Goal: Task Accomplishment & Management: Use online tool/utility

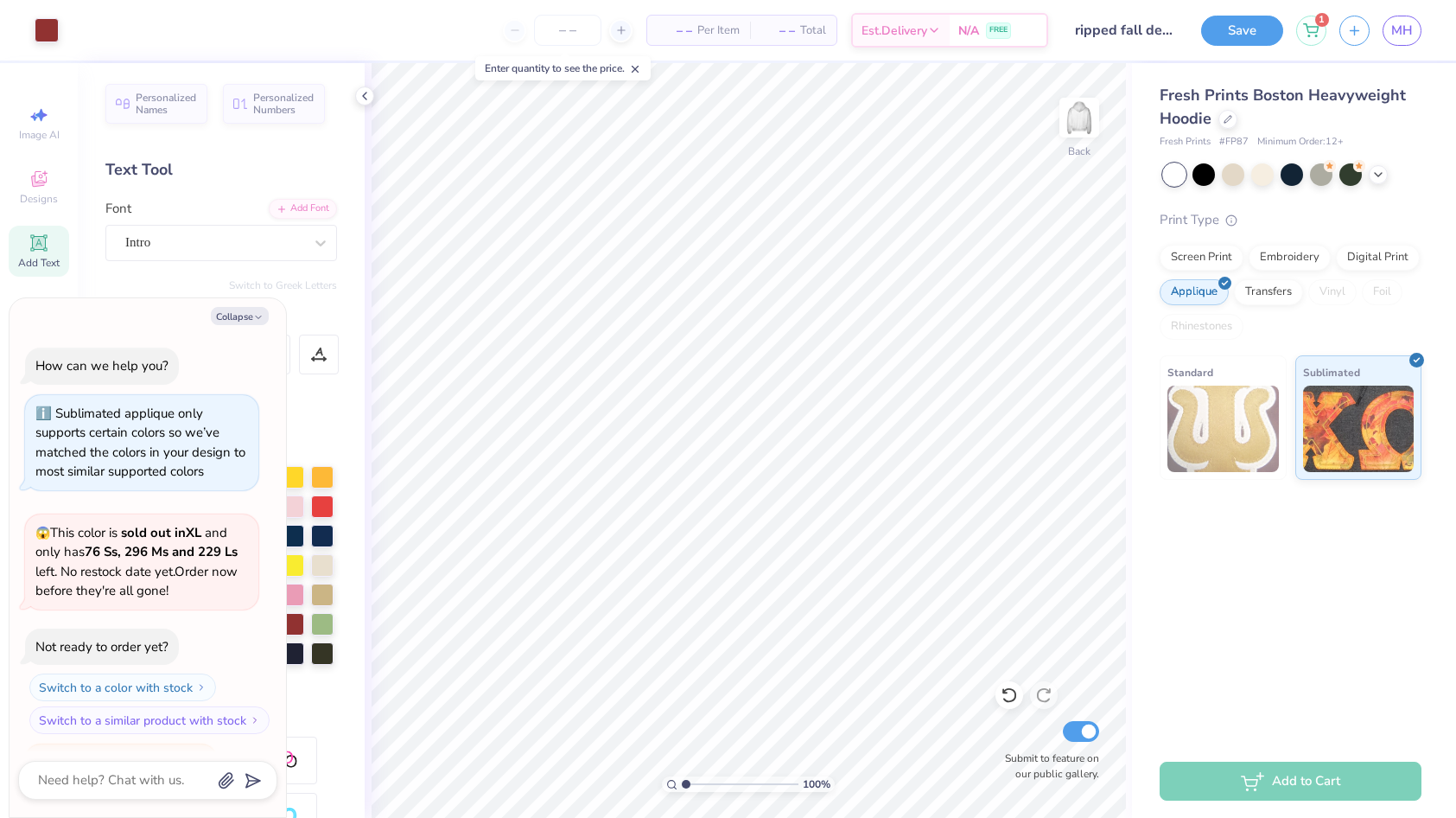
scroll to position [1171, 0]
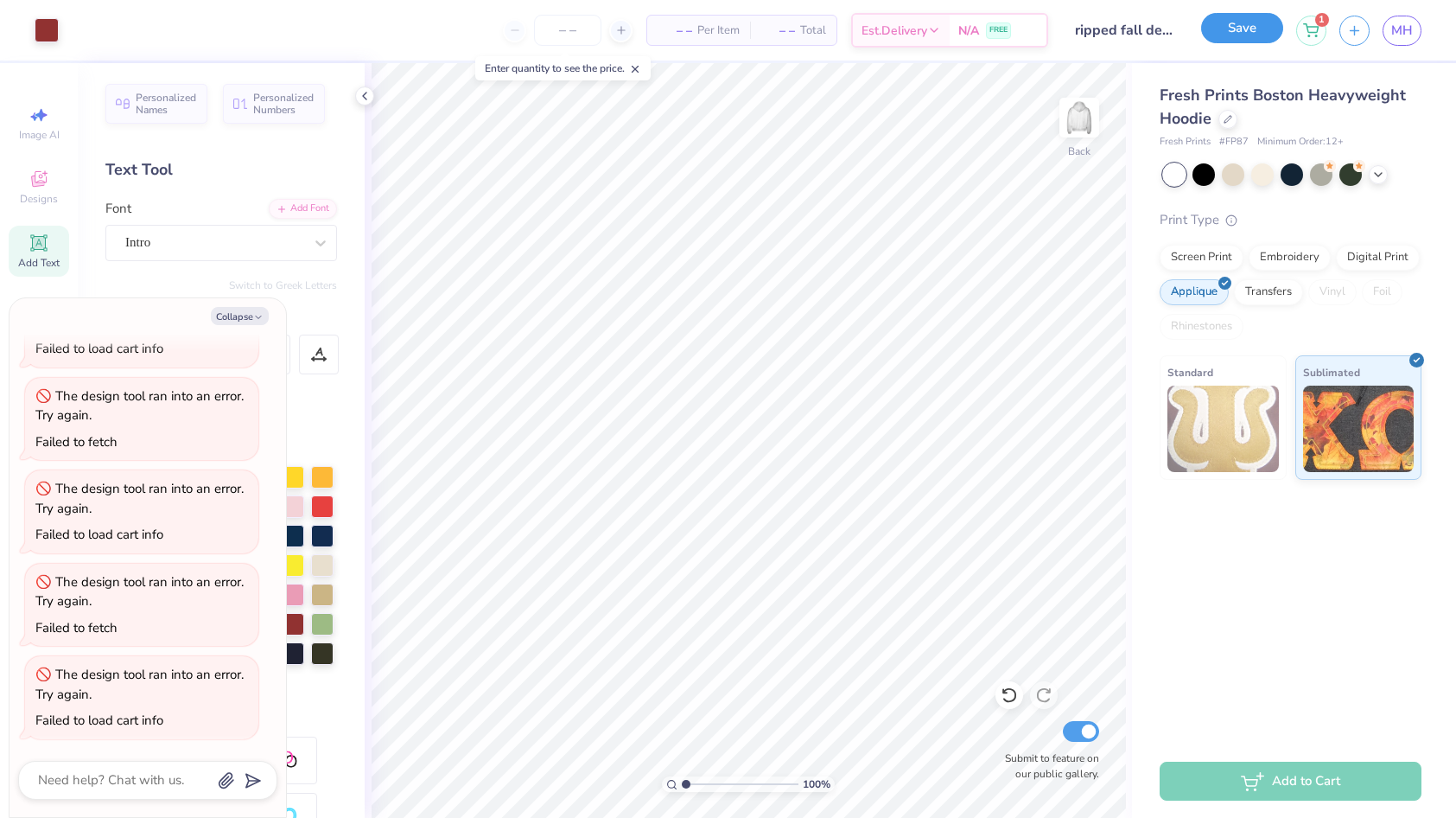
click at [1223, 34] on button "Save" at bounding box center [1241, 28] width 82 height 30
click at [1404, 27] on span "MH" at bounding box center [1401, 30] width 21 height 20
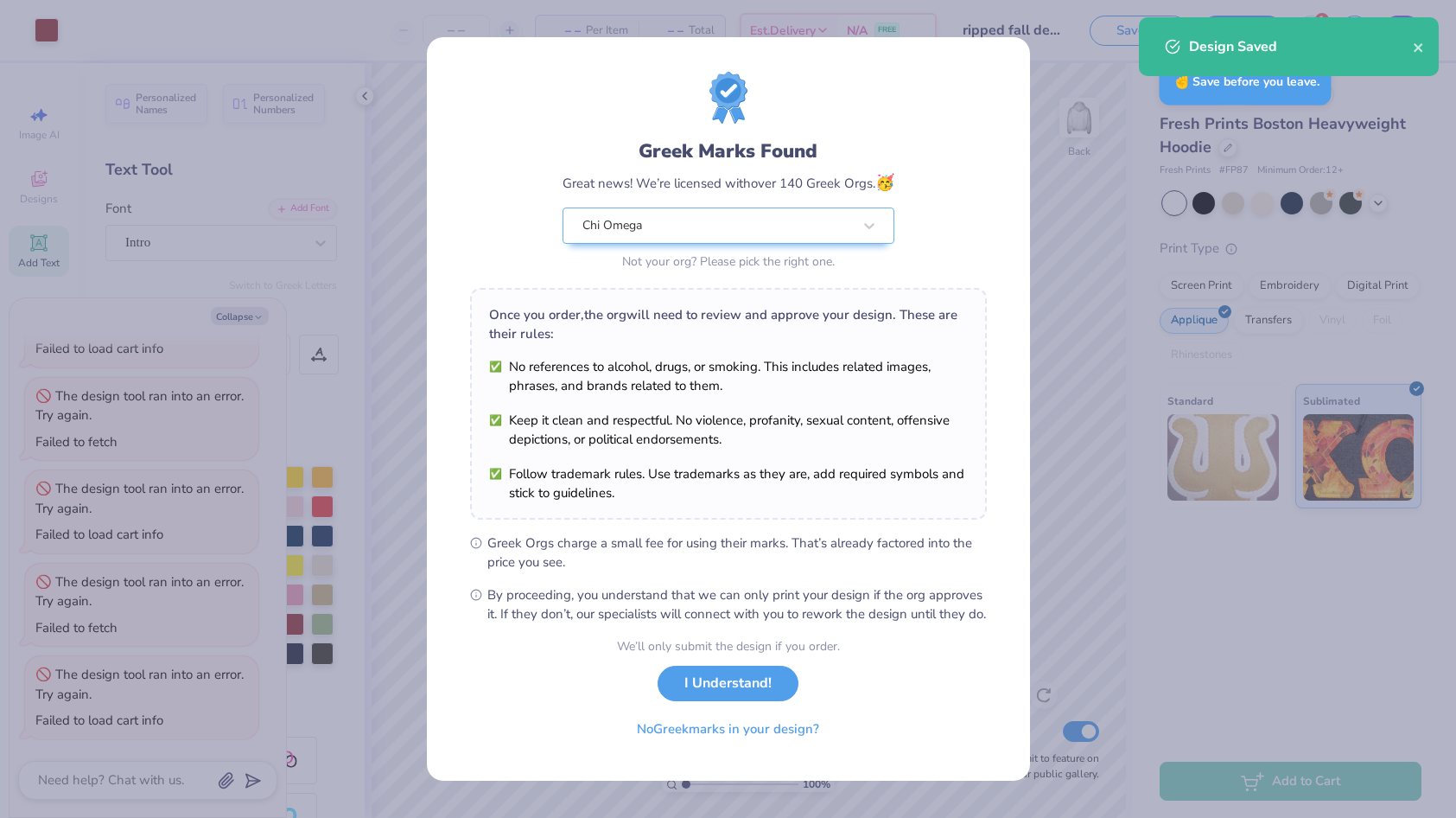
type textarea "x"
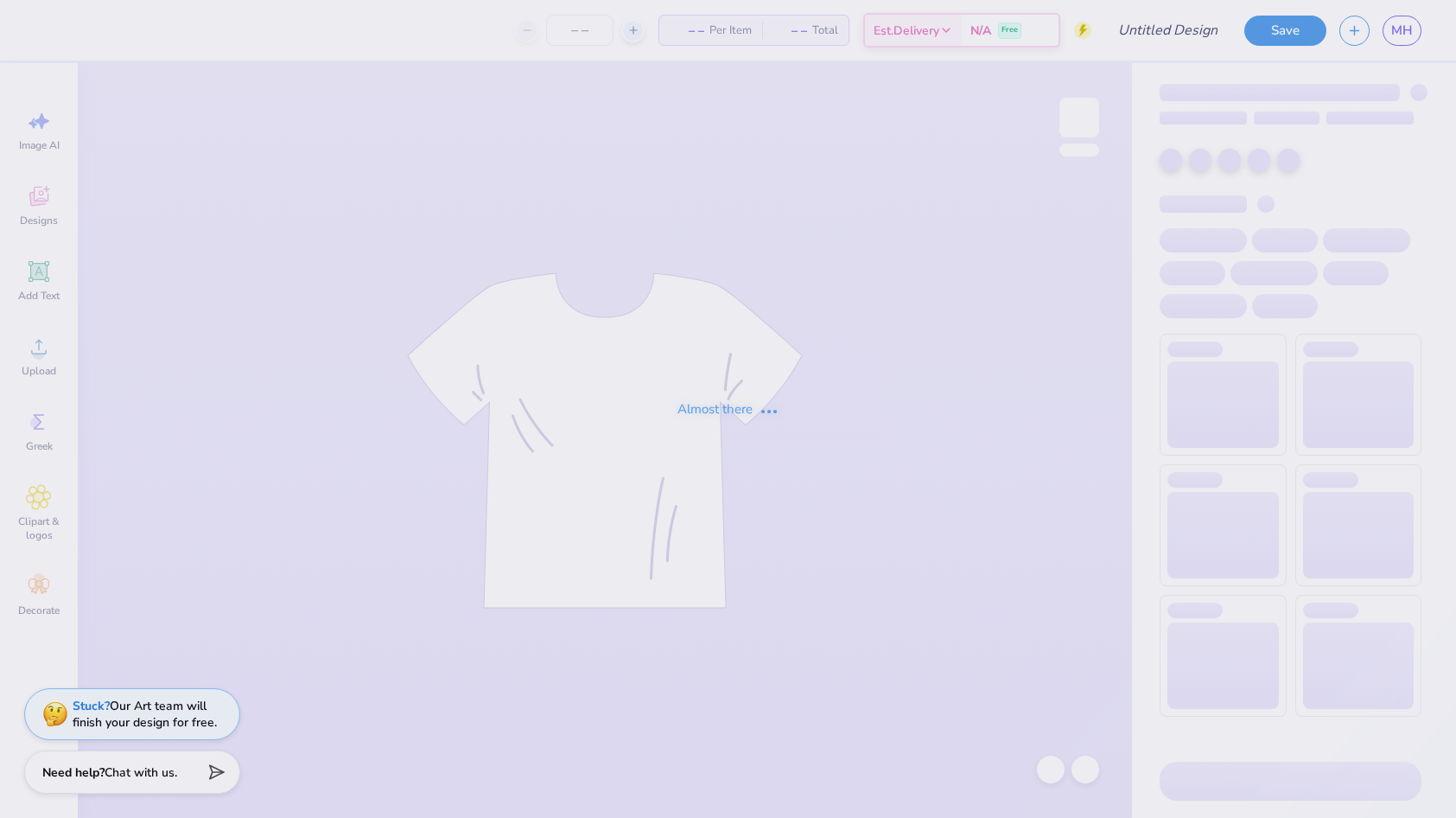
type input "retret D final"
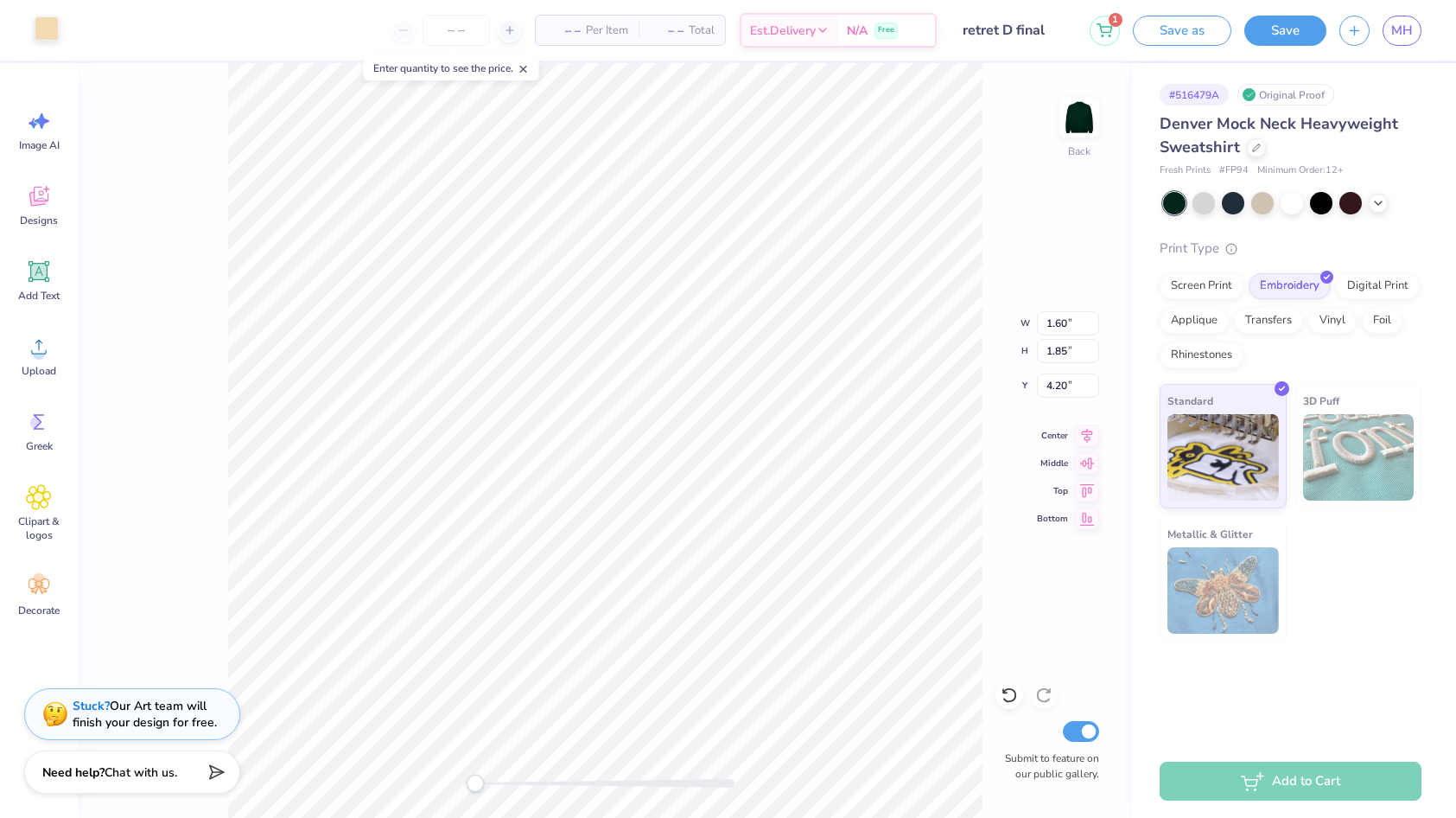
click at [49, 35] on div at bounding box center [46, 28] width 24 height 24
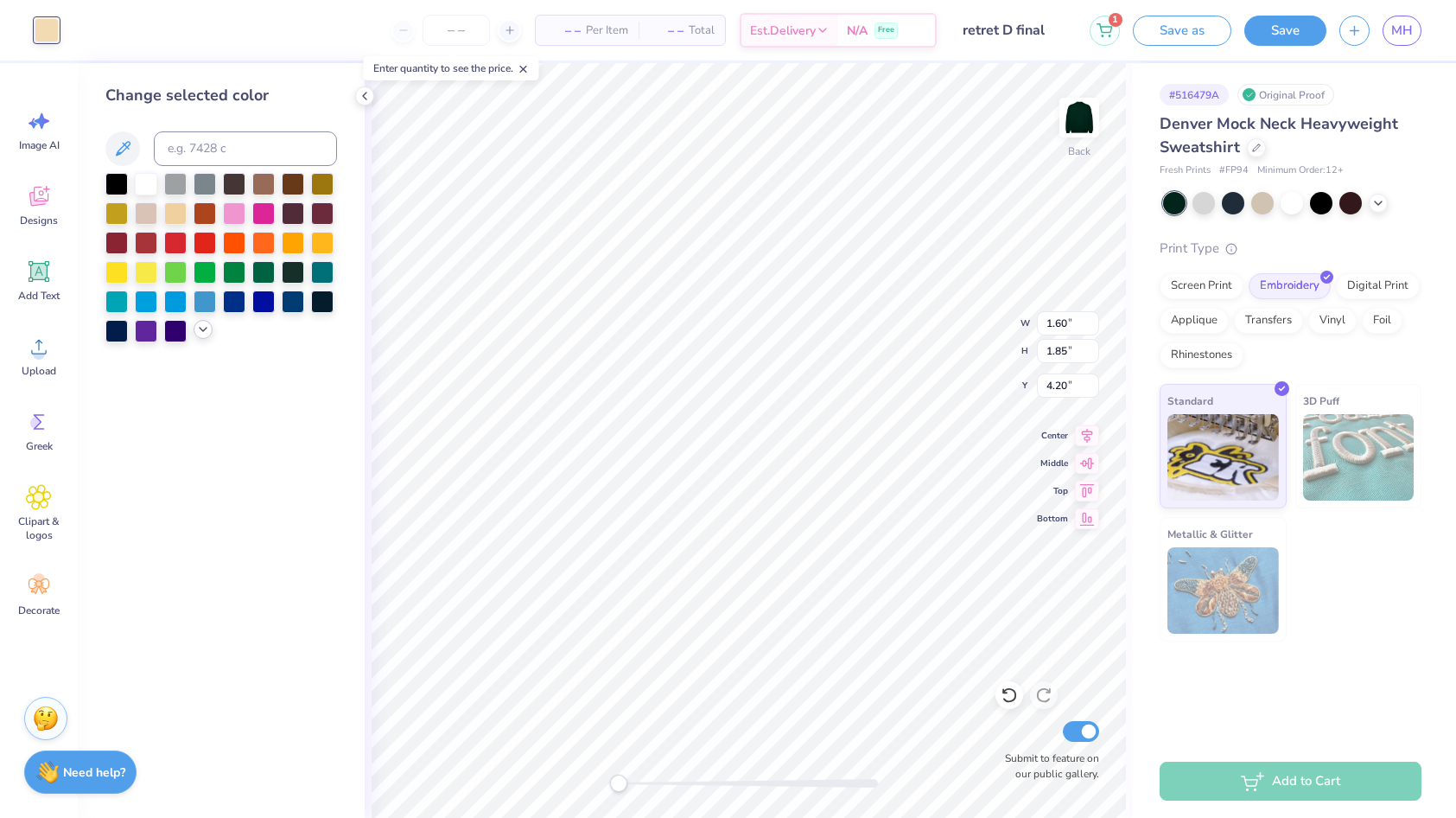
click at [205, 333] on icon at bounding box center [203, 329] width 14 height 14
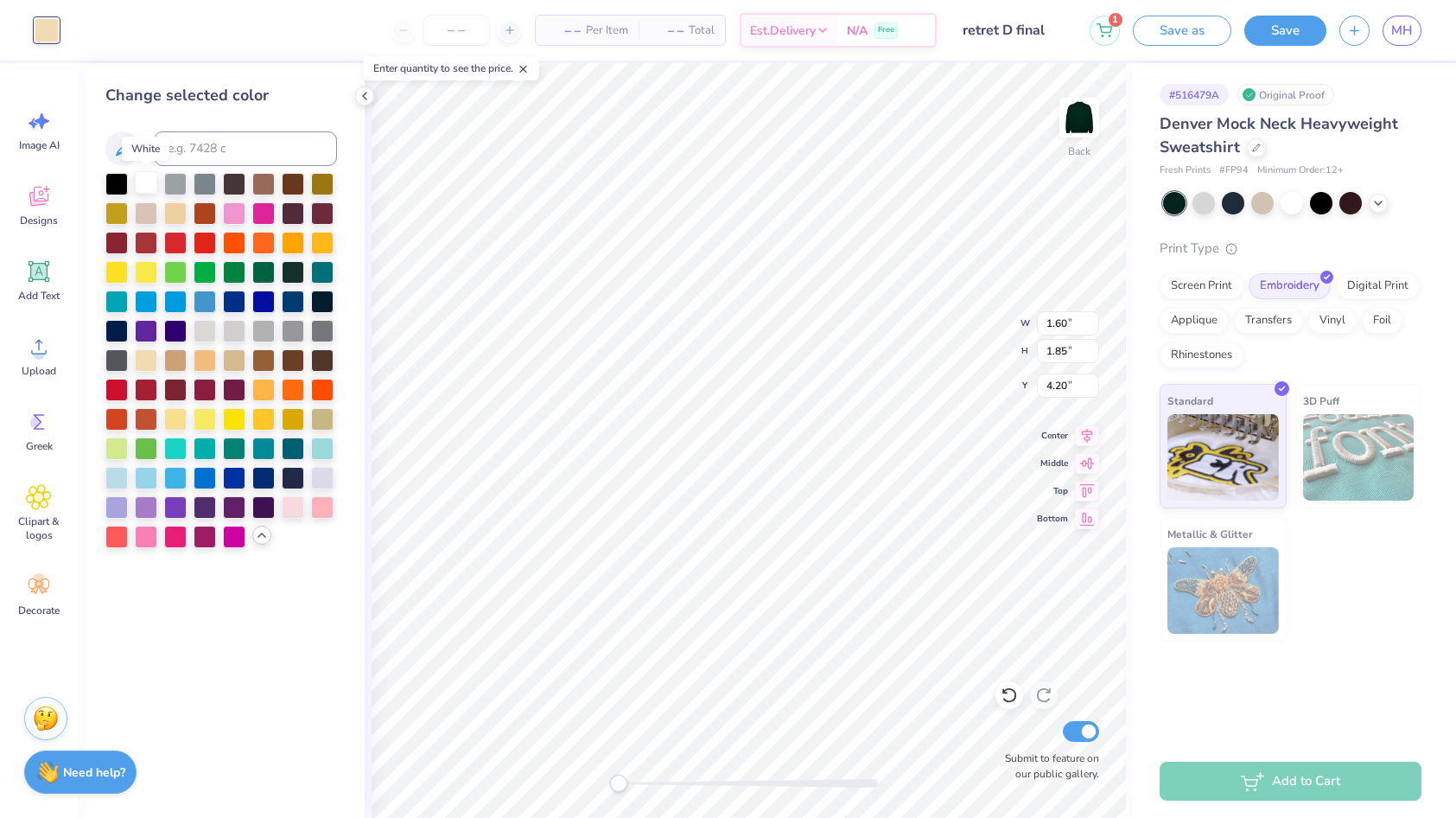
click at [143, 185] on div at bounding box center [145, 182] width 22 height 22
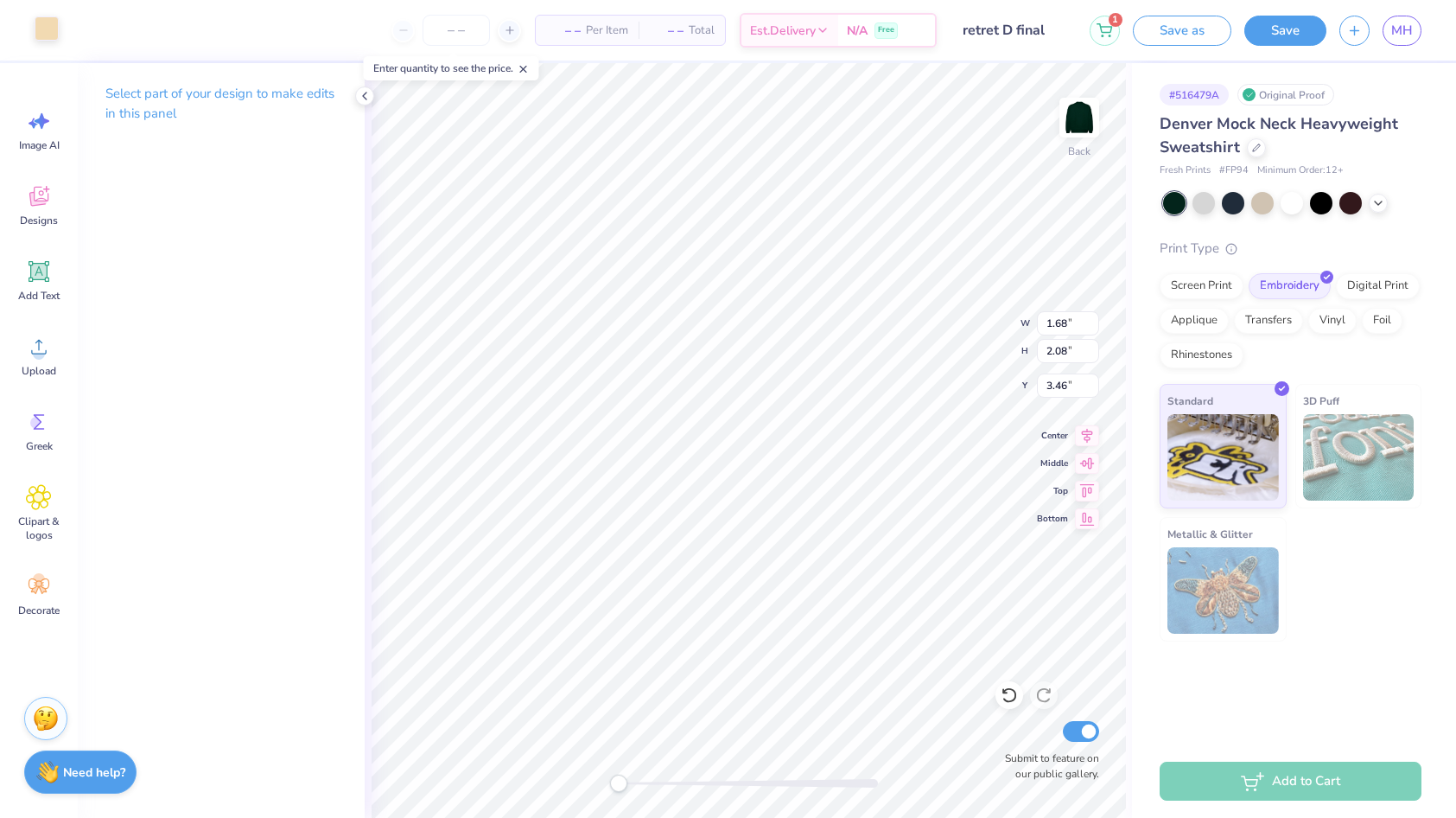
click at [49, 17] on div at bounding box center [46, 28] width 24 height 24
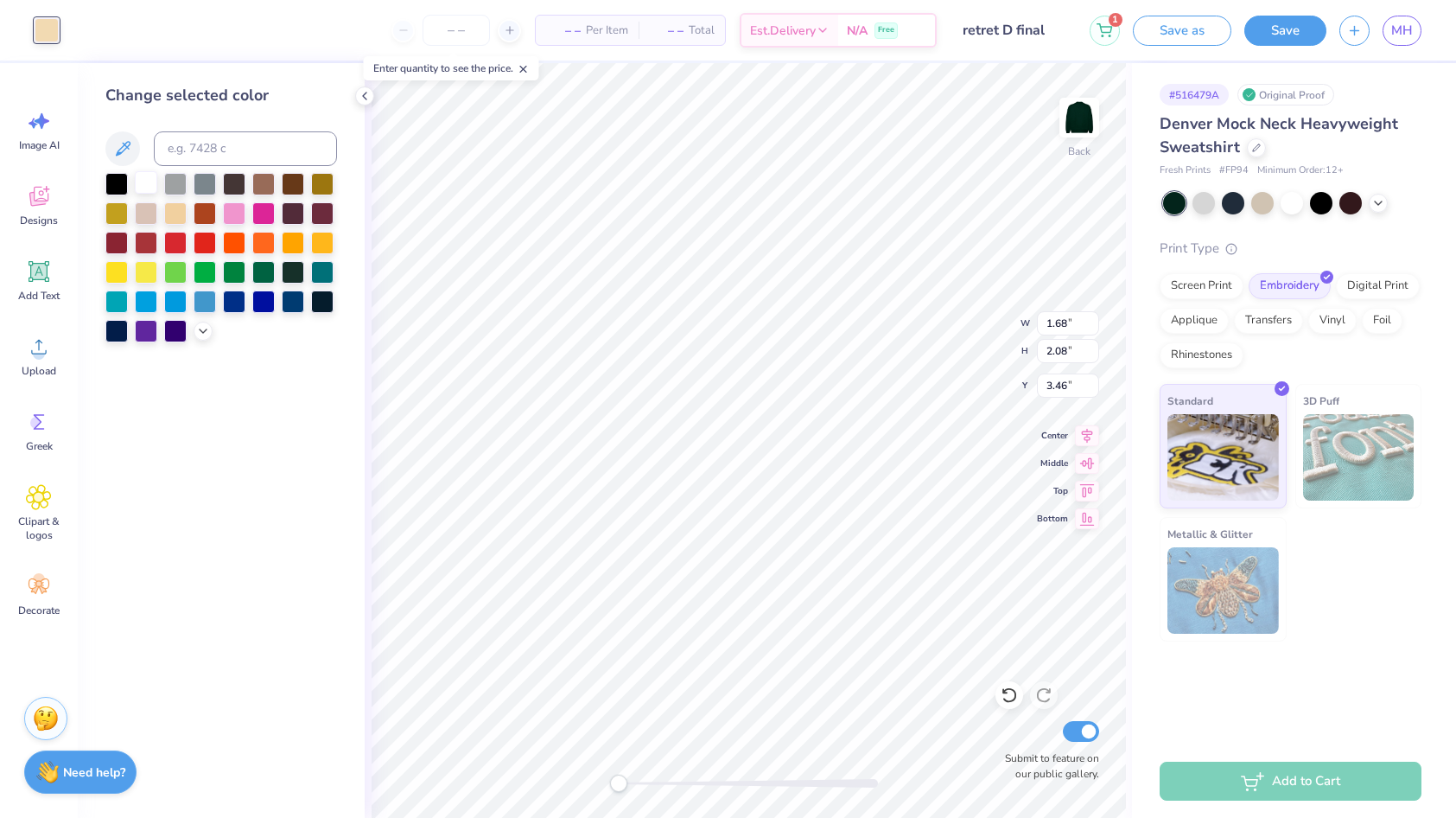
click at [148, 185] on div at bounding box center [145, 182] width 22 height 22
type input "0.69"
type input "1.82"
type input "3.29"
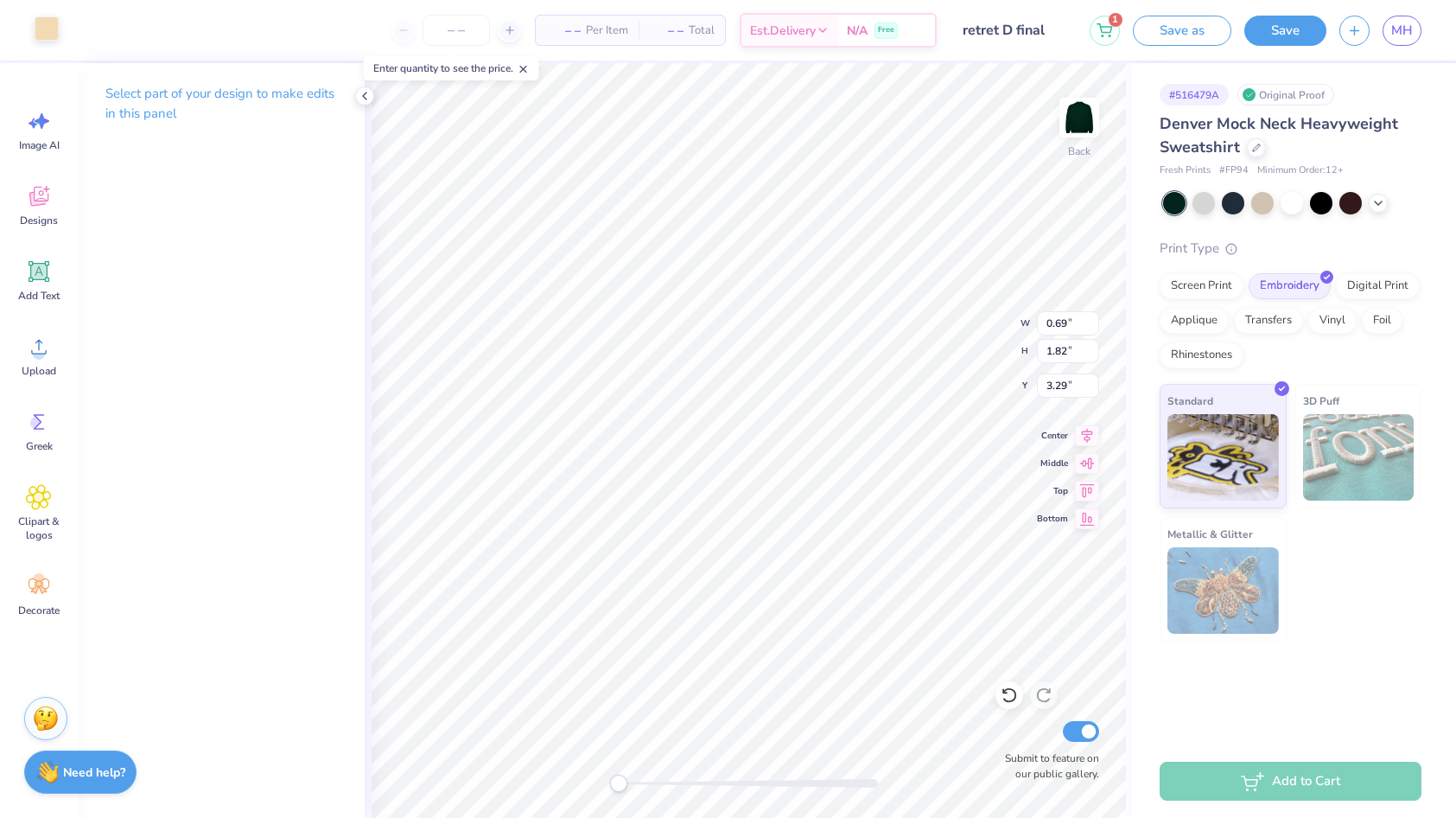
click at [47, 28] on div at bounding box center [46, 28] width 24 height 24
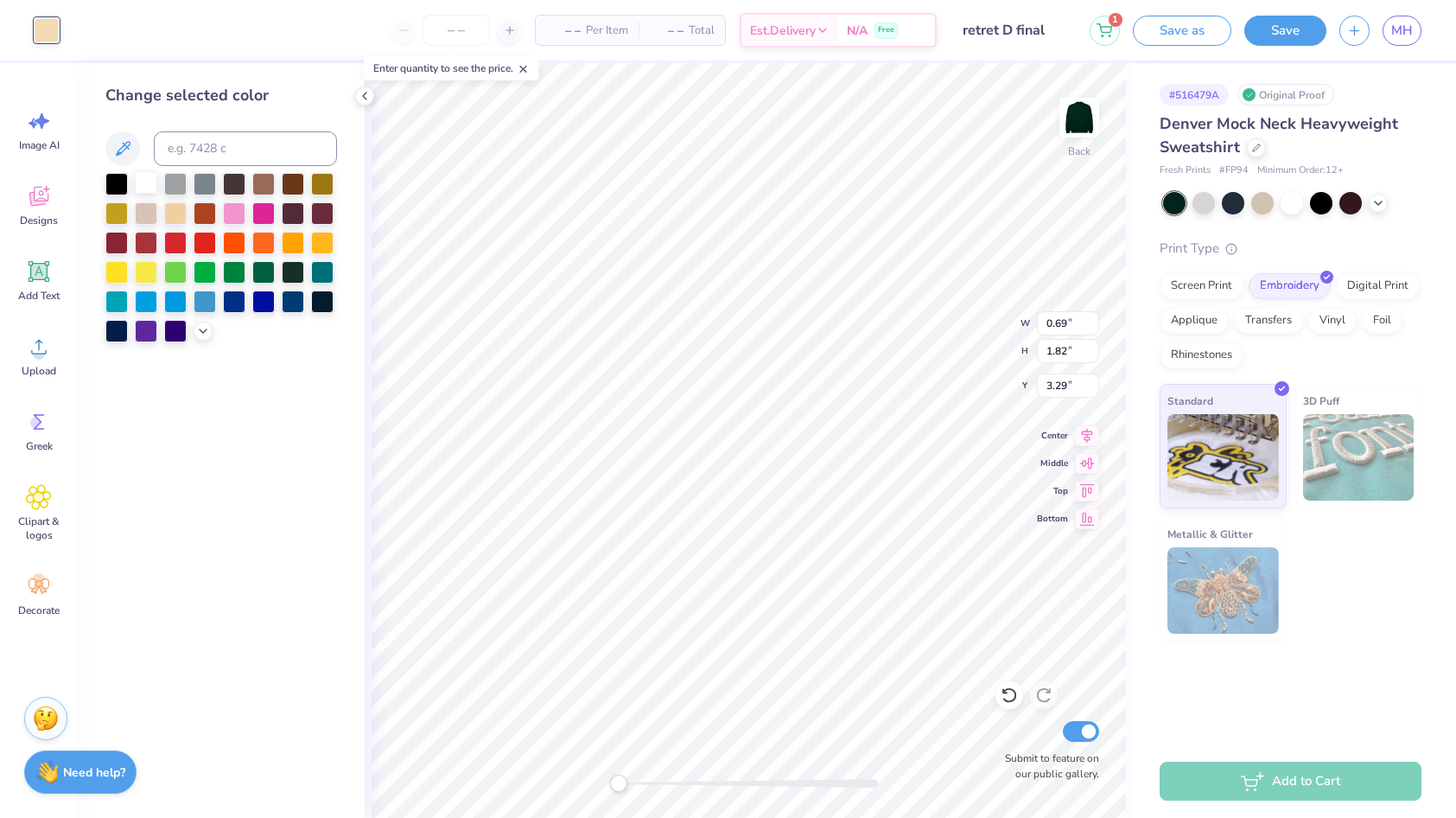
click at [148, 182] on div at bounding box center [145, 182] width 22 height 22
type input "1.29"
type input "1.85"
type input "3.02"
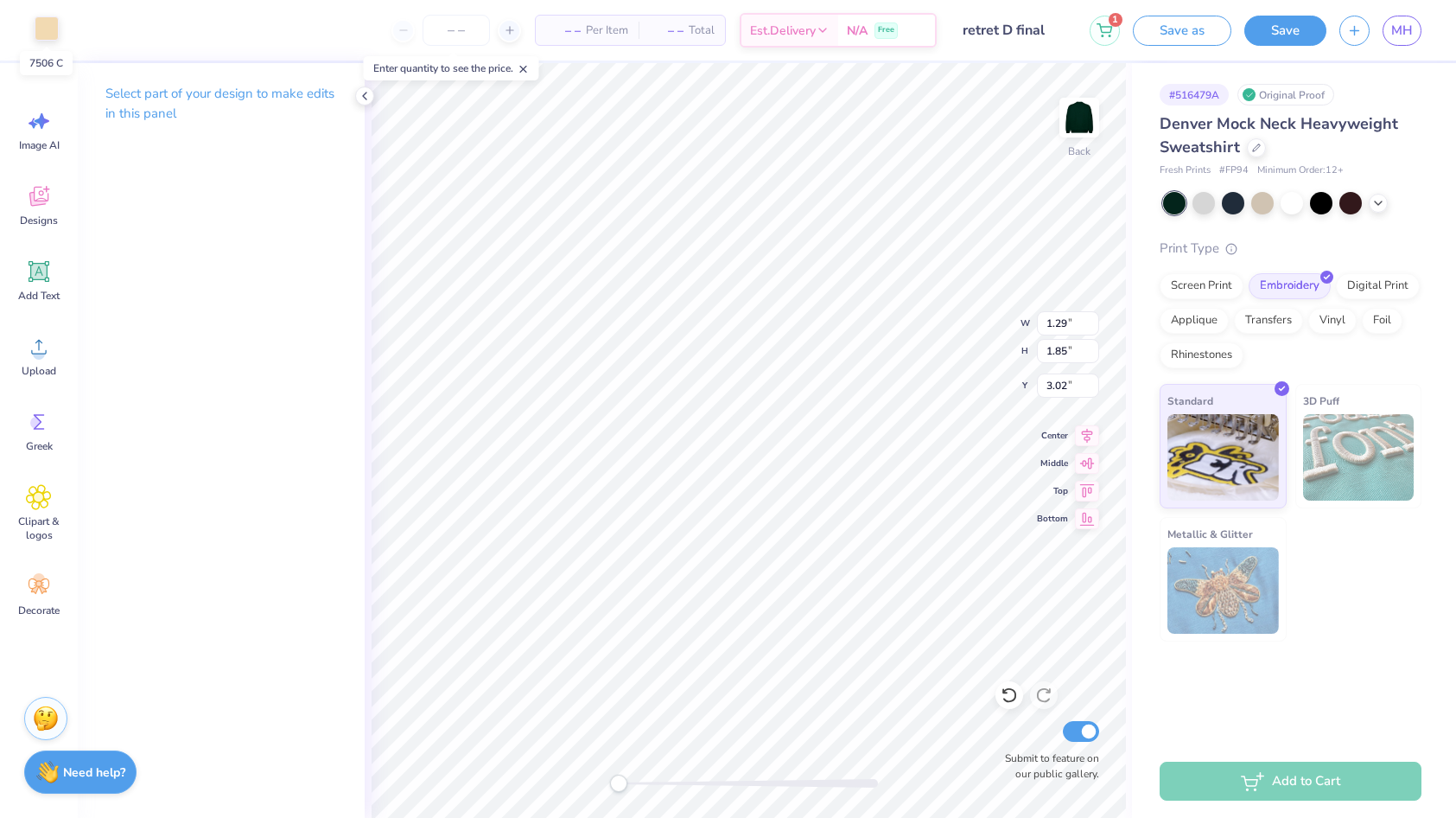
click at [49, 32] on div at bounding box center [46, 28] width 24 height 24
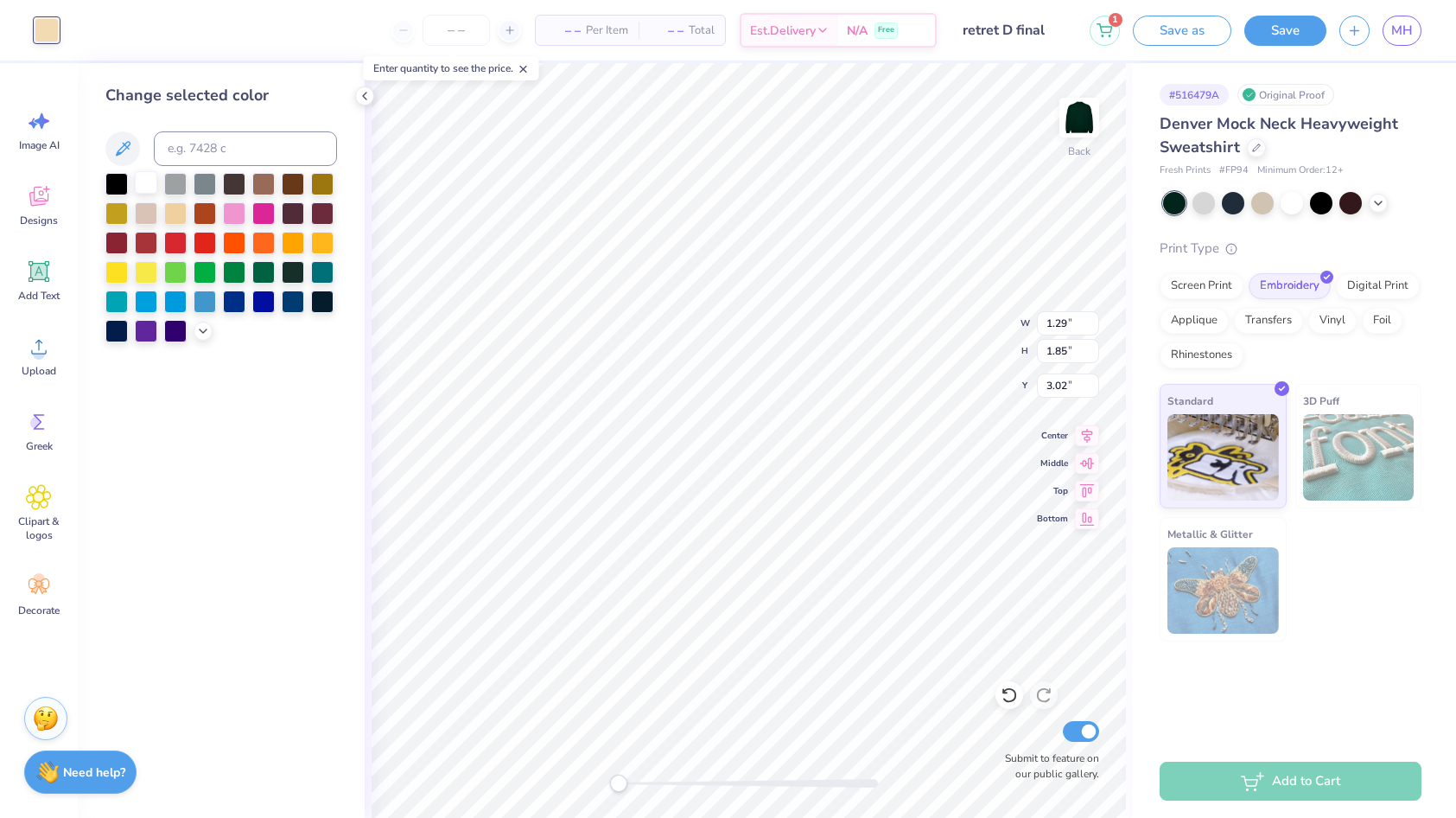
click at [147, 180] on div at bounding box center [145, 182] width 22 height 22
type input "1.57"
type input "1.89"
type input "3.00"
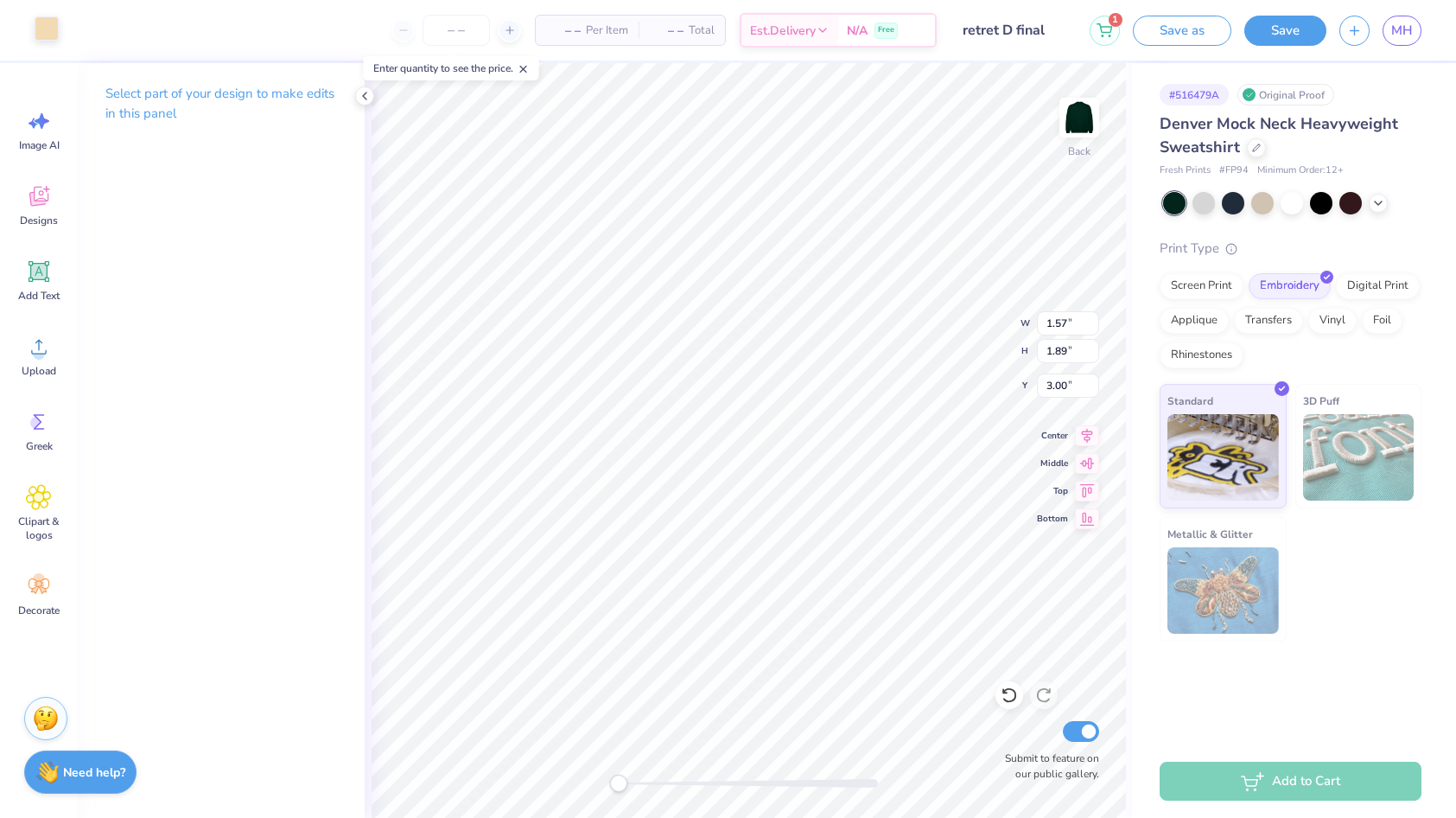
click at [48, 29] on div at bounding box center [46, 28] width 24 height 24
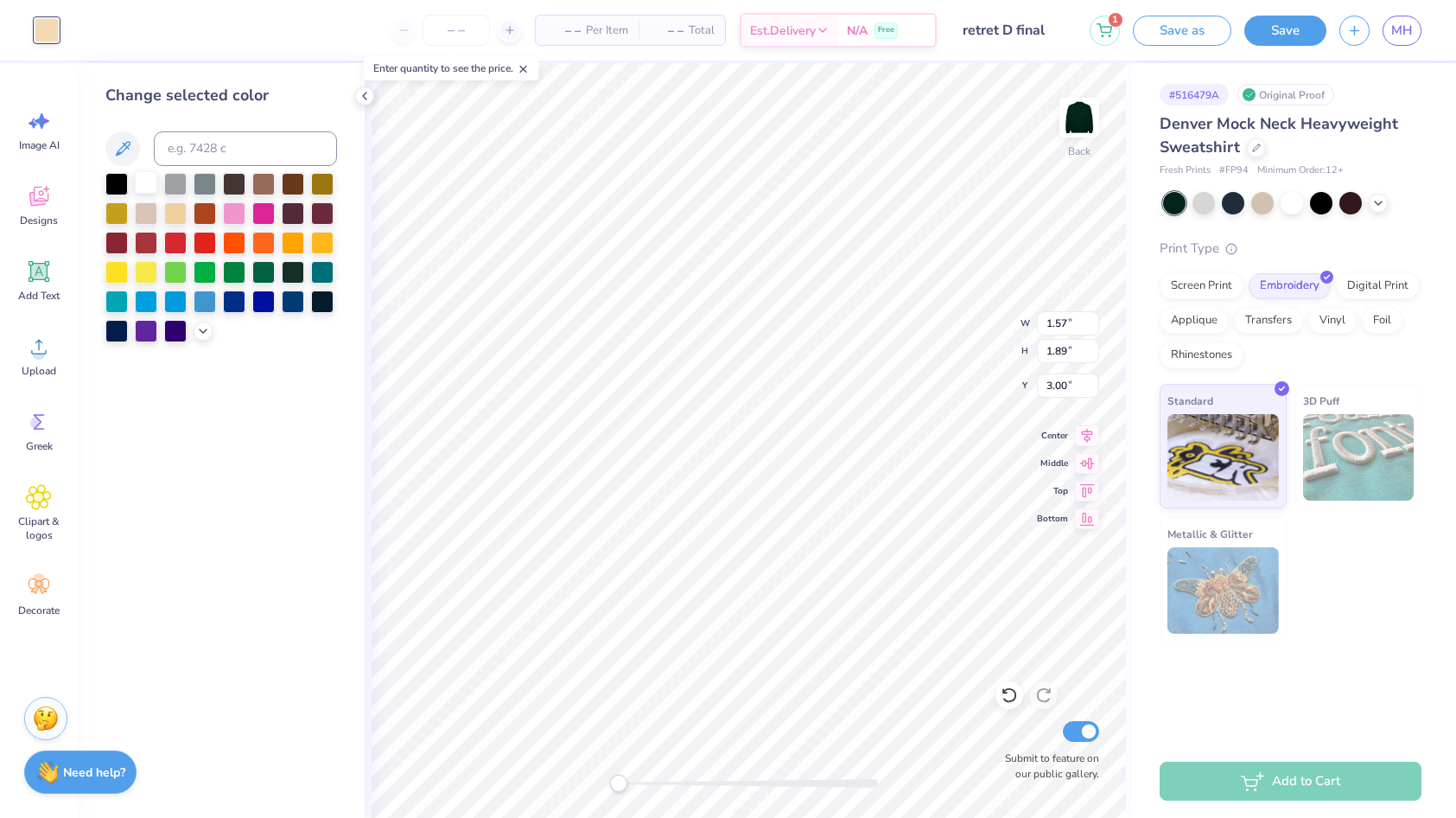
click at [139, 177] on div at bounding box center [145, 182] width 22 height 22
type input "1.45"
type input "1.97"
type input "3.17"
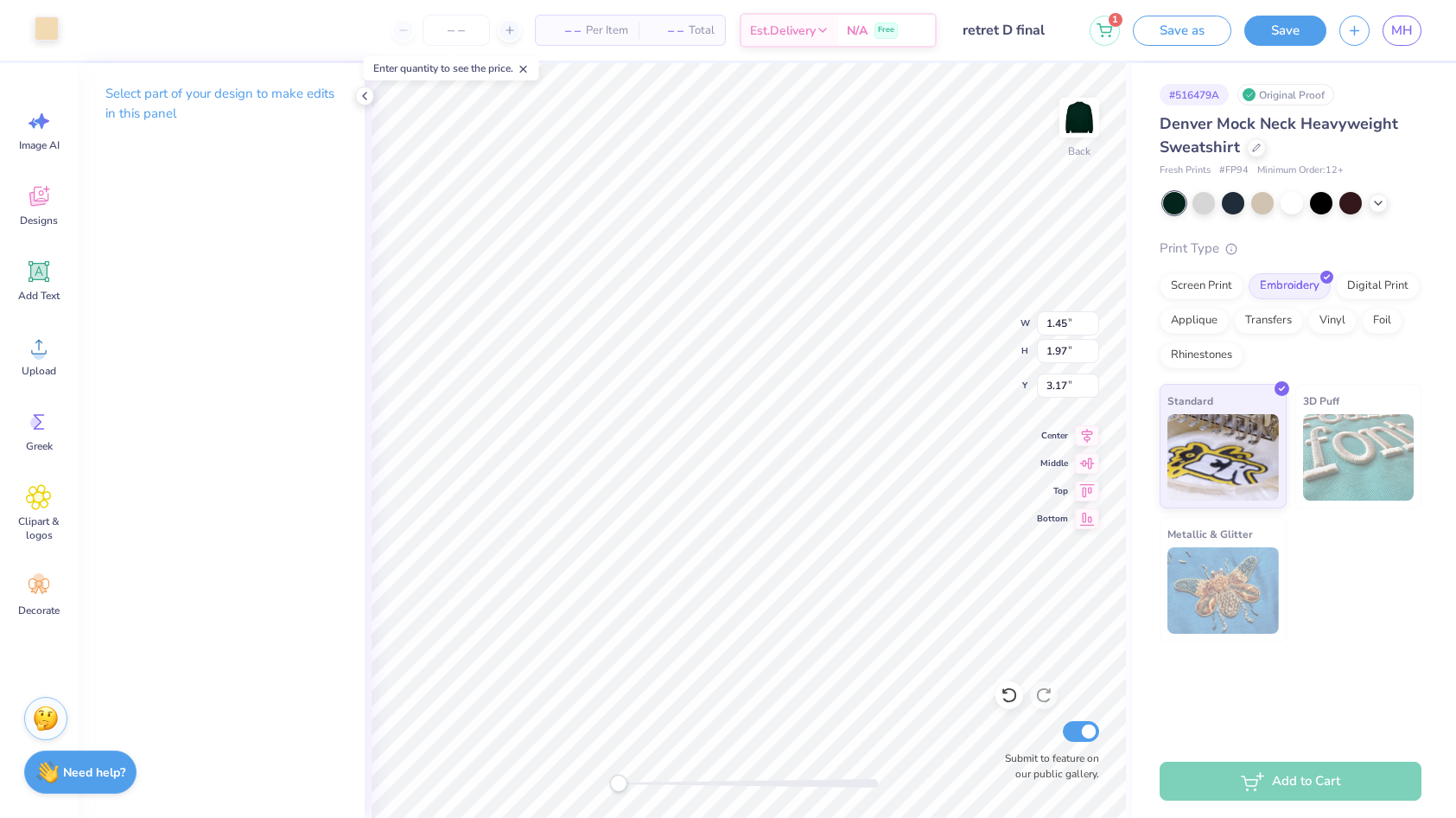
click at [49, 28] on div at bounding box center [46, 28] width 24 height 24
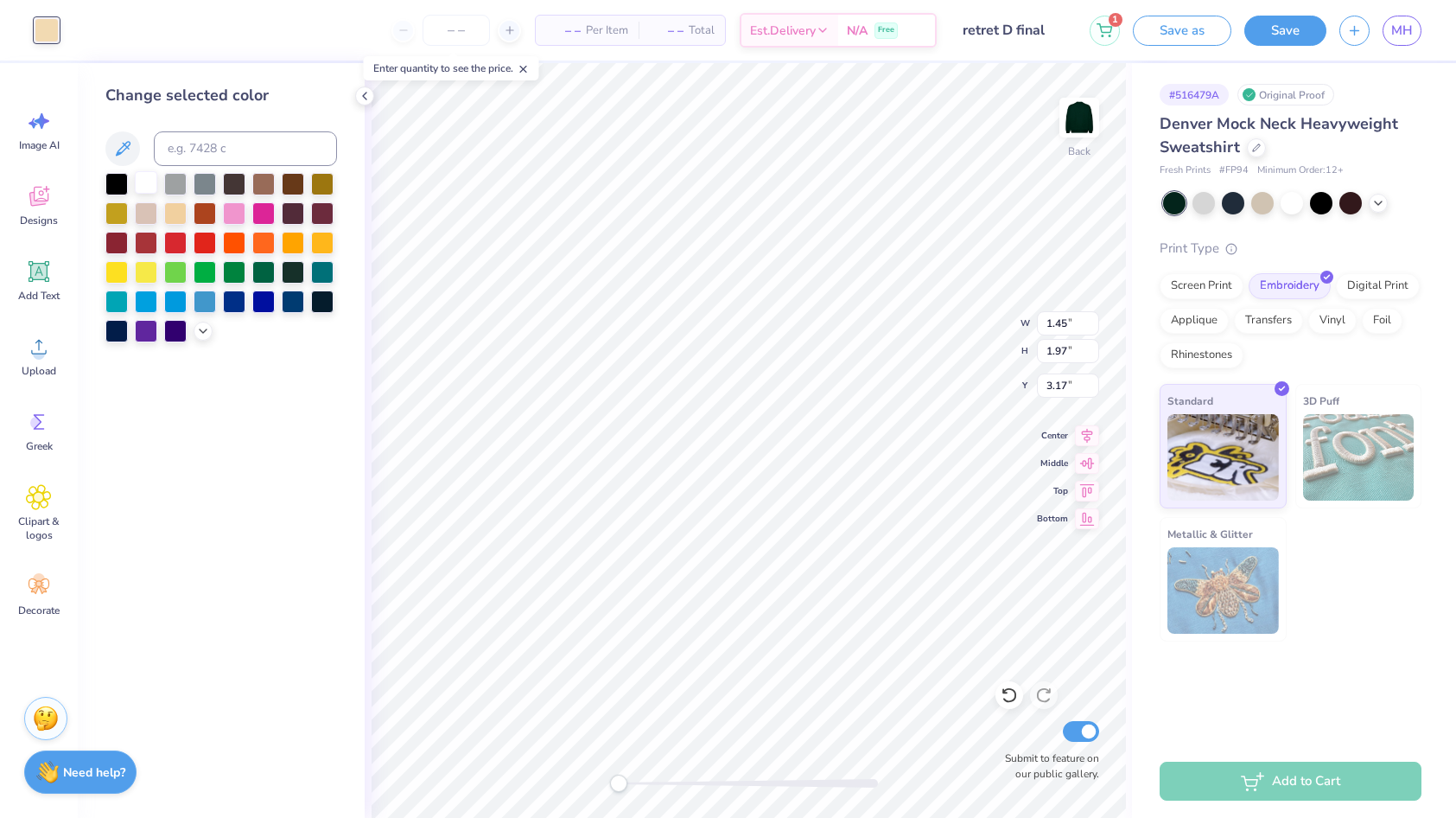
click at [141, 182] on div at bounding box center [145, 182] width 22 height 22
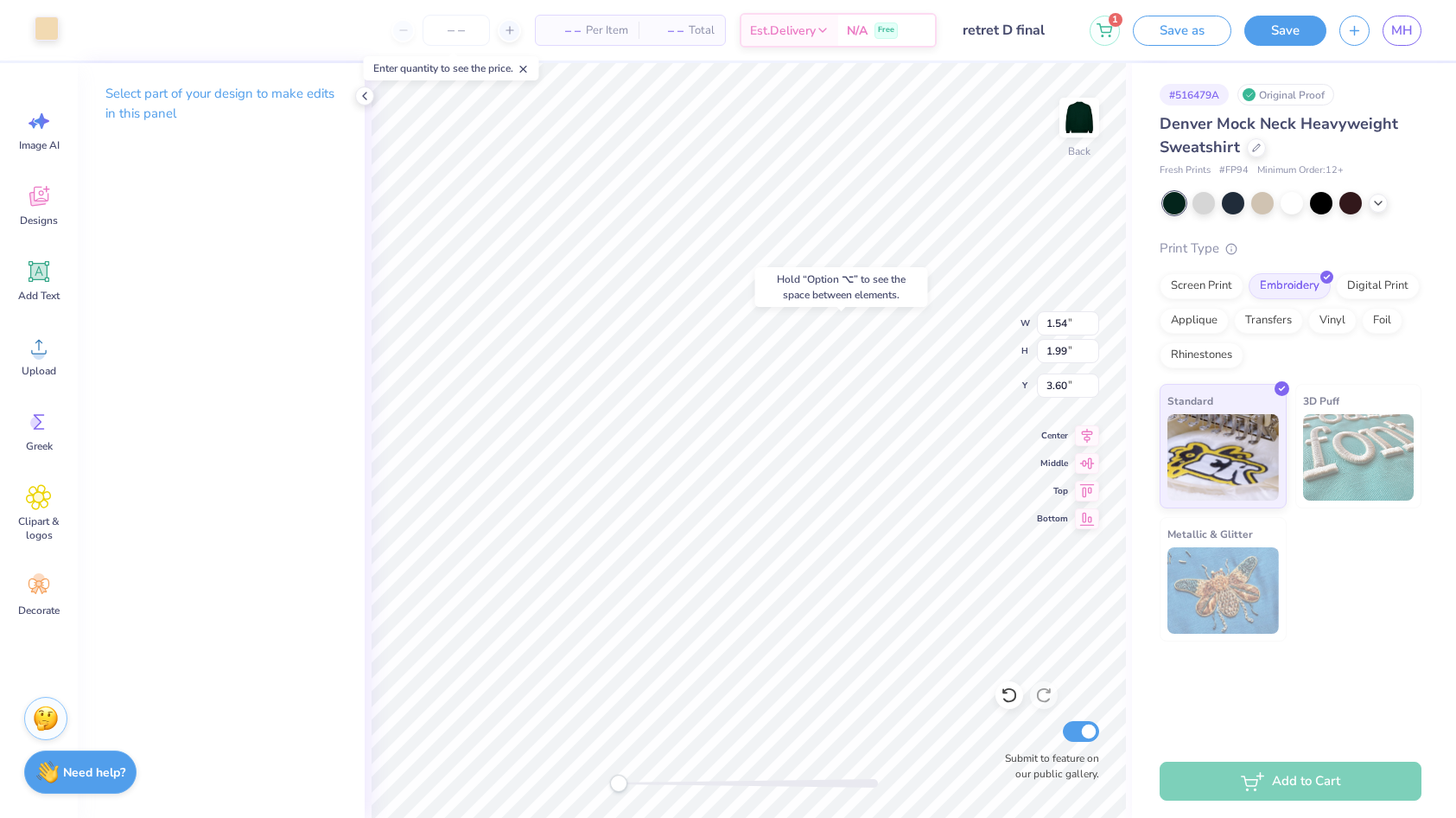
click at [43, 31] on div at bounding box center [46, 28] width 24 height 24
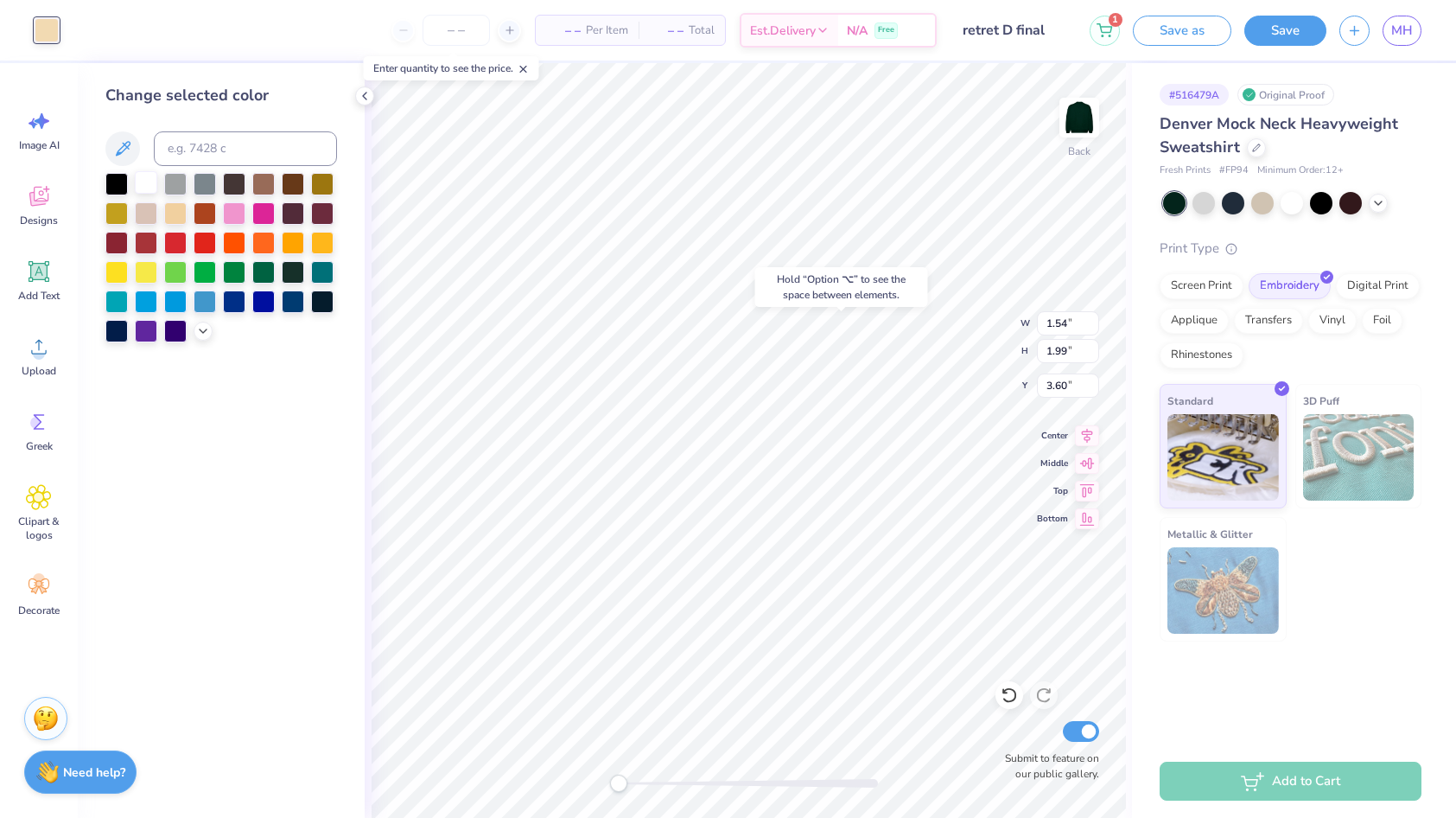
click at [150, 185] on div at bounding box center [145, 182] width 22 height 22
type input "3.55"
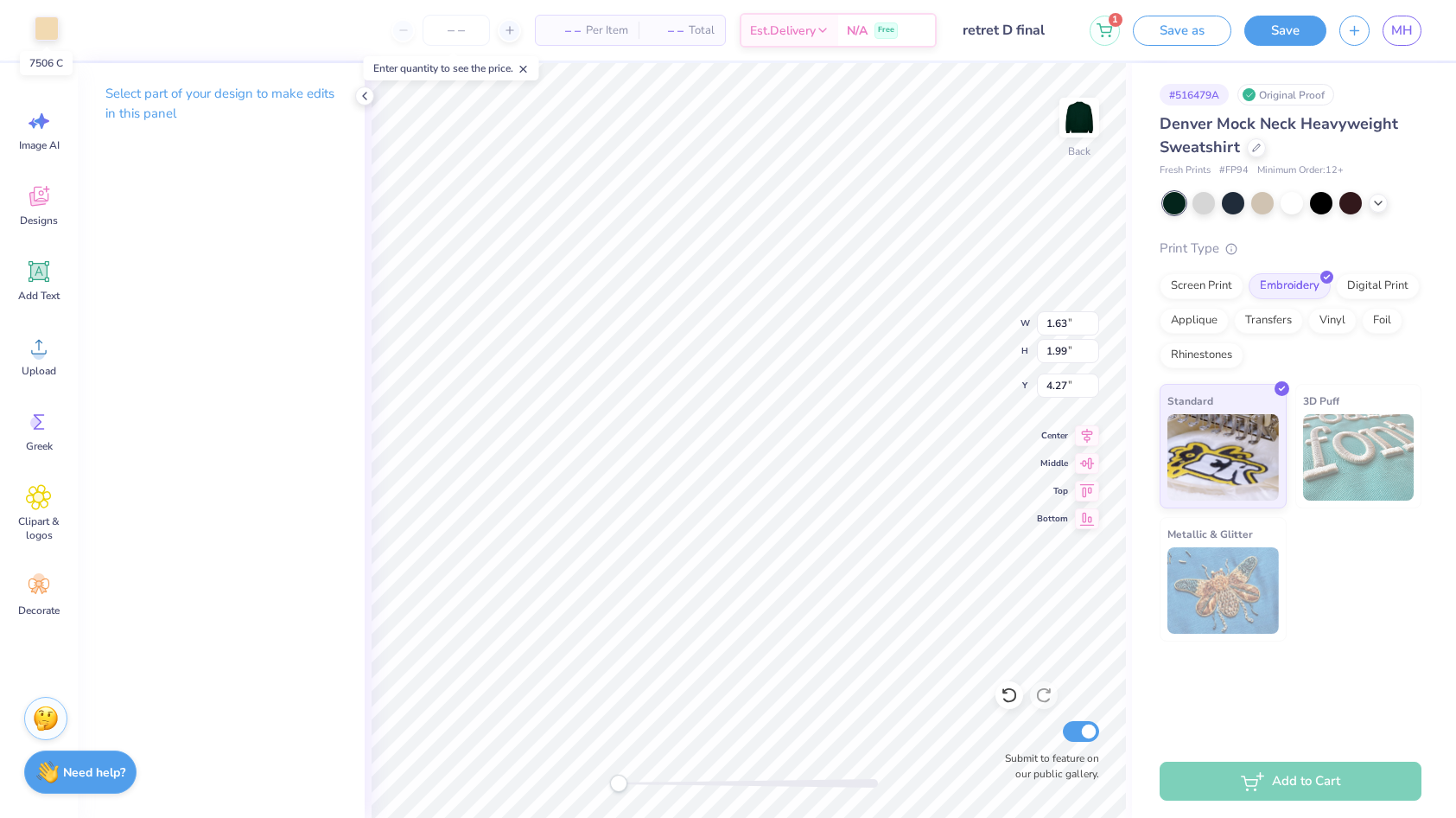
click at [42, 30] on div at bounding box center [46, 28] width 24 height 24
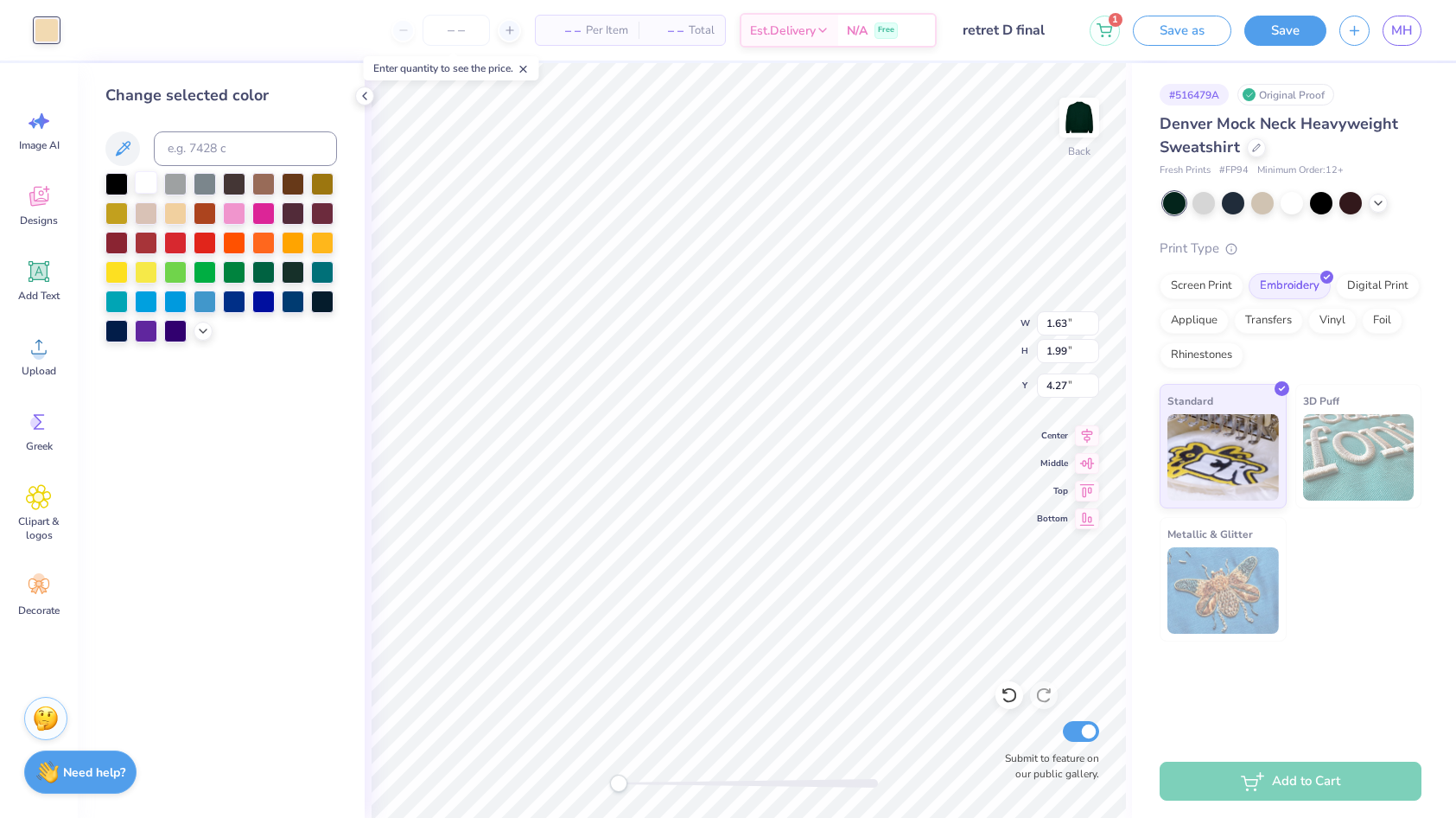
click at [145, 185] on div at bounding box center [145, 182] width 22 height 22
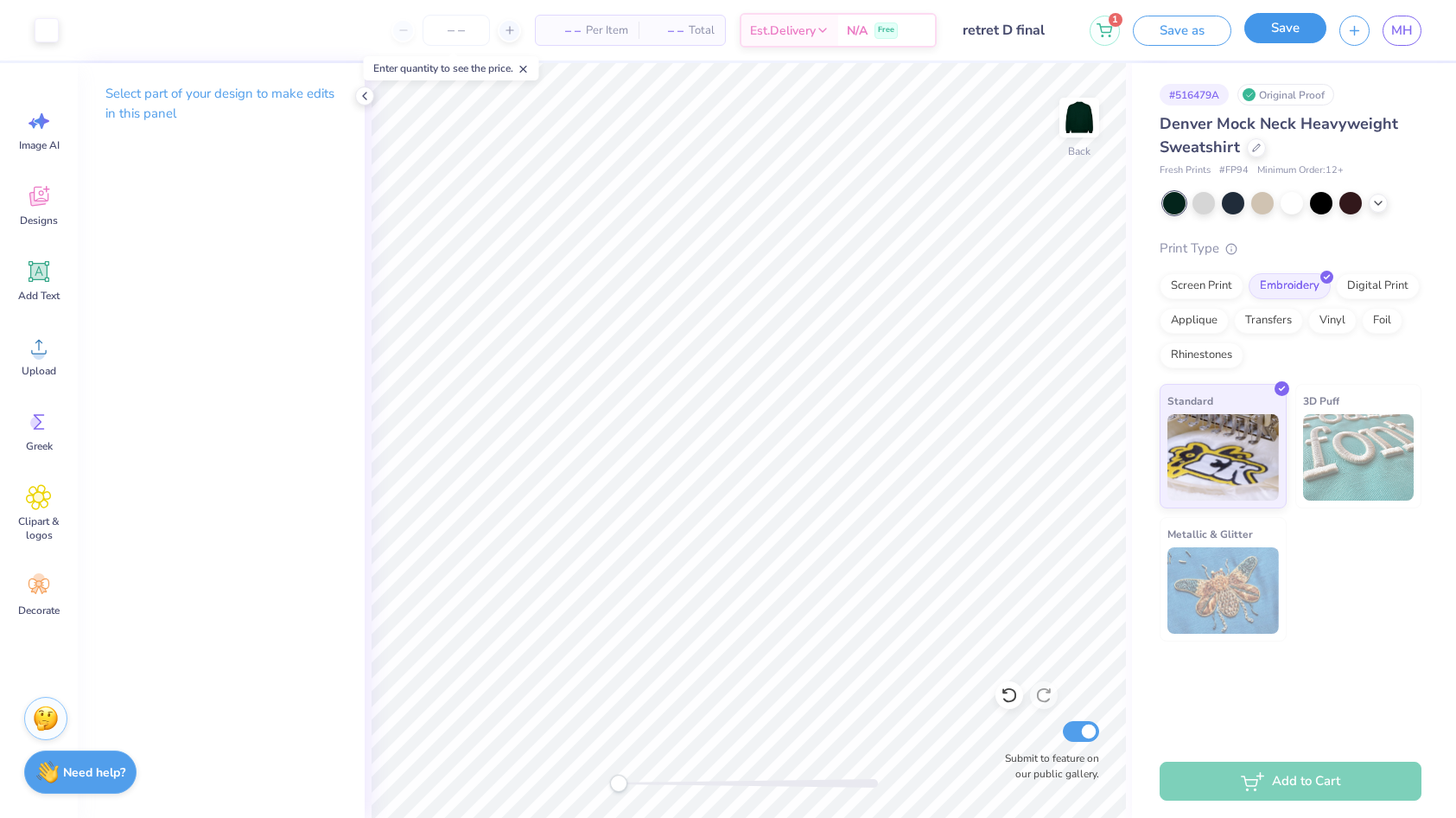
click at [1296, 20] on button "Save" at bounding box center [1285, 28] width 82 height 30
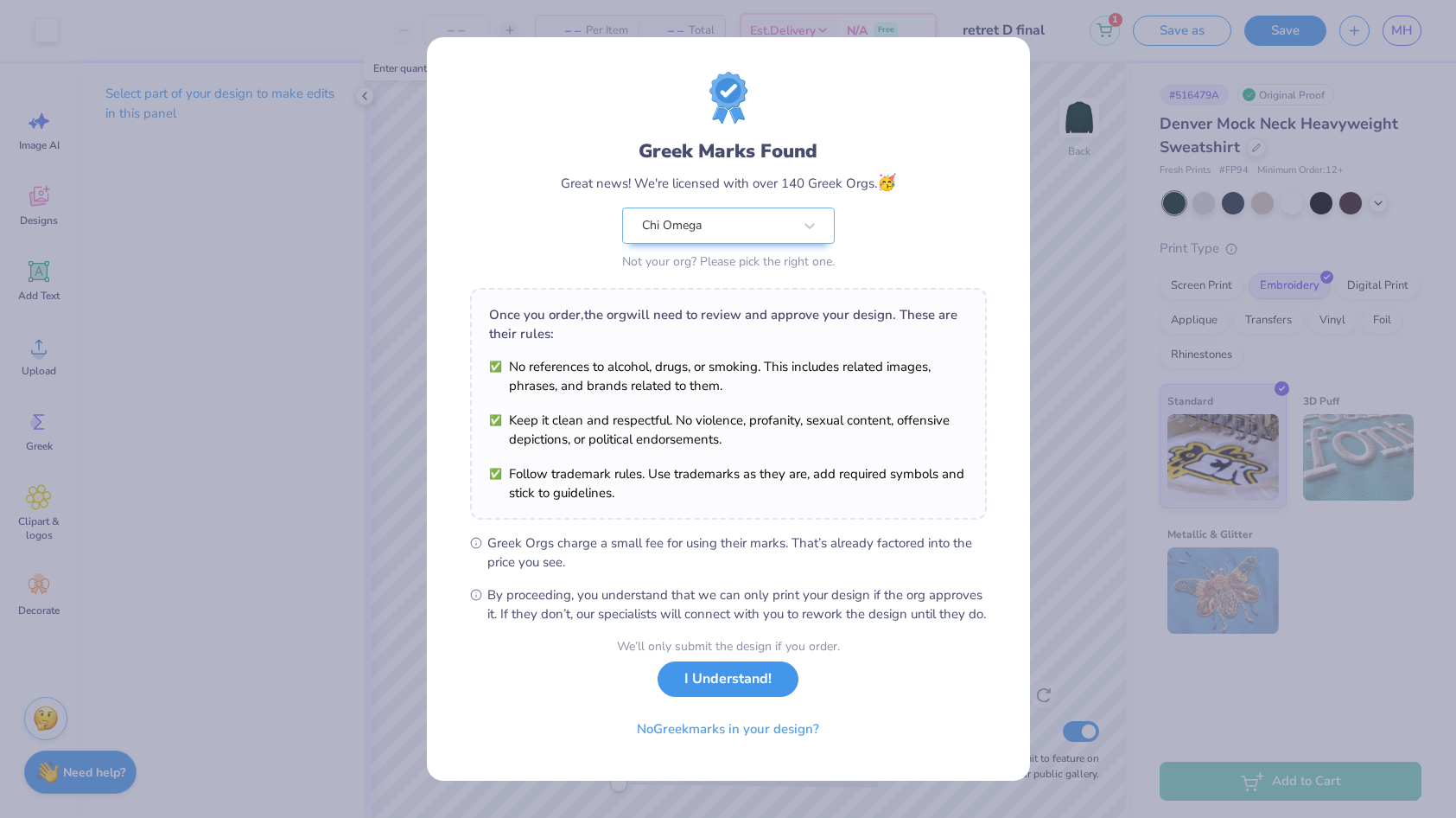
click at [733, 695] on button "I Understand!" at bounding box center [727, 679] width 141 height 35
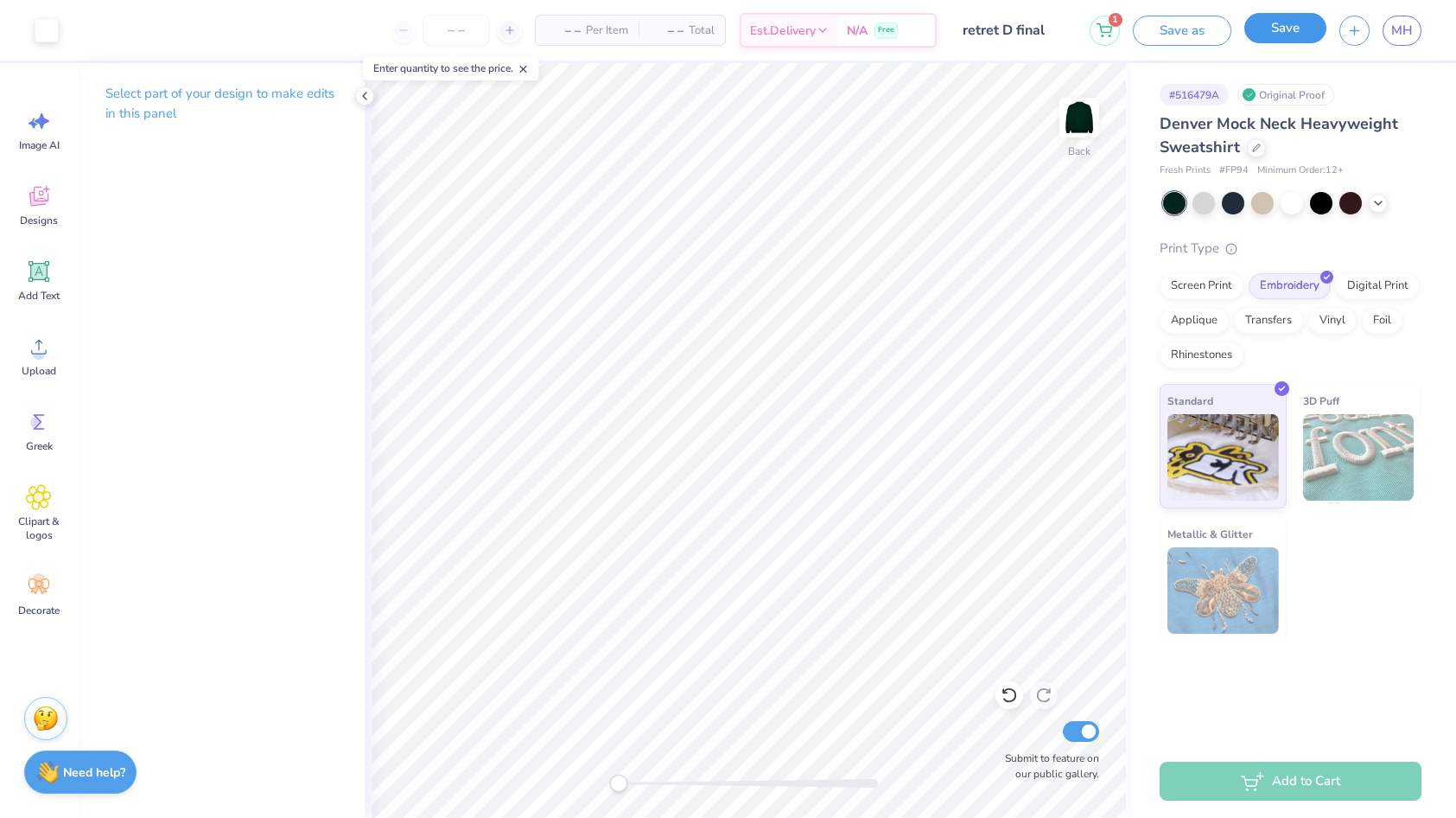
click at [1273, 28] on button "Save" at bounding box center [1285, 28] width 82 height 30
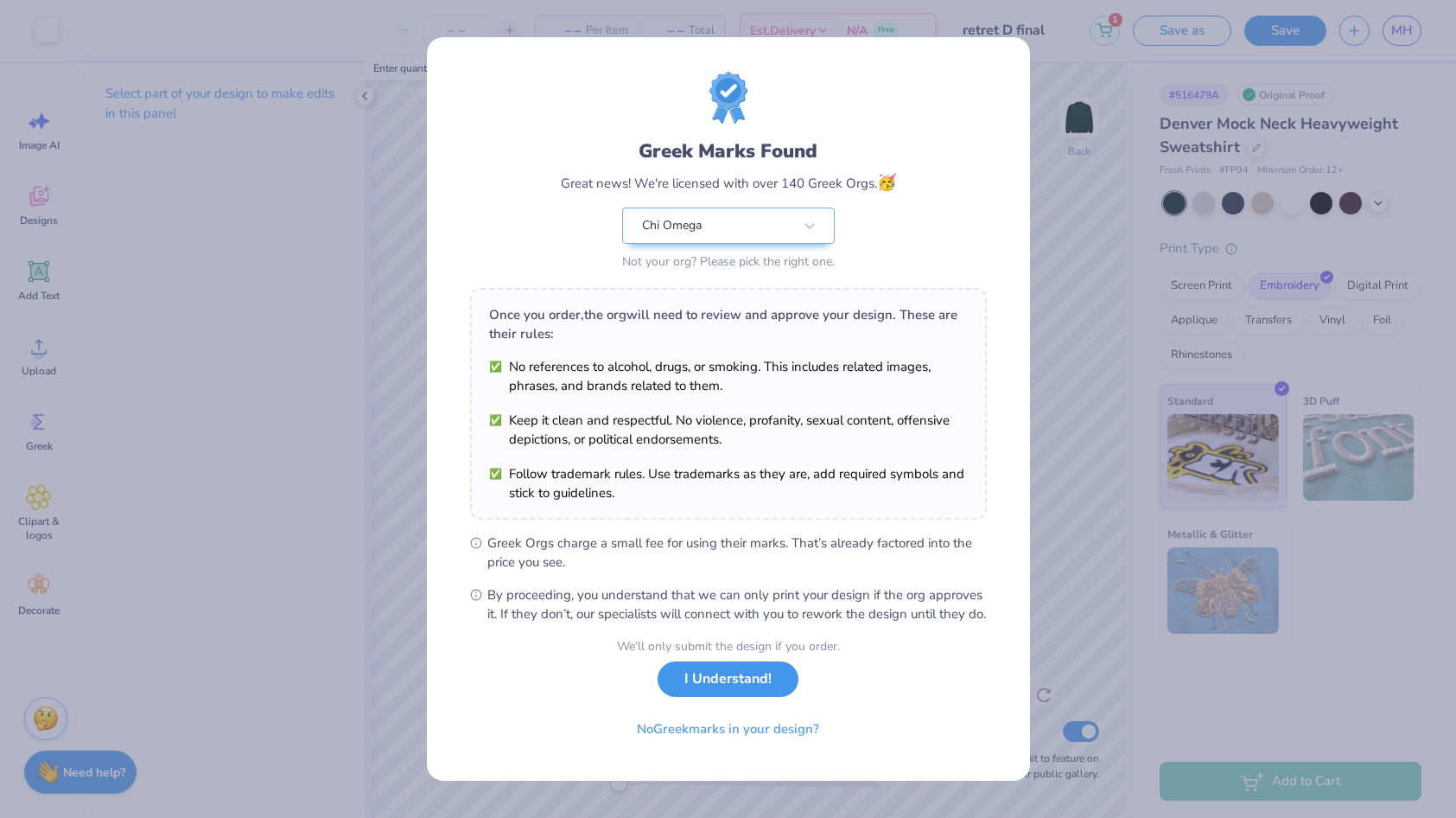
click at [755, 691] on button "I Understand!" at bounding box center [727, 679] width 141 height 35
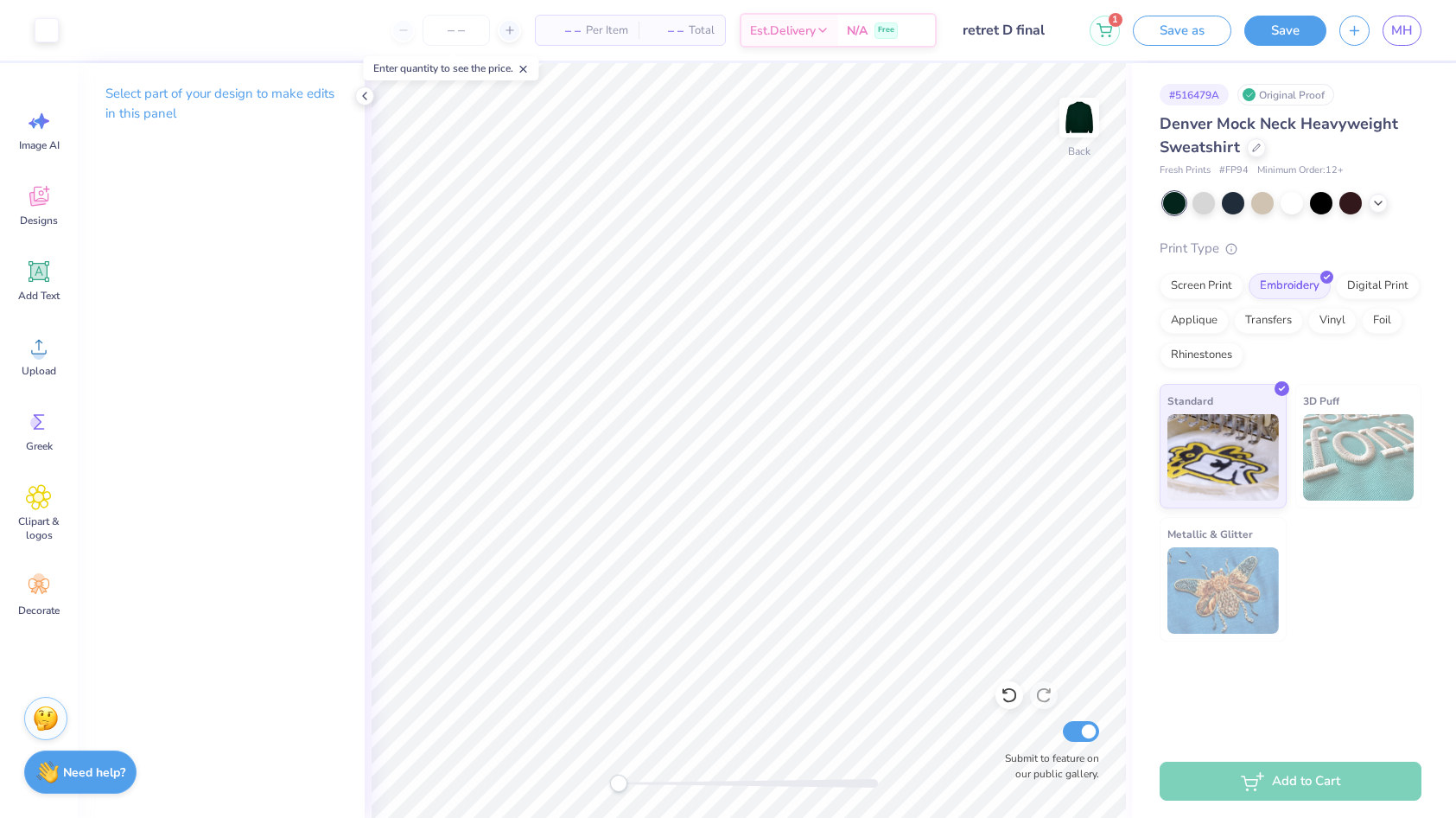
click at [318, 14] on div "– – Per Item – – Total Est. Delivery N/A Free" at bounding box center [504, 30] width 865 height 60
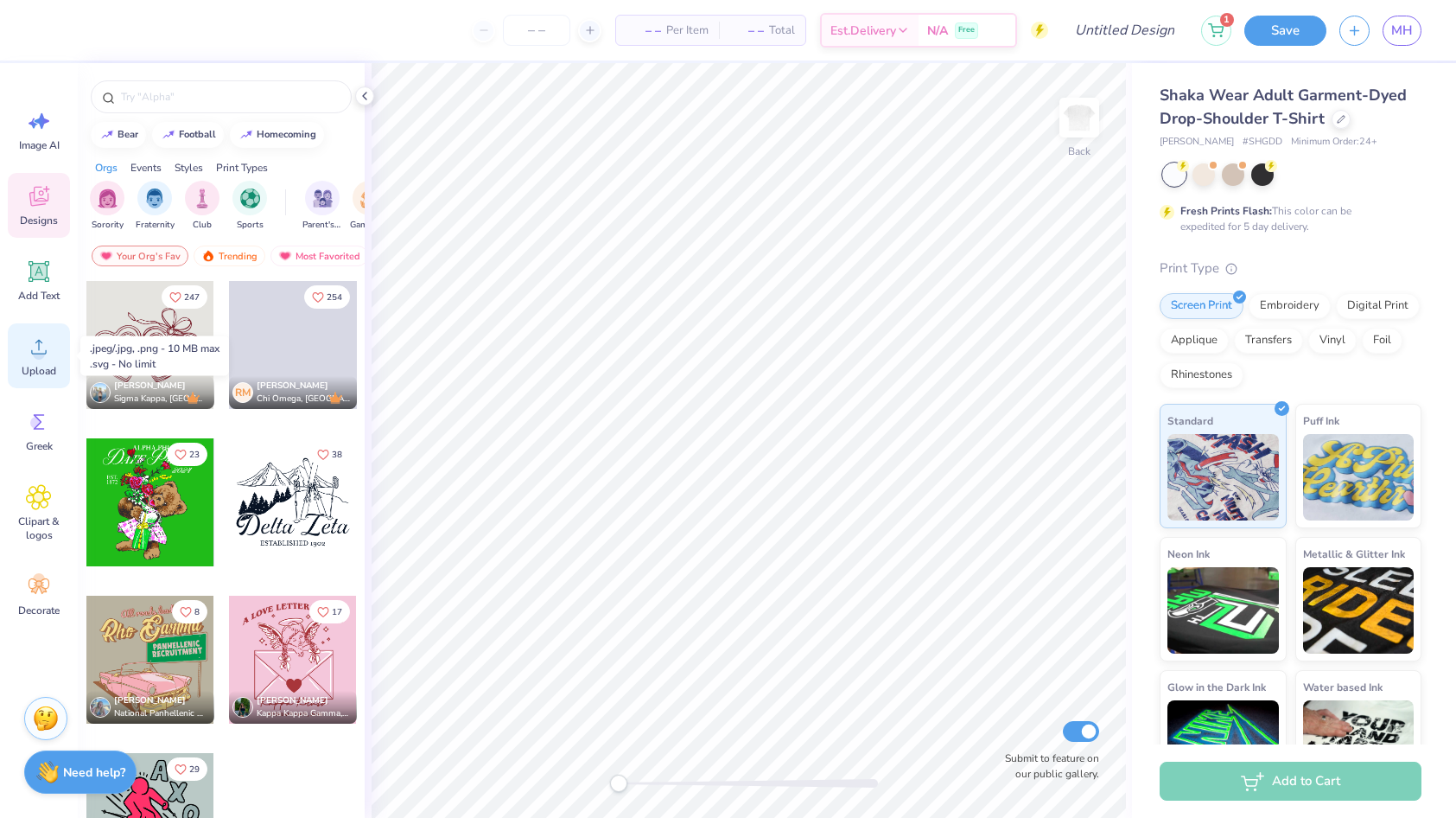
click at [43, 360] on div "Upload" at bounding box center [39, 355] width 62 height 65
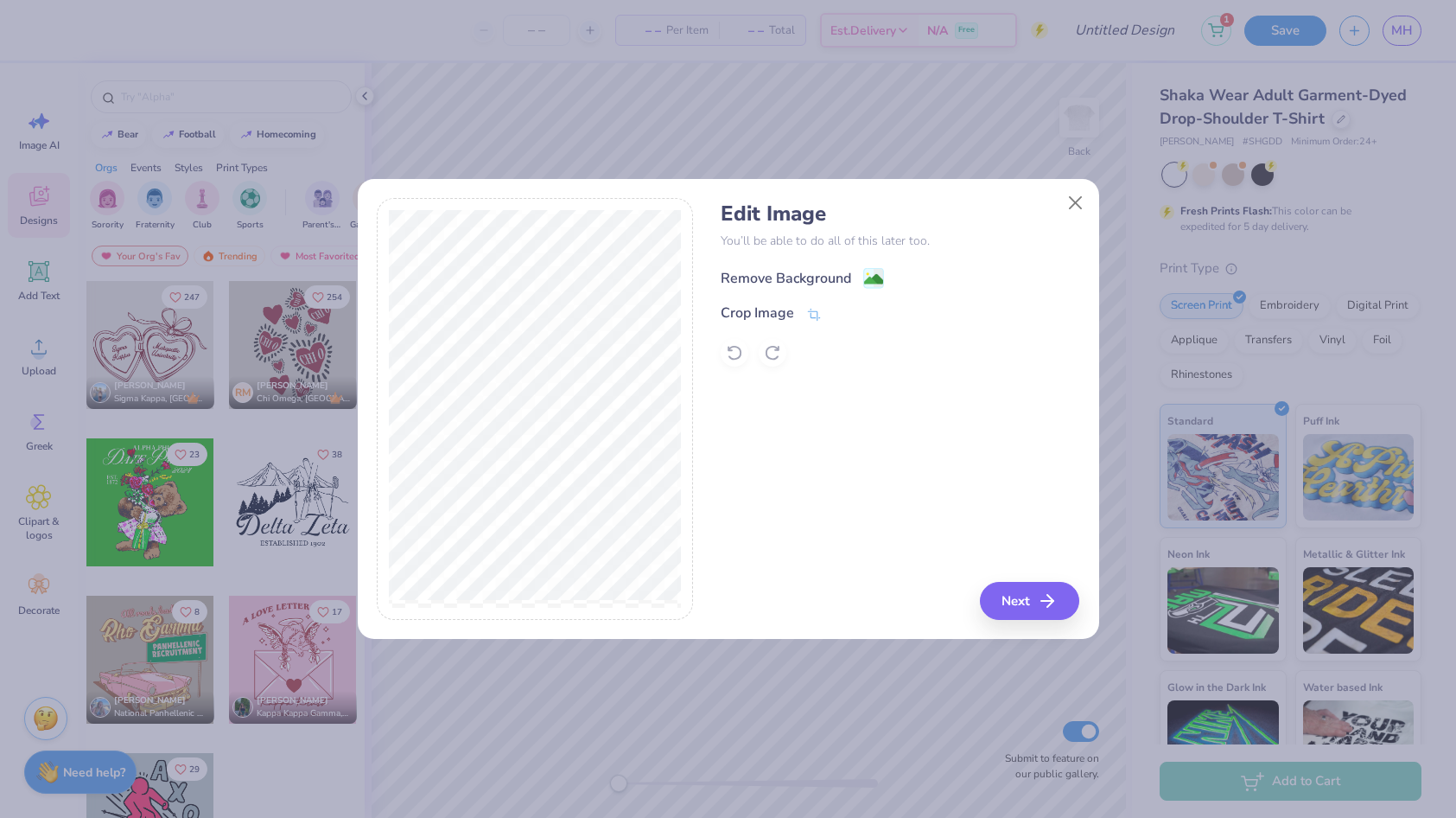
click at [853, 281] on div "Remove Background" at bounding box center [802, 278] width 163 height 21
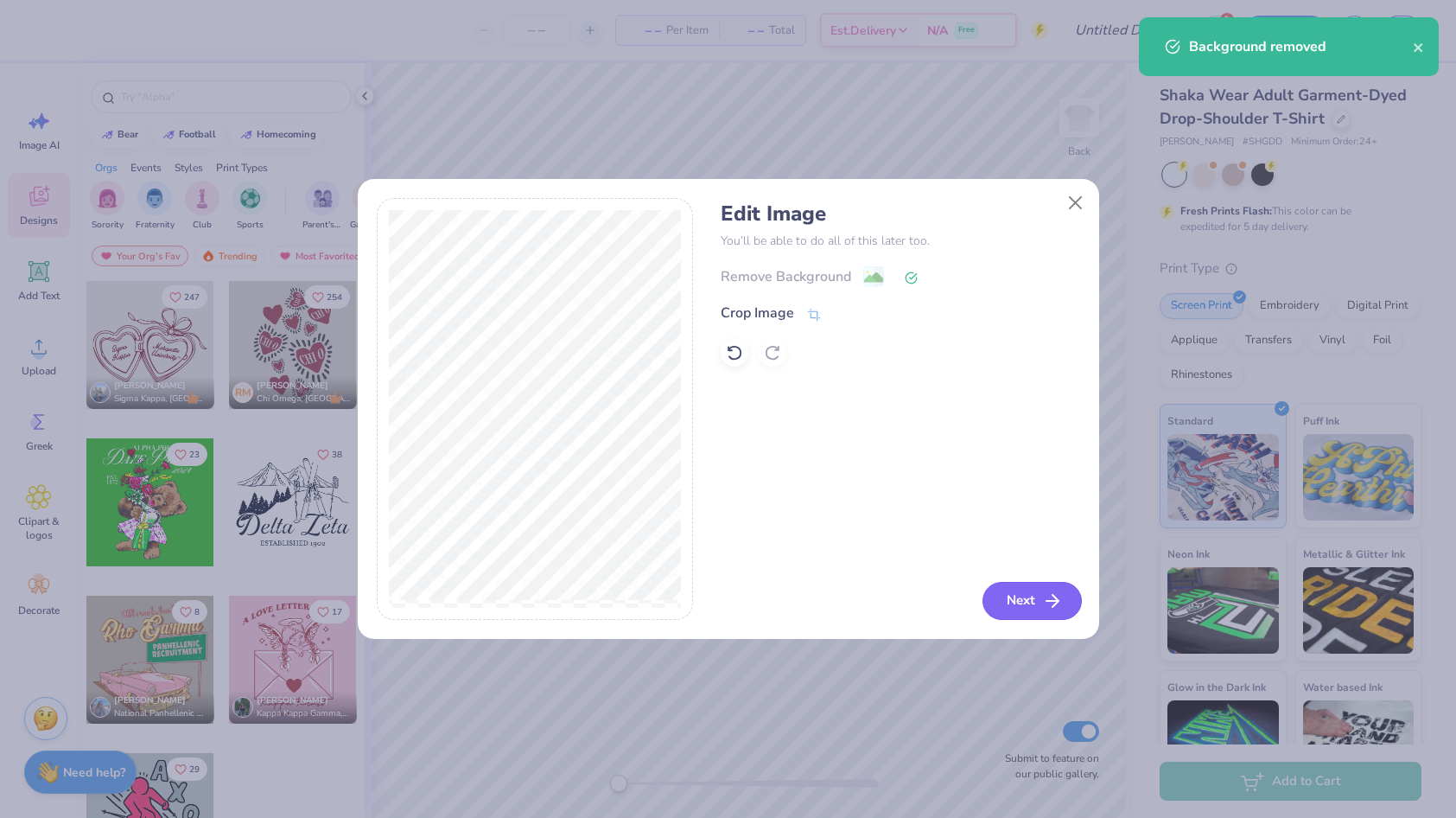
click at [1038, 596] on button "Next" at bounding box center [1032, 601] width 99 height 38
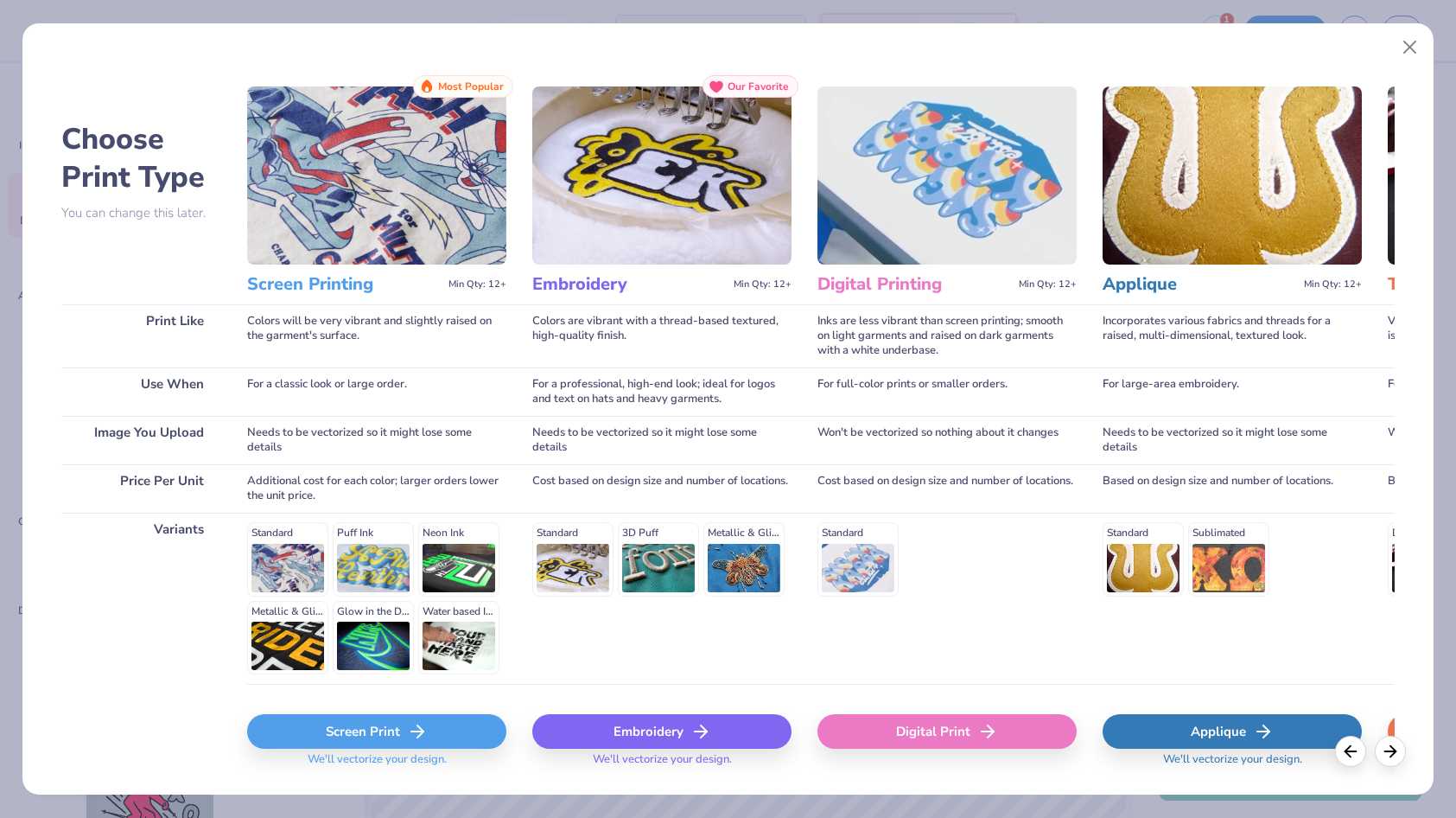
click at [665, 728] on div "Embroidery" at bounding box center [661, 731] width 259 height 35
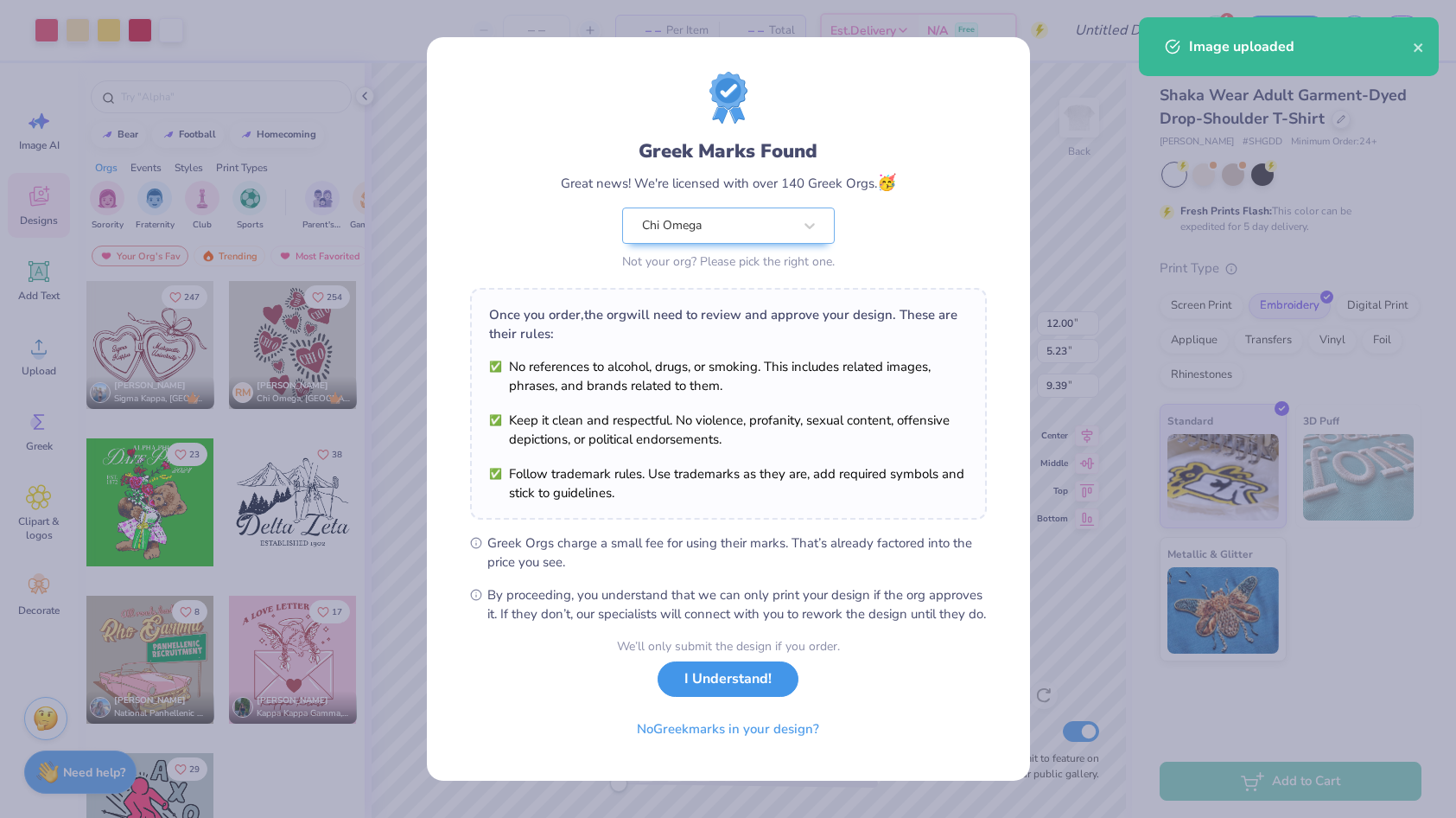
click at [719, 684] on button "I Understand!" at bounding box center [727, 679] width 141 height 35
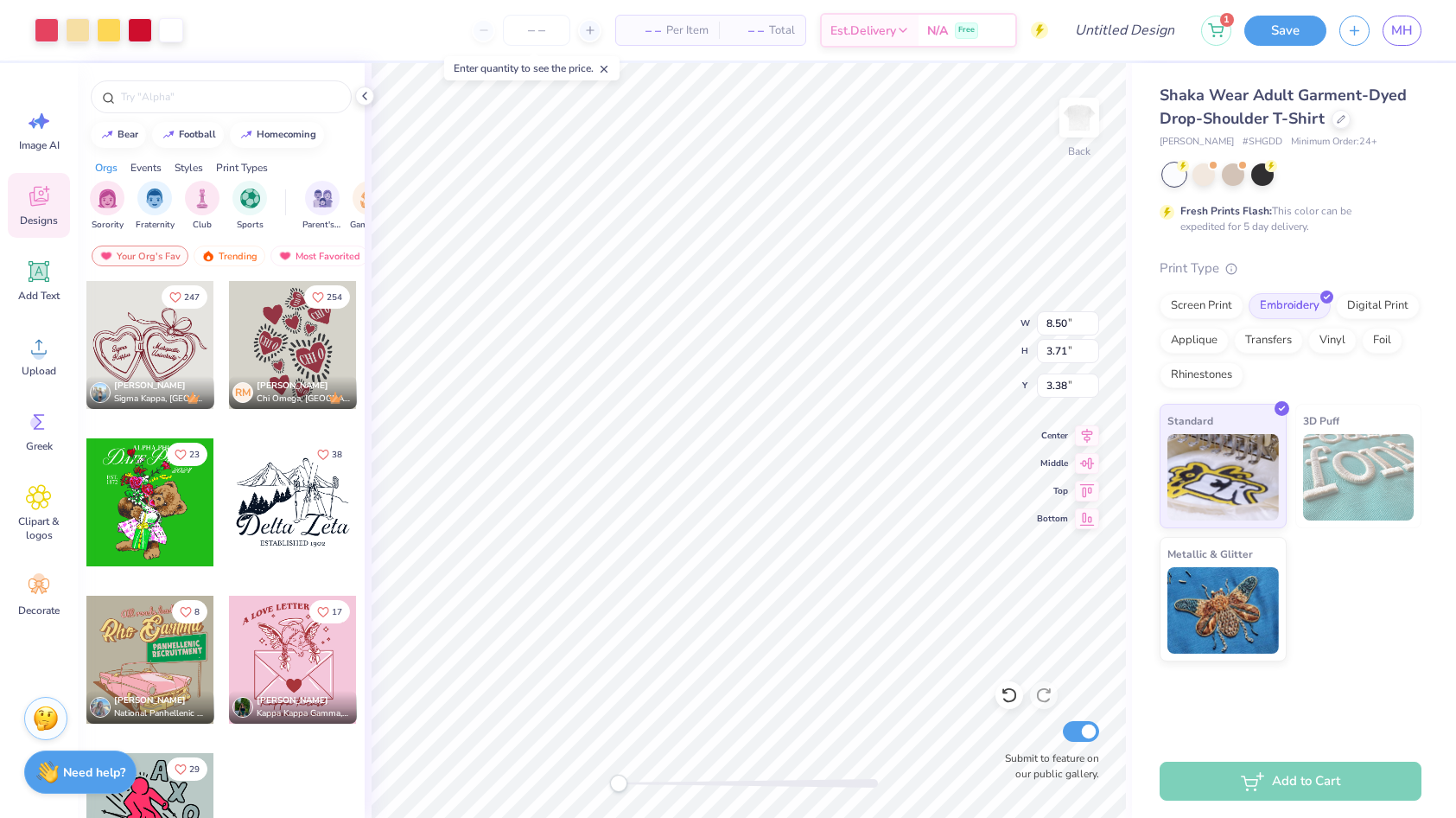
type input "8.50"
type input "3.71"
click at [51, 32] on div at bounding box center [46, 28] width 24 height 24
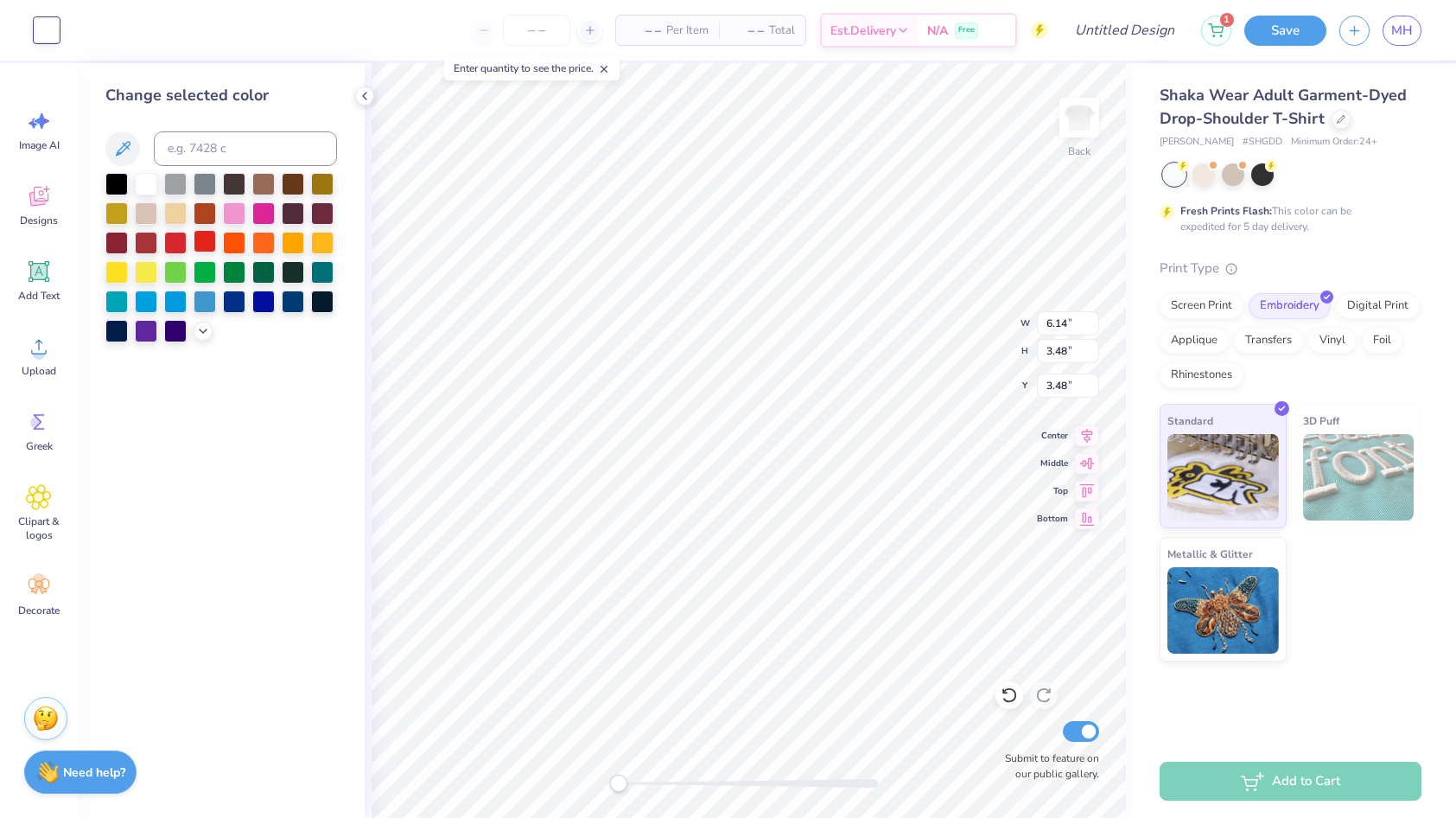
click at [207, 237] on div at bounding box center [204, 240] width 22 height 22
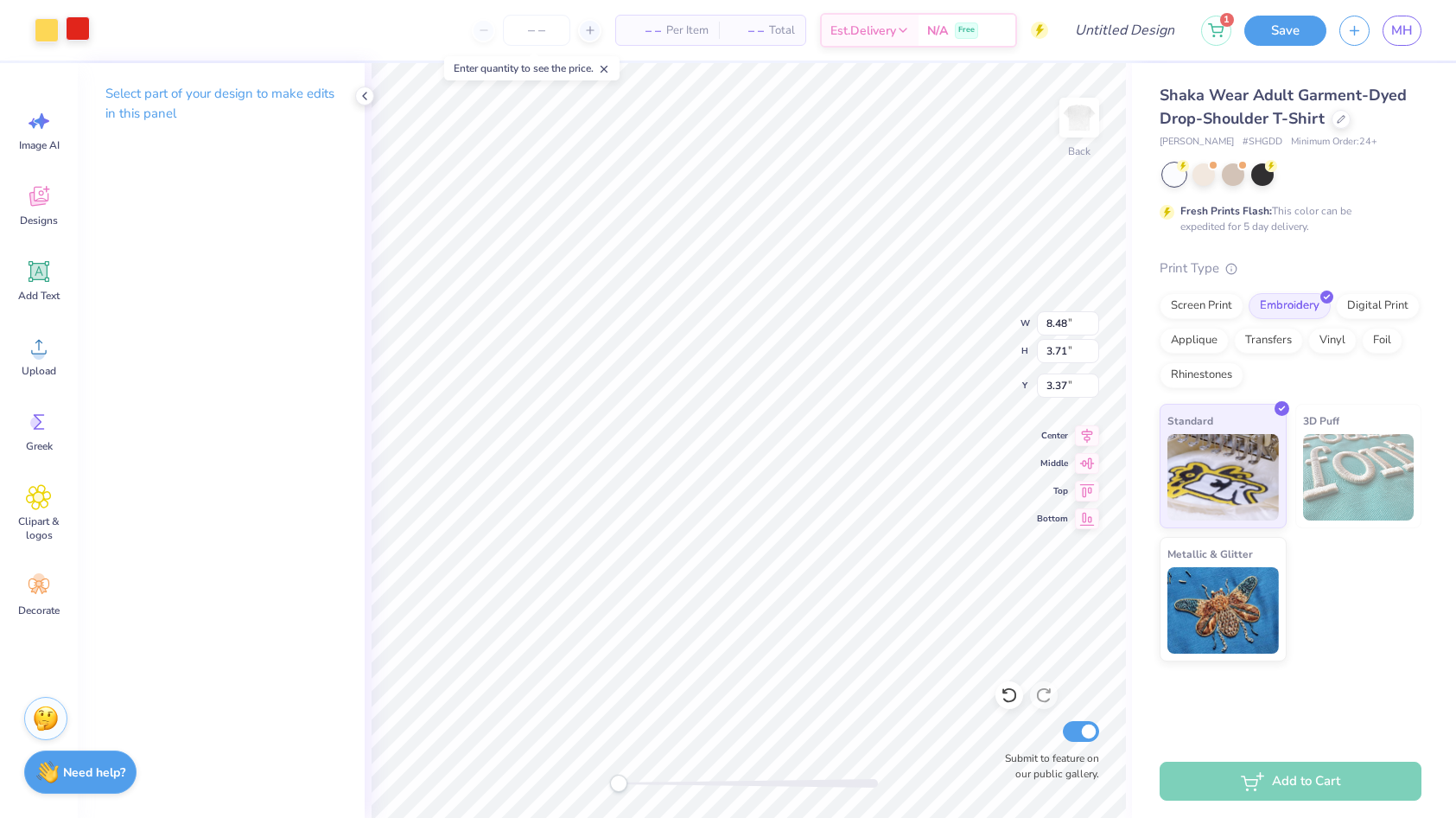
click at [72, 29] on div at bounding box center [77, 28] width 24 height 24
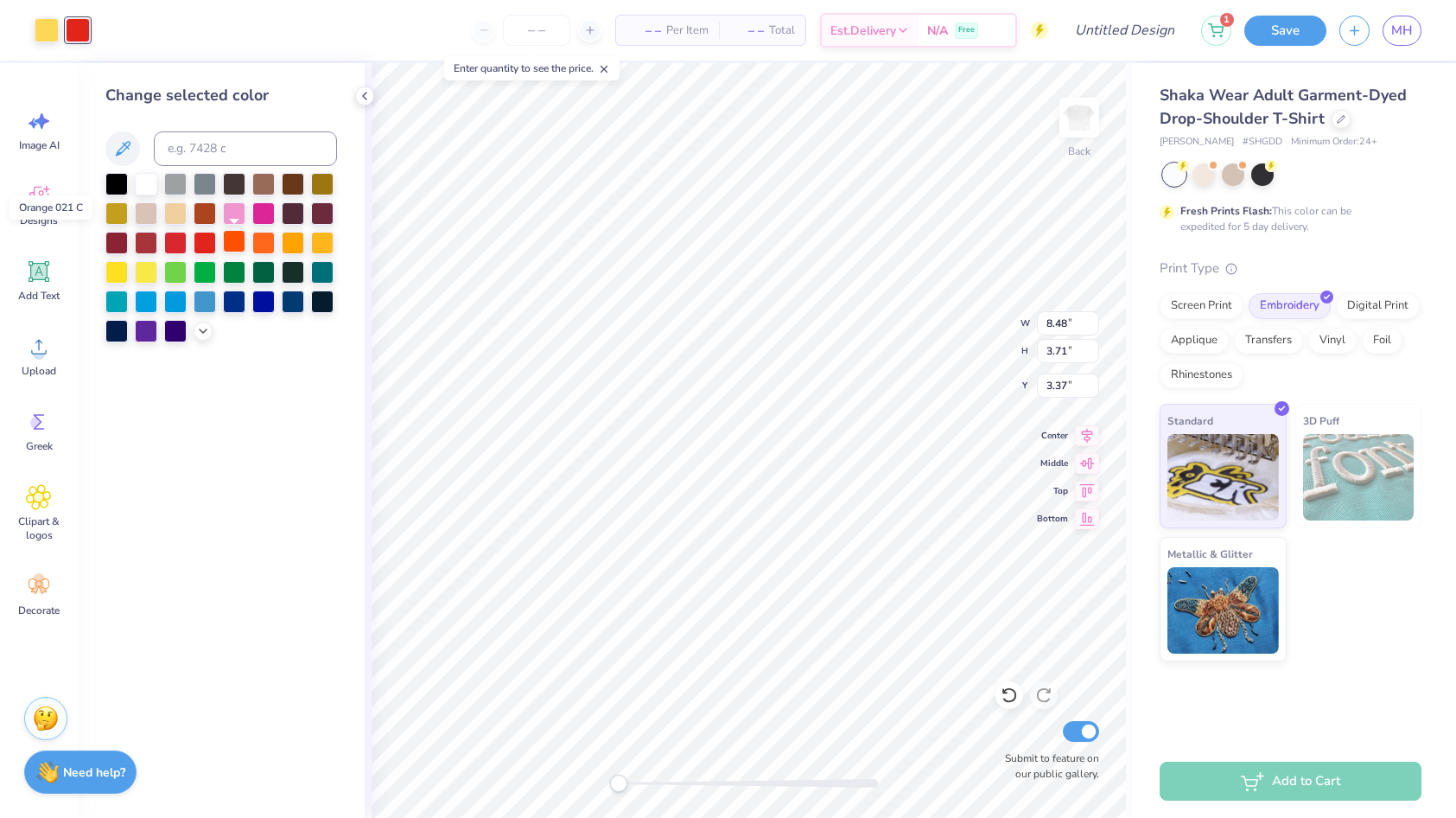
click at [234, 247] on div at bounding box center [233, 240] width 22 height 22
click at [261, 244] on div at bounding box center [262, 240] width 22 height 22
click at [231, 208] on div at bounding box center [233, 211] width 22 height 22
click at [200, 326] on icon at bounding box center [203, 329] width 14 height 14
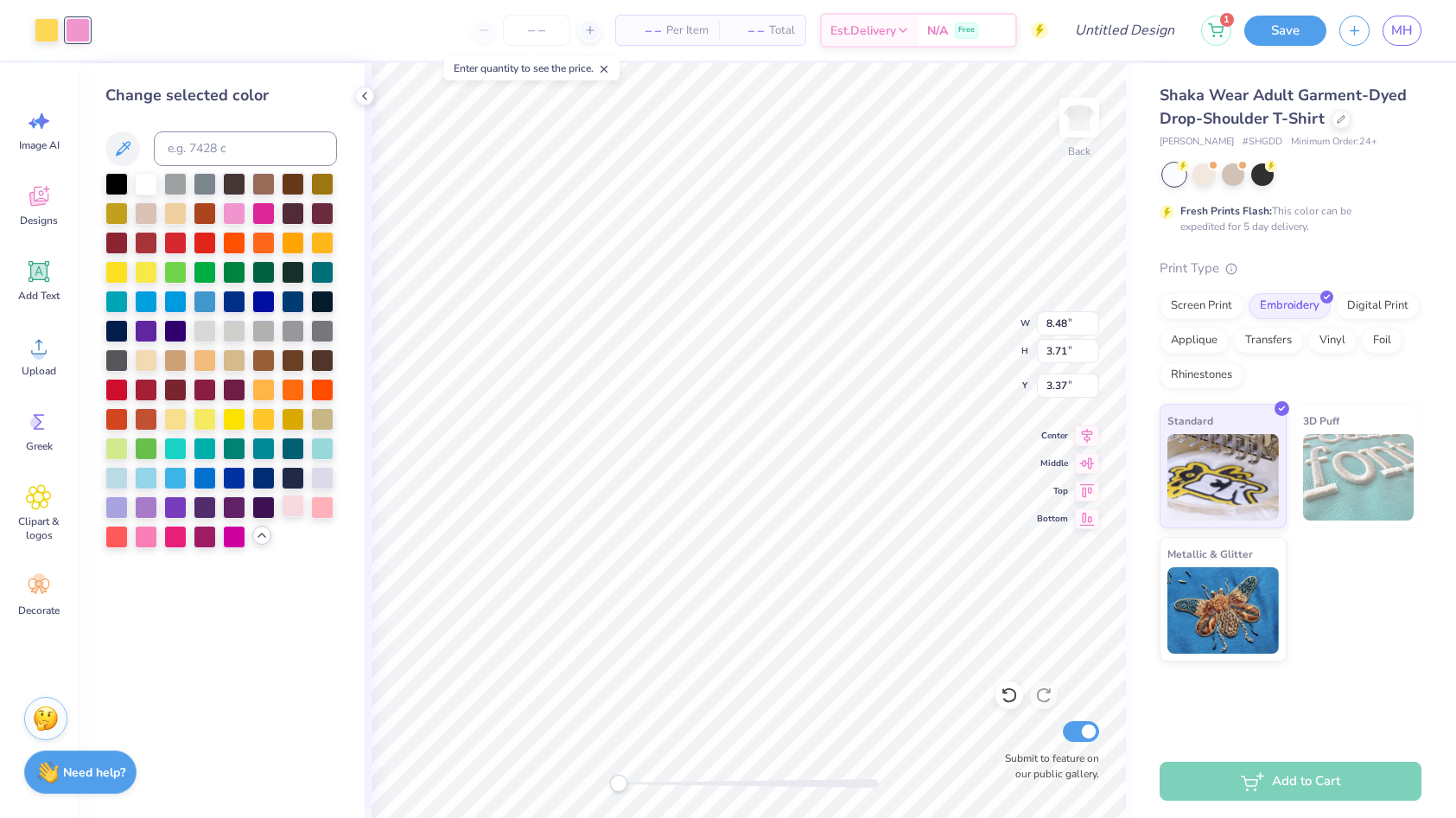
click at [299, 500] on div at bounding box center [293, 505] width 22 height 22
click at [320, 502] on div at bounding box center [322, 505] width 22 height 22
click at [145, 536] on div at bounding box center [145, 534] width 22 height 22
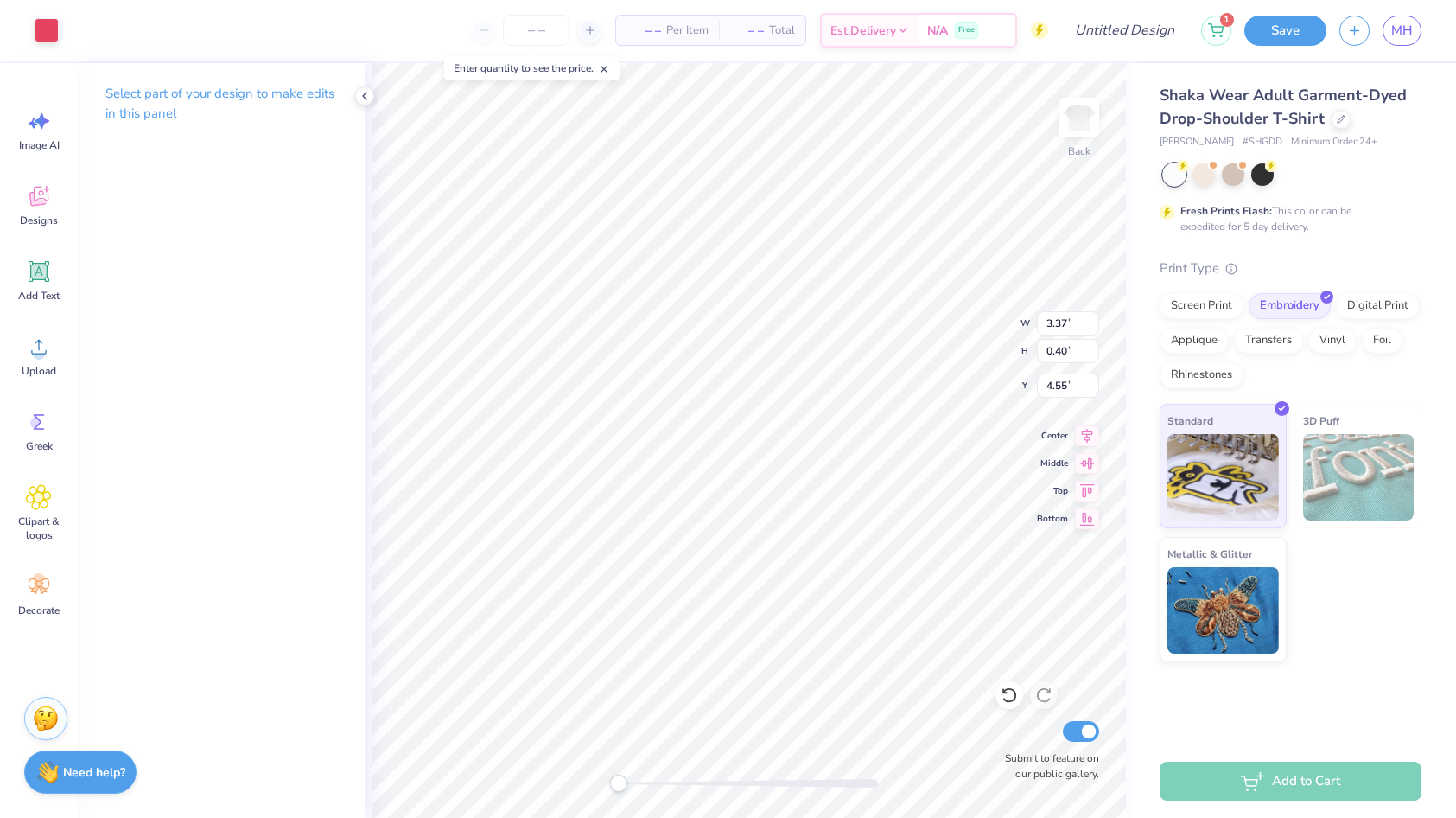
type input "6.14"
type input "3.48"
click at [41, 19] on div at bounding box center [46, 28] width 24 height 24
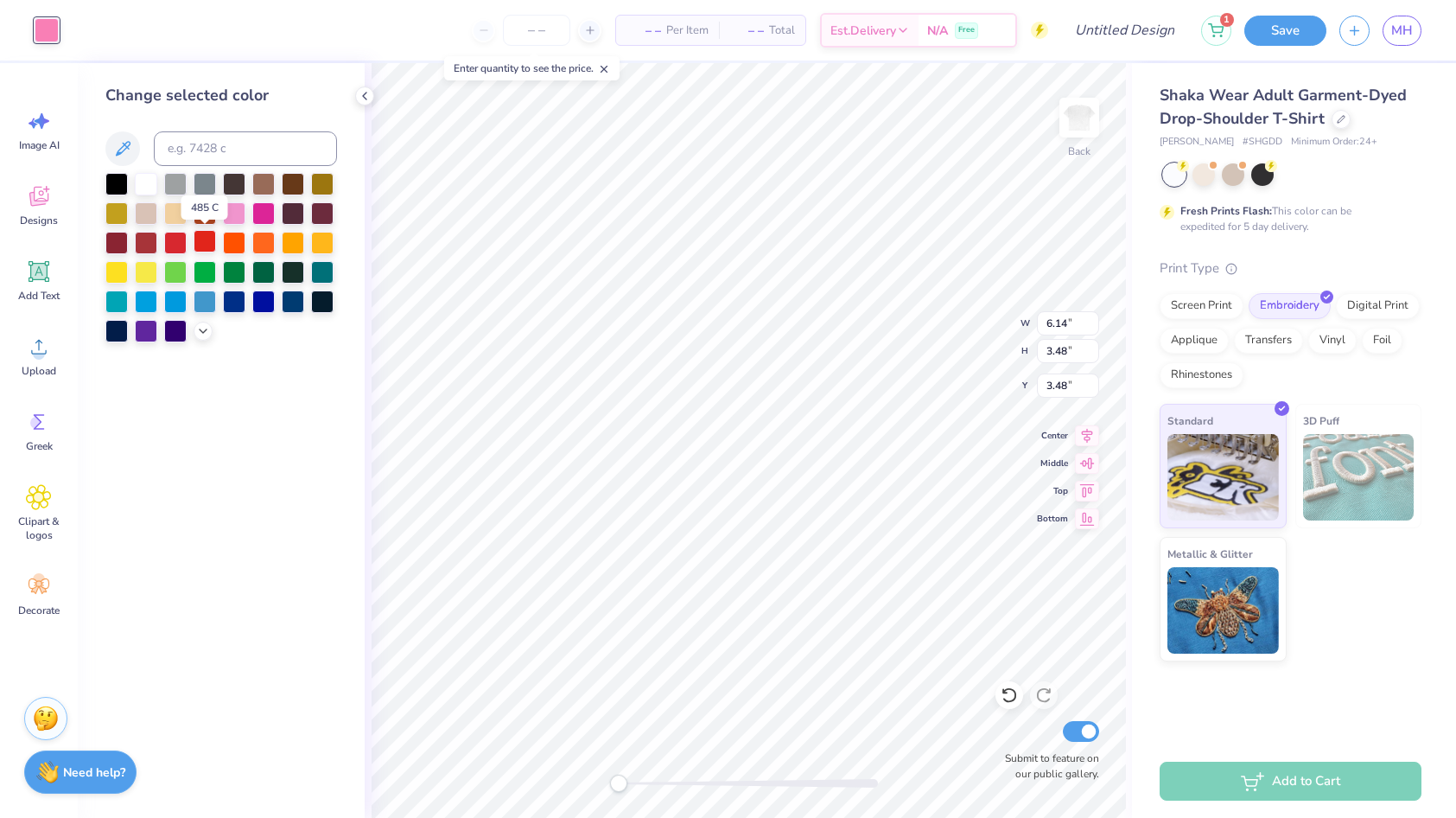
click at [209, 238] on div at bounding box center [204, 240] width 22 height 22
click at [193, 240] on div at bounding box center [204, 240] width 22 height 22
click at [181, 240] on div at bounding box center [175, 240] width 22 height 22
click at [202, 240] on div at bounding box center [204, 240] width 22 height 22
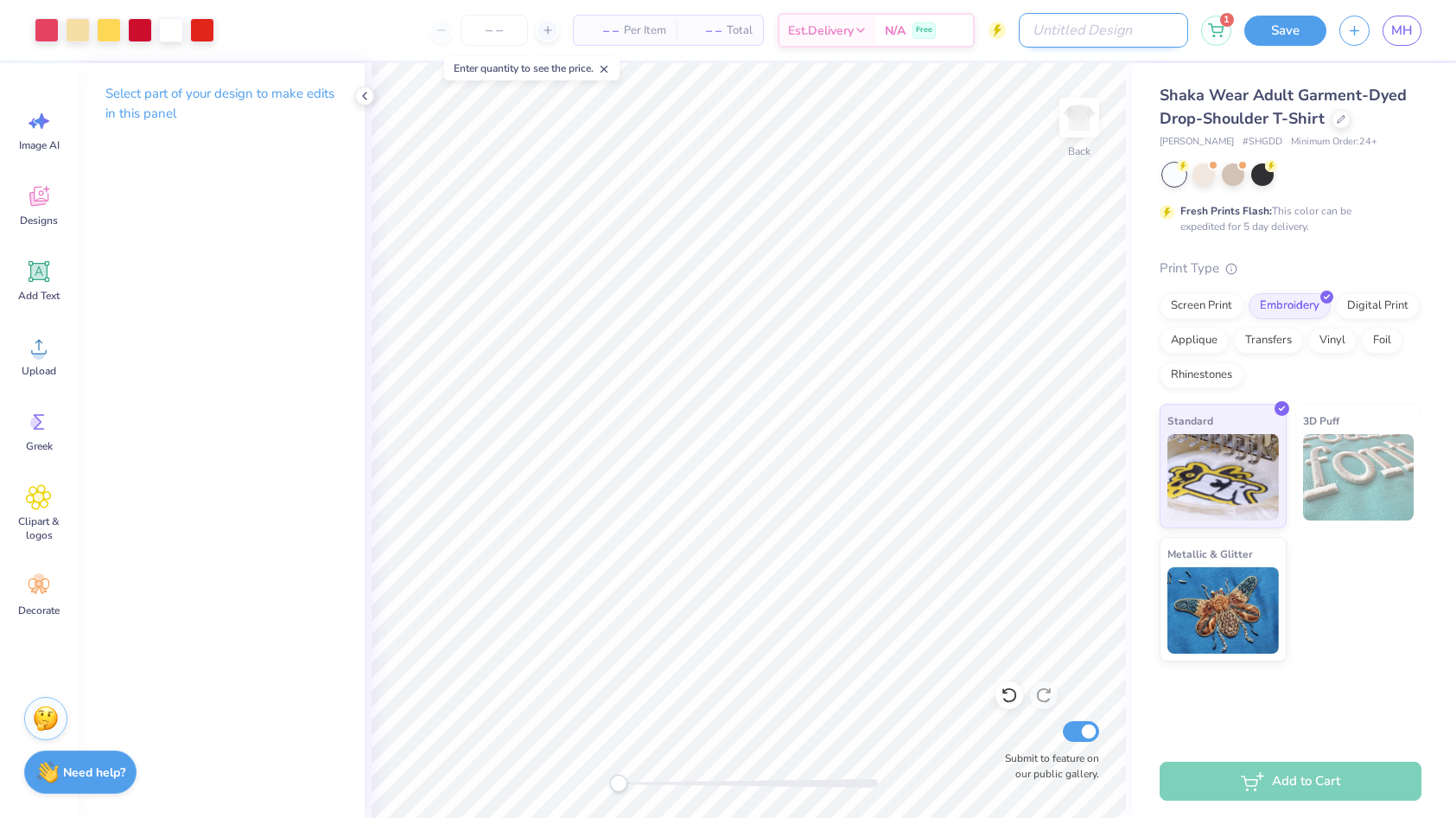
click at [1157, 28] on input "Design Title" at bounding box center [1103, 30] width 169 height 35
type input "fall shirt"
click at [1294, 28] on button "Save" at bounding box center [1285, 28] width 82 height 30
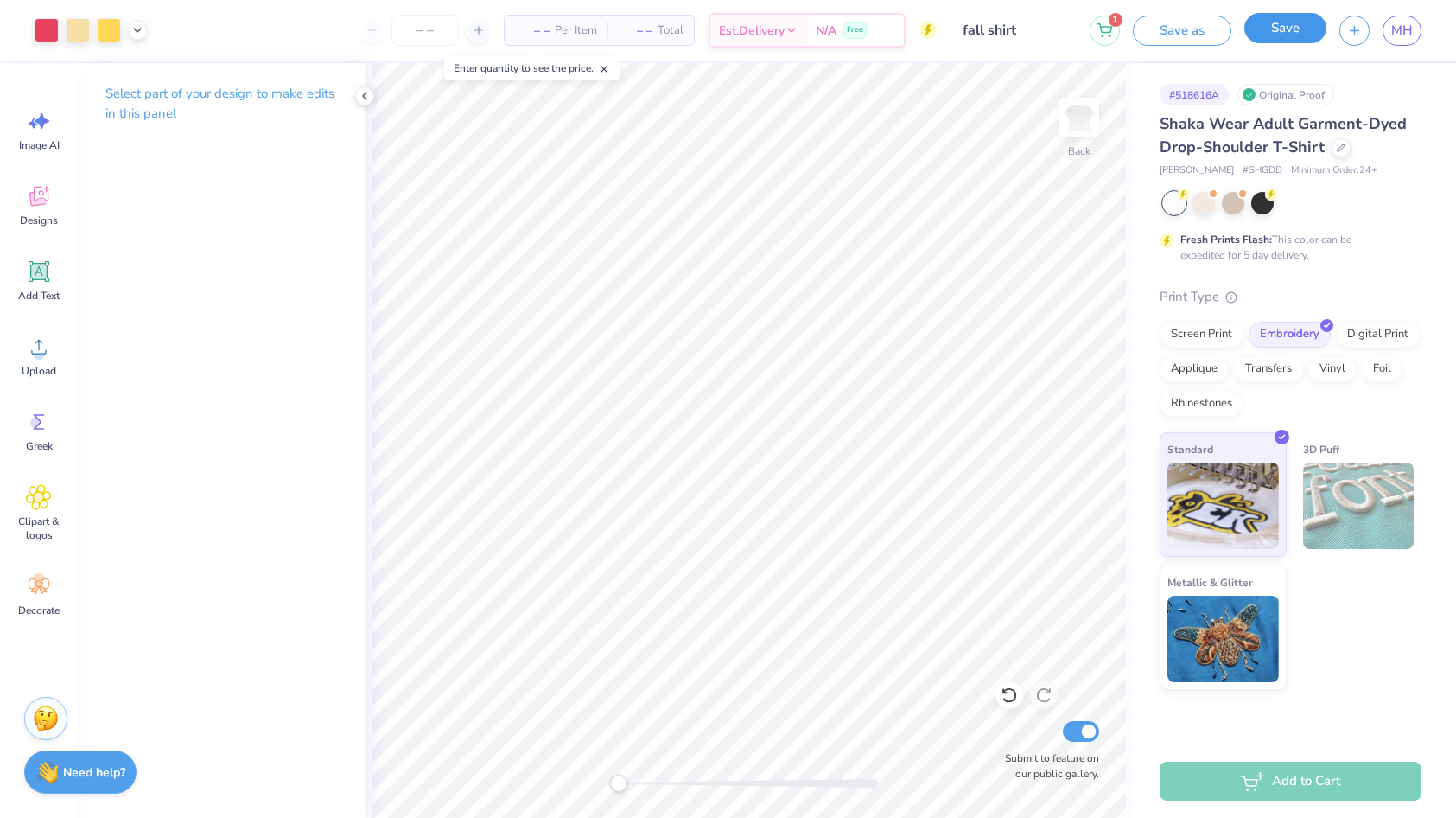
click at [1288, 33] on button "Save" at bounding box center [1285, 28] width 82 height 30
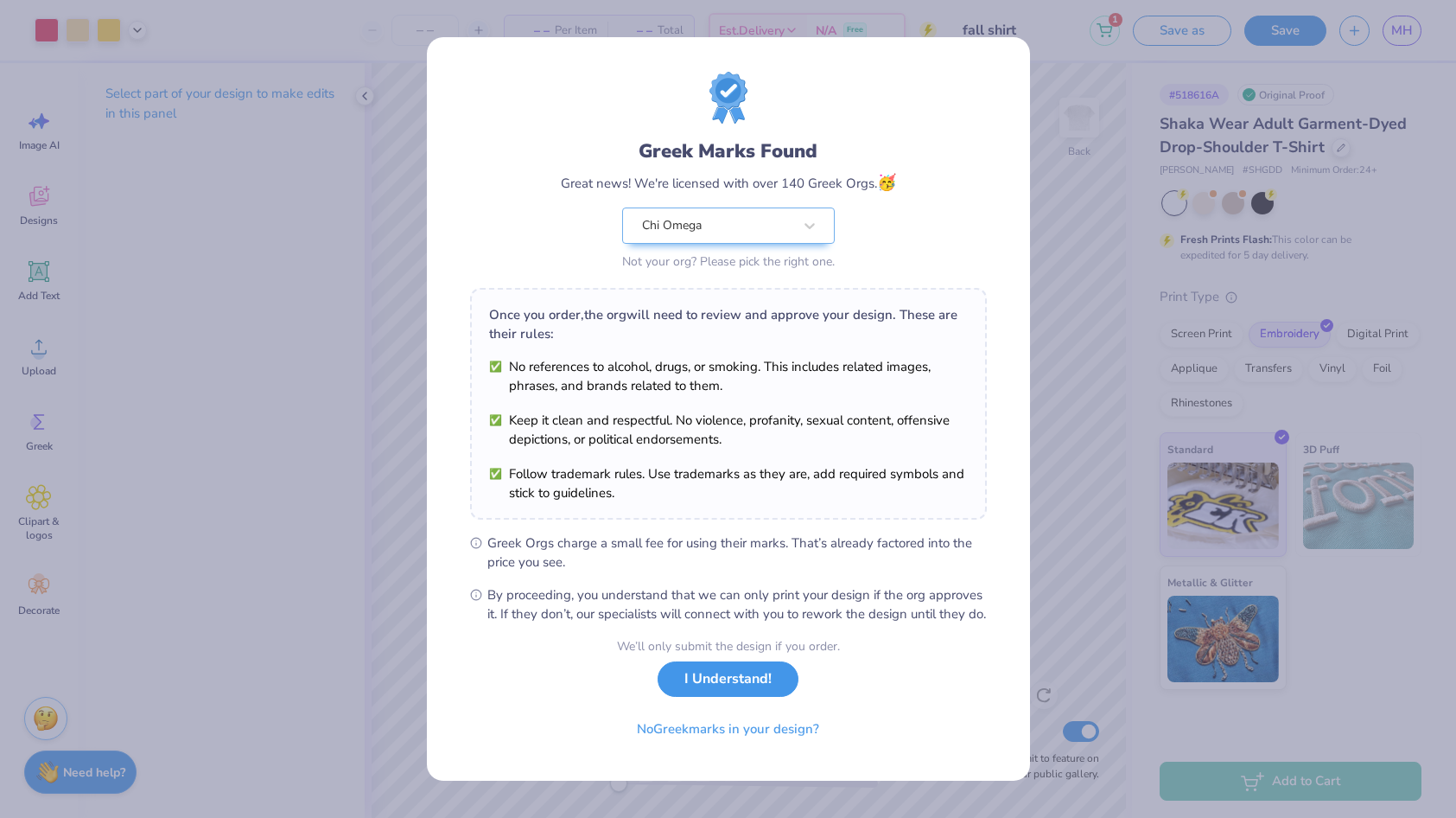
click at [779, 693] on button "I Understand!" at bounding box center [727, 679] width 141 height 35
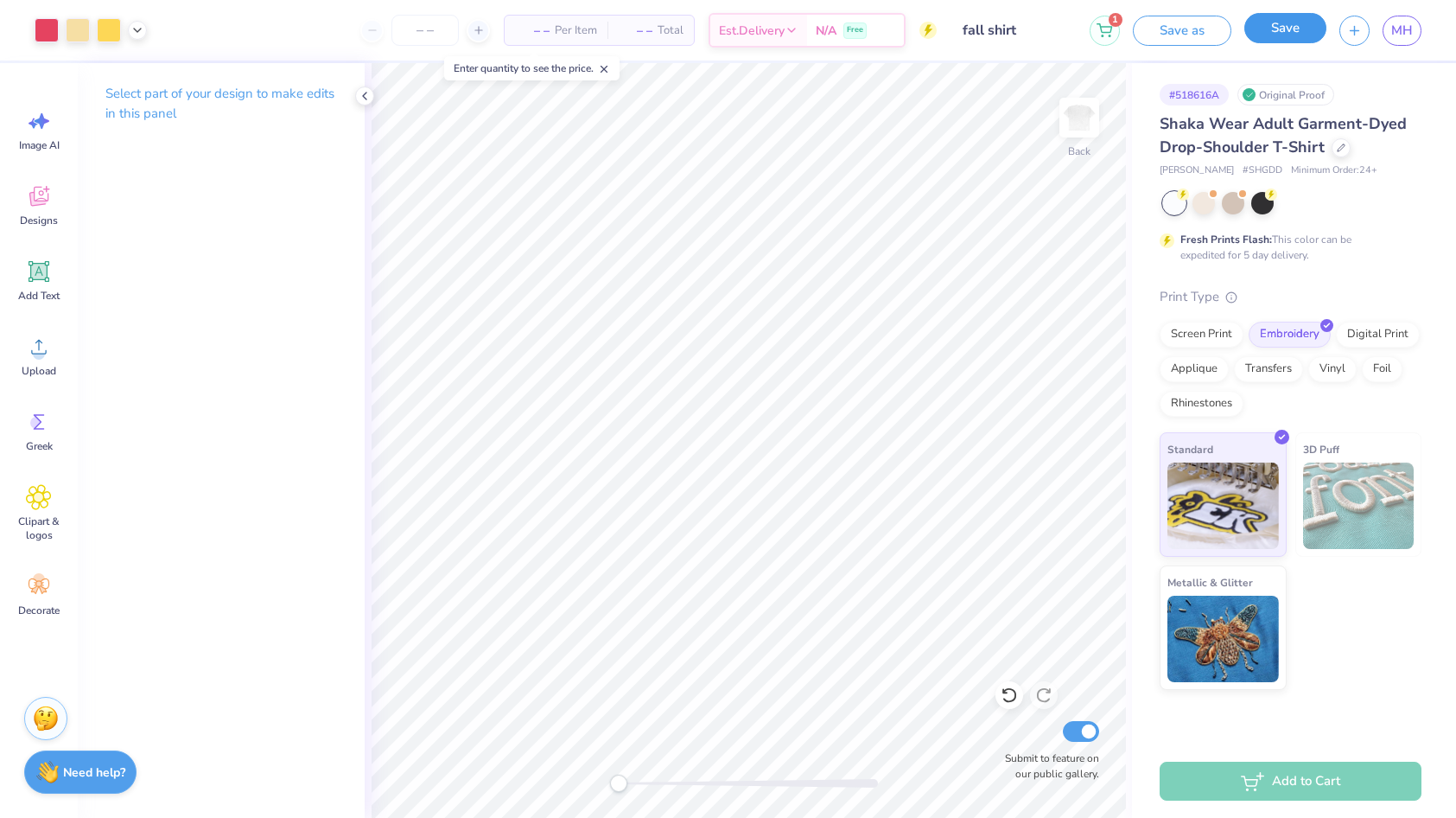
click at [1277, 35] on button "Save" at bounding box center [1285, 28] width 82 height 30
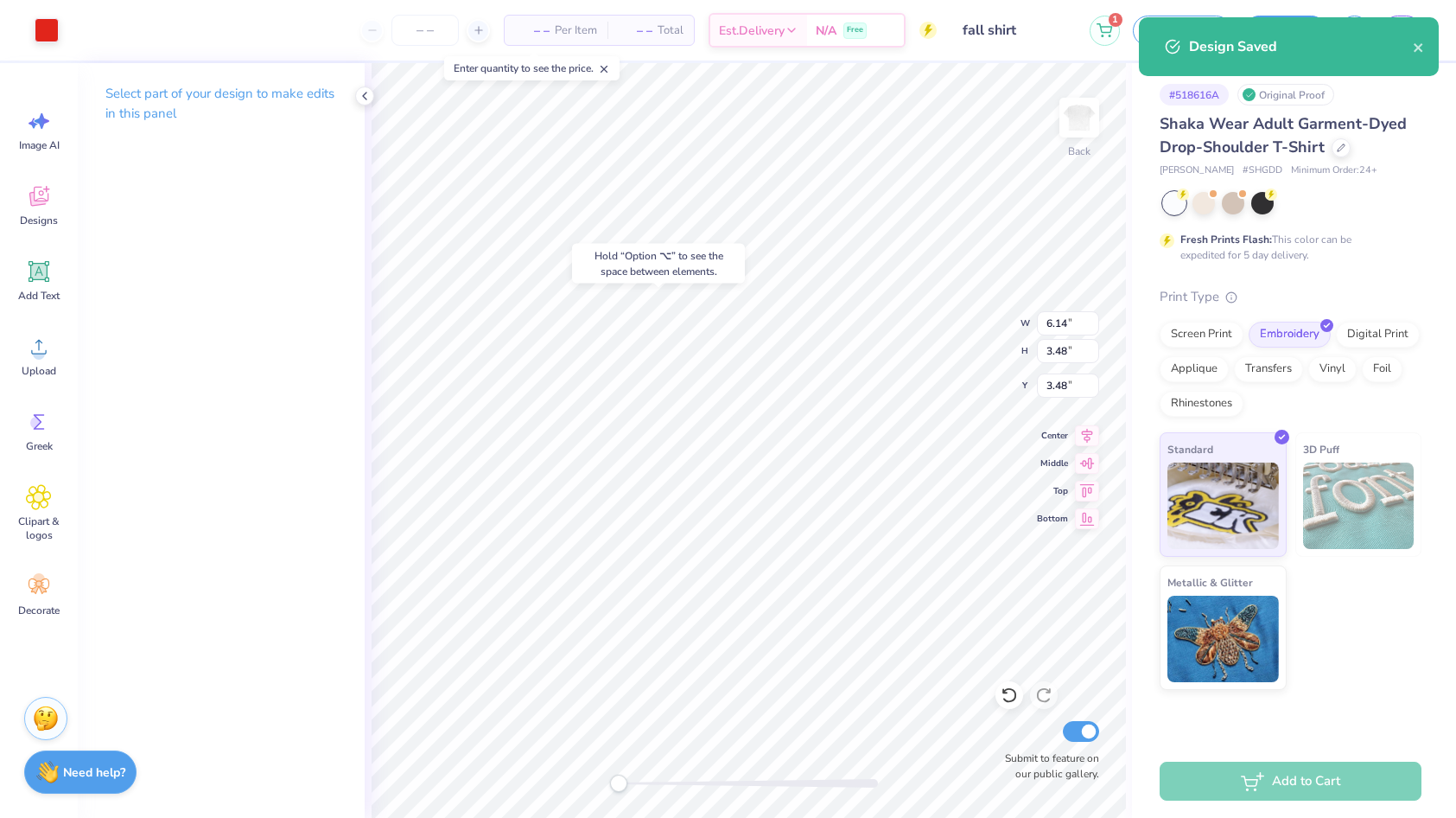
type input "3.17"
type input "0.41"
type input "4.16"
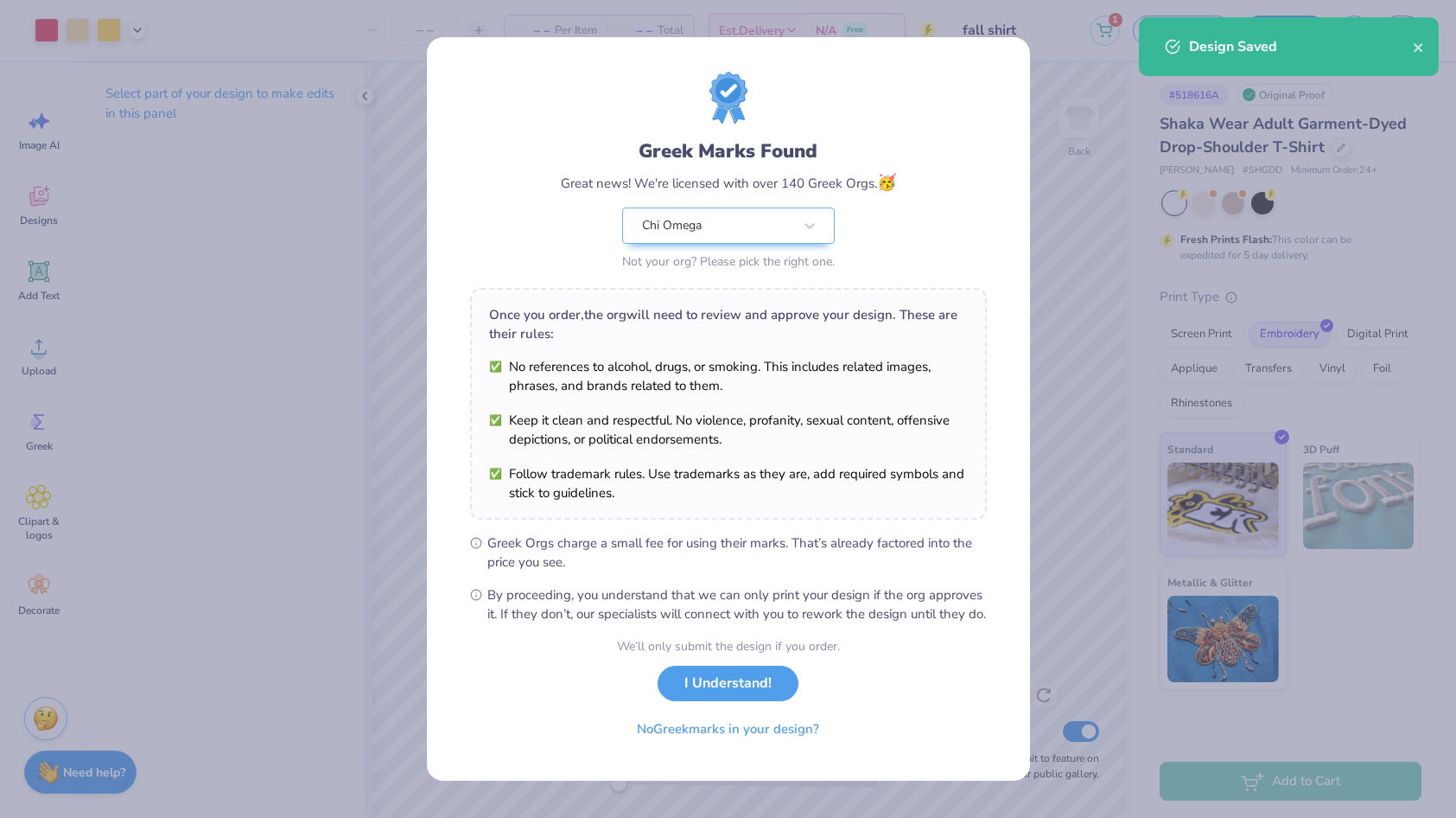
click at [657, 335] on body "Art colors – – Per Item – – Total Est. Delivery N/A Free Design Title fall shir…" at bounding box center [728, 409] width 1456 height 818
click at [748, 692] on button "I Understand!" at bounding box center [727, 679] width 141 height 35
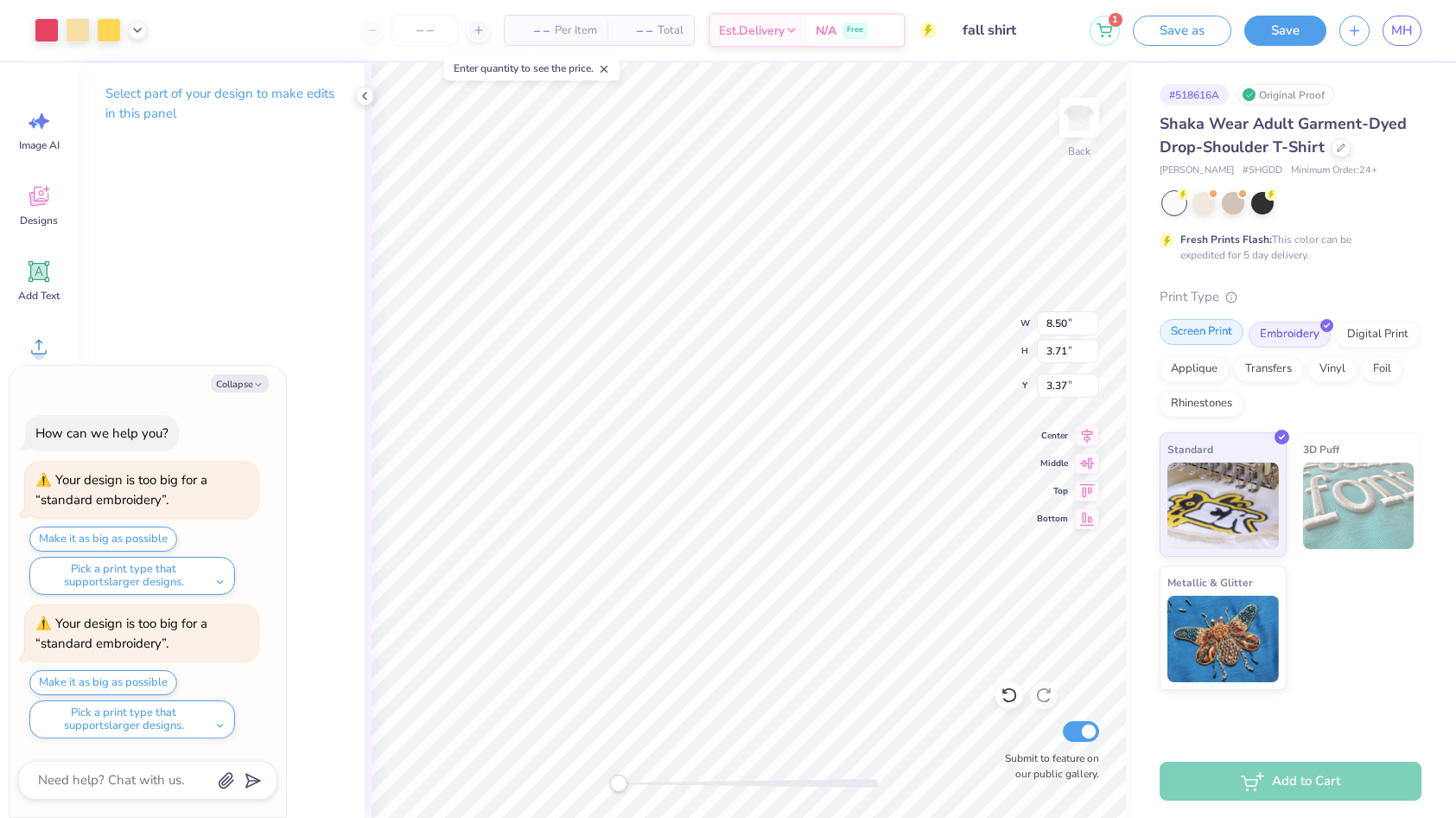
click at [1209, 338] on div "Screen Print" at bounding box center [1201, 331] width 83 height 26
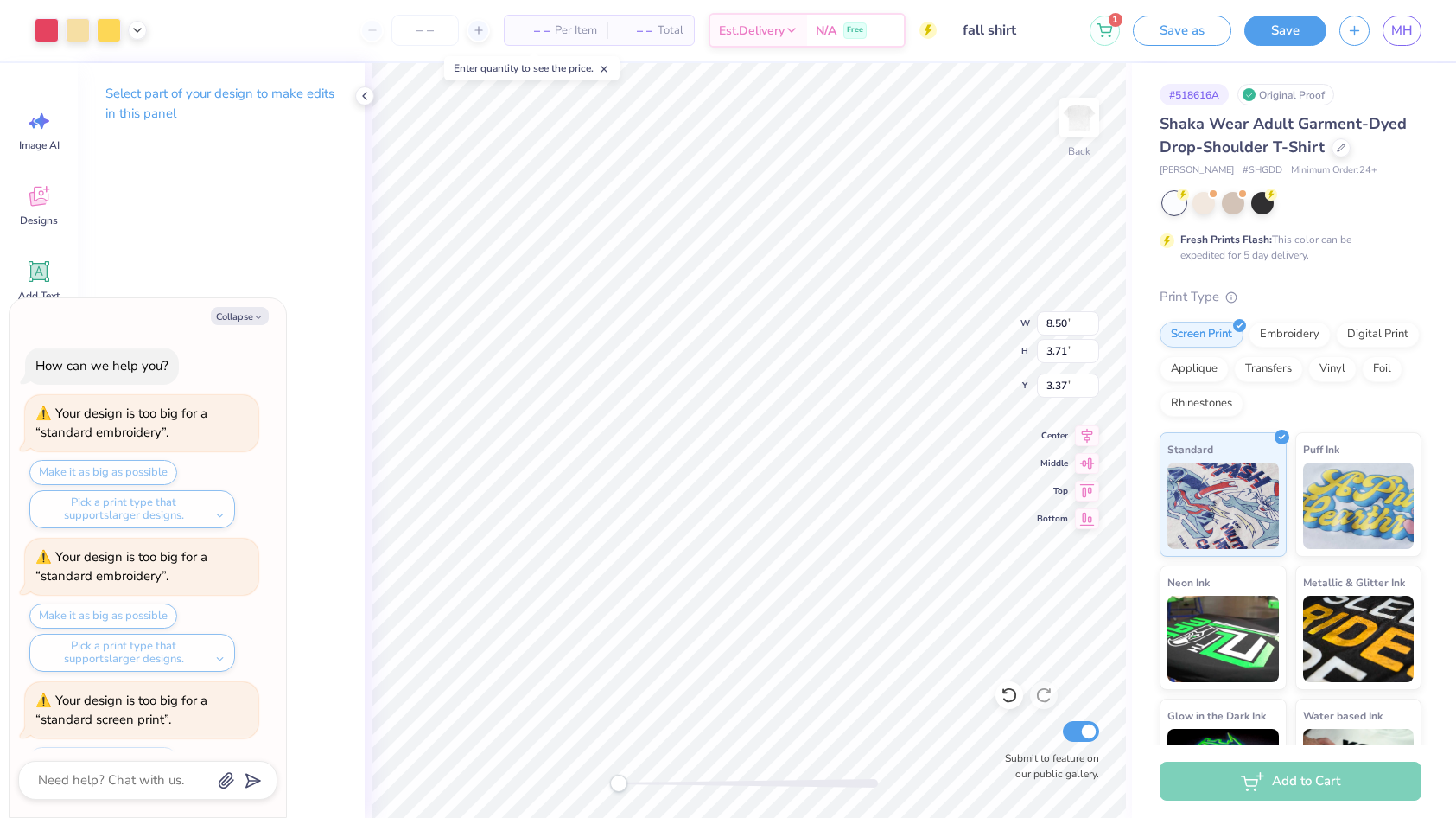
scroll to position [76, 0]
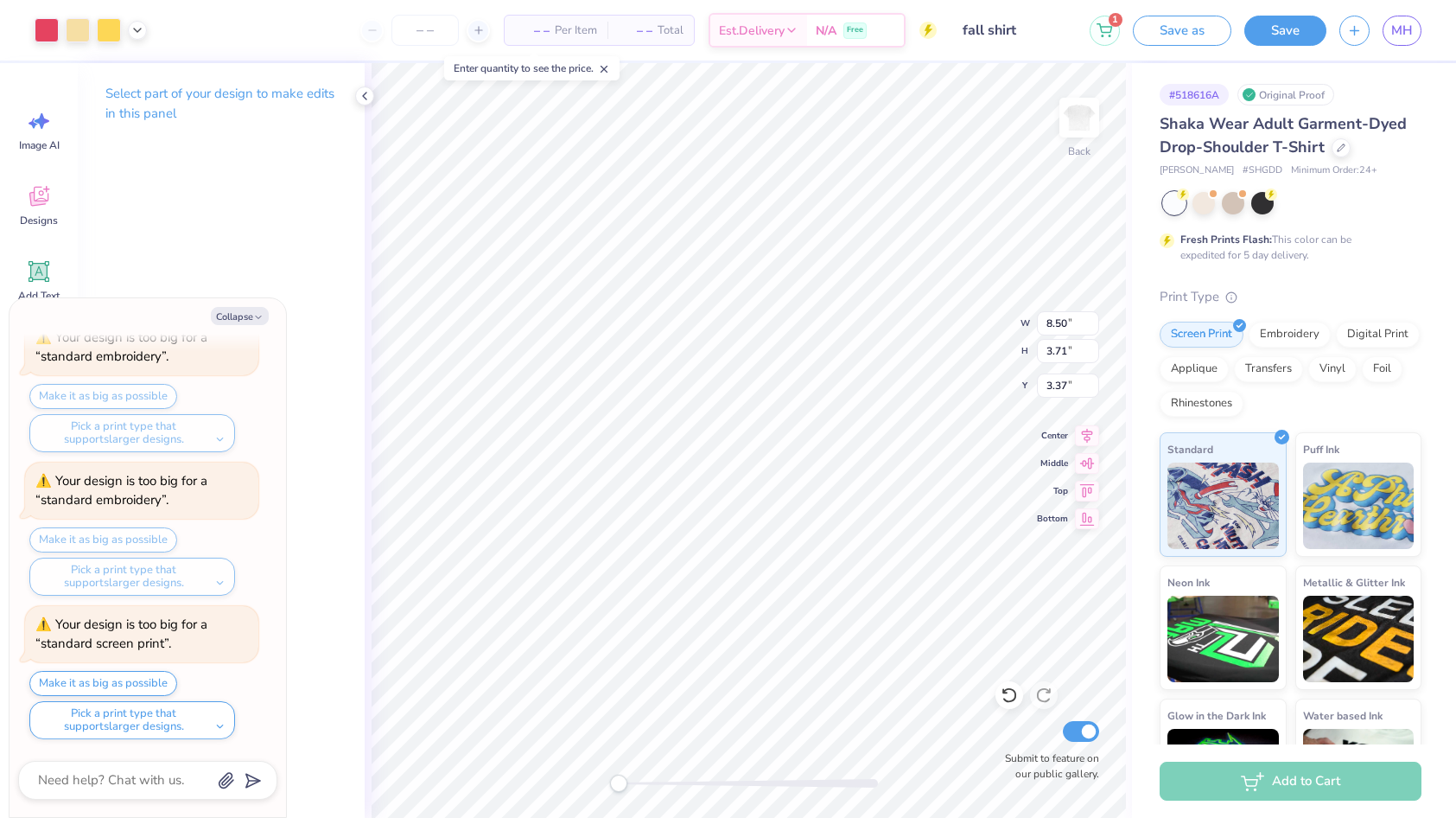
type textarea "x"
type input "11.76"
type input "5.13"
type textarea "x"
type input "12.38"
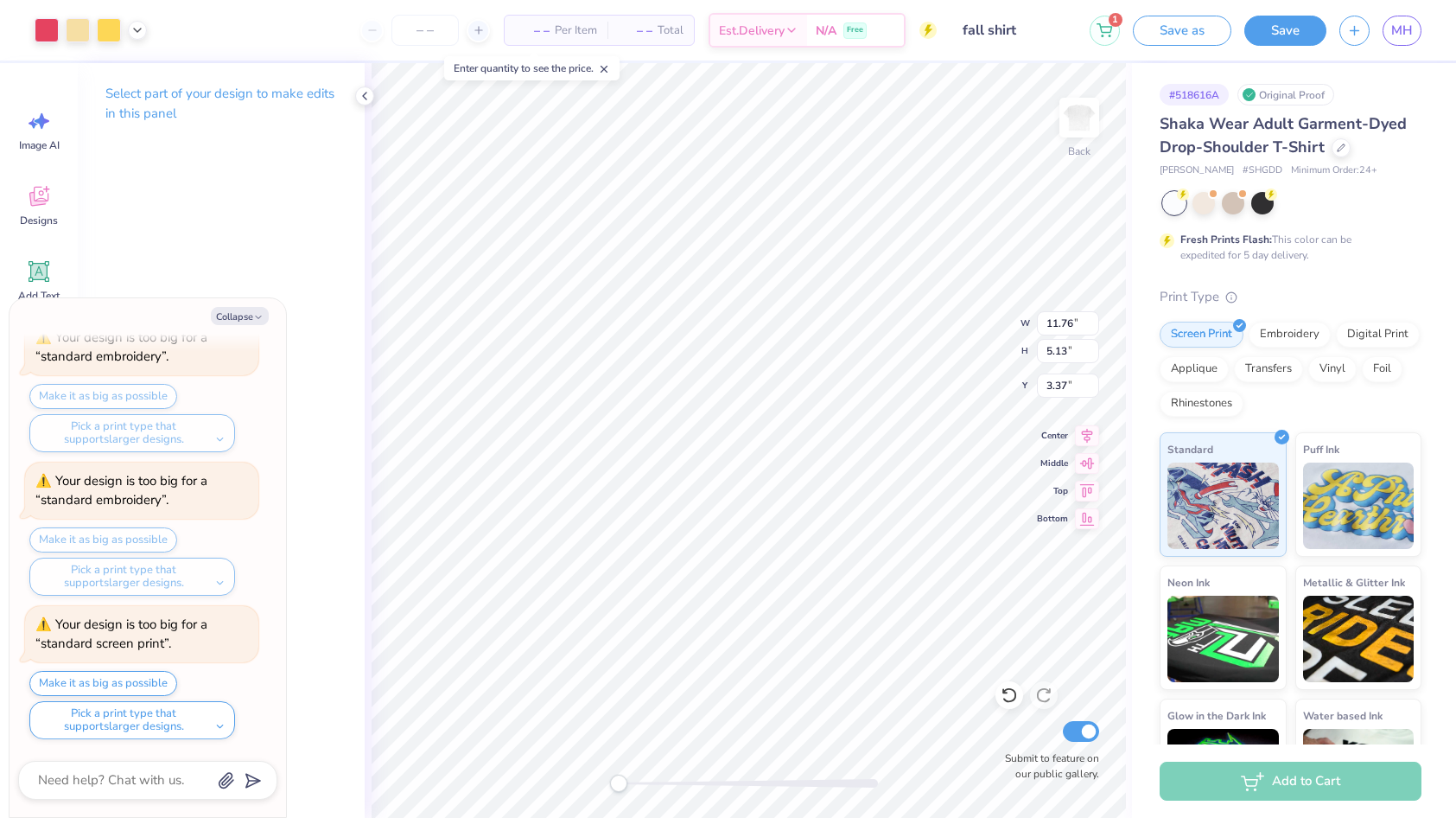
type input "5.39"
type textarea "x"
type input "12.66"
type input "5.51"
type textarea "x"
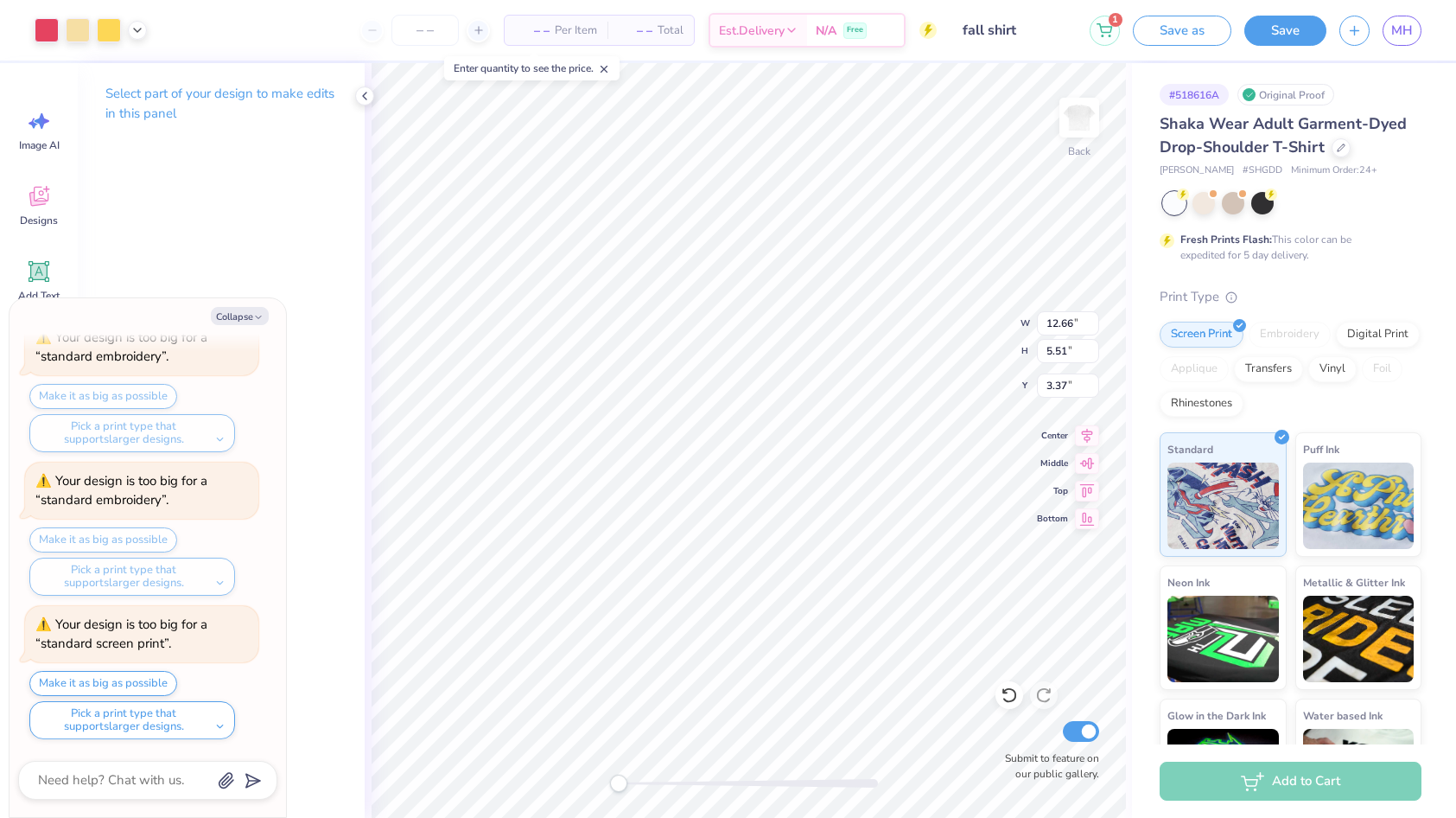
type input "14.12"
type input "6.15"
type textarea "x"
type input "3.89"
click at [1281, 31] on button "Save" at bounding box center [1285, 28] width 82 height 30
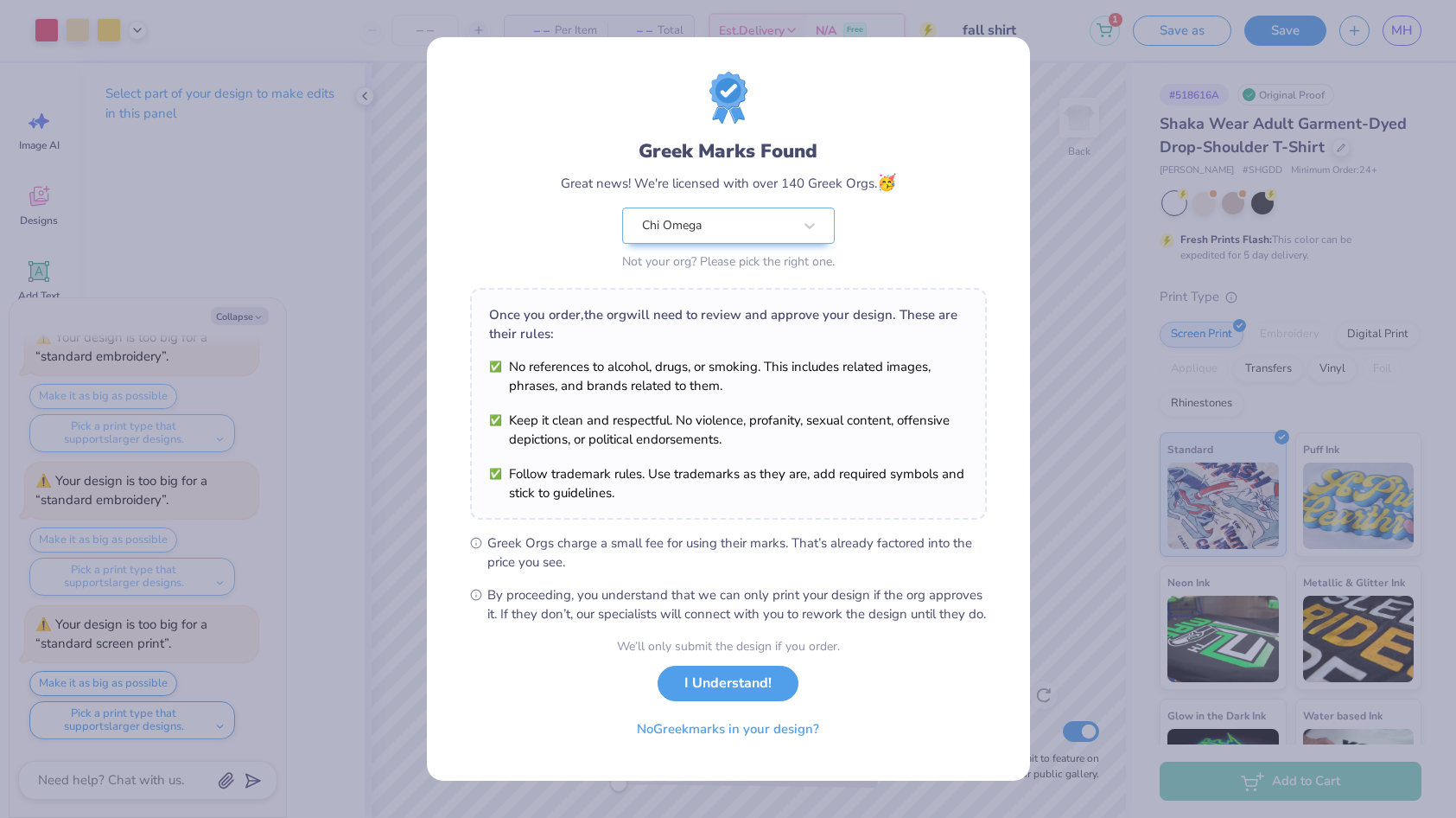
click at [552, 113] on div "Greek Marks Found Great news! We're licensed with over 140 Greek Orgs. 🥳 Chi Om…" at bounding box center [728, 173] width 517 height 202
click at [700, 696] on button "I Understand!" at bounding box center [727, 679] width 141 height 35
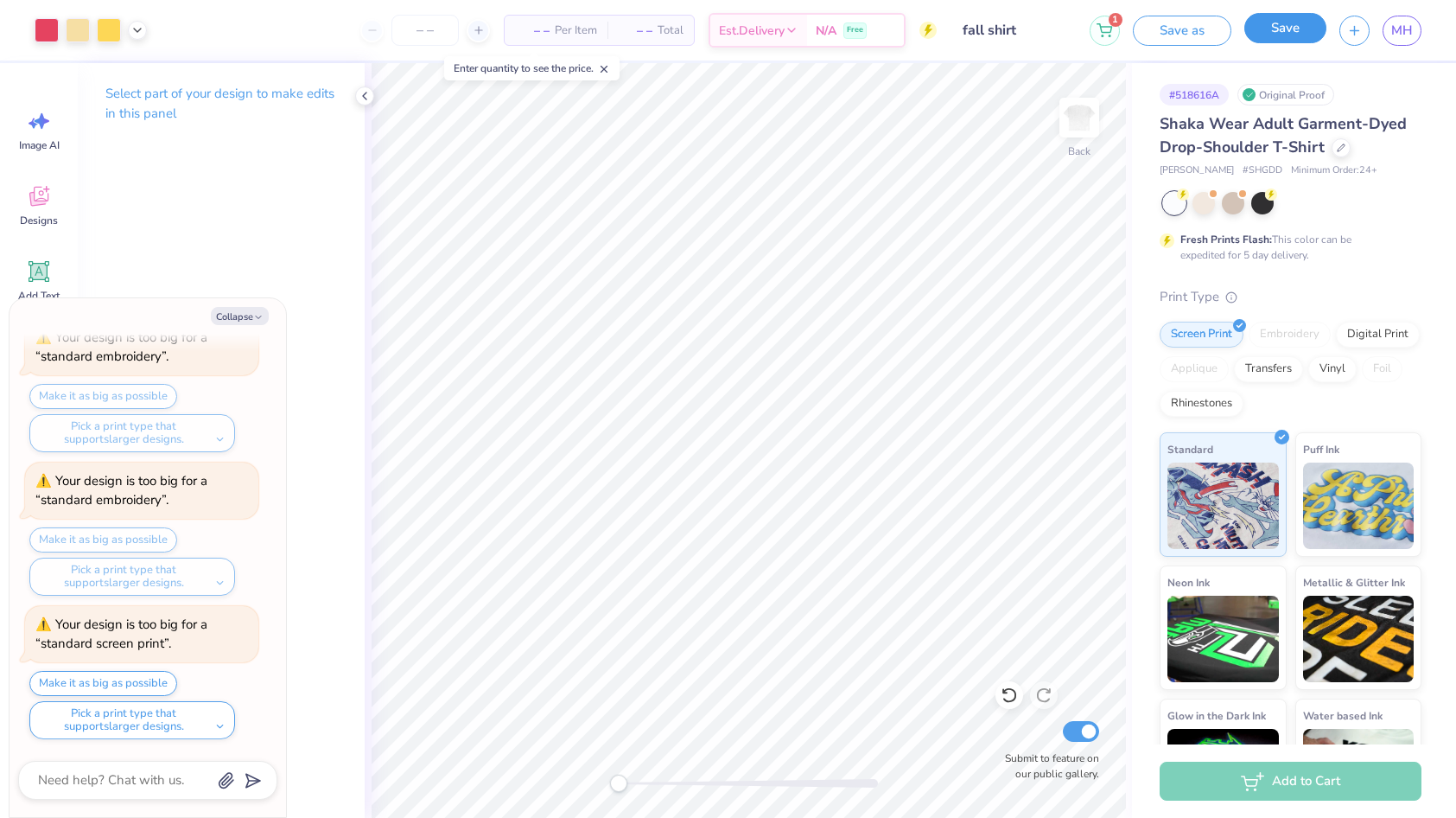
click at [1292, 27] on button "Save" at bounding box center [1285, 28] width 82 height 30
type textarea "x"
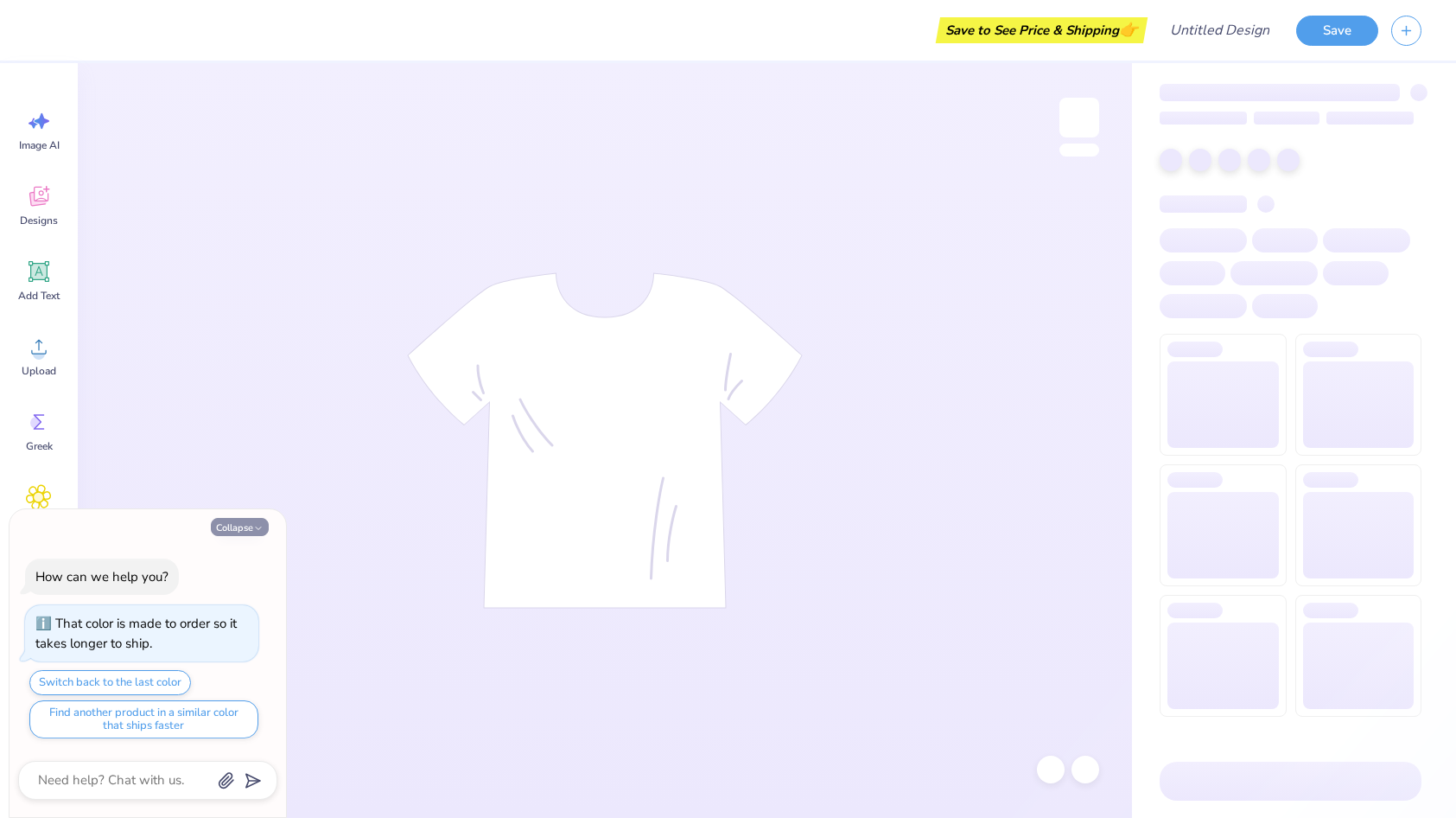
click at [237, 530] on button "Collapse" at bounding box center [239, 527] width 58 height 18
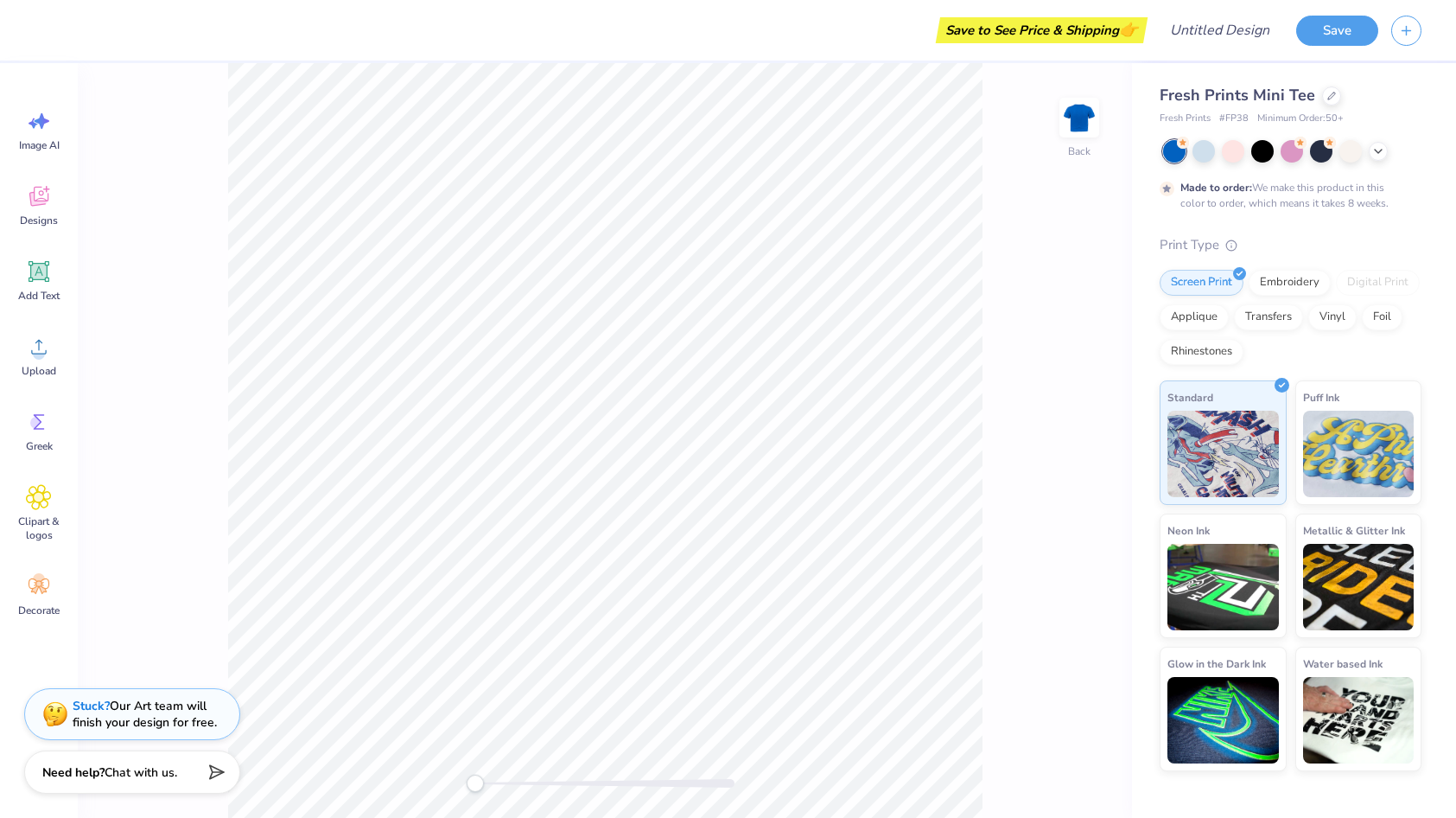
type textarea "x"
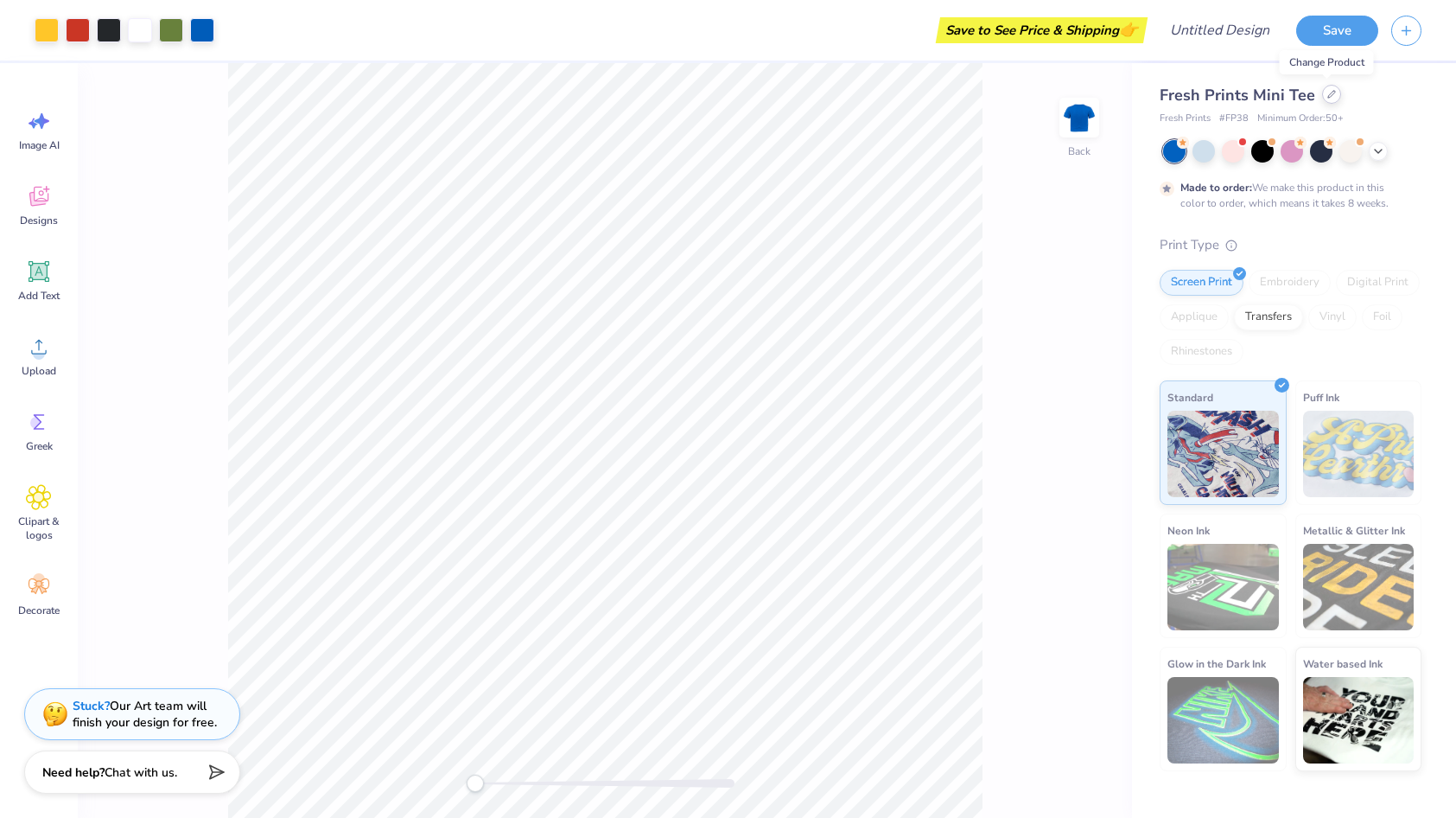
click at [1322, 98] on div at bounding box center [1331, 93] width 19 height 19
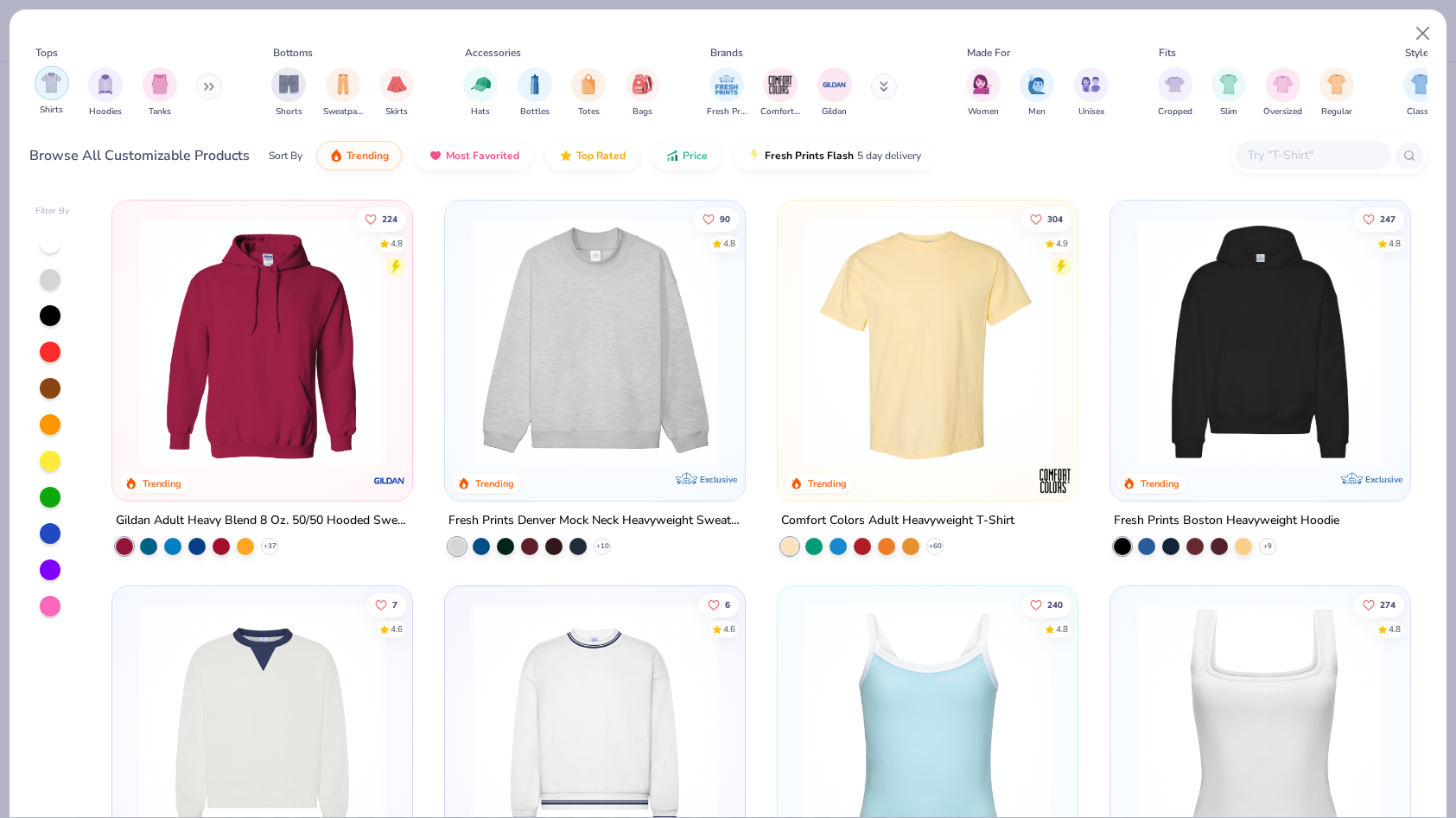
click at [58, 83] on img "filter for Shirts" at bounding box center [51, 83] width 20 height 20
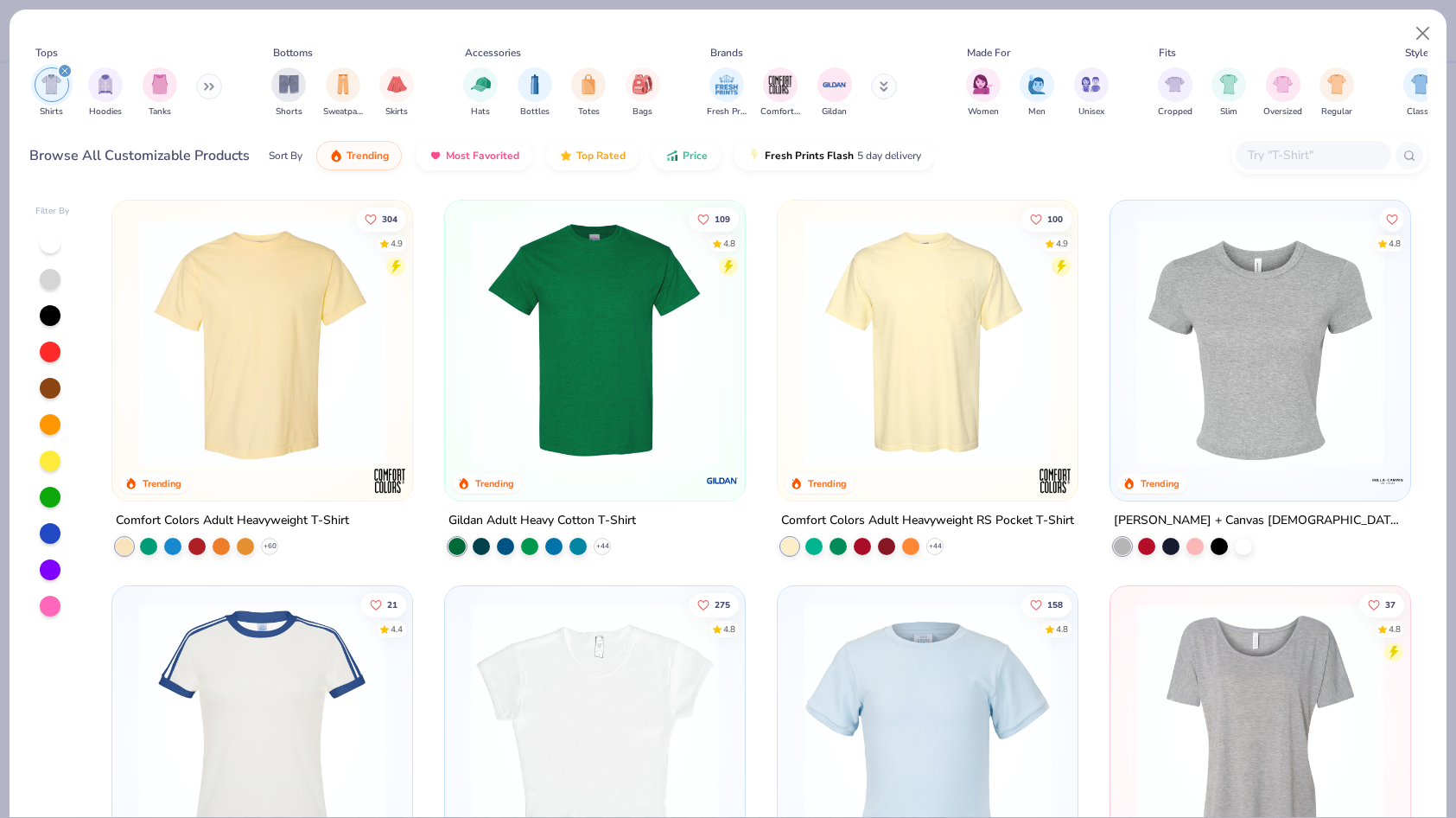
click at [195, 92] on div "Shirts Hoodies Tanks" at bounding box center [129, 92] width 199 height 64
click at [210, 89] on icon at bounding box center [209, 87] width 11 height 9
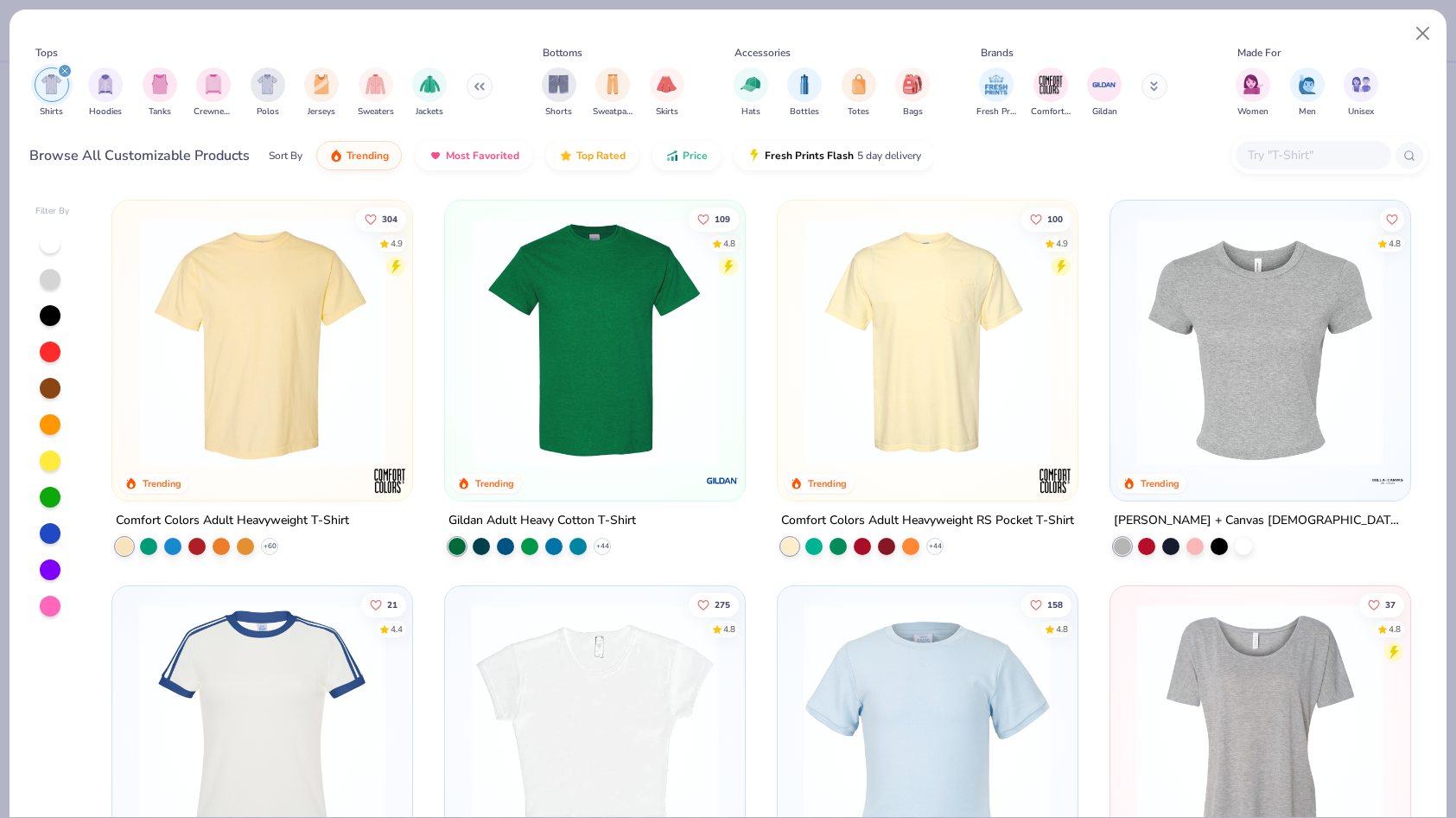
click at [1287, 159] on input "text" at bounding box center [1312, 155] width 133 height 20
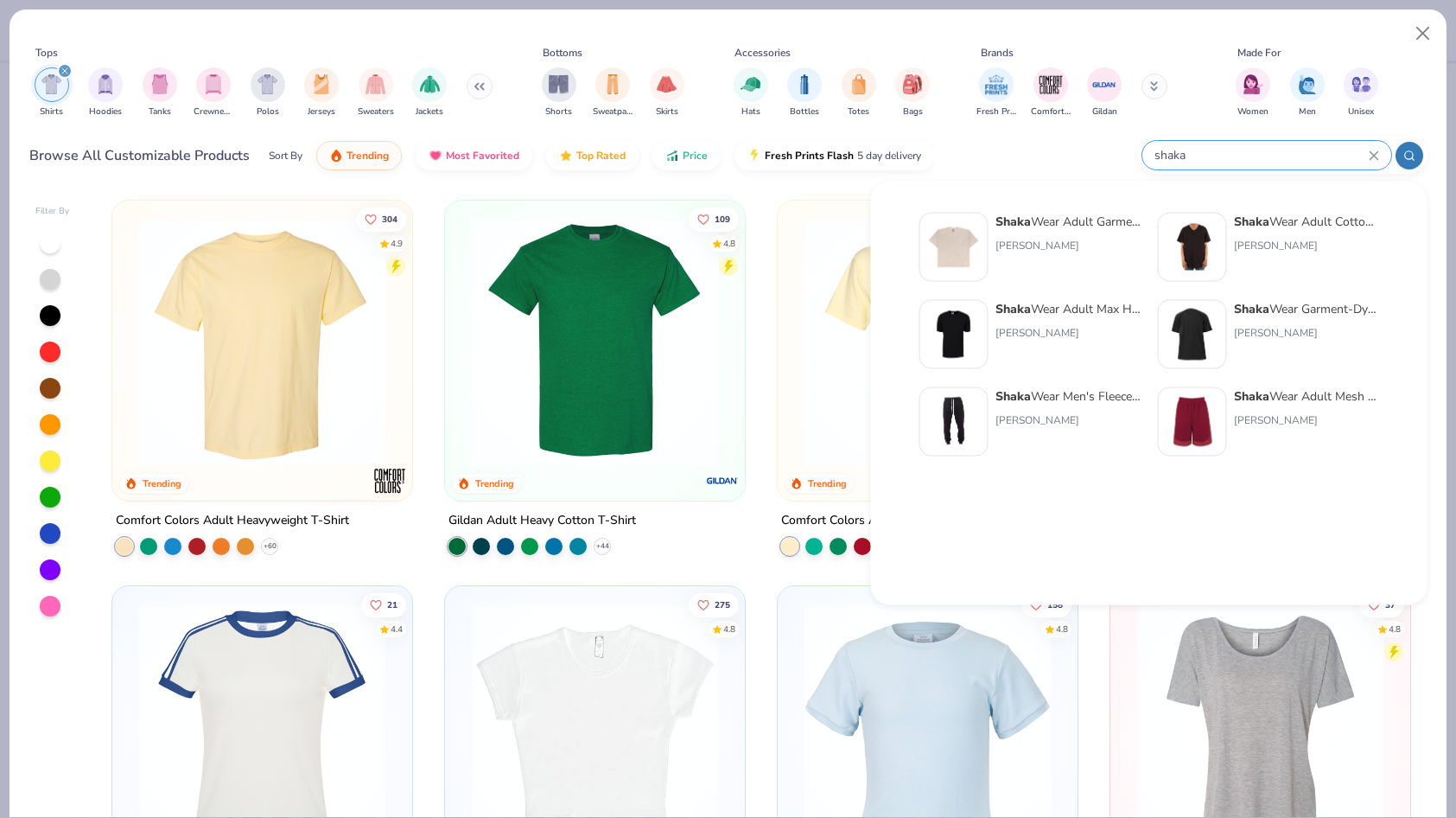
type input "shaka"
click at [1099, 234] on div "Shaka Wear Adult Garment-Dyed Drop-Shoulder T-Shirt Shaka Wear" at bounding box center [1068, 248] width 145 height 69
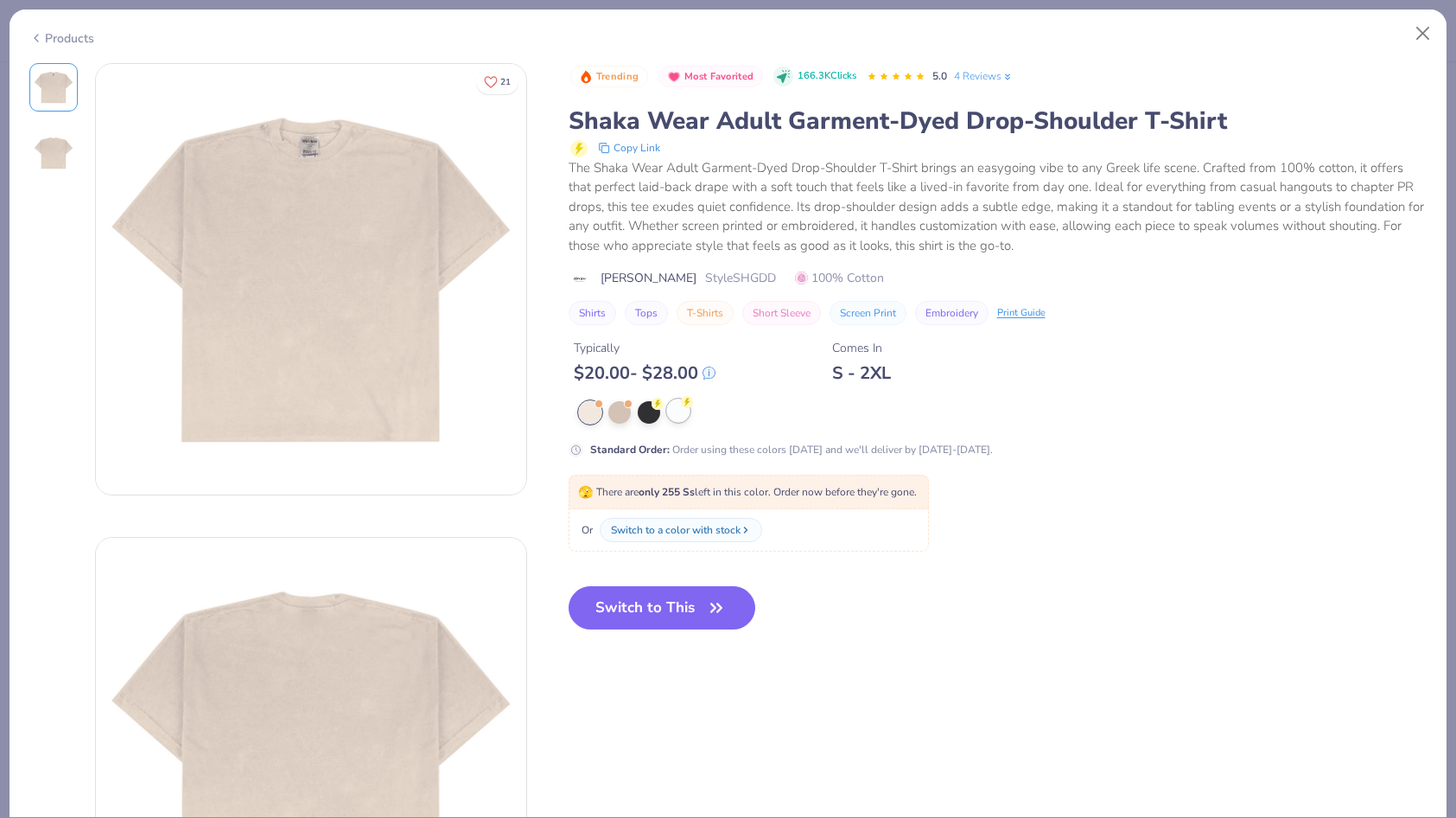
click at [678, 411] on div at bounding box center [677, 410] width 22 height 22
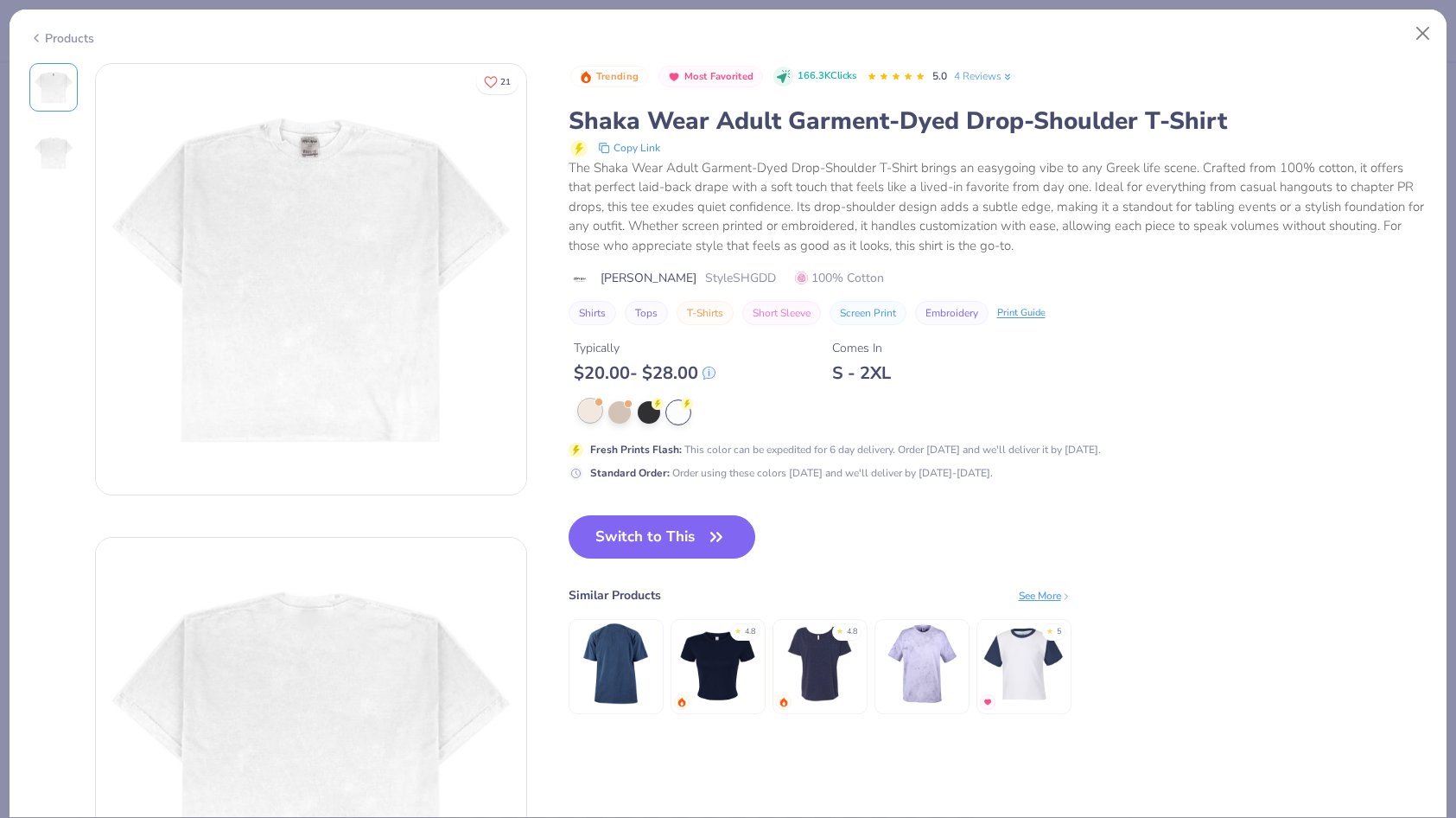
click at [586, 410] on div at bounding box center [590, 410] width 22 height 22
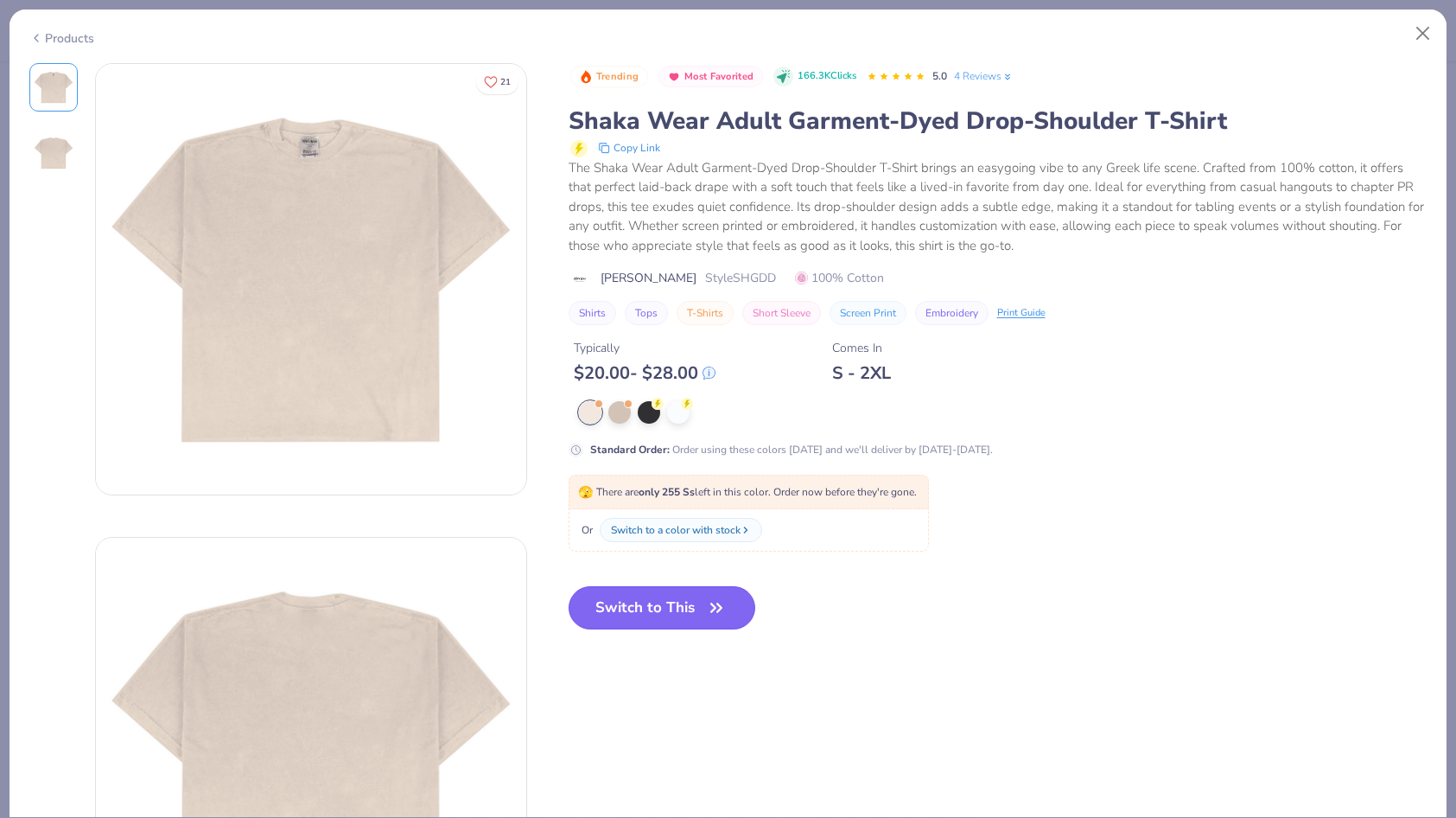
click at [681, 614] on button "Switch to This" at bounding box center [661, 608] width 187 height 43
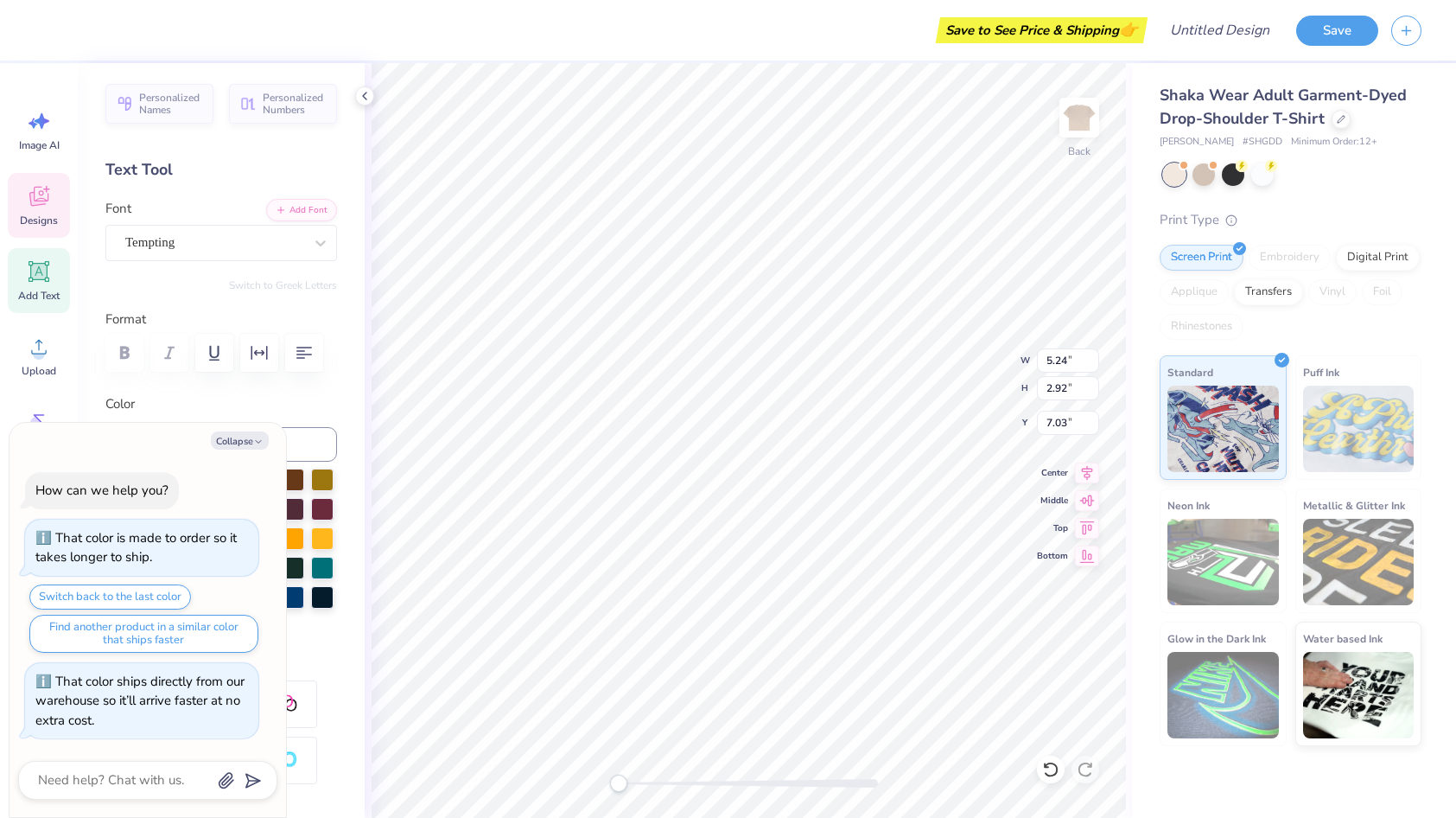
type textarea "x"
type textarea "C"
type textarea "x"
type textarea "Ch"
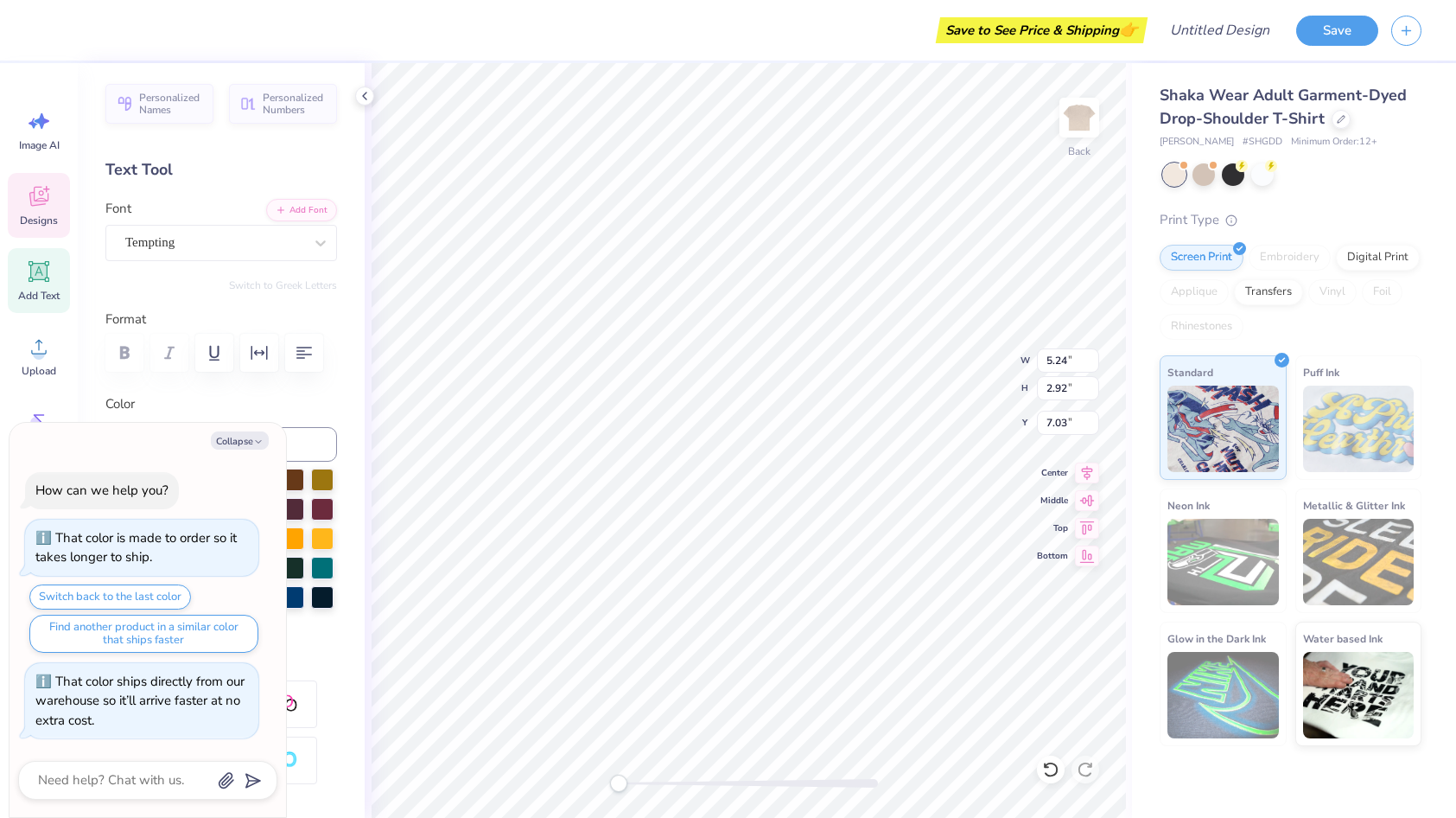
type textarea "x"
type textarea "Chi"
type textarea "x"
type textarea "Chi"
type textarea "x"
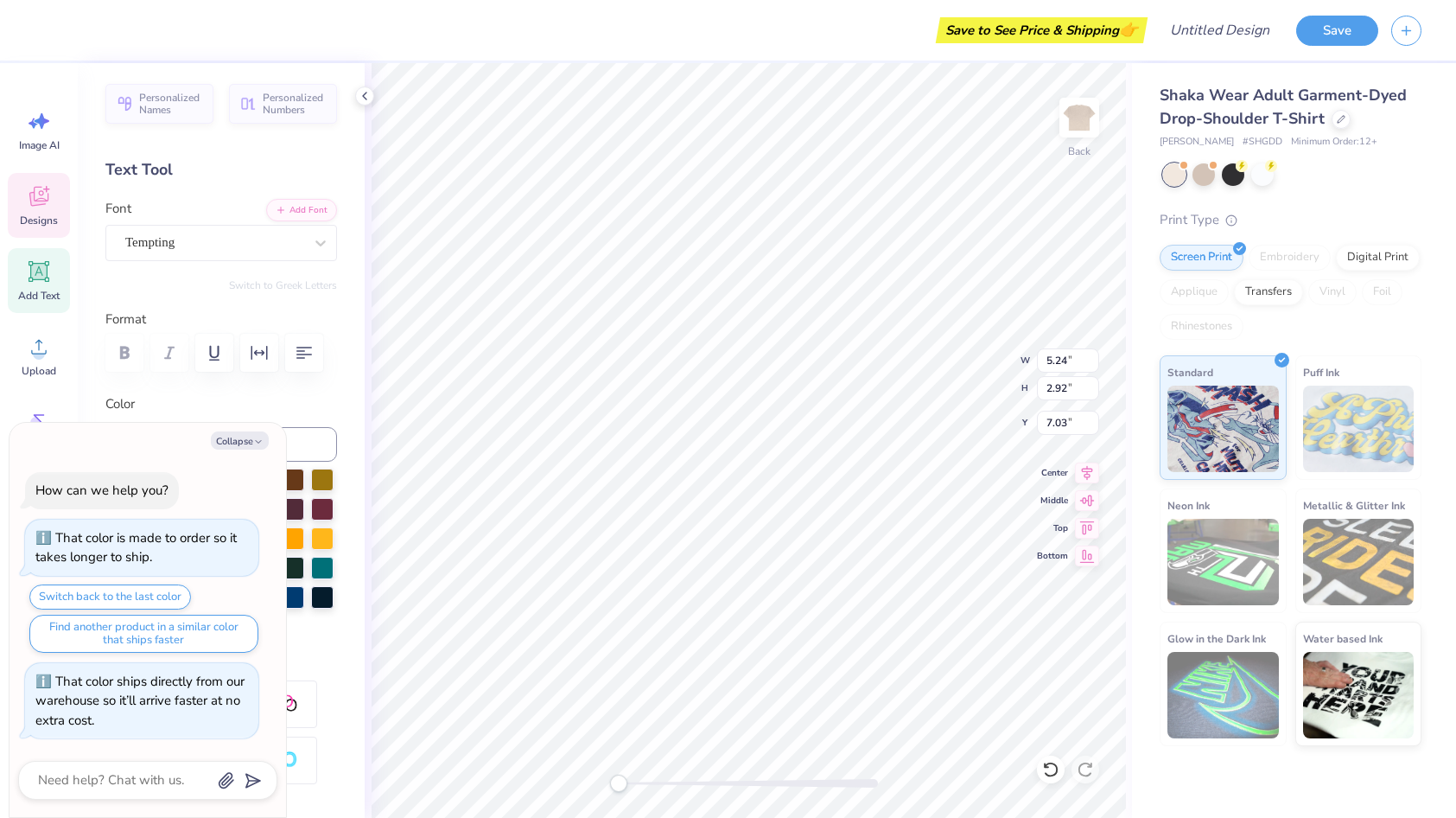
type textarea "Chi O"
type textarea "x"
type textarea "Chi Om"
type textarea "x"
type textarea "Chi Omeg"
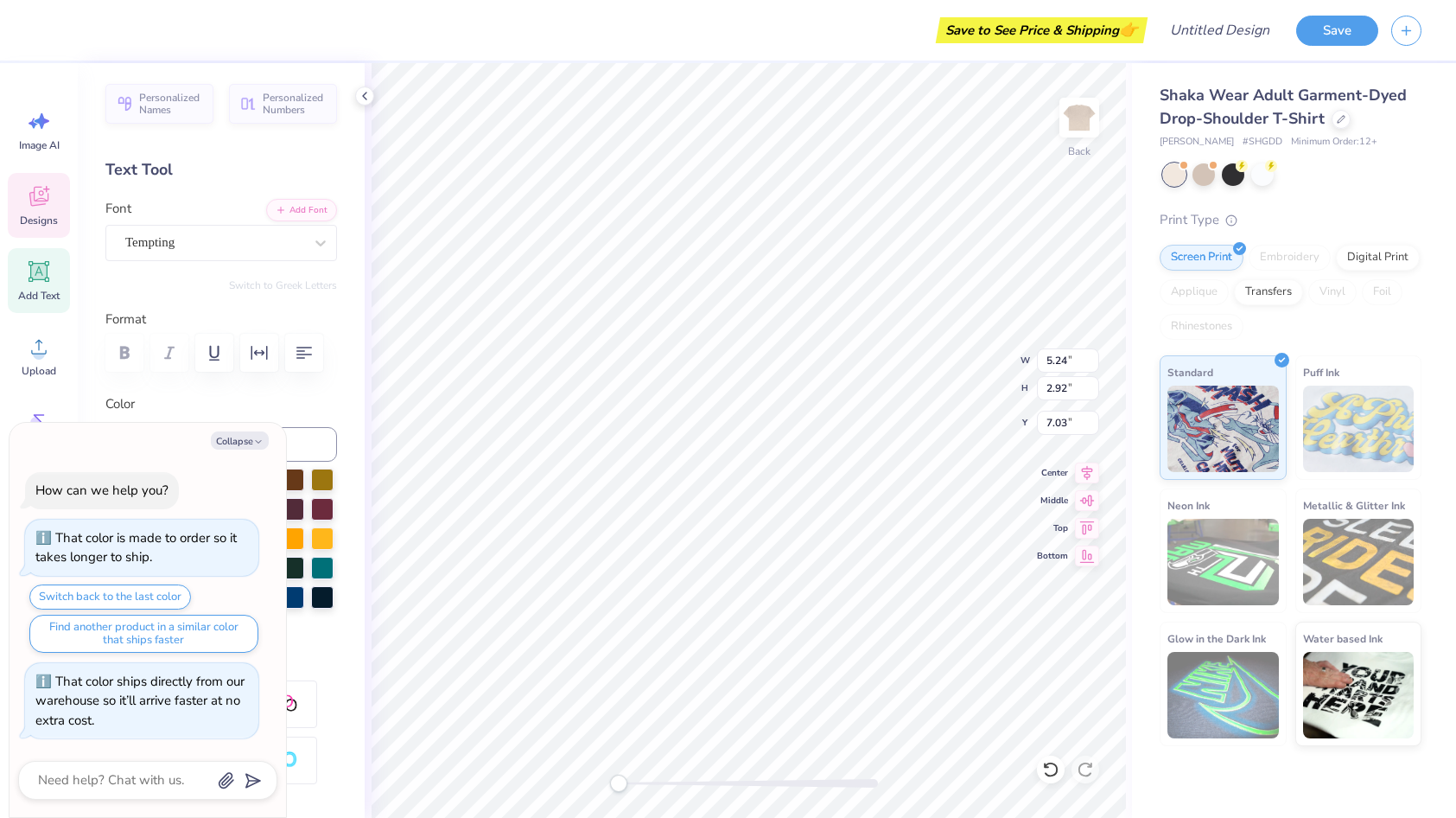
type textarea "x"
type textarea "Chi Omega"
click at [938, 344] on div "Back W 5.24 5.24 " H 2.92 2.92 " Y 7.03 7.03 " Center Middle Top Bottom" at bounding box center [748, 440] width 767 height 754
type textarea "x"
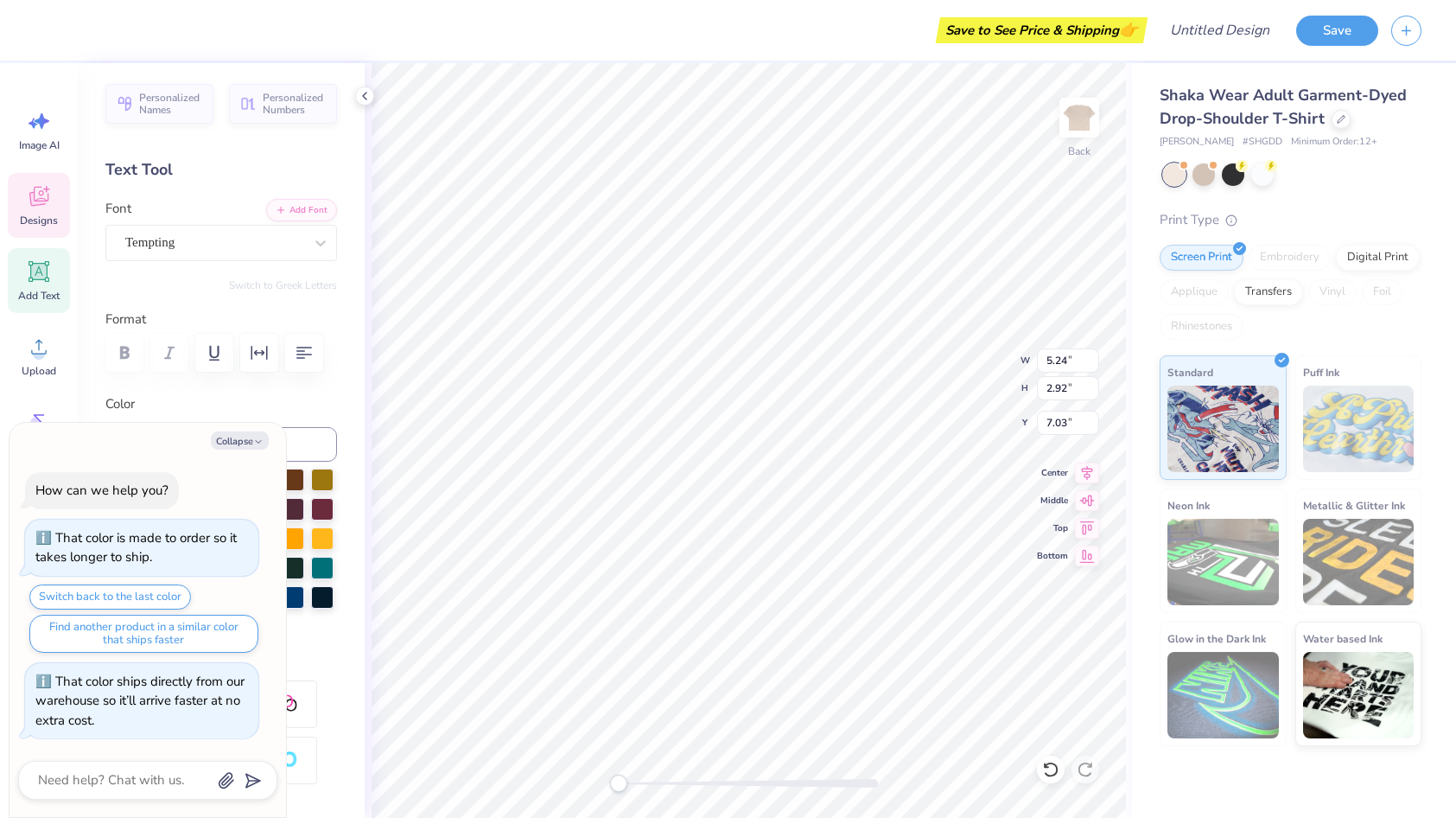
type input "0.98"
type input "0.63"
type input "4.51"
type textarea "x"
type input "11.16"
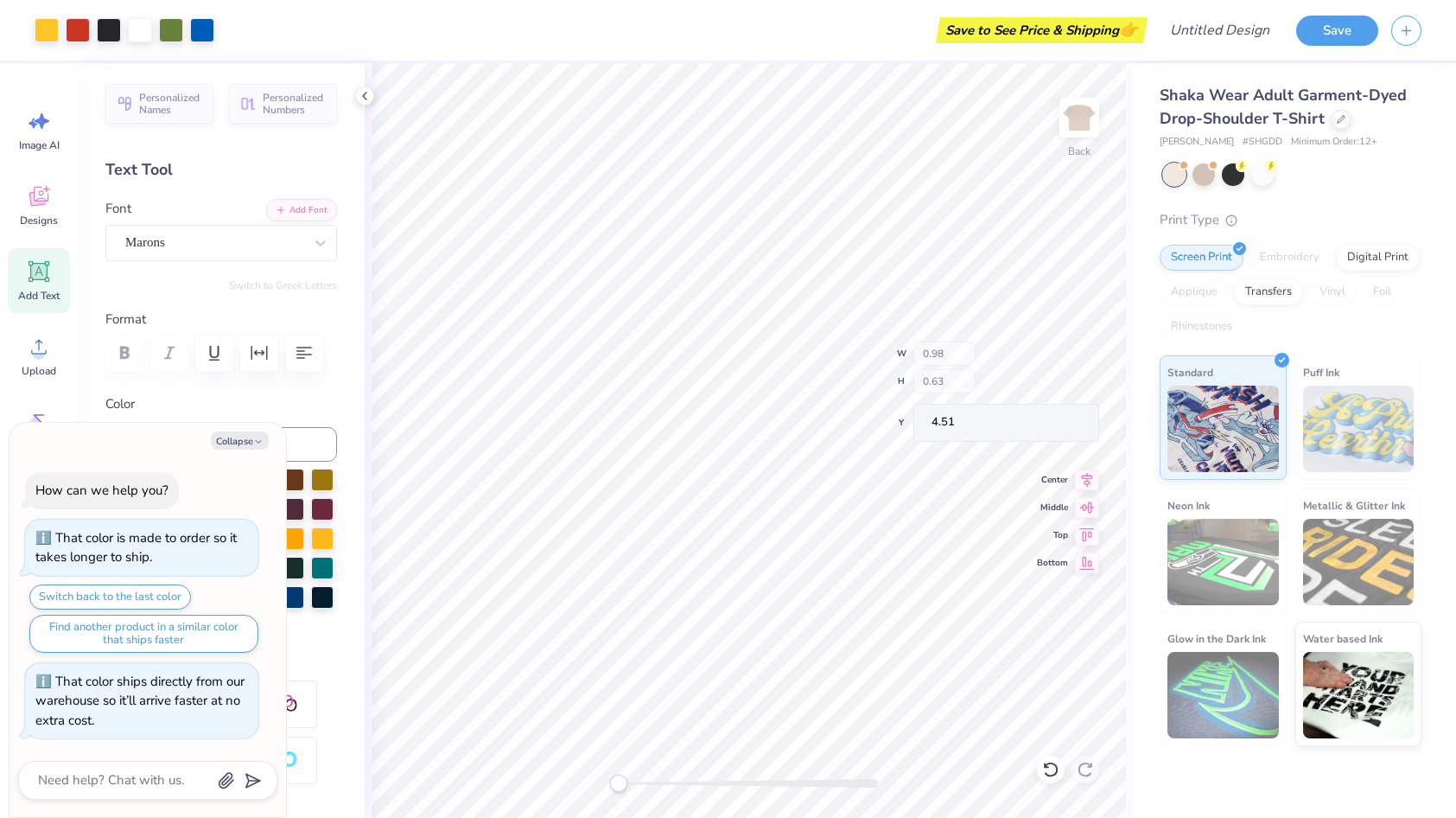
type input "3.27"
type input "6.76"
type textarea "x"
type input "10.04"
type input "2.94"
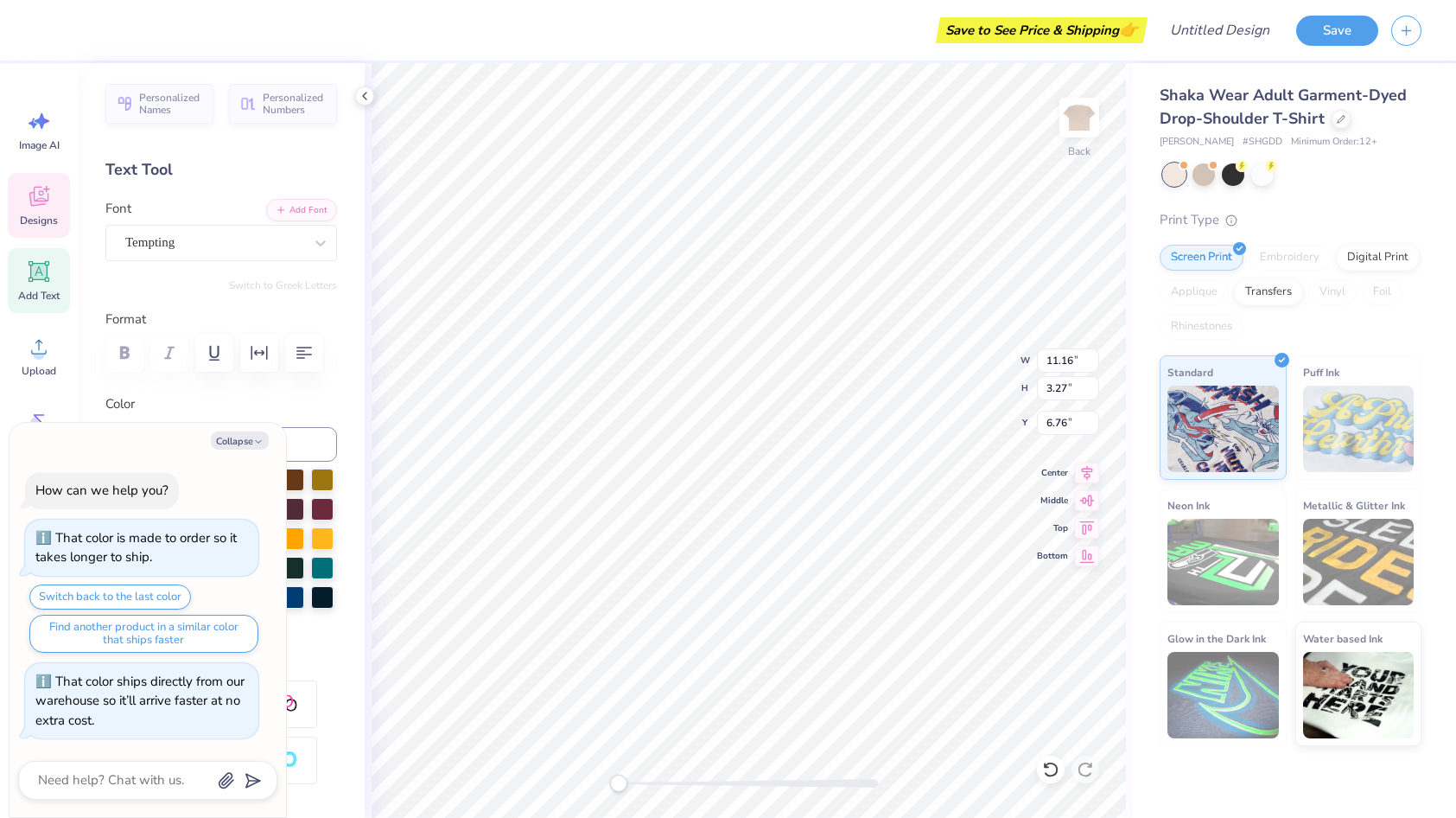
type input "7.38"
type textarea "x"
type input "1.19"
type input "0.69"
type input "4.99"
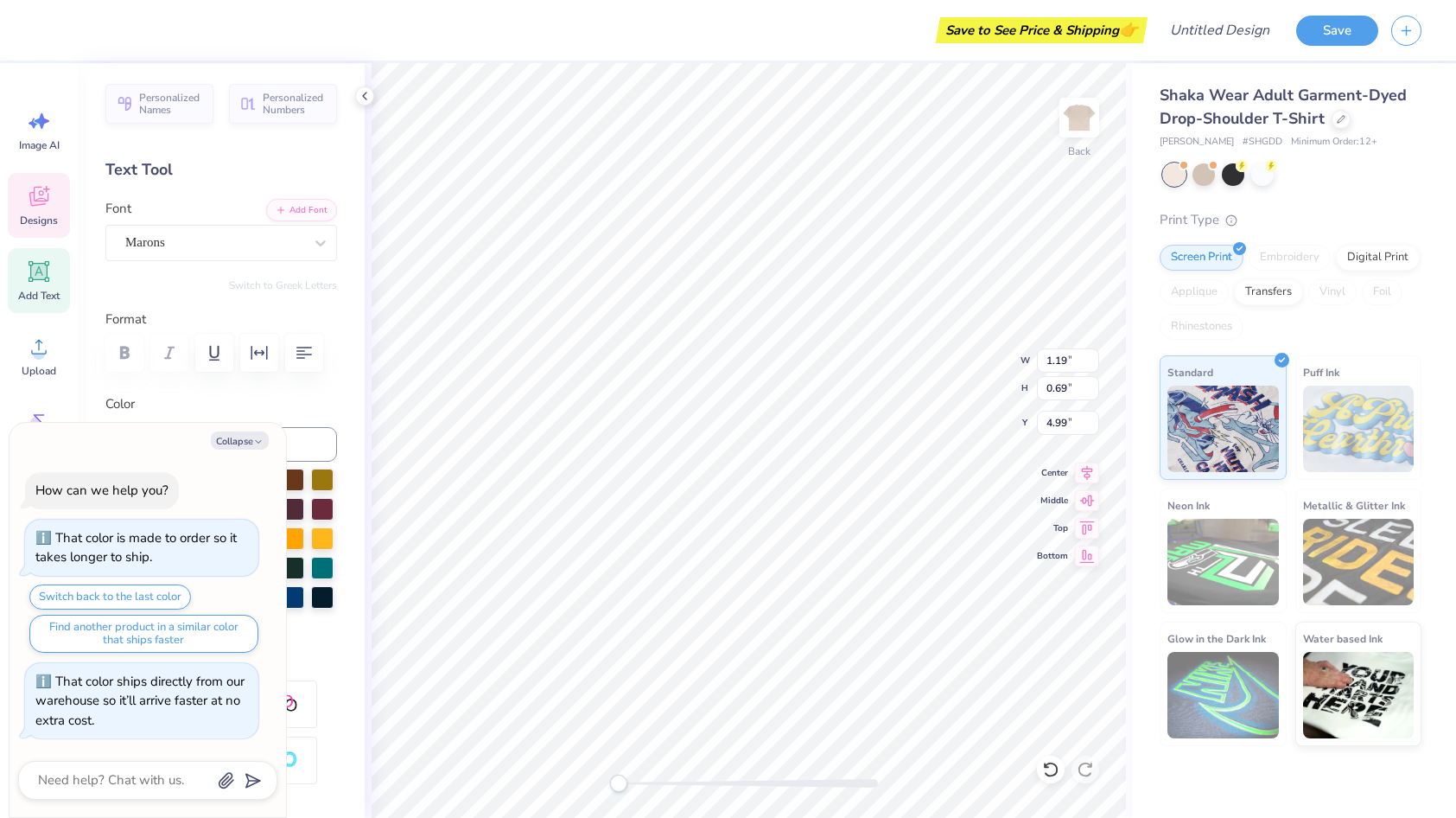
type textarea "x"
type textarea "day]!"
type textarea "x"
type textarea "day!"
type textarea "x"
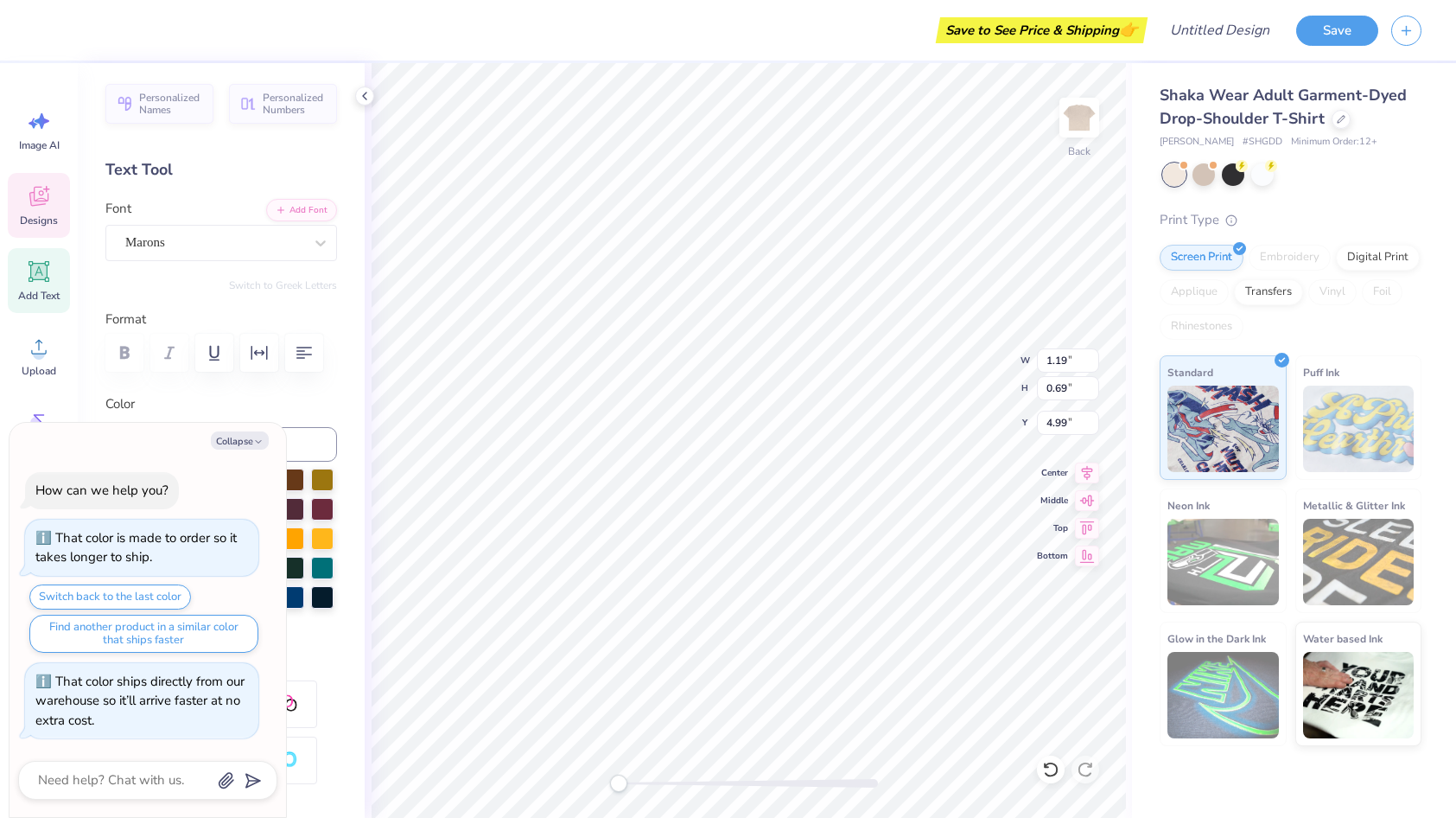
type textarea "day"
type textarea "x"
type textarea "da"
type textarea "x"
type textarea "d"
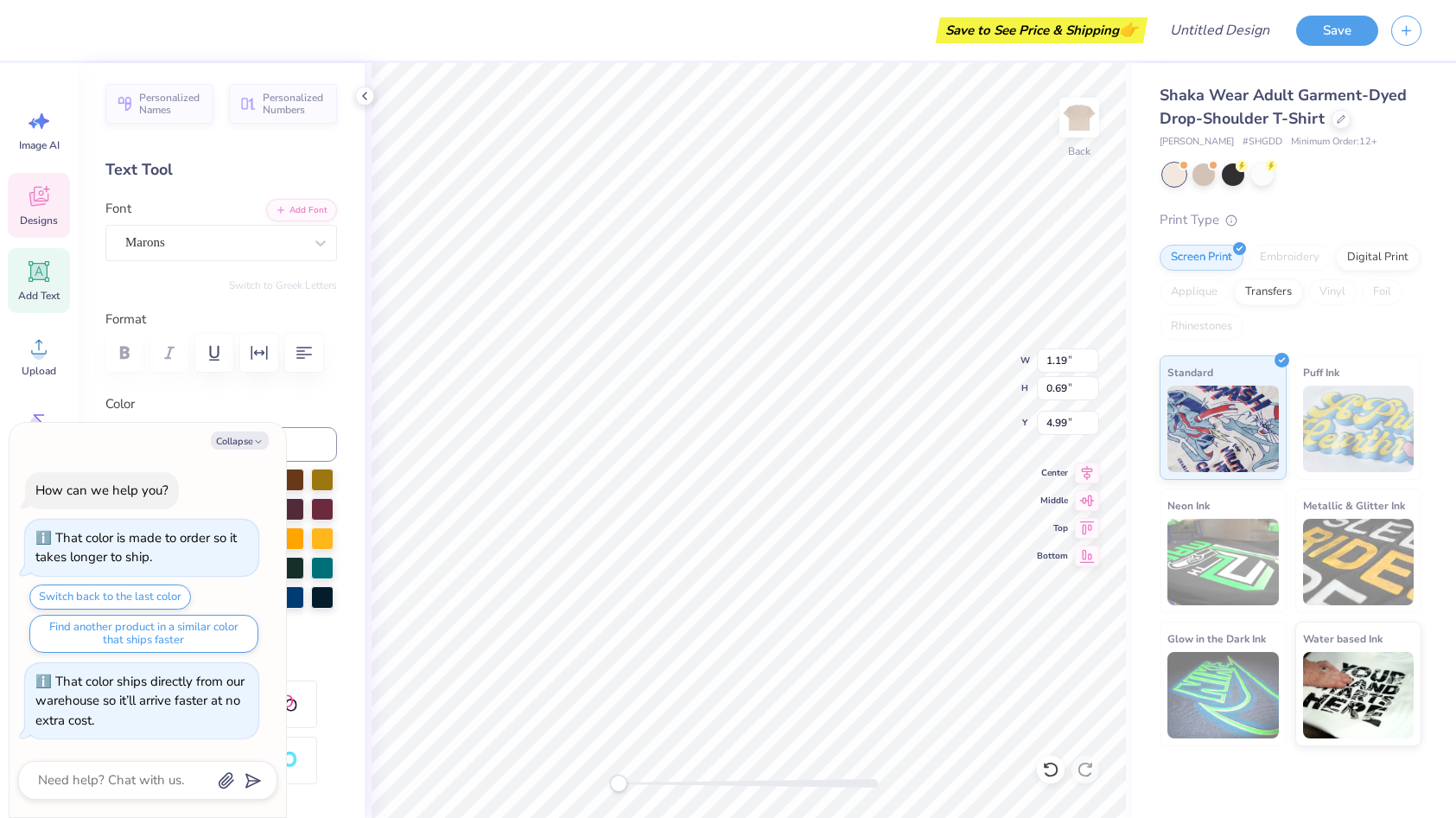
type textarea "x"
type input "1.76"
type input "4.22"
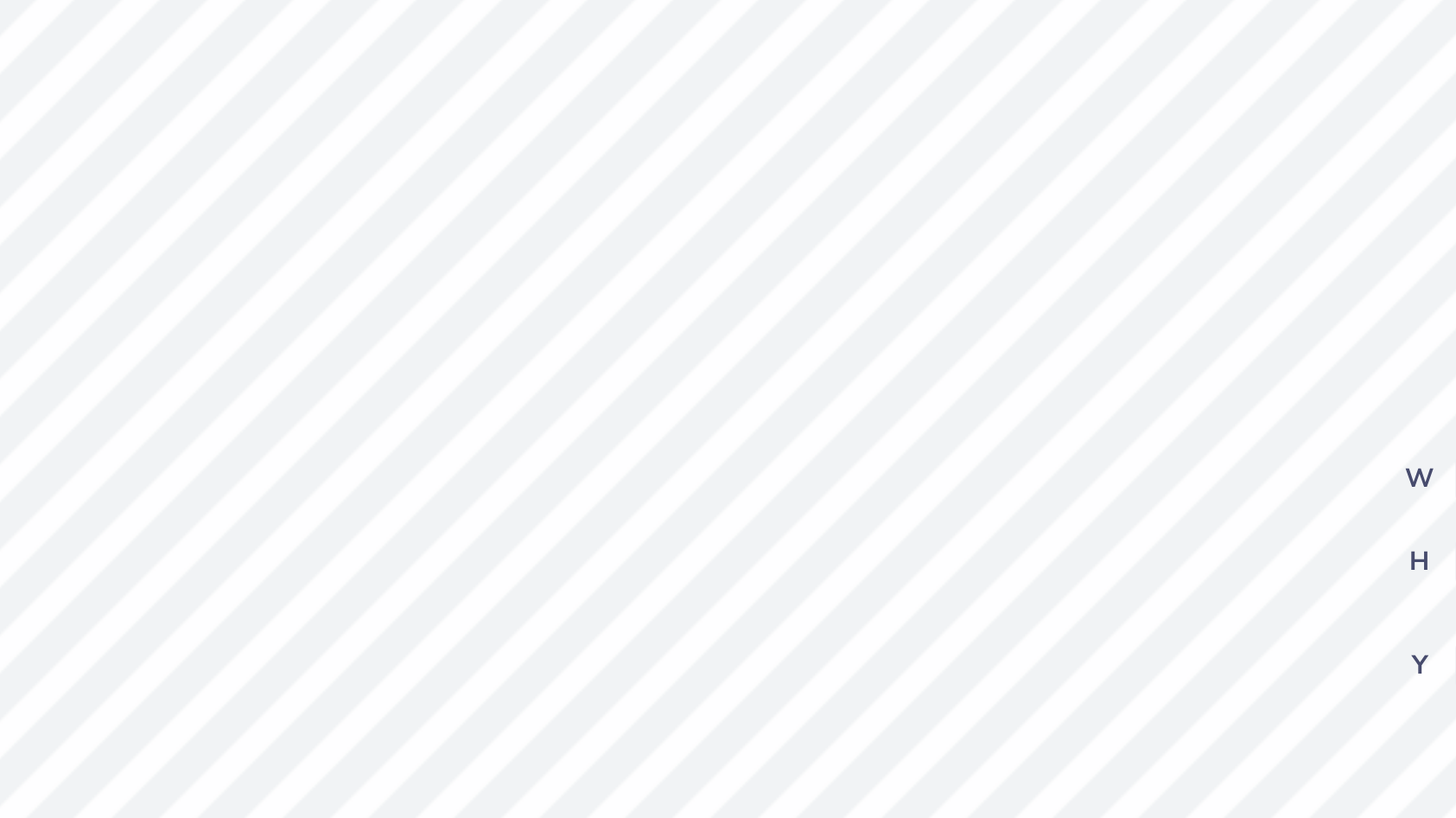
type textarea "x"
type input "3.59"
type input "2.31"
type input "2.79"
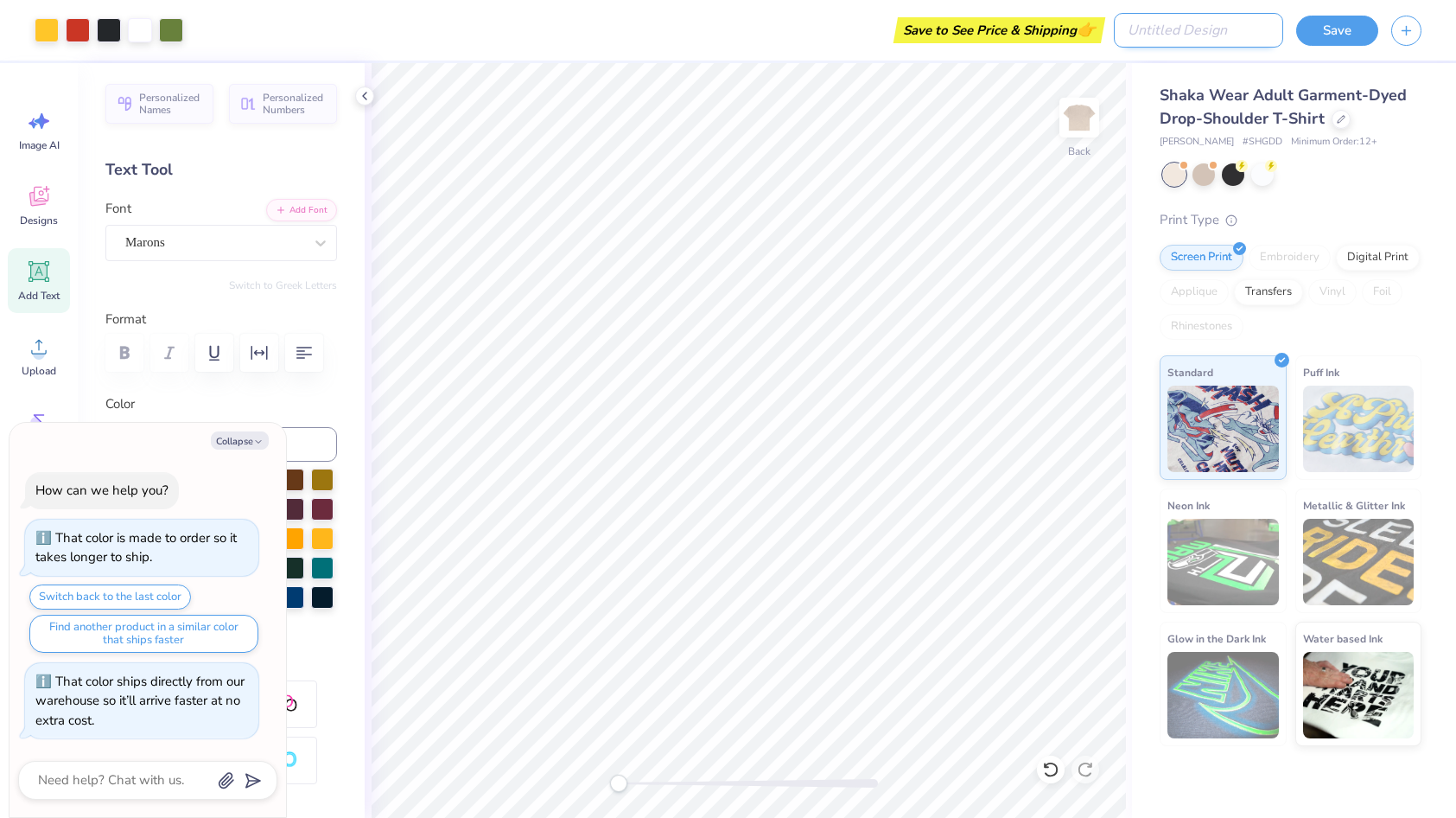
click at [1222, 23] on input "Design Title" at bounding box center [1198, 30] width 169 height 35
type textarea "x"
type input "f"
type textarea "x"
type input "fa"
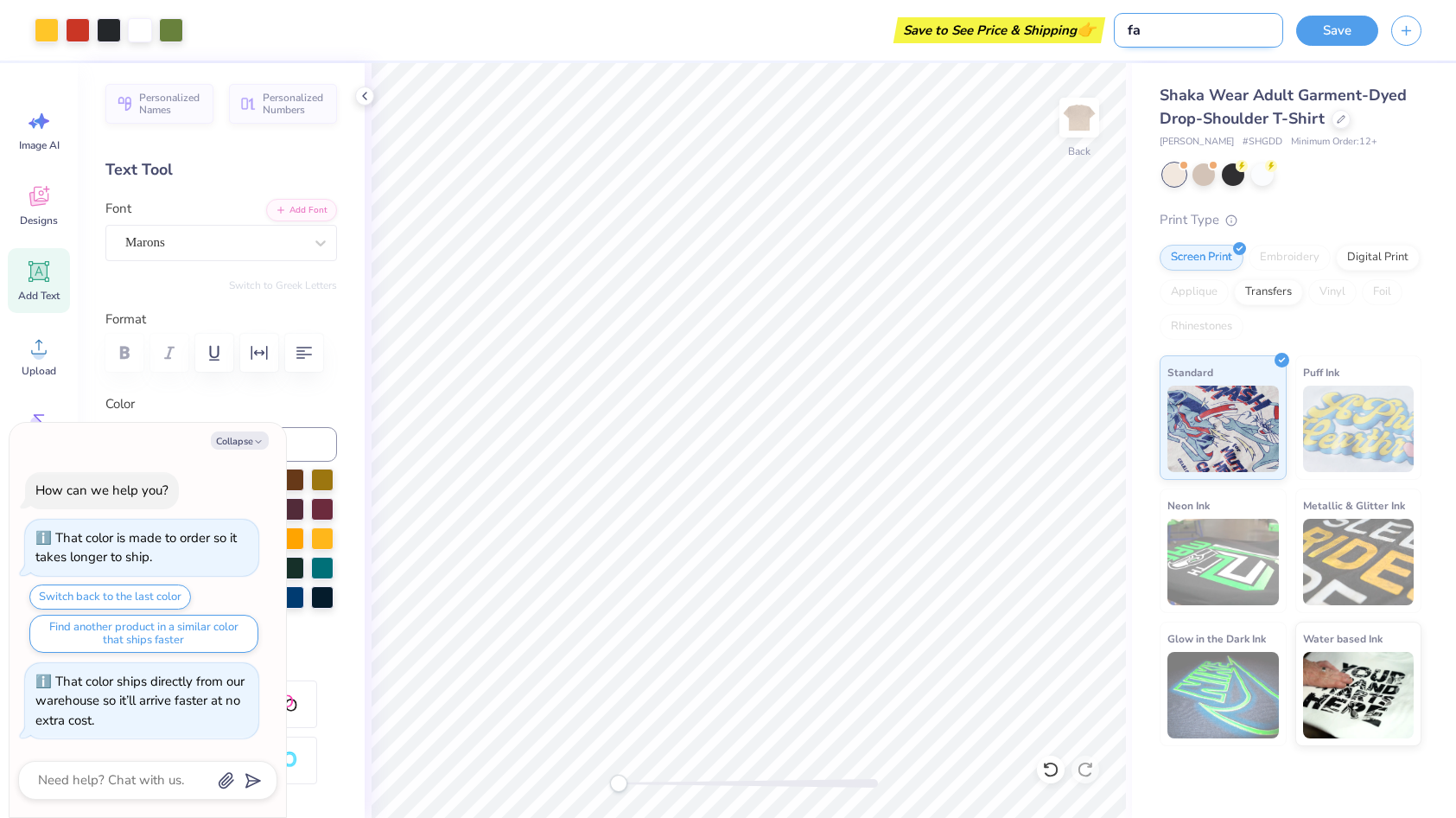
type textarea "x"
type input "fal"
type textarea "x"
type input "fall"
type textarea "x"
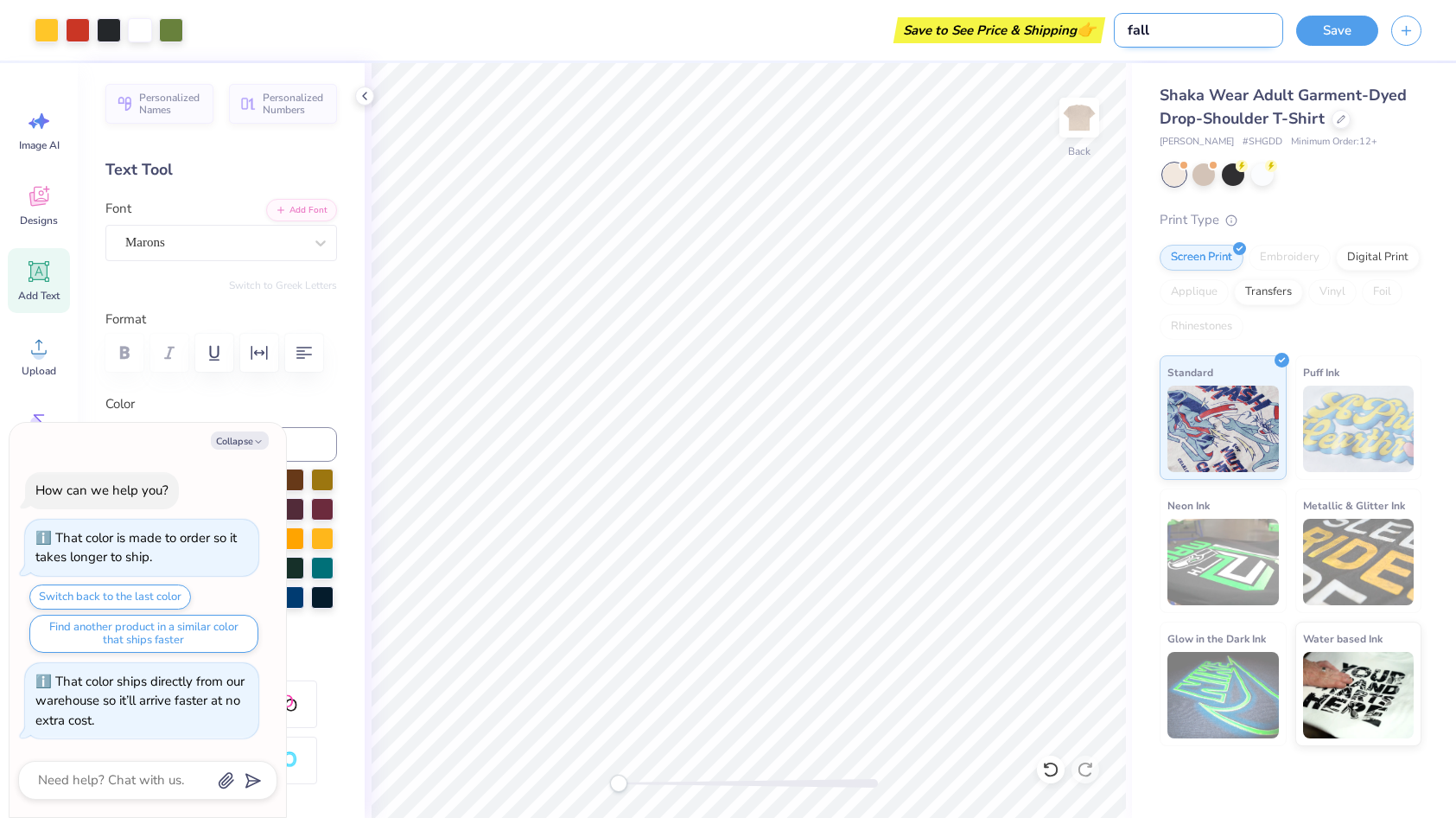
type input "fall"
click at [1342, 28] on button "Save" at bounding box center [1336, 28] width 82 height 30
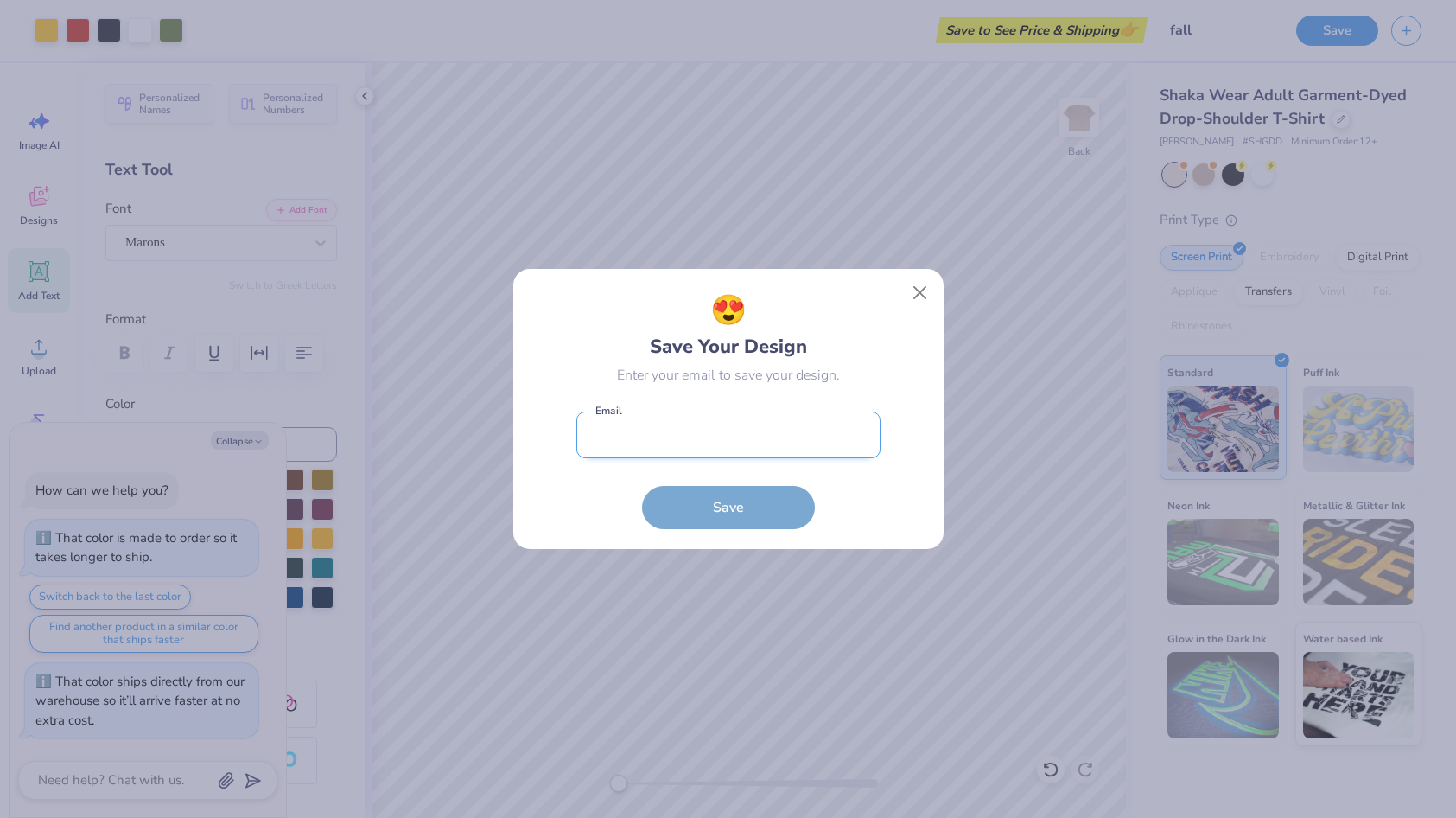
click at [732, 424] on input "email" at bounding box center [728, 436] width 304 height 48
click at [938, 212] on div "😍 Save Your Design Enter your email to save your design. Email is a required fi…" at bounding box center [728, 409] width 1456 height 818
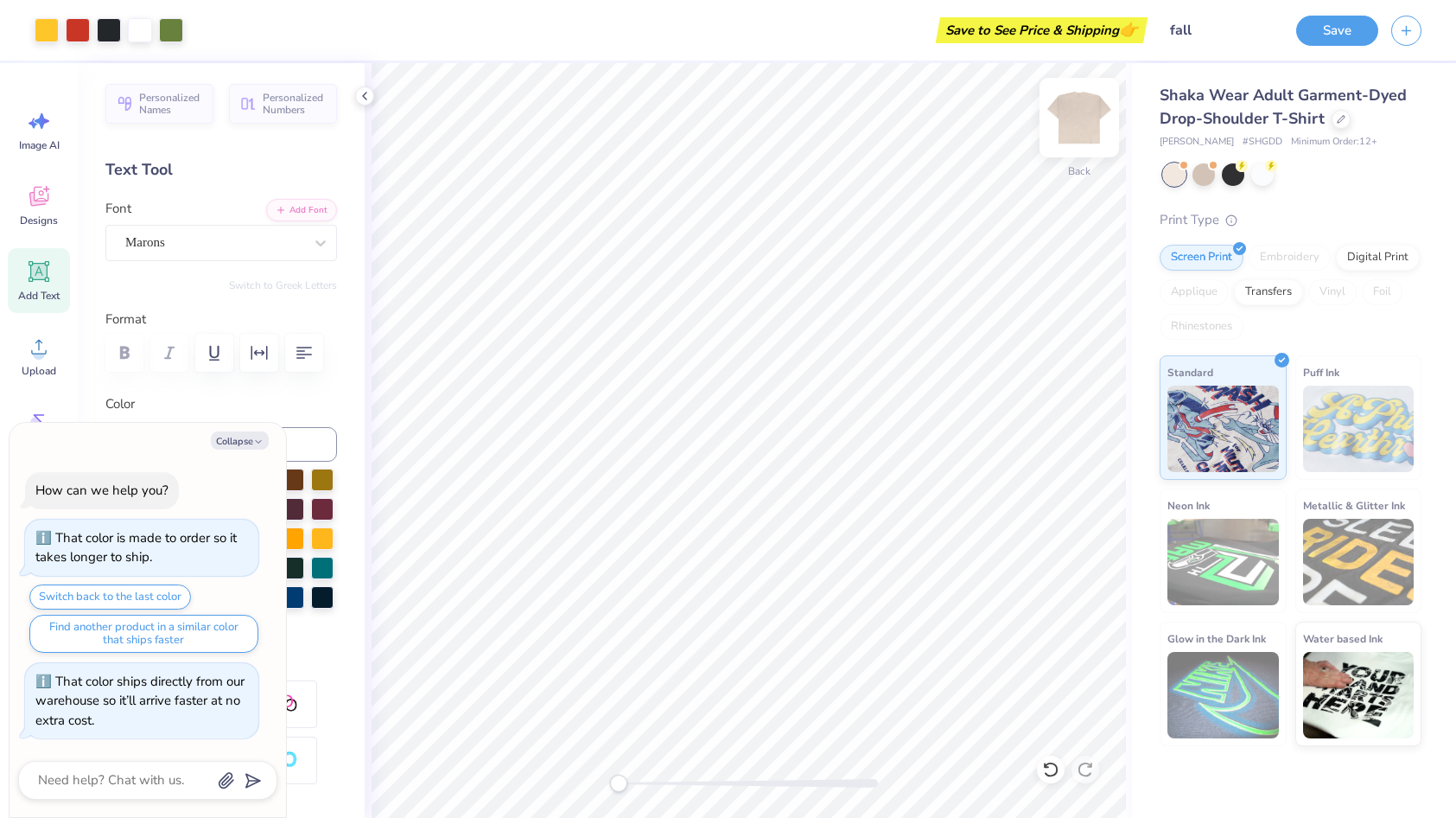
type textarea "x"
click at [1317, 27] on button "Save" at bounding box center [1336, 28] width 82 height 30
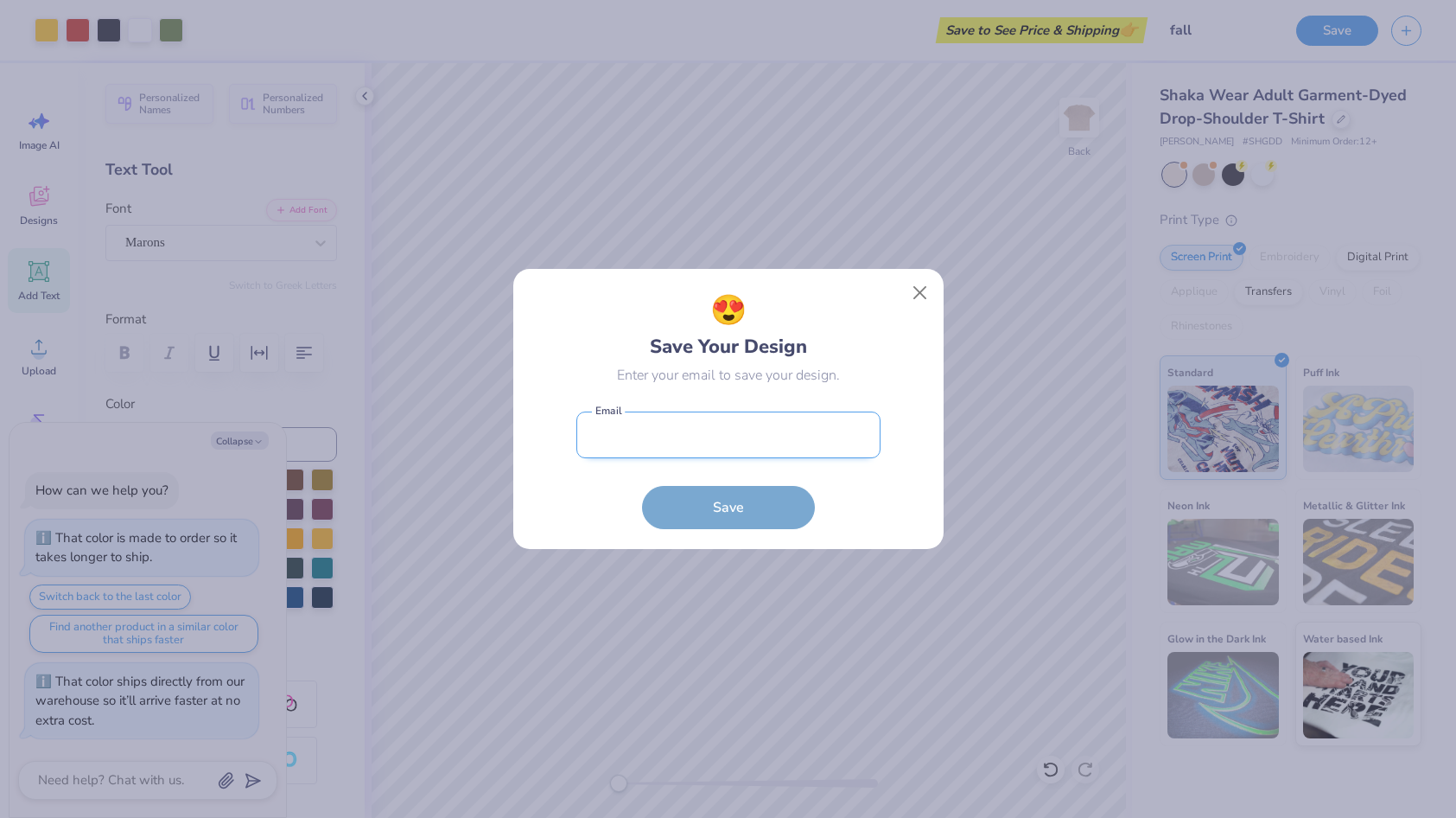
click at [630, 444] on input "email" at bounding box center [728, 436] width 304 height 48
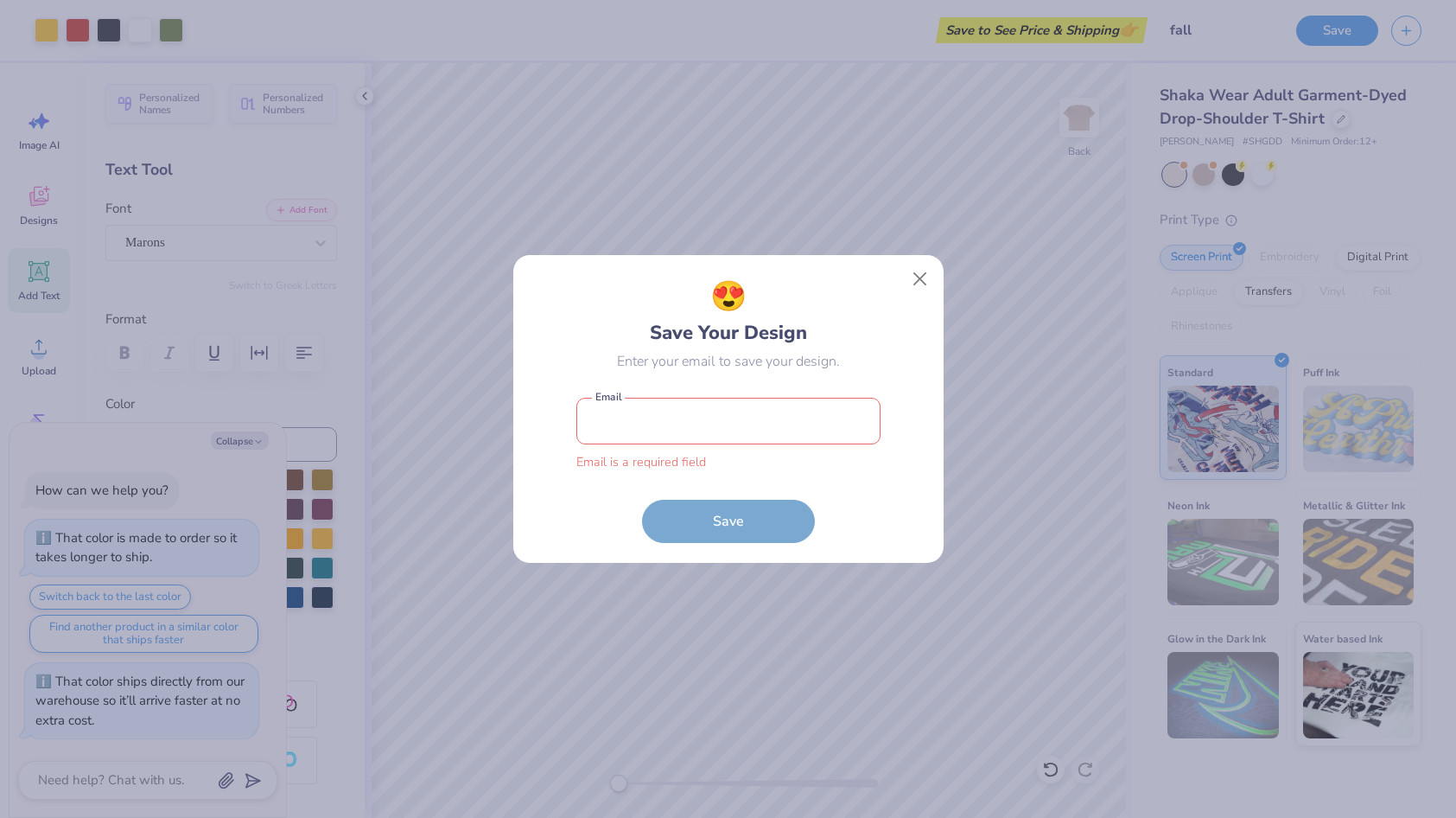
type input "marahelfer@gmail.com"
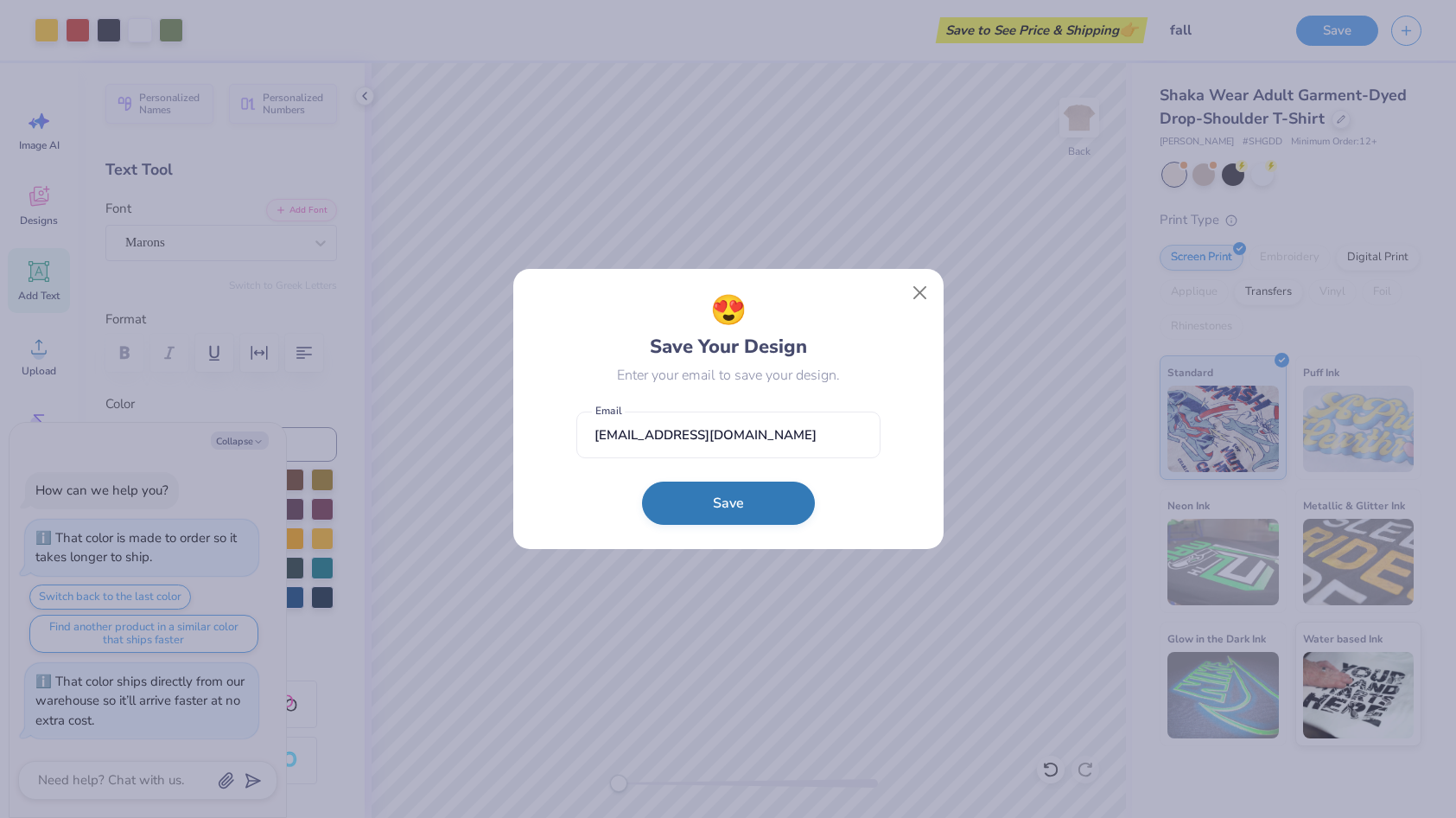
click at [740, 507] on button "Save" at bounding box center [728, 503] width 173 height 43
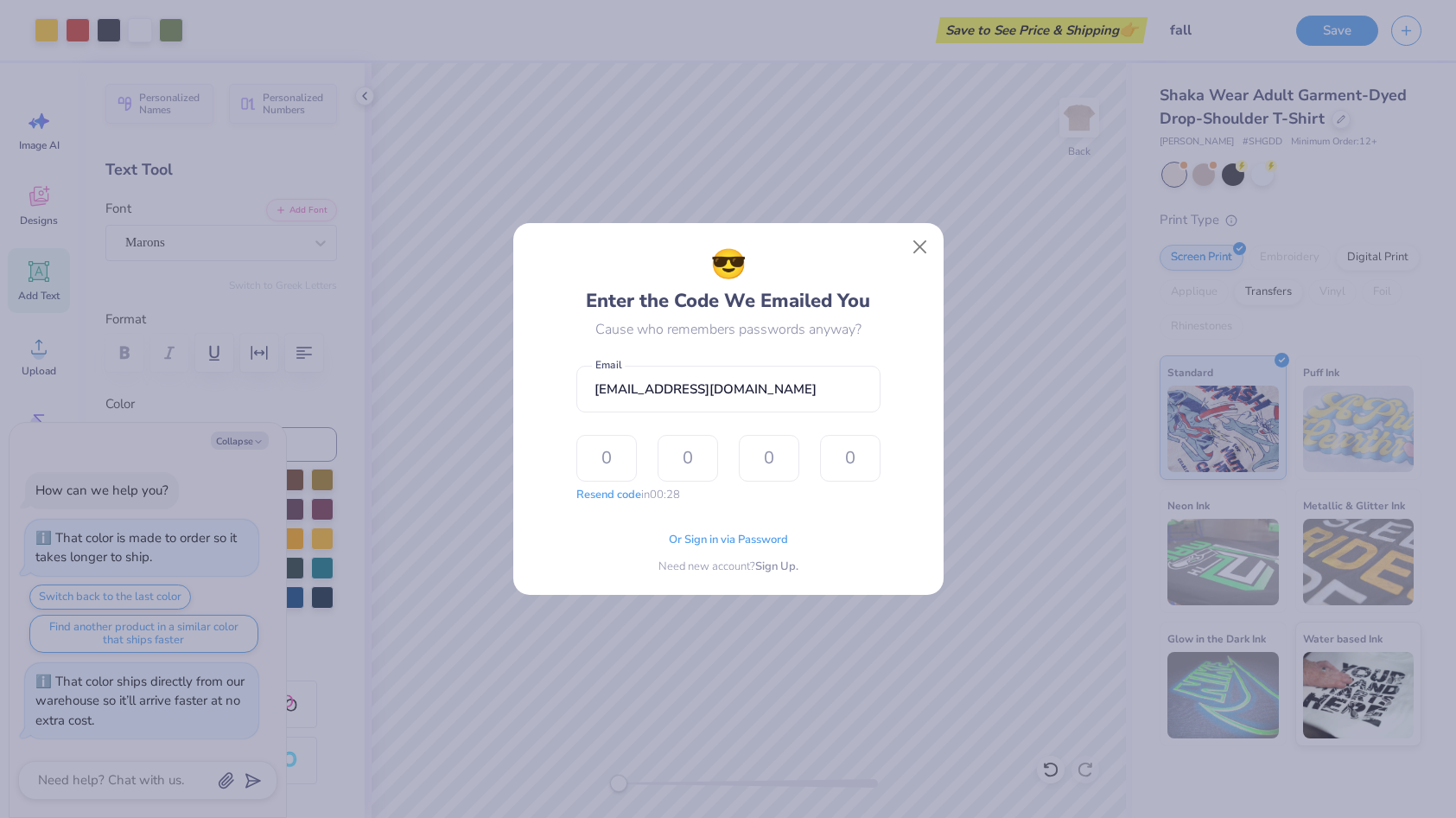
click at [695, 548] on div "Or Sign in via Password Need new account? Sign Up." at bounding box center [728, 547] width 304 height 54
click at [695, 542] on span "Or Sign in via Password" at bounding box center [728, 537] width 119 height 17
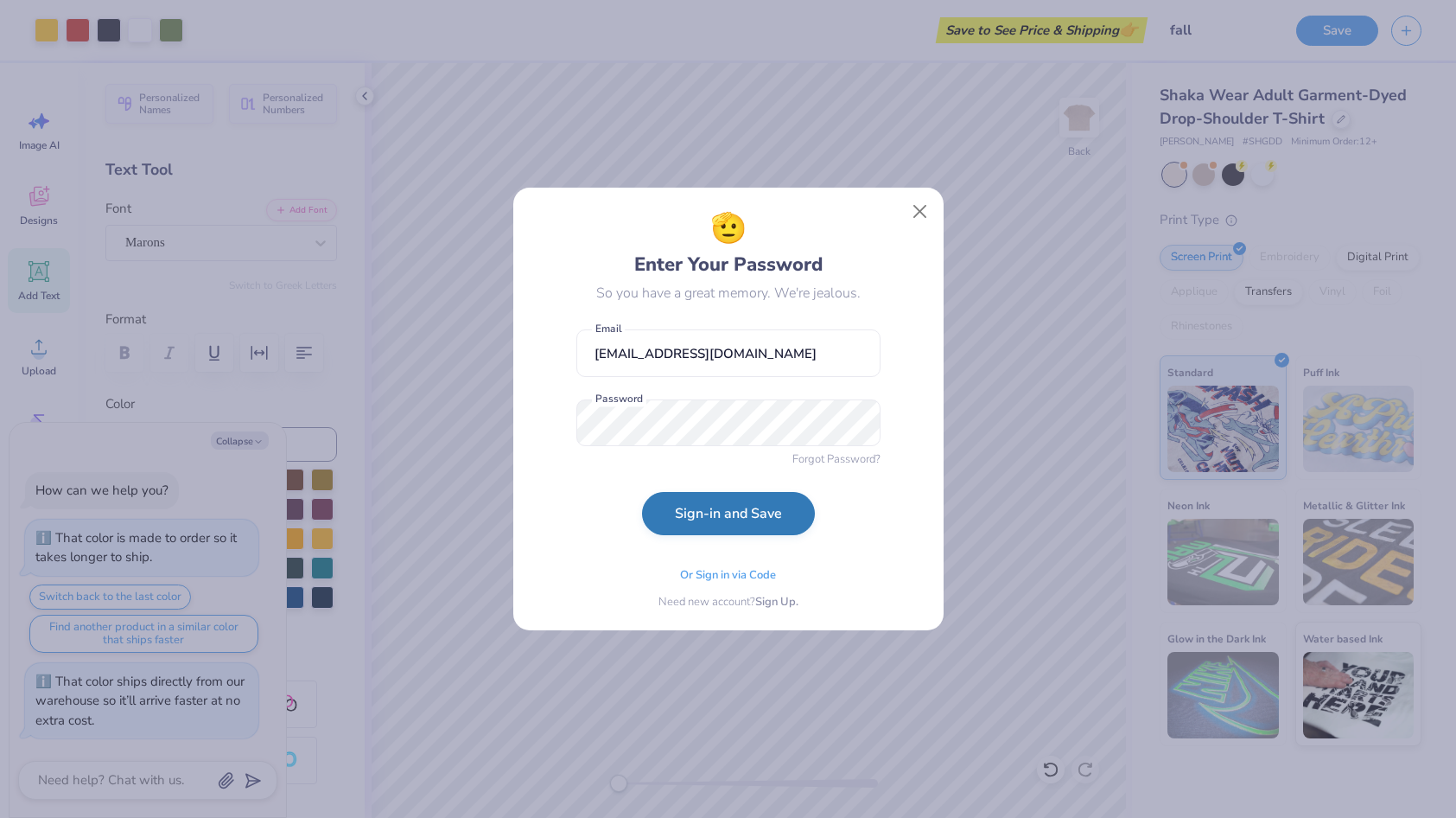
click at [739, 506] on button "Sign-in and Save" at bounding box center [728, 513] width 173 height 43
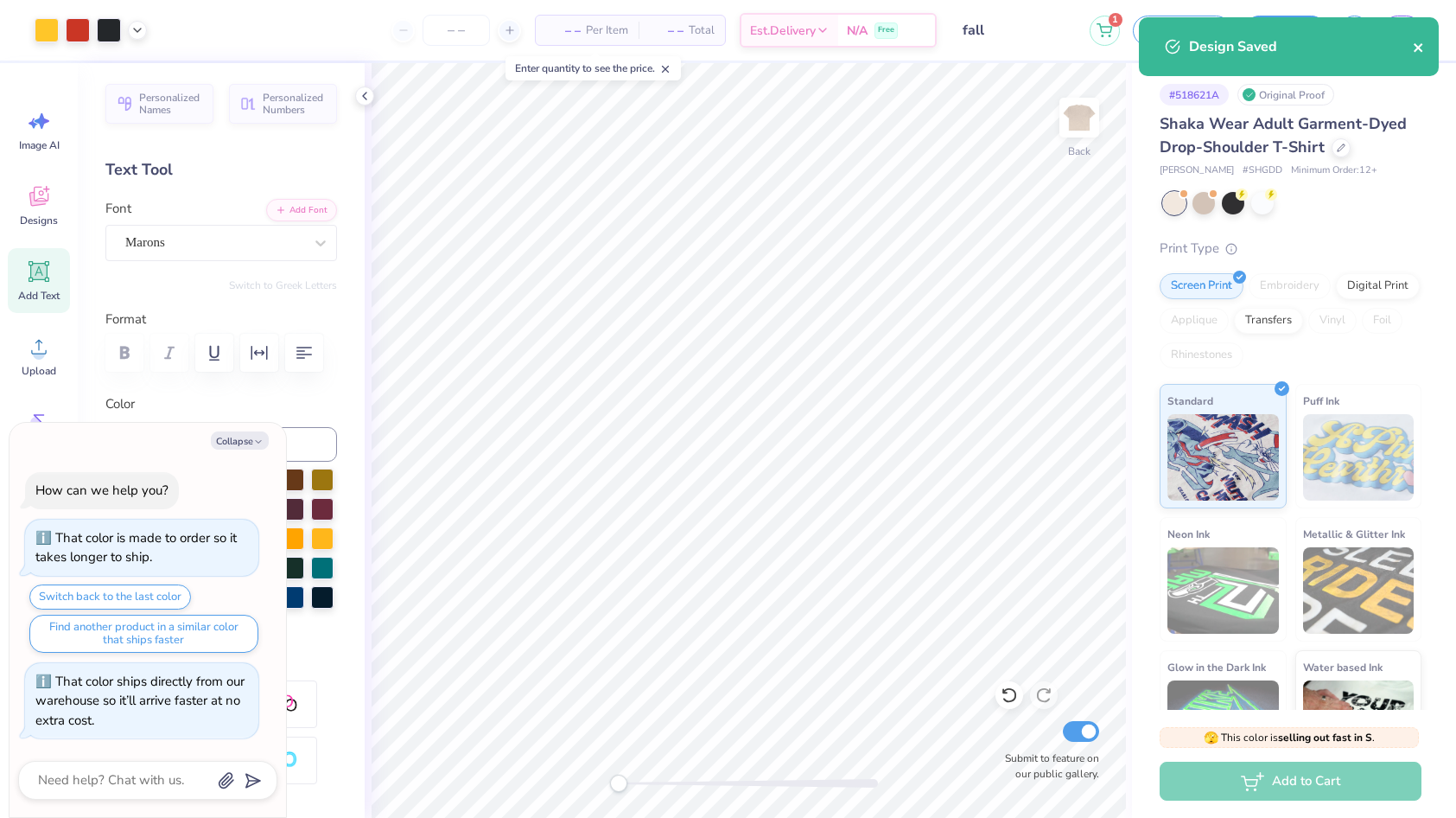
click at [1423, 42] on icon "close" at bounding box center [1419, 48] width 12 height 14
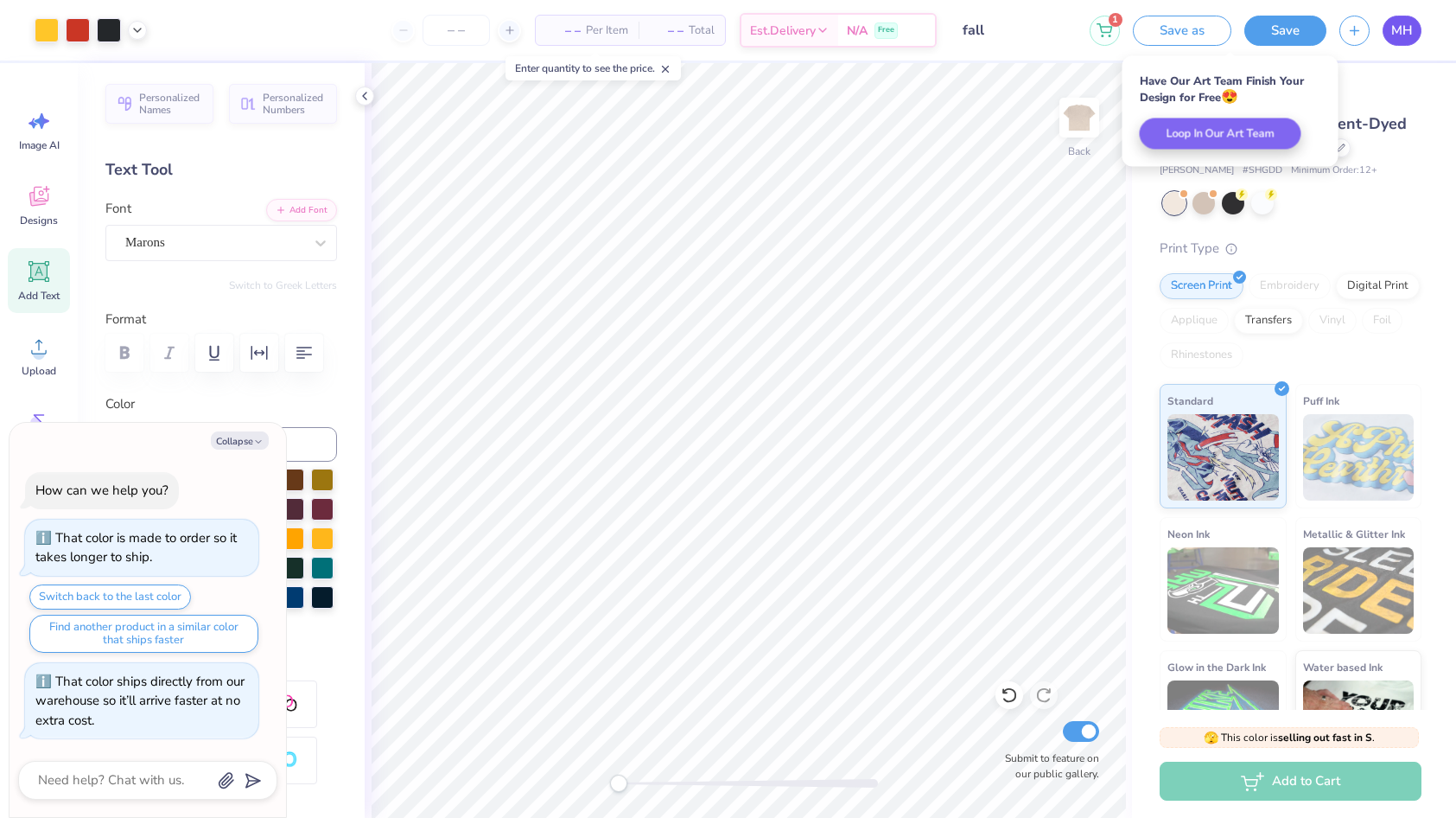
click at [1405, 37] on span "MH" at bounding box center [1401, 30] width 21 height 20
type textarea "x"
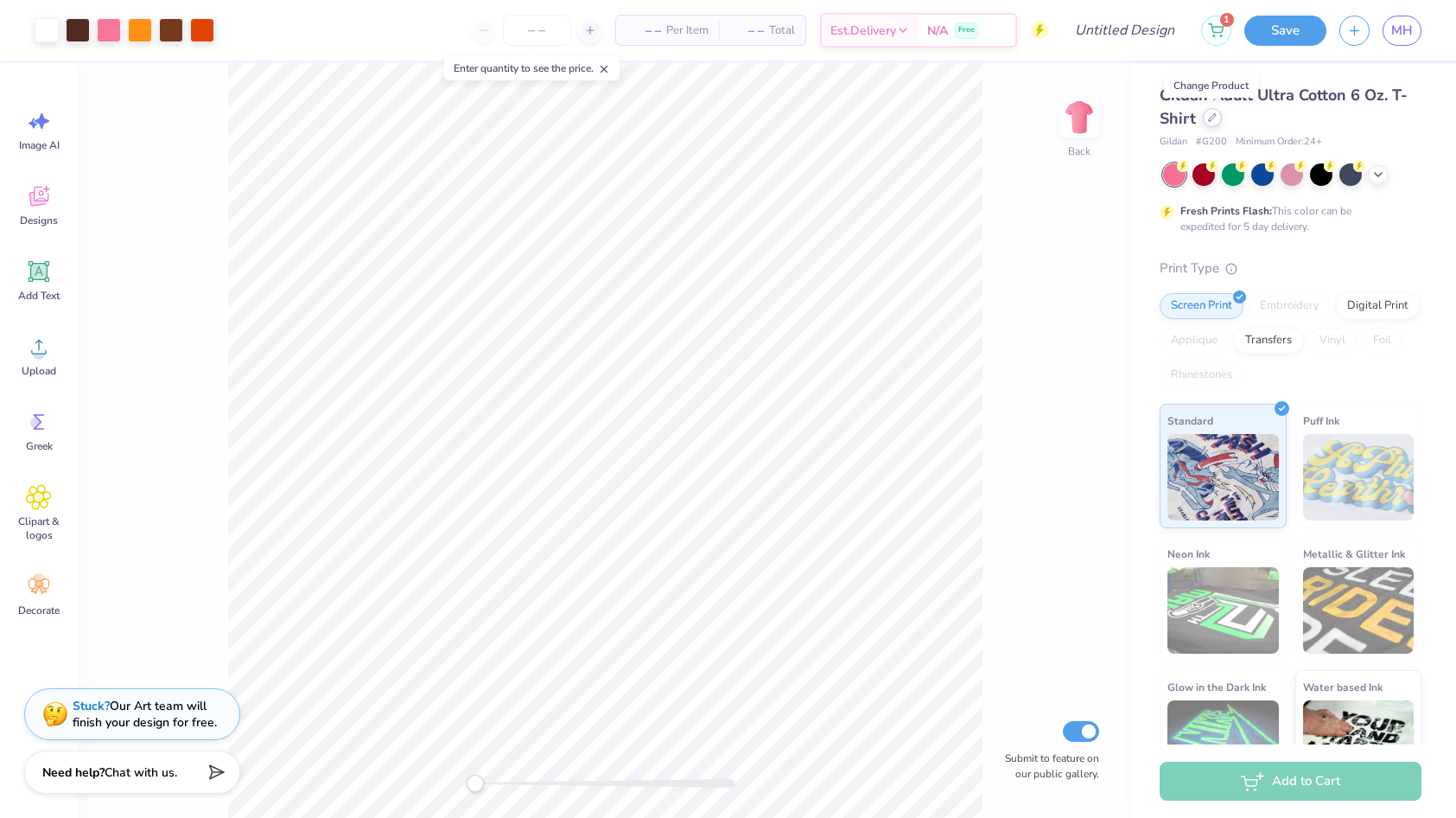
click at [1208, 118] on icon at bounding box center [1212, 118] width 9 height 9
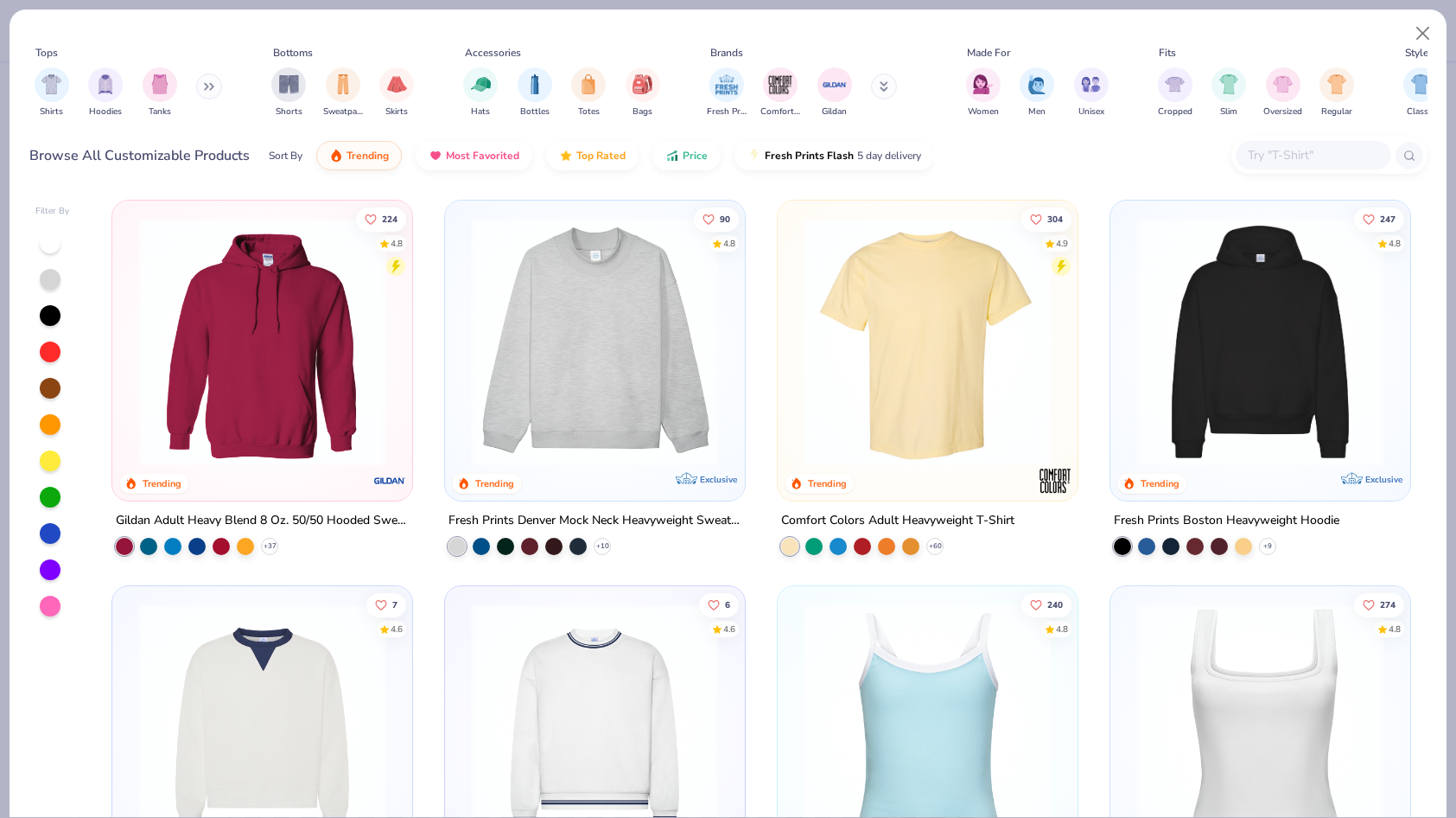
click at [1283, 160] on input "text" at bounding box center [1312, 155] width 133 height 20
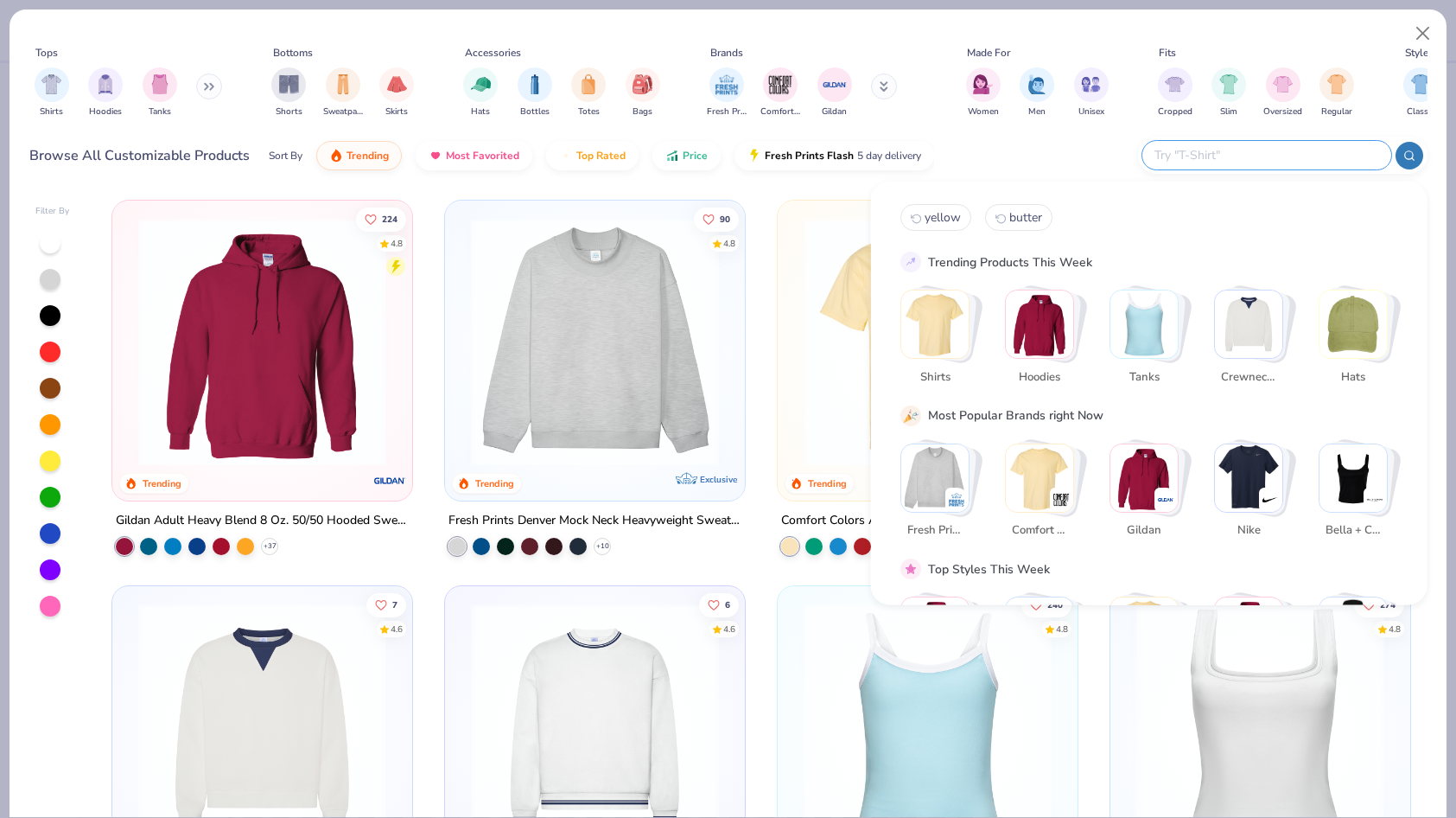
paste input "Shaka Wear Adult Garment-Dyed Drop-Shoulder T-Shirt"
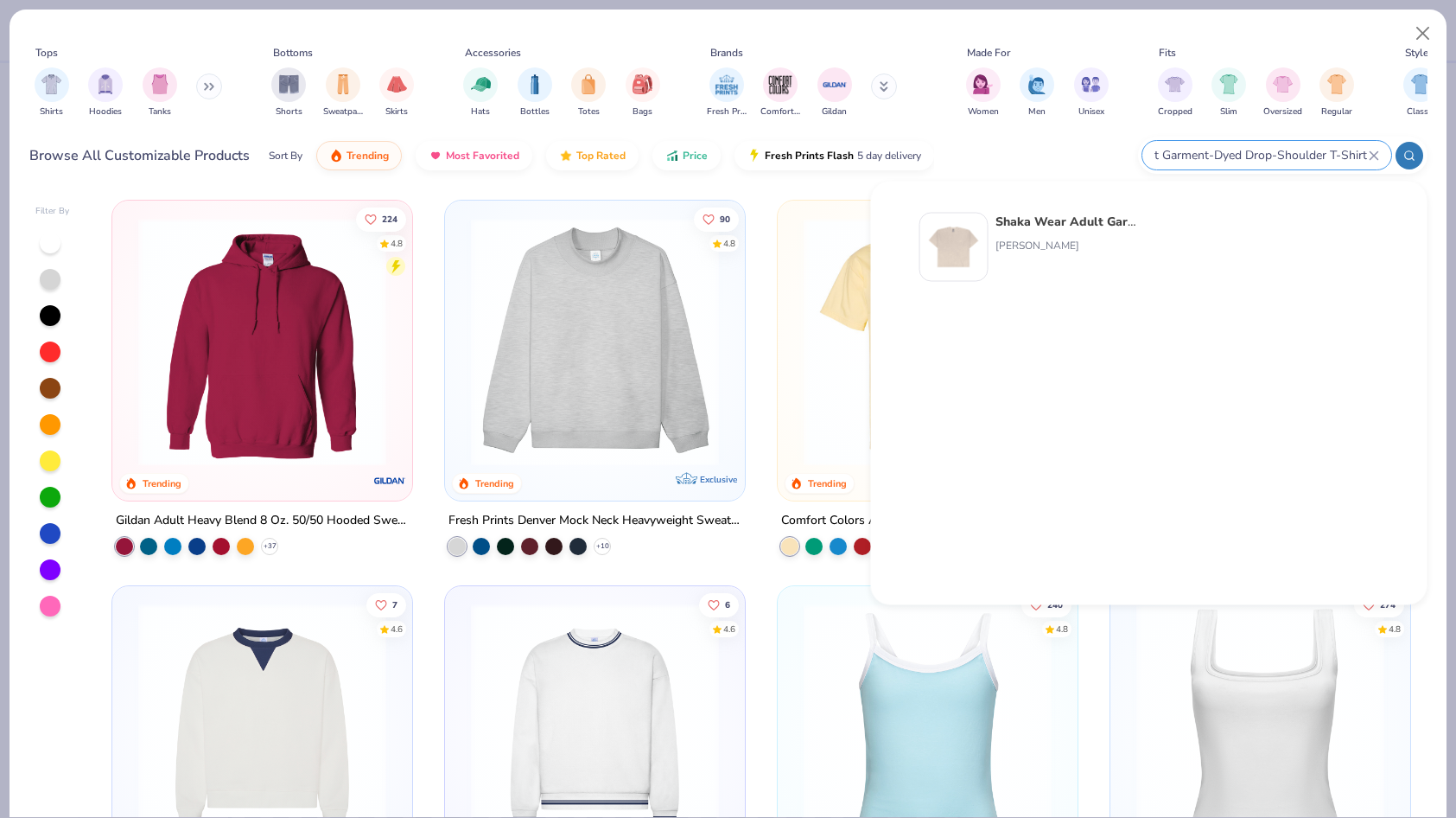
type input "Shaka Wear Adult Garment-Dyed Drop-Shoulder T-Shirt"
click at [1088, 240] on div "[PERSON_NAME]" at bounding box center [1068, 246] width 145 height 16
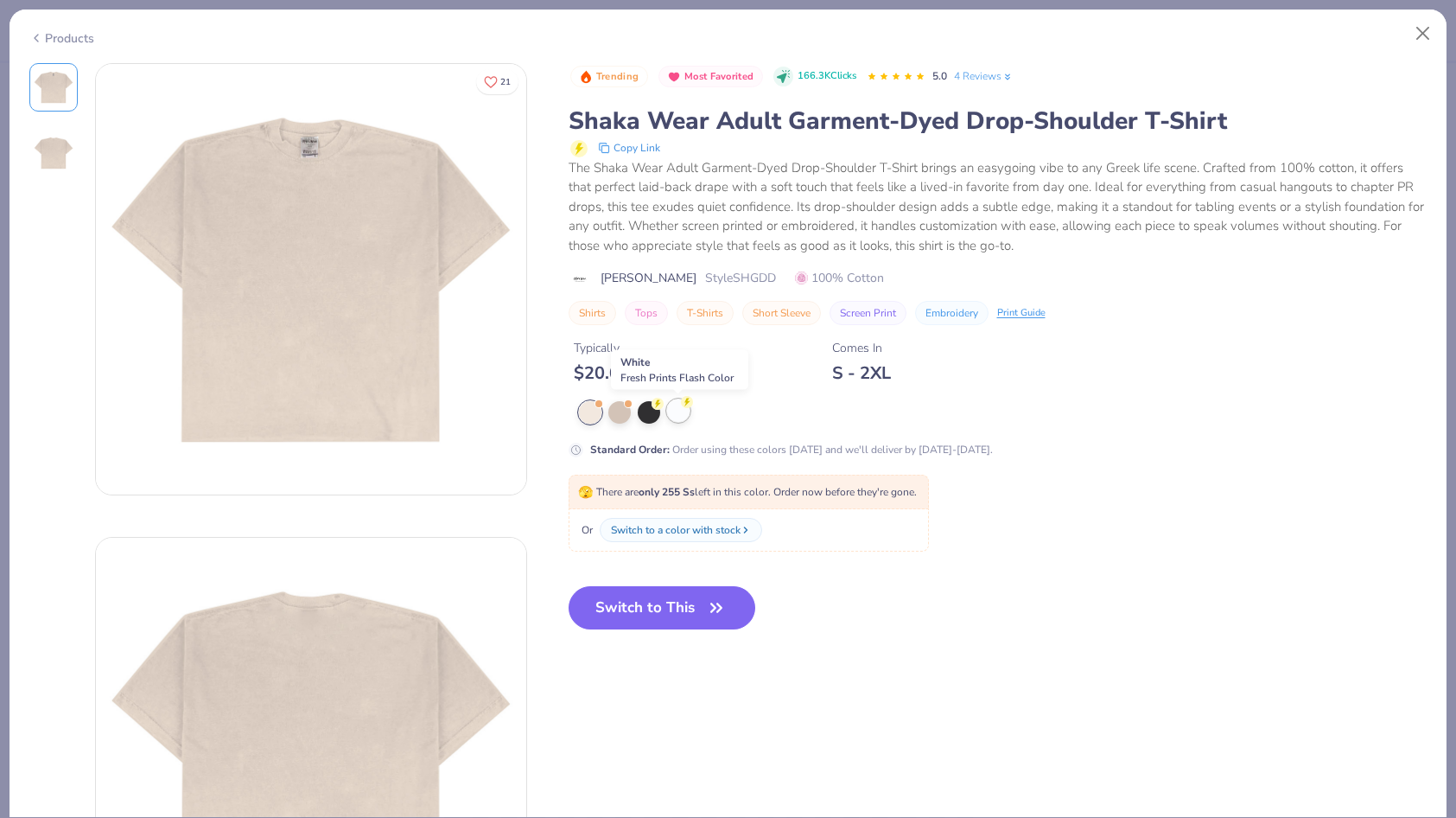
click at [670, 415] on div at bounding box center [677, 410] width 22 height 22
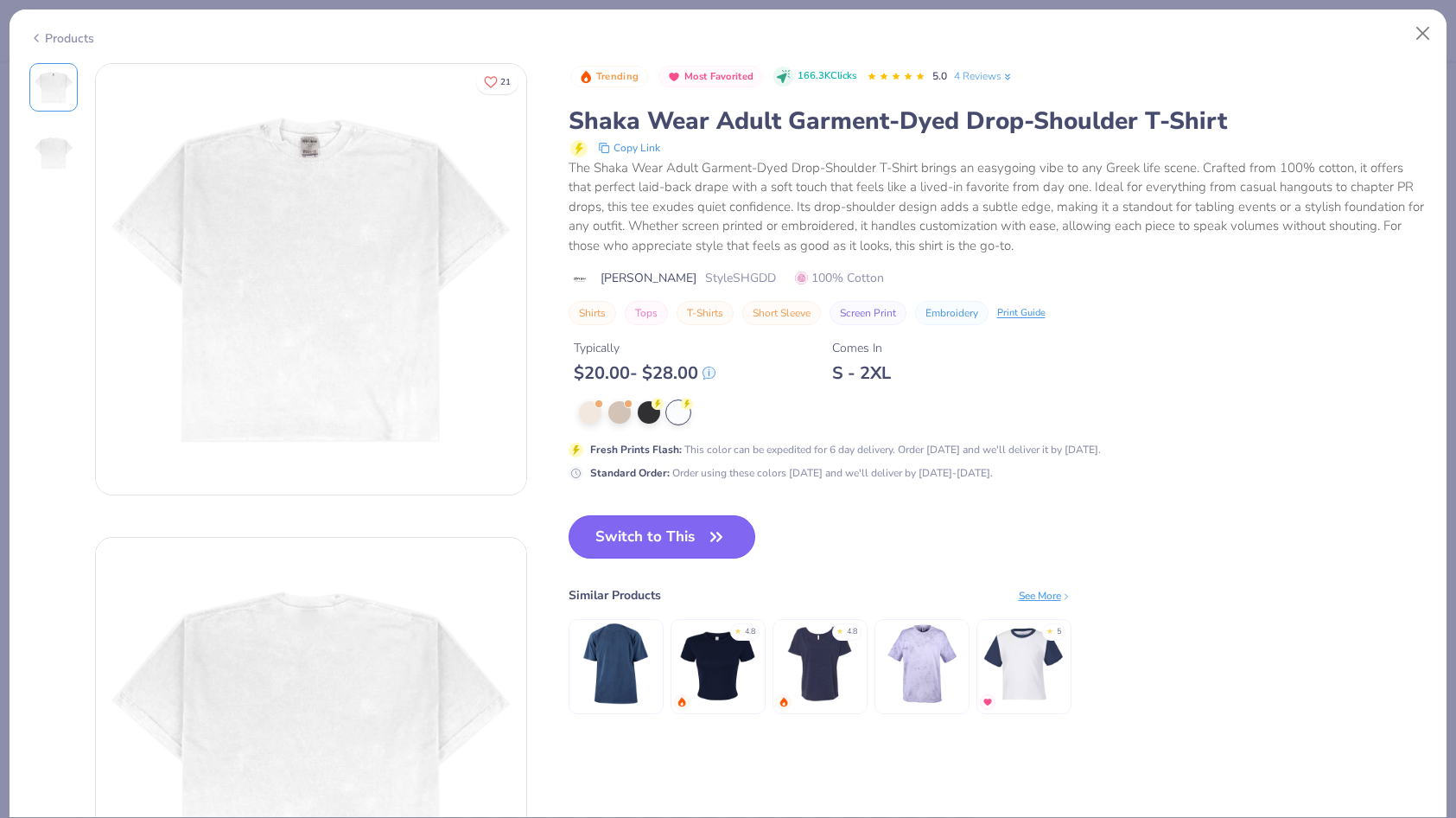
click at [693, 545] on button "Switch to This" at bounding box center [661, 537] width 187 height 43
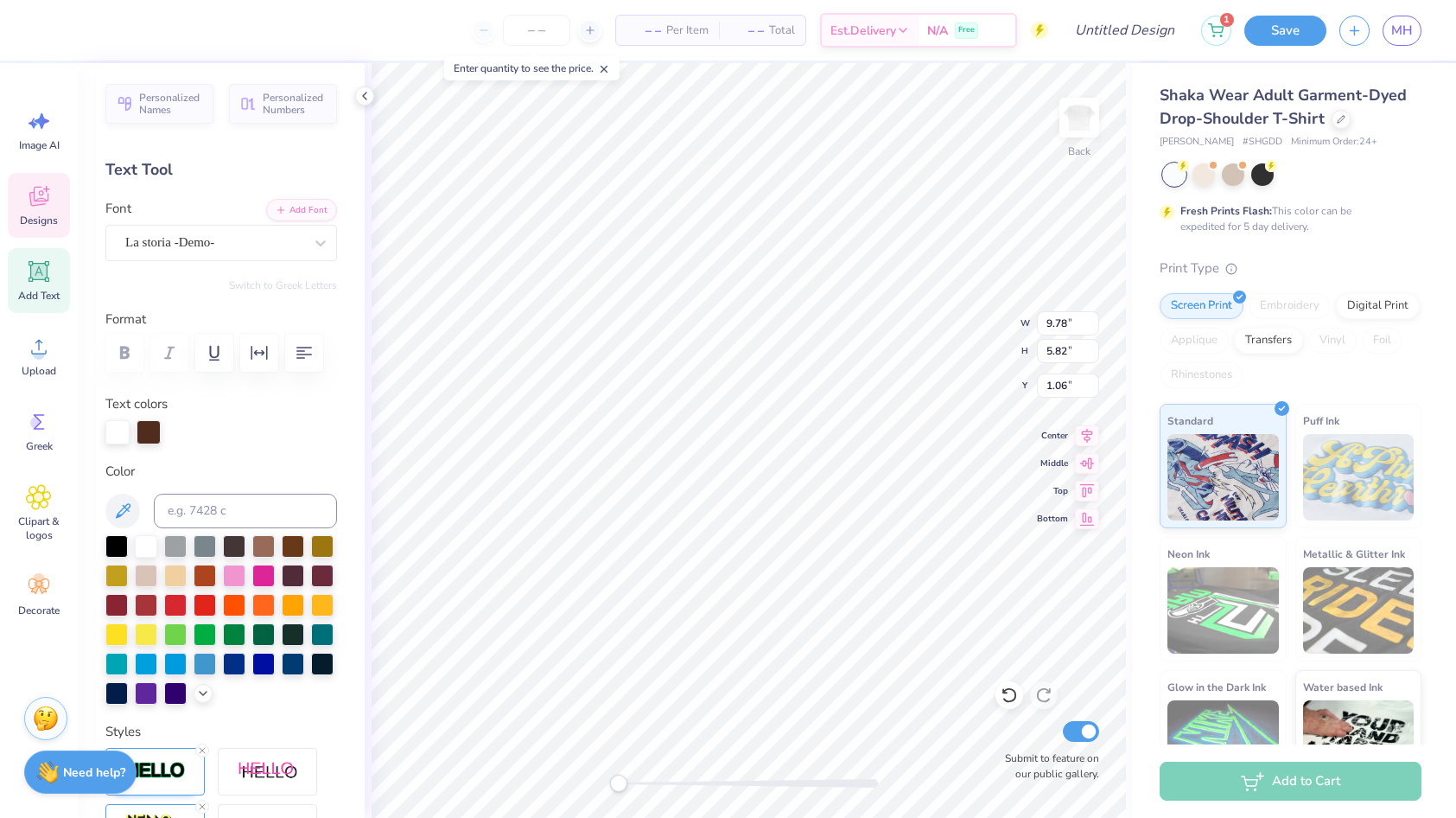
type textarea "Chi Omega"
click at [1092, 327] on input "9.77" at bounding box center [1068, 323] width 62 height 24
click at [1092, 327] on input "9.76" at bounding box center [1068, 323] width 62 height 24
click at [1092, 327] on input "9.75" at bounding box center [1068, 323] width 62 height 24
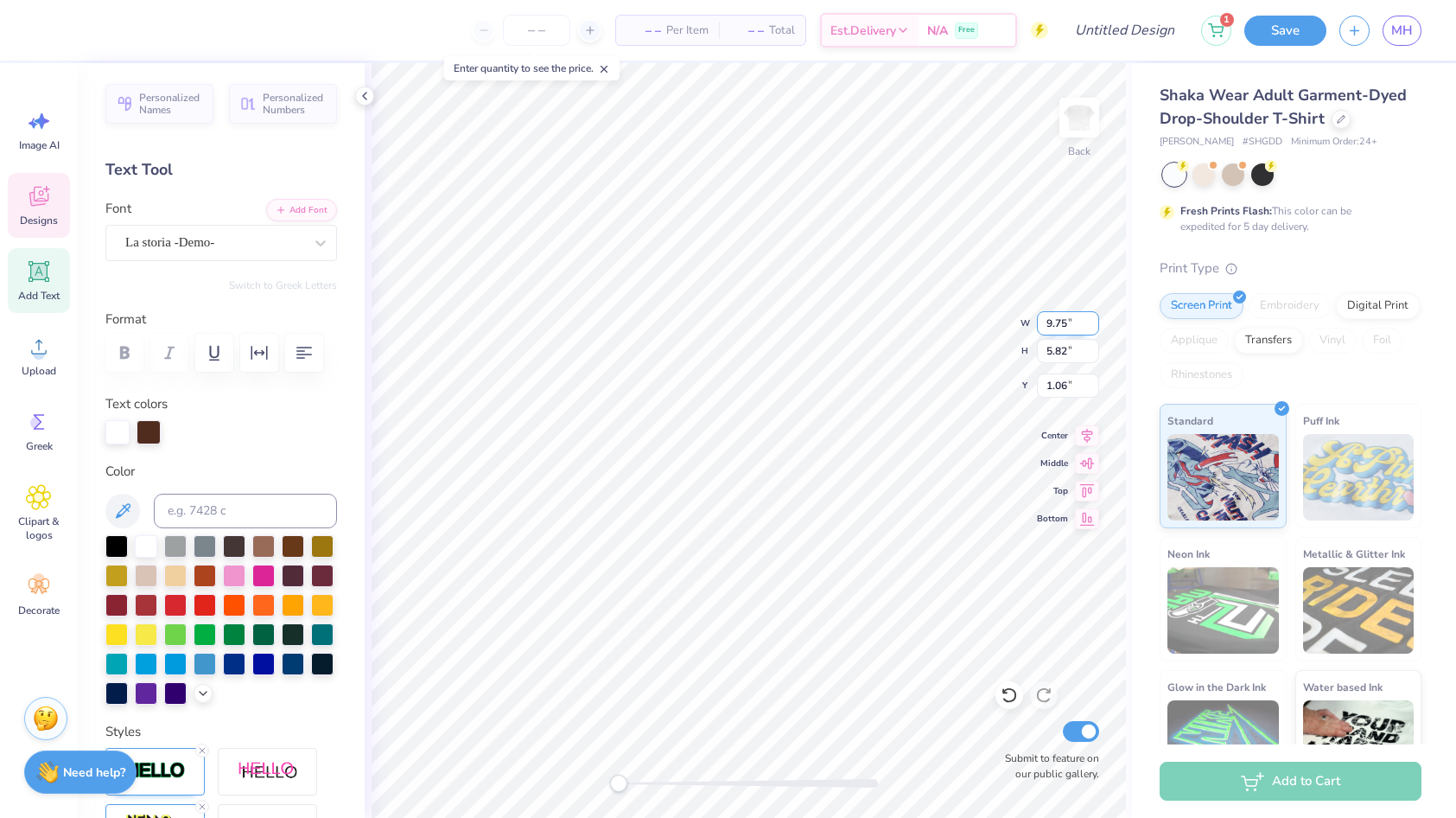
click at [1092, 327] on input "9.74" at bounding box center [1068, 323] width 62 height 24
type input "9.73"
click at [1092, 327] on input "9.73" at bounding box center [1068, 323] width 62 height 24
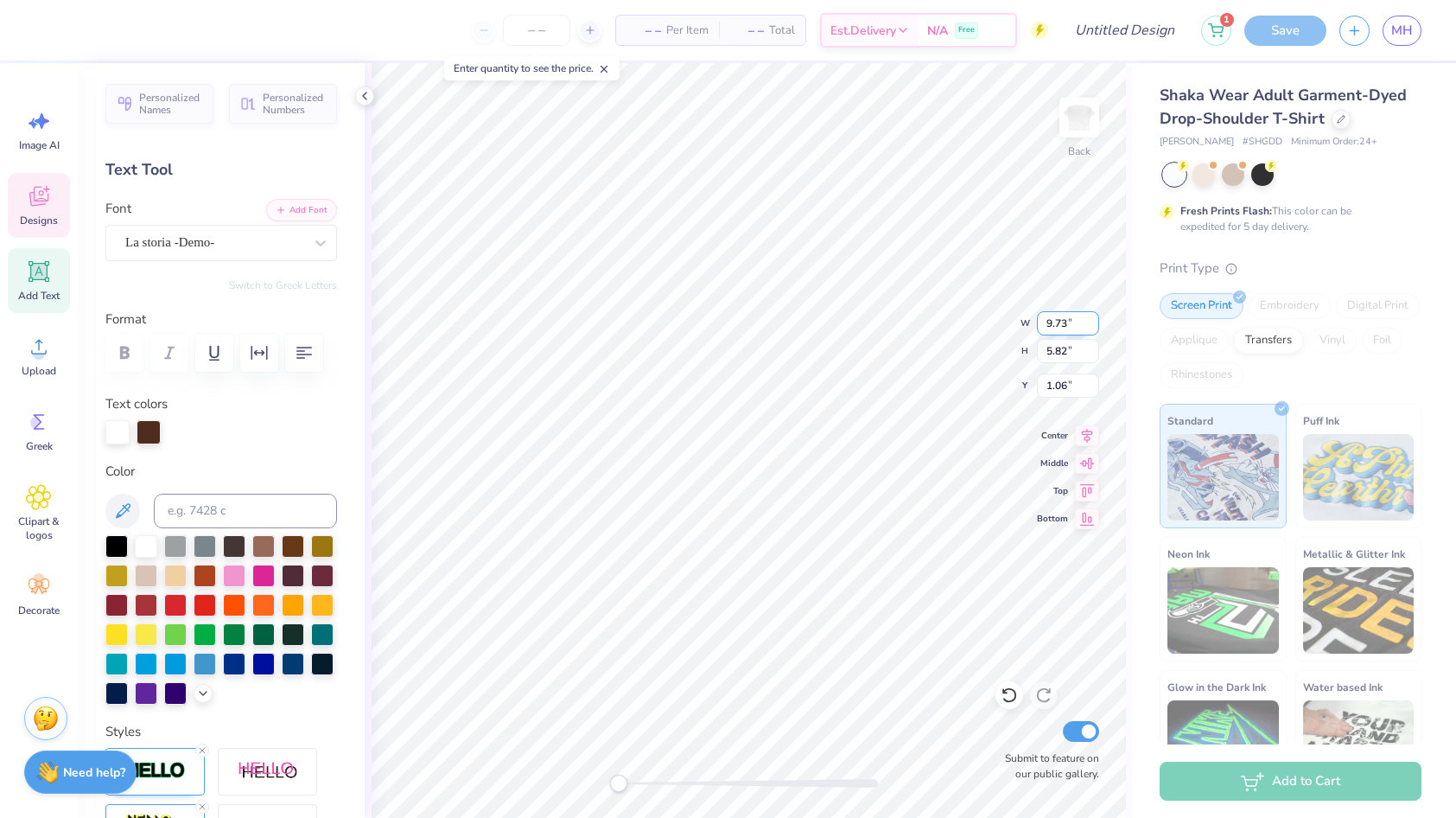
click at [1020, 317] on div "Back W 9.73 9.73 " H 5.82 5.82 " Y 1.06 1.06 " Center Middle Top Bottom Submit …" at bounding box center [748, 440] width 767 height 754
click at [1059, 319] on input "19.51" at bounding box center [1068, 323] width 62 height 24
click at [1073, 345] on input "6.44" at bounding box center [1068, 350] width 62 height 24
click at [1098, 350] on input "6.44" at bounding box center [1068, 350] width 62 height 24
click at [1092, 352] on input "6.43" at bounding box center [1068, 350] width 62 height 24
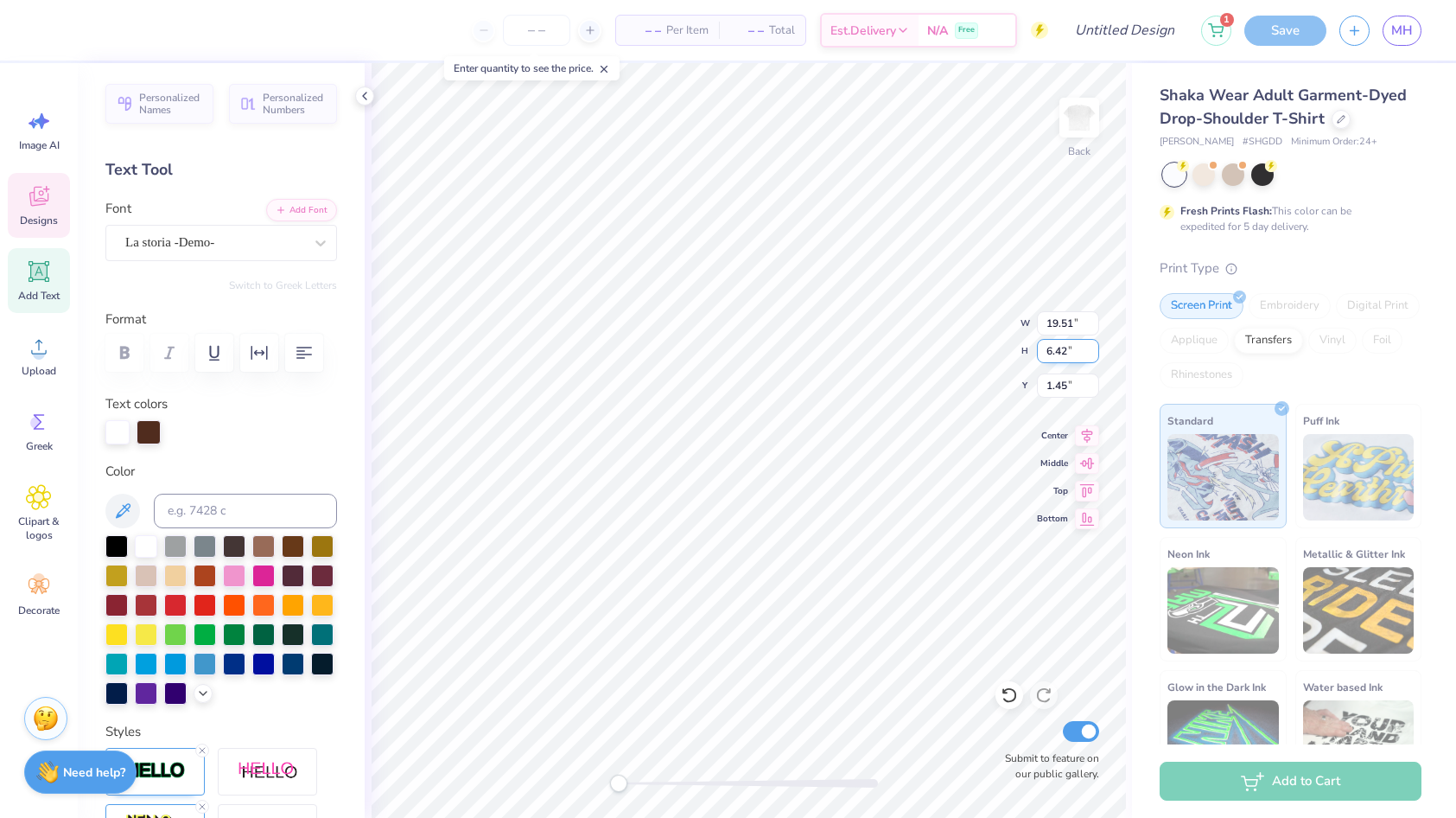
click at [1092, 352] on input "6.42" at bounding box center [1068, 350] width 62 height 24
click at [1092, 352] on input "6.41" at bounding box center [1068, 350] width 62 height 24
click at [1092, 352] on input "6.4" at bounding box center [1068, 350] width 62 height 24
click at [1092, 352] on input "6.39" at bounding box center [1068, 350] width 62 height 24
click at [1092, 352] on input "6.38" at bounding box center [1068, 350] width 62 height 24
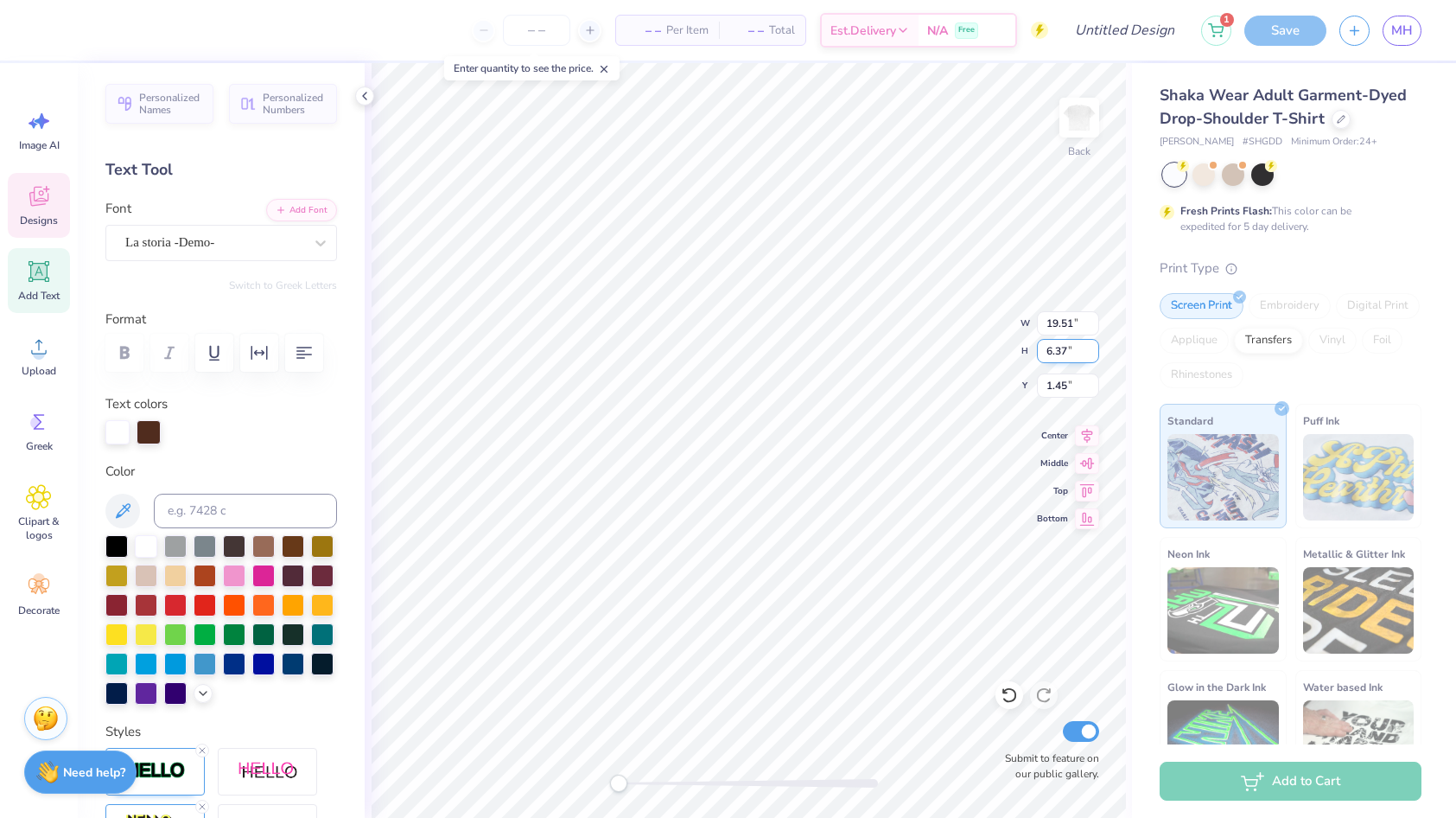
click at [1092, 352] on input "6.37" at bounding box center [1068, 350] width 62 height 24
click at [1092, 352] on input "6.36" at bounding box center [1068, 350] width 62 height 24
click at [1092, 352] on input "6.35" at bounding box center [1068, 350] width 62 height 24
click at [1092, 352] on input "6.34" at bounding box center [1068, 350] width 62 height 24
click at [1092, 352] on input "6.33" at bounding box center [1068, 350] width 62 height 24
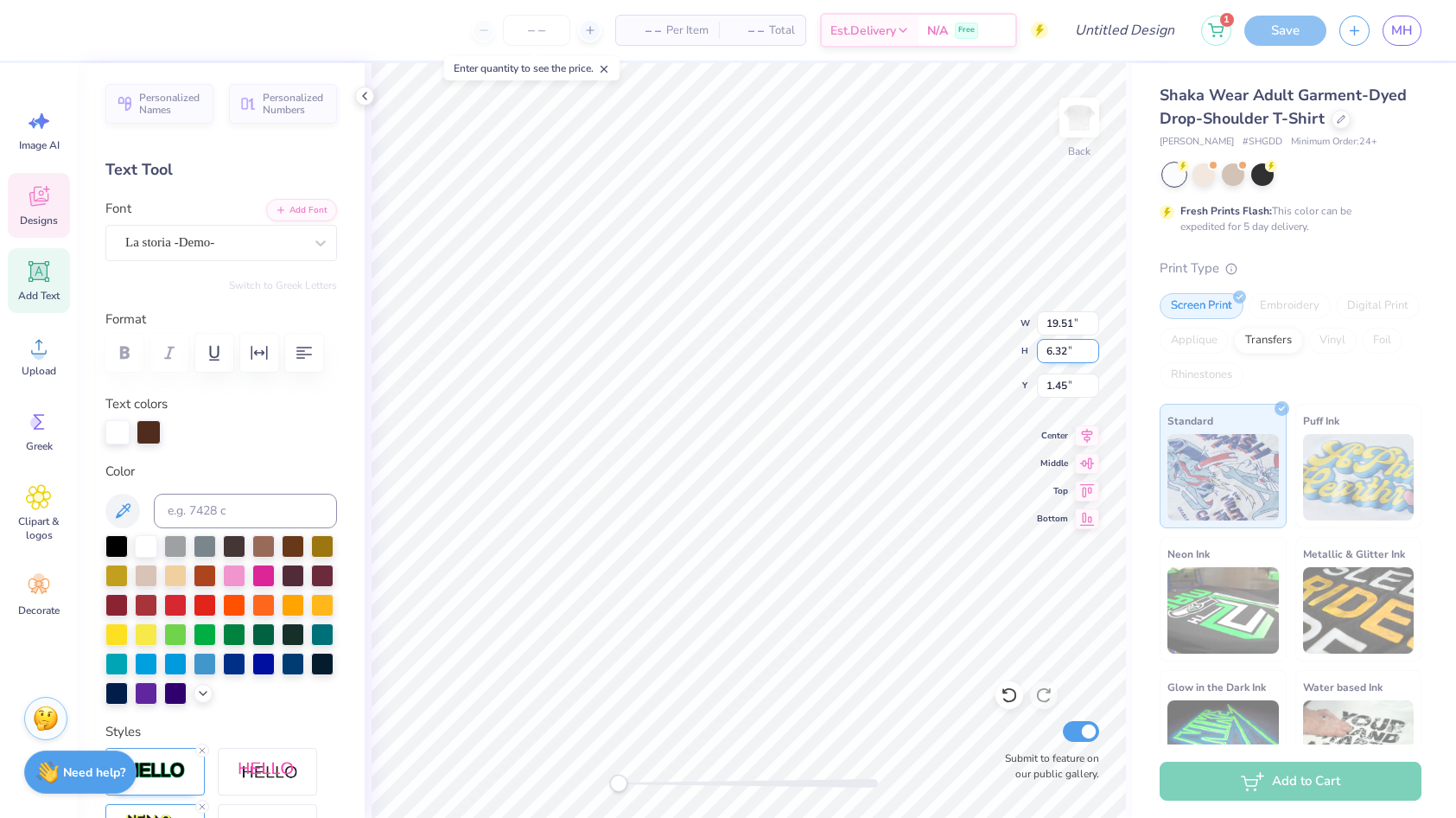
click at [1092, 352] on input "6.32" at bounding box center [1068, 350] width 62 height 24
click at [1092, 352] on input "6.31" at bounding box center [1068, 350] width 62 height 24
click at [1092, 352] on input "6.3" at bounding box center [1068, 350] width 62 height 24
click at [1092, 352] on input "6.29" at bounding box center [1068, 350] width 62 height 24
click at [1092, 352] on input "6.28" at bounding box center [1068, 350] width 62 height 24
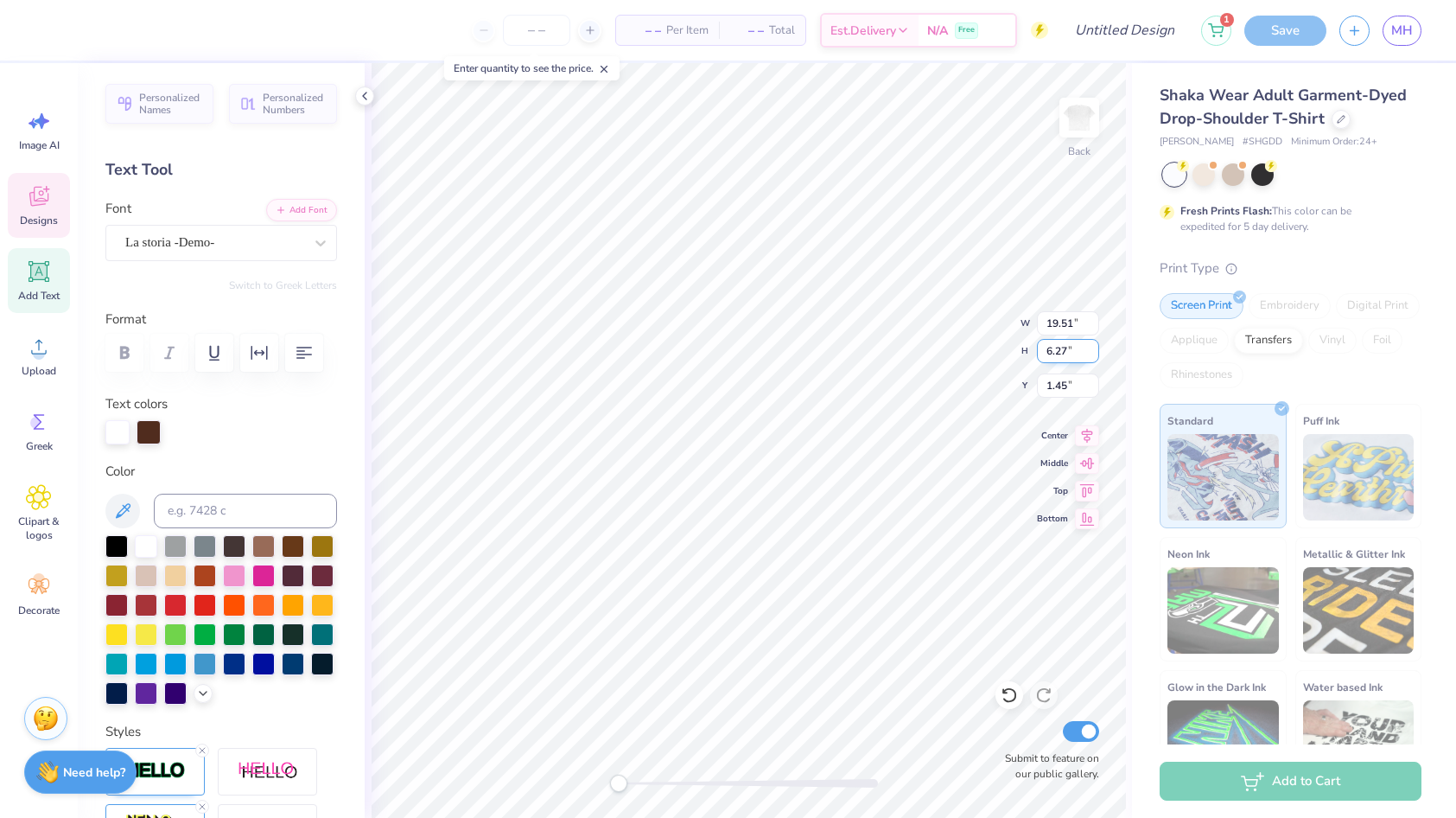
click at [1092, 352] on input "6.27" at bounding box center [1068, 350] width 62 height 24
click at [1092, 352] on input "6.26" at bounding box center [1068, 350] width 62 height 24
click at [1092, 352] on input "6.25" at bounding box center [1068, 350] width 62 height 24
click at [1092, 352] on input "6.24" at bounding box center [1068, 350] width 62 height 24
click at [1092, 352] on input "6.23" at bounding box center [1068, 350] width 62 height 24
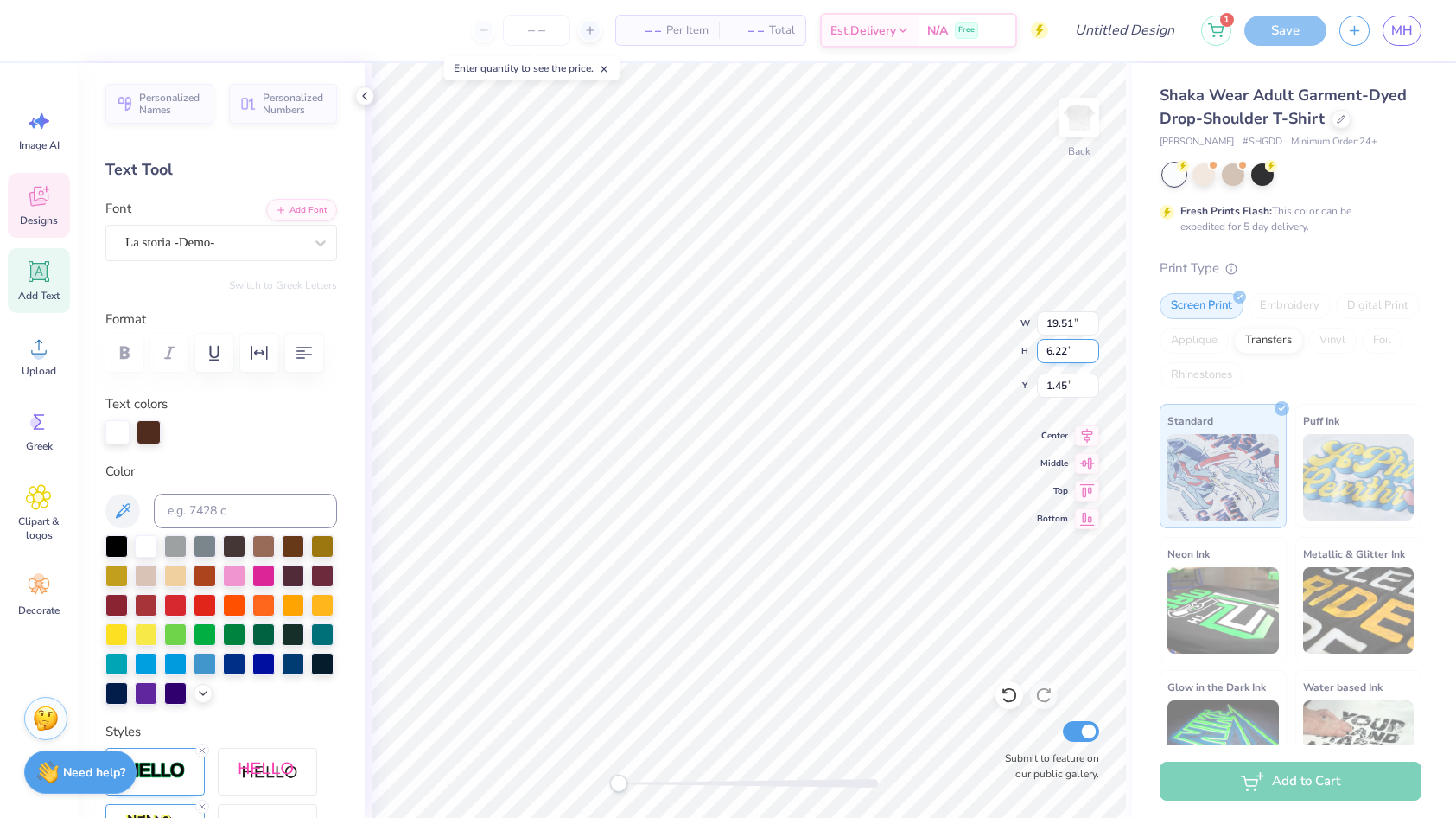
click at [1092, 352] on input "6.22" at bounding box center [1068, 350] width 62 height 24
click at [1092, 352] on input "6.21" at bounding box center [1068, 350] width 62 height 24
click at [1092, 352] on input "6.2" at bounding box center [1068, 350] width 62 height 24
click at [1092, 352] on input "6.19" at bounding box center [1068, 350] width 62 height 24
click at [1092, 352] on input "6.18" at bounding box center [1068, 350] width 62 height 24
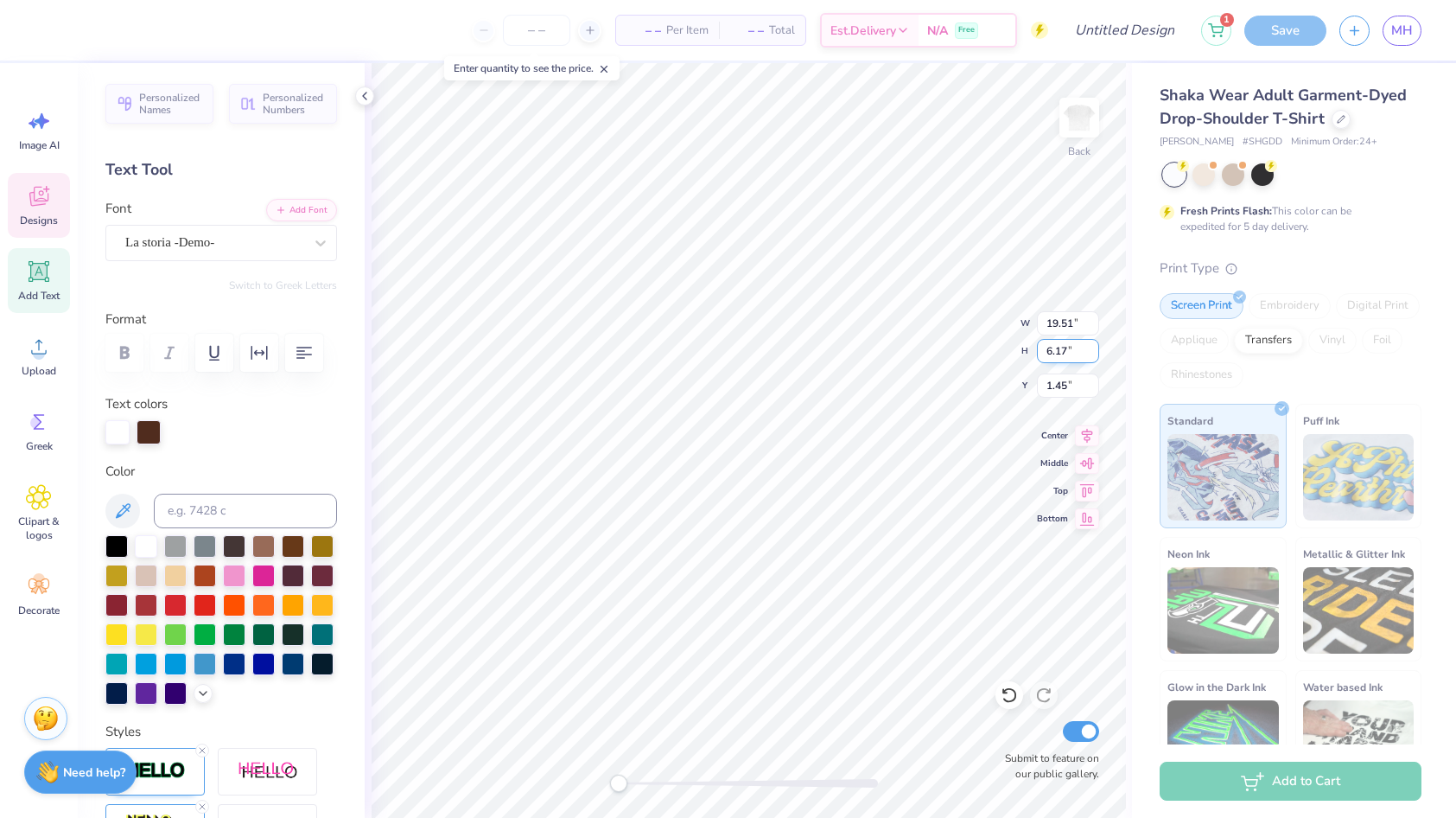
click at [1092, 352] on input "6.17" at bounding box center [1068, 350] width 62 height 24
click at [1092, 352] on input "6.16" at bounding box center [1068, 350] width 62 height 24
click at [1092, 352] on input "6.15" at bounding box center [1068, 350] width 62 height 24
click at [1092, 352] on input "6.14" at bounding box center [1068, 350] width 62 height 24
click at [1092, 352] on input "6.13" at bounding box center [1068, 350] width 62 height 24
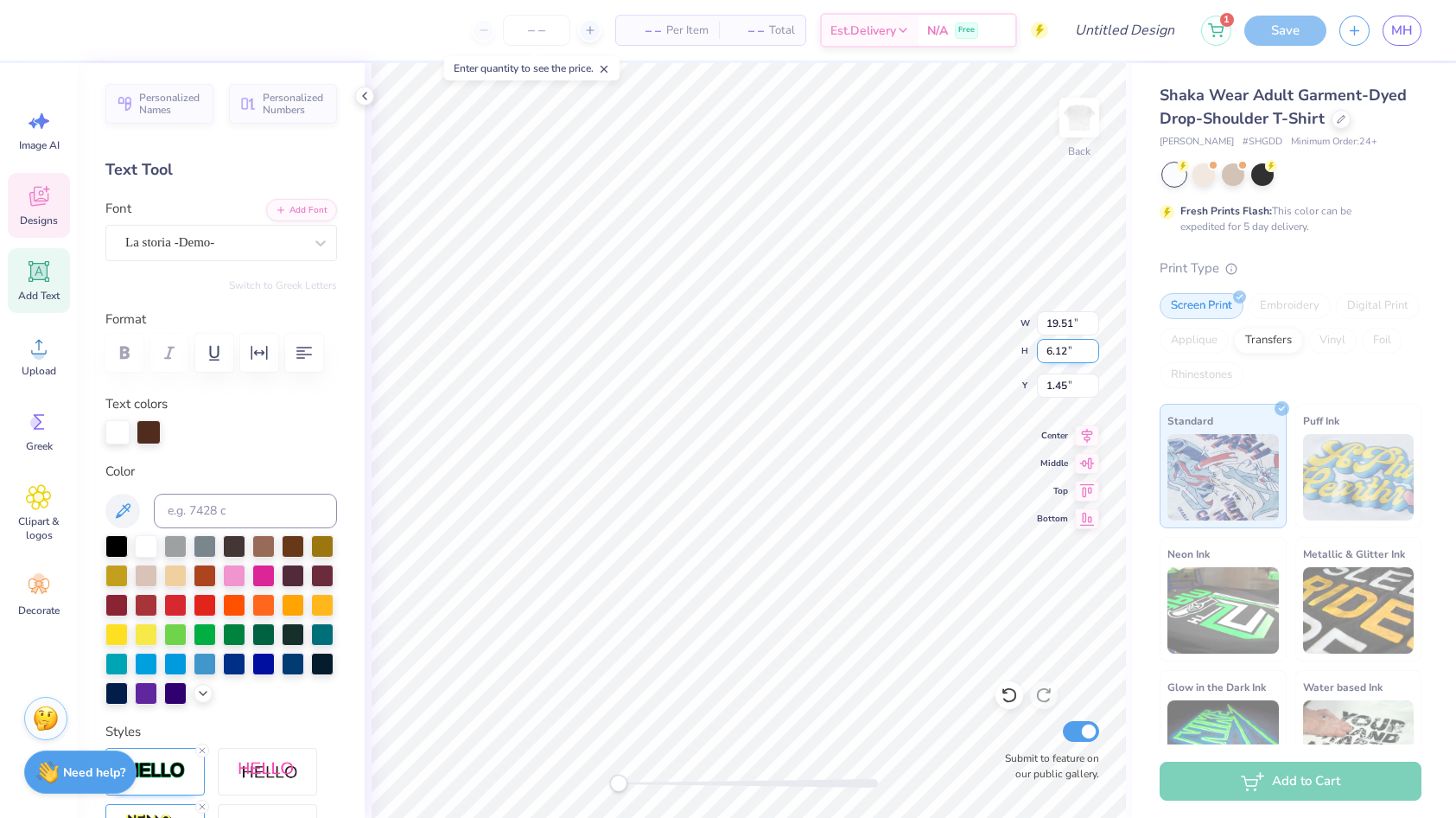
click at [1092, 352] on input "6.12" at bounding box center [1068, 350] width 62 height 24
click at [1092, 352] on input "6.11" at bounding box center [1068, 350] width 62 height 24
click at [1092, 352] on input "6.1" at bounding box center [1068, 350] width 62 height 24
click at [1092, 352] on input "6.09" at bounding box center [1068, 350] width 62 height 24
click at [1092, 352] on input "6.08" at bounding box center [1068, 350] width 62 height 24
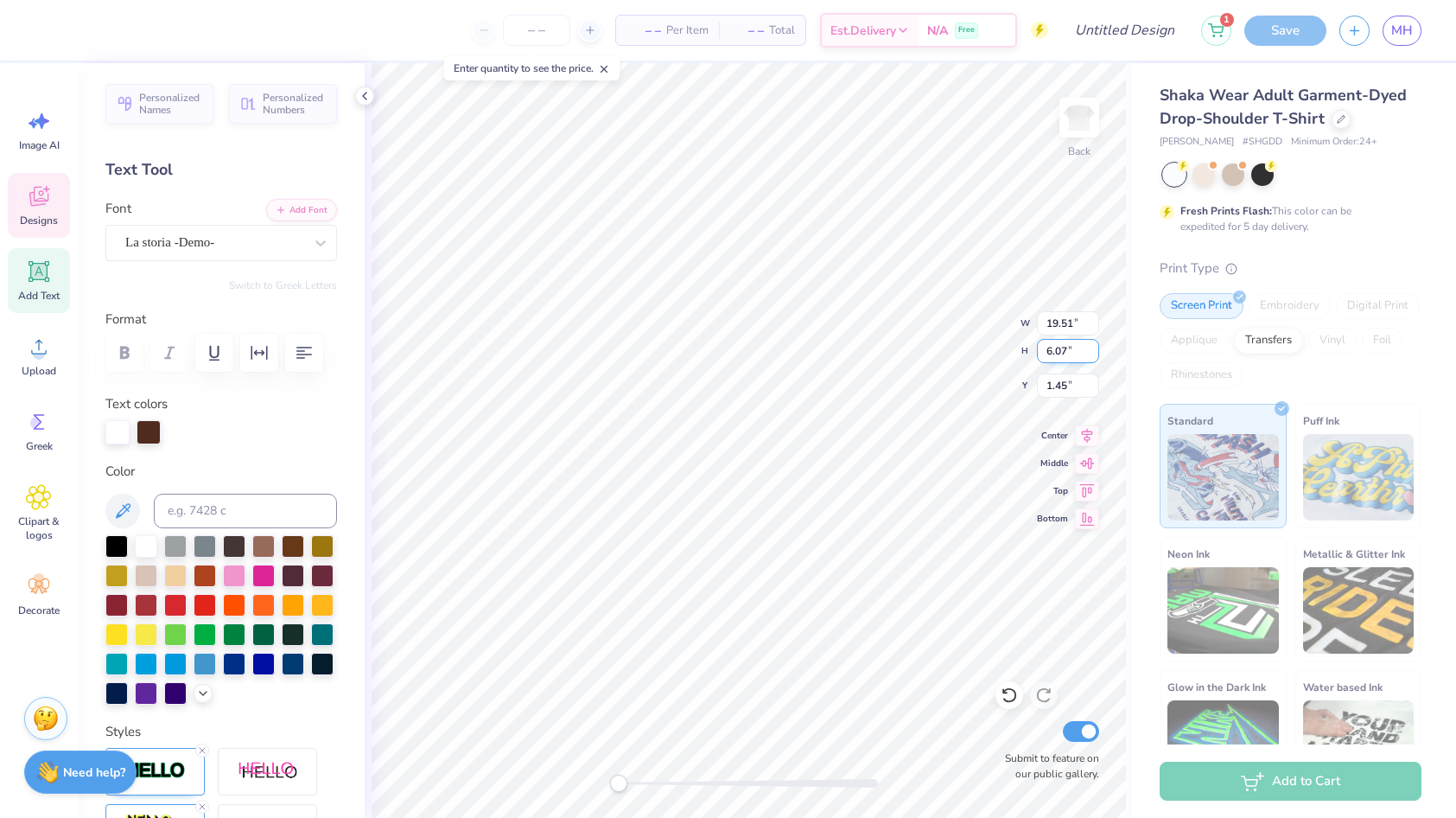
click at [1092, 352] on input "6.07" at bounding box center [1068, 350] width 62 height 24
click at [1092, 352] on input "6.06" at bounding box center [1068, 350] width 62 height 24
click at [1092, 352] on input "6.05" at bounding box center [1068, 350] width 62 height 24
click at [1092, 352] on input "6.04" at bounding box center [1068, 350] width 62 height 24
click at [1092, 352] on input "6.03" at bounding box center [1068, 350] width 62 height 24
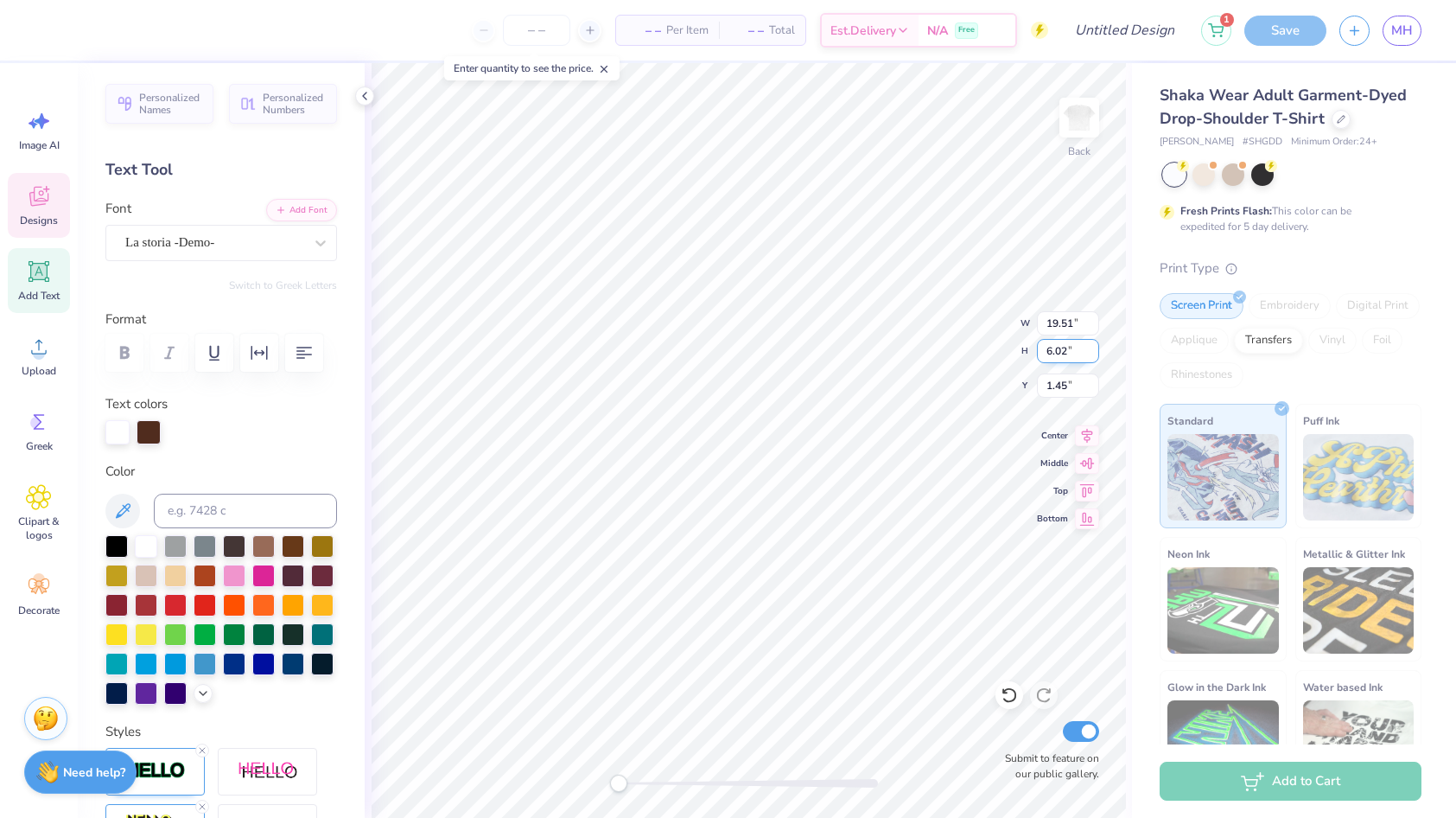
click at [1092, 352] on input "6.02" at bounding box center [1068, 350] width 62 height 24
click at [1092, 352] on input "6.01" at bounding box center [1068, 350] width 62 height 24
type input "6"
click at [1092, 352] on input "6" at bounding box center [1068, 350] width 62 height 24
click at [1076, 383] on input "1.45" at bounding box center [1068, 385] width 62 height 24
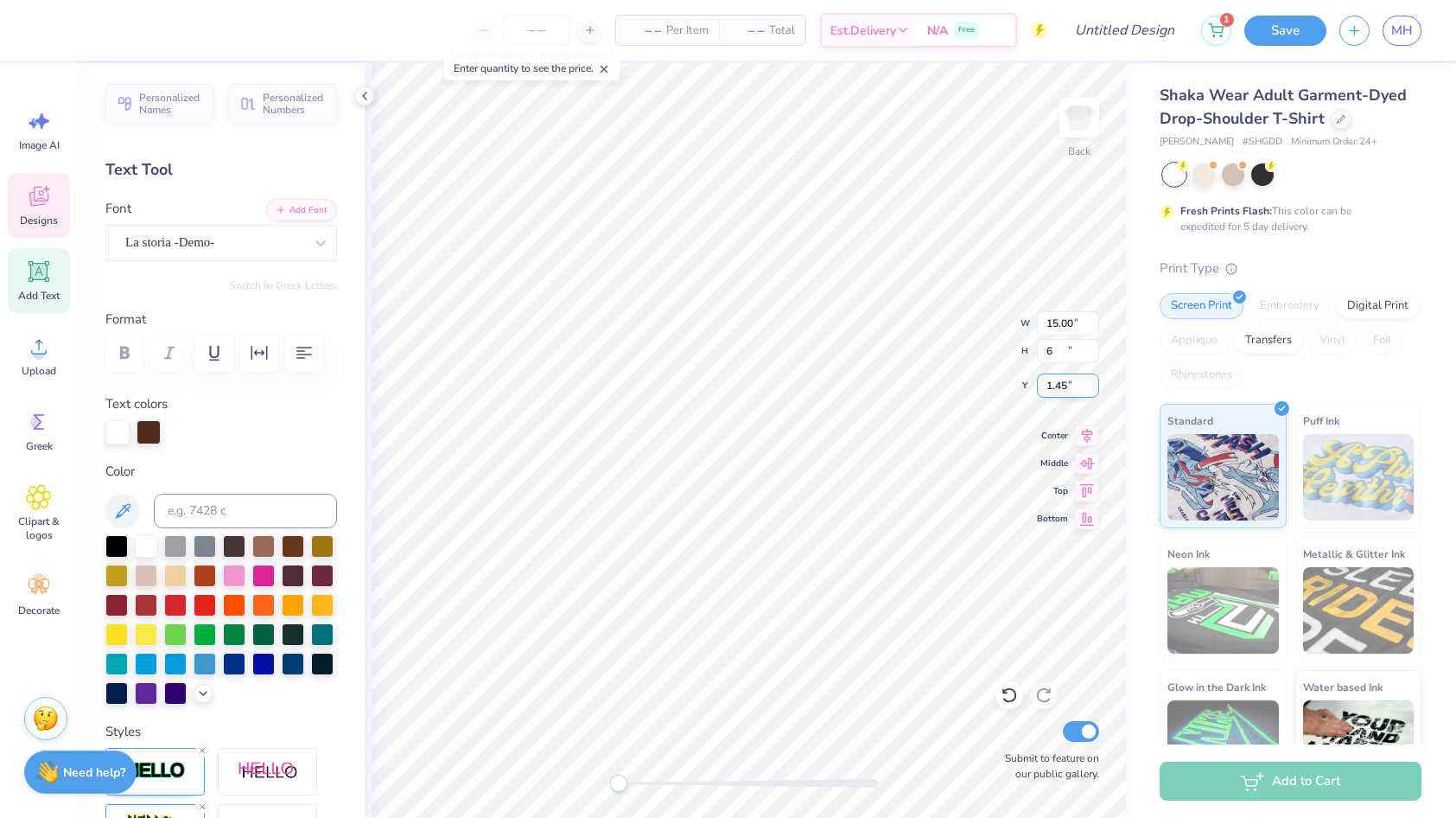
type input "15.00"
type input "4.95"
type input "2.21"
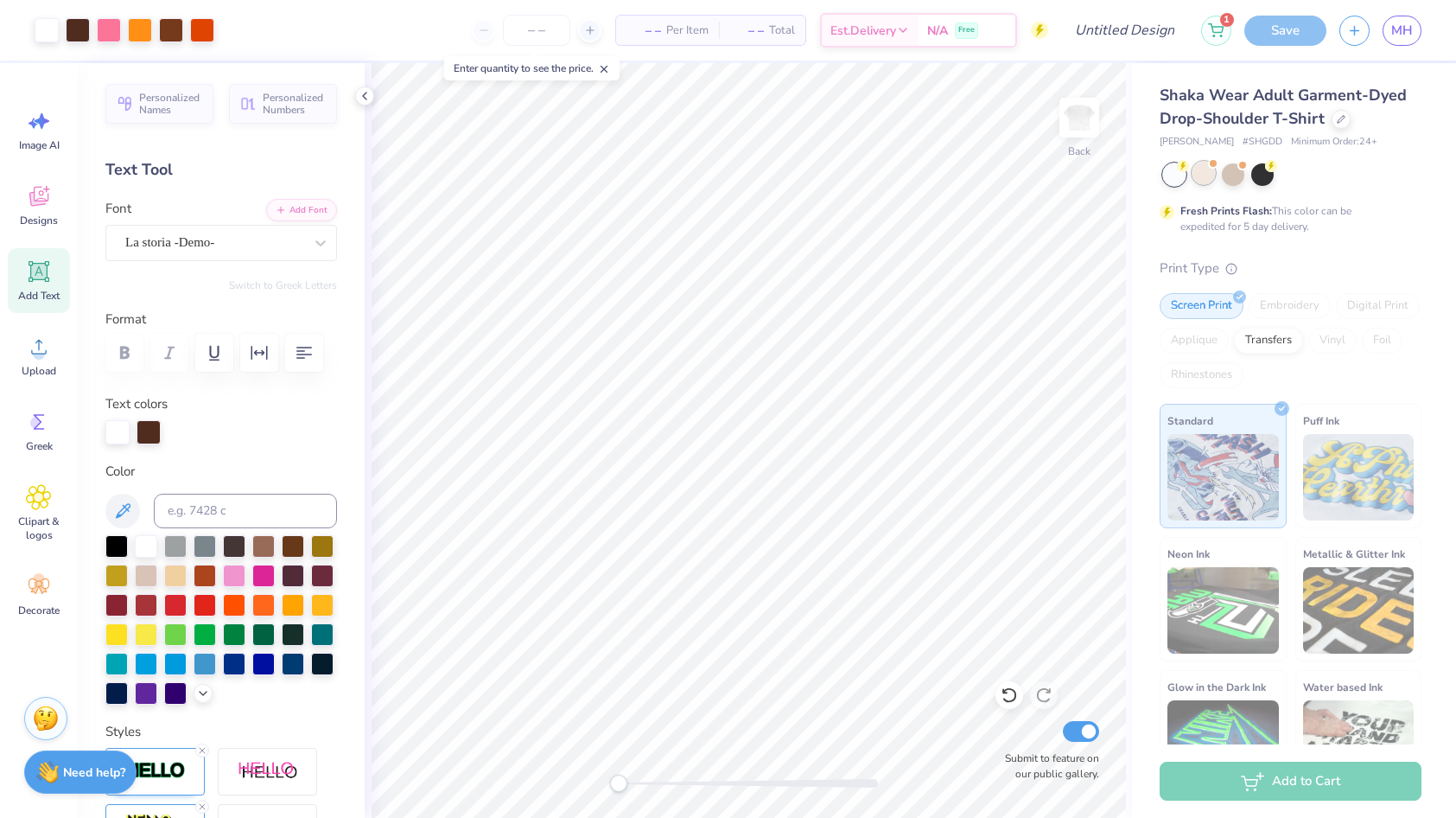
click at [1203, 172] on div at bounding box center [1202, 172] width 22 height 22
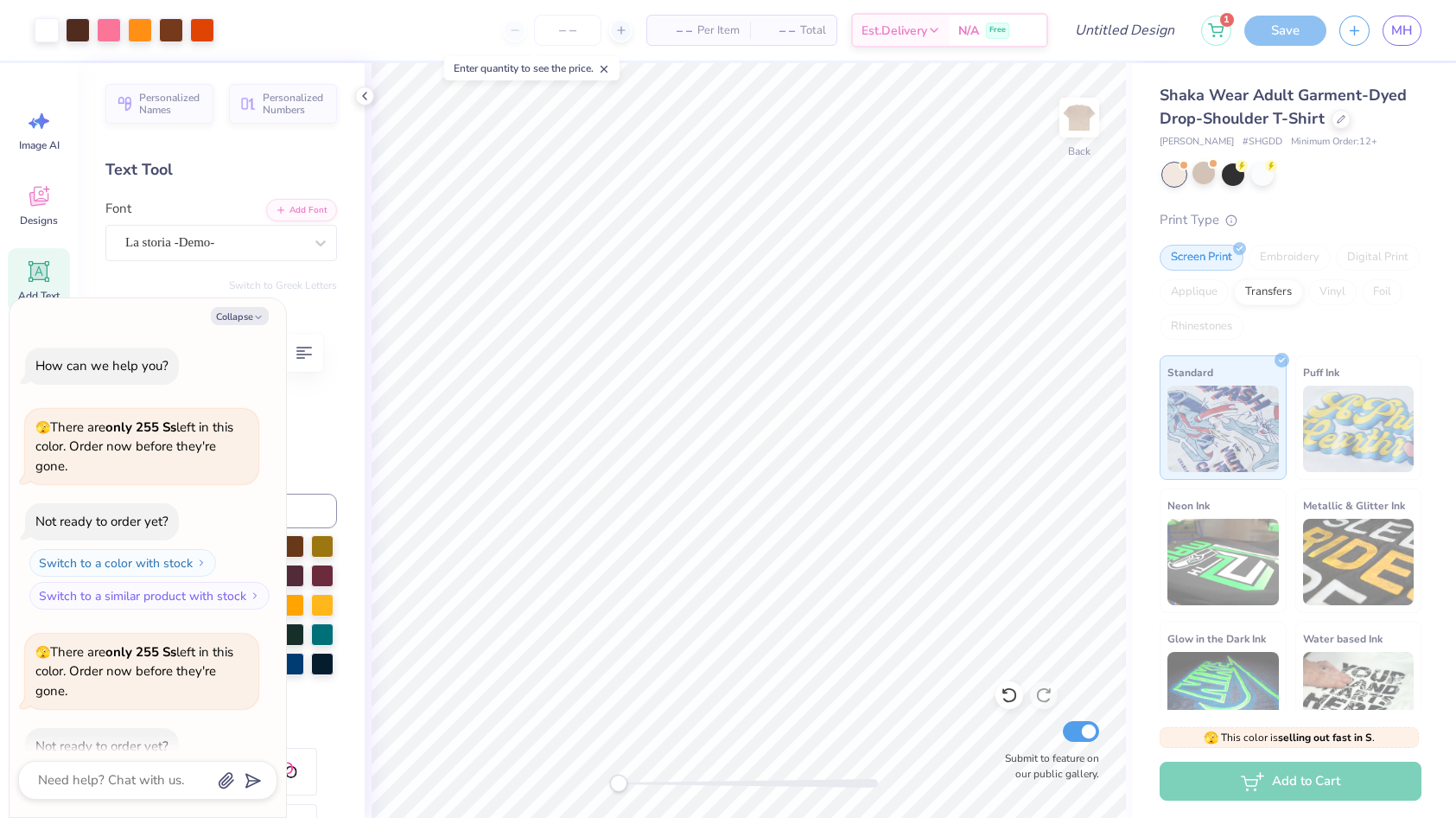
scroll to position [95, 0]
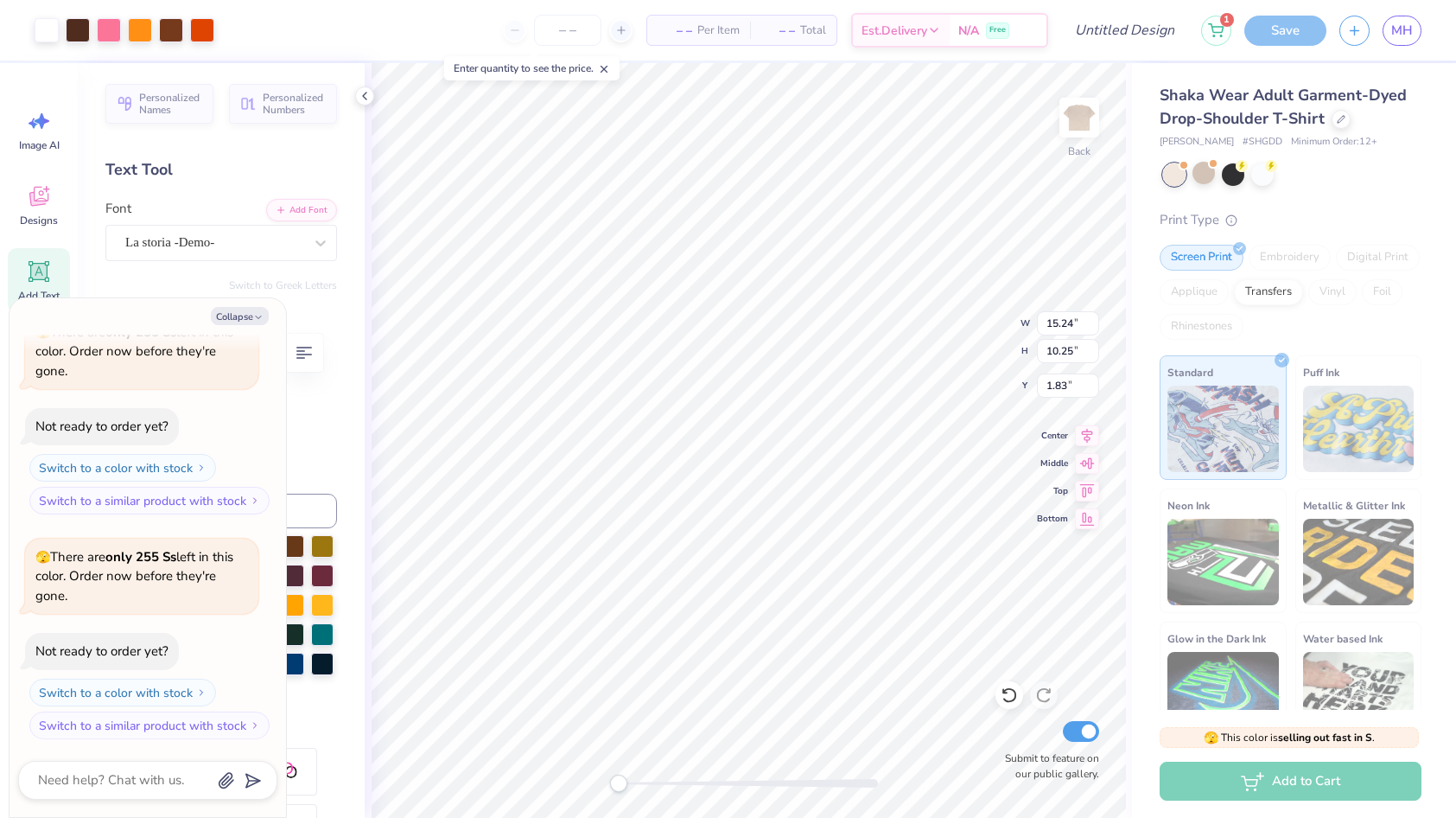
type textarea "x"
type input "3.00"
click at [1233, 173] on div at bounding box center [1233, 172] width 22 height 22
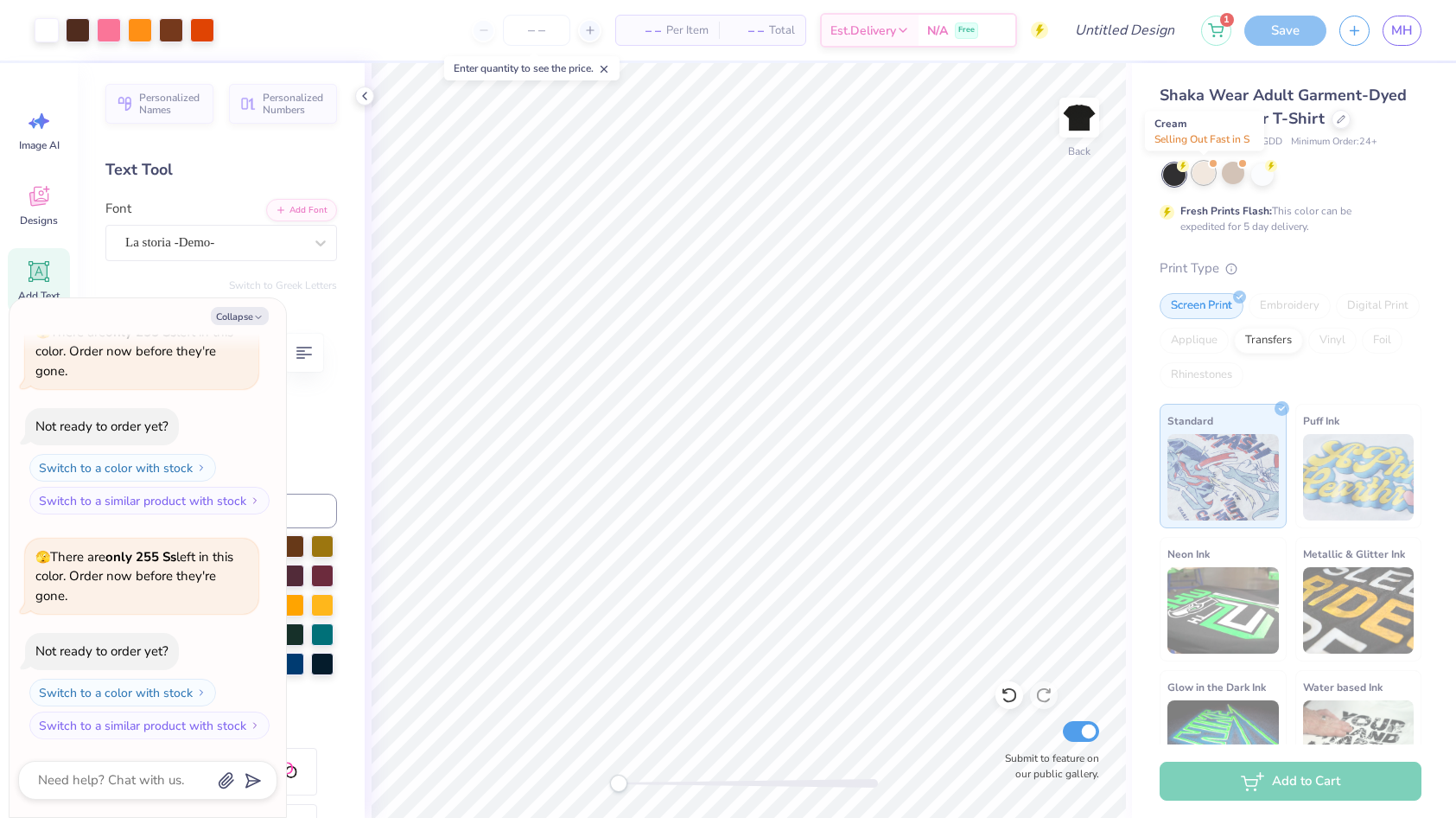
click at [1198, 173] on div at bounding box center [1202, 172] width 22 height 22
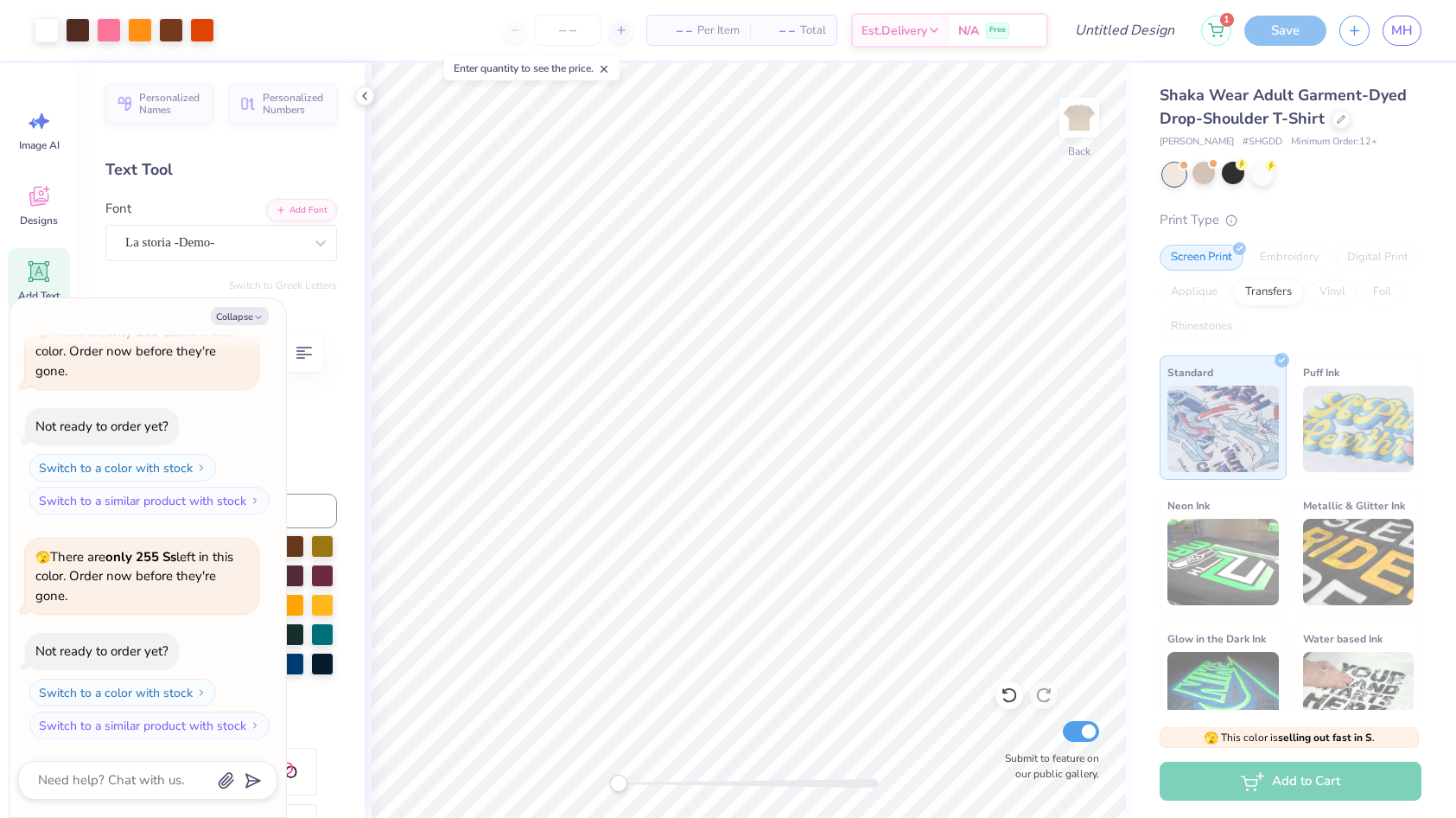
scroll to position [319, 0]
click at [1229, 177] on div at bounding box center [1233, 172] width 22 height 22
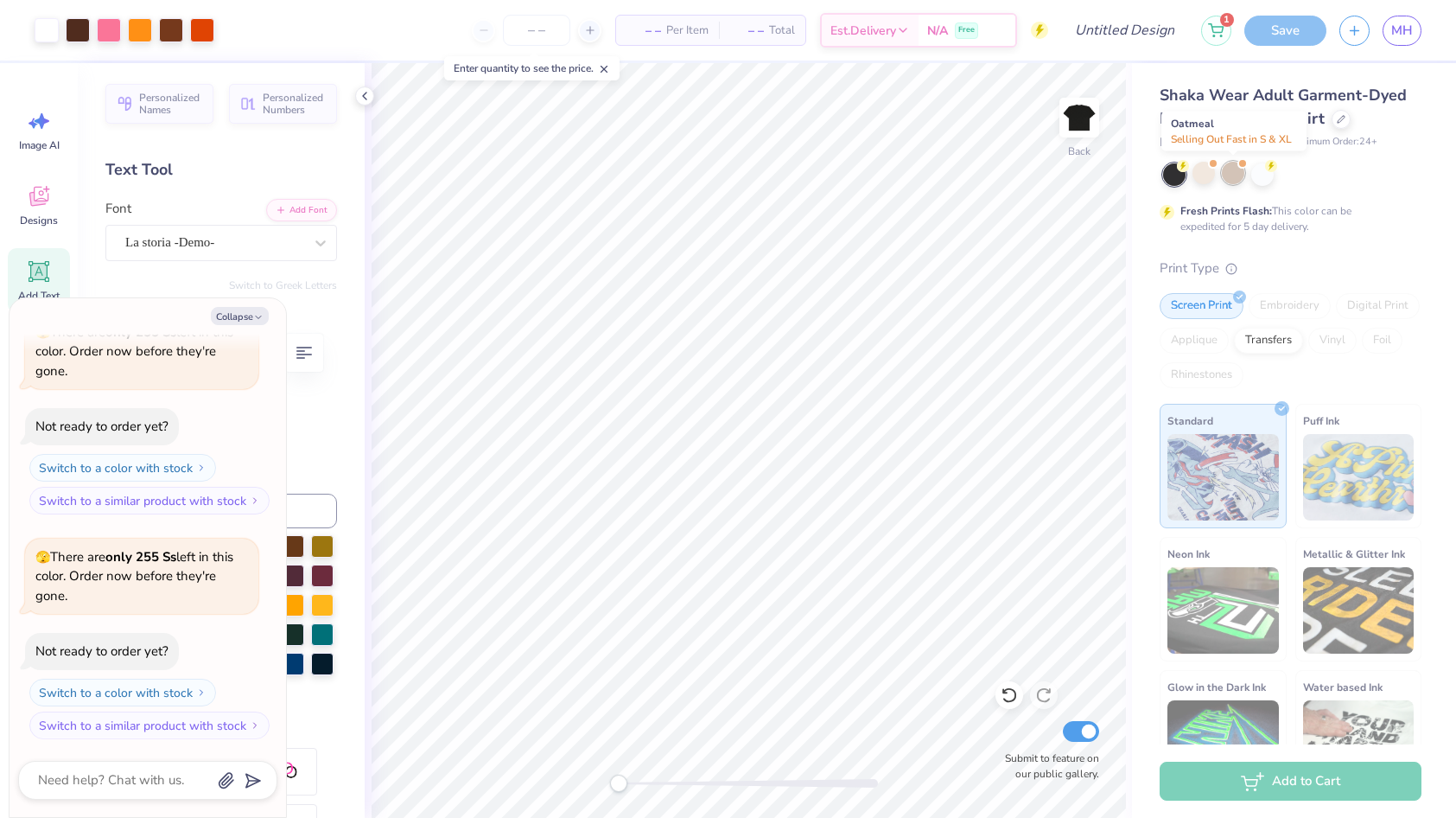
click at [1233, 176] on div at bounding box center [1233, 172] width 22 height 22
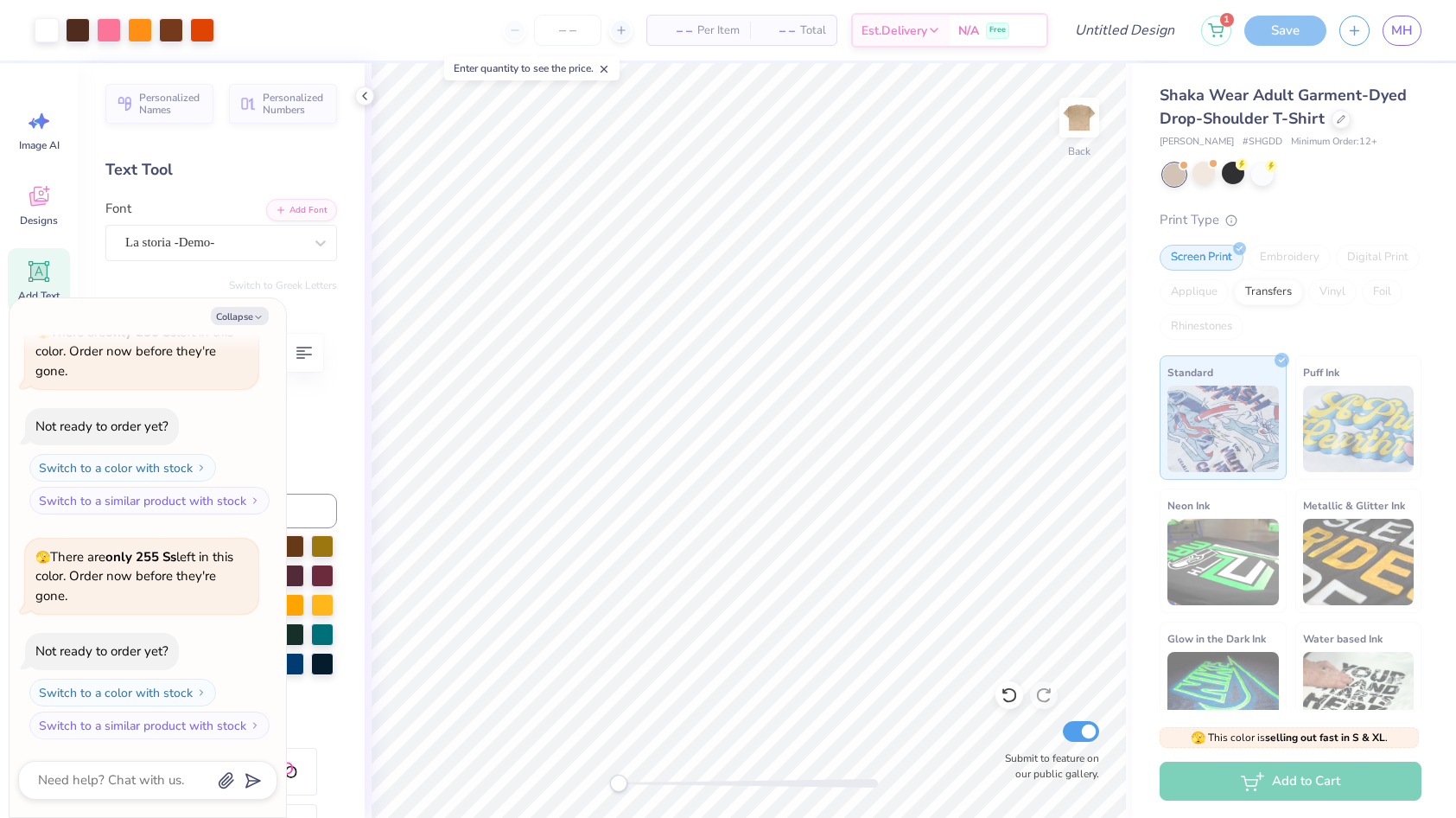
scroll to position [545, 0]
click at [1256, 174] on div at bounding box center [1262, 172] width 22 height 22
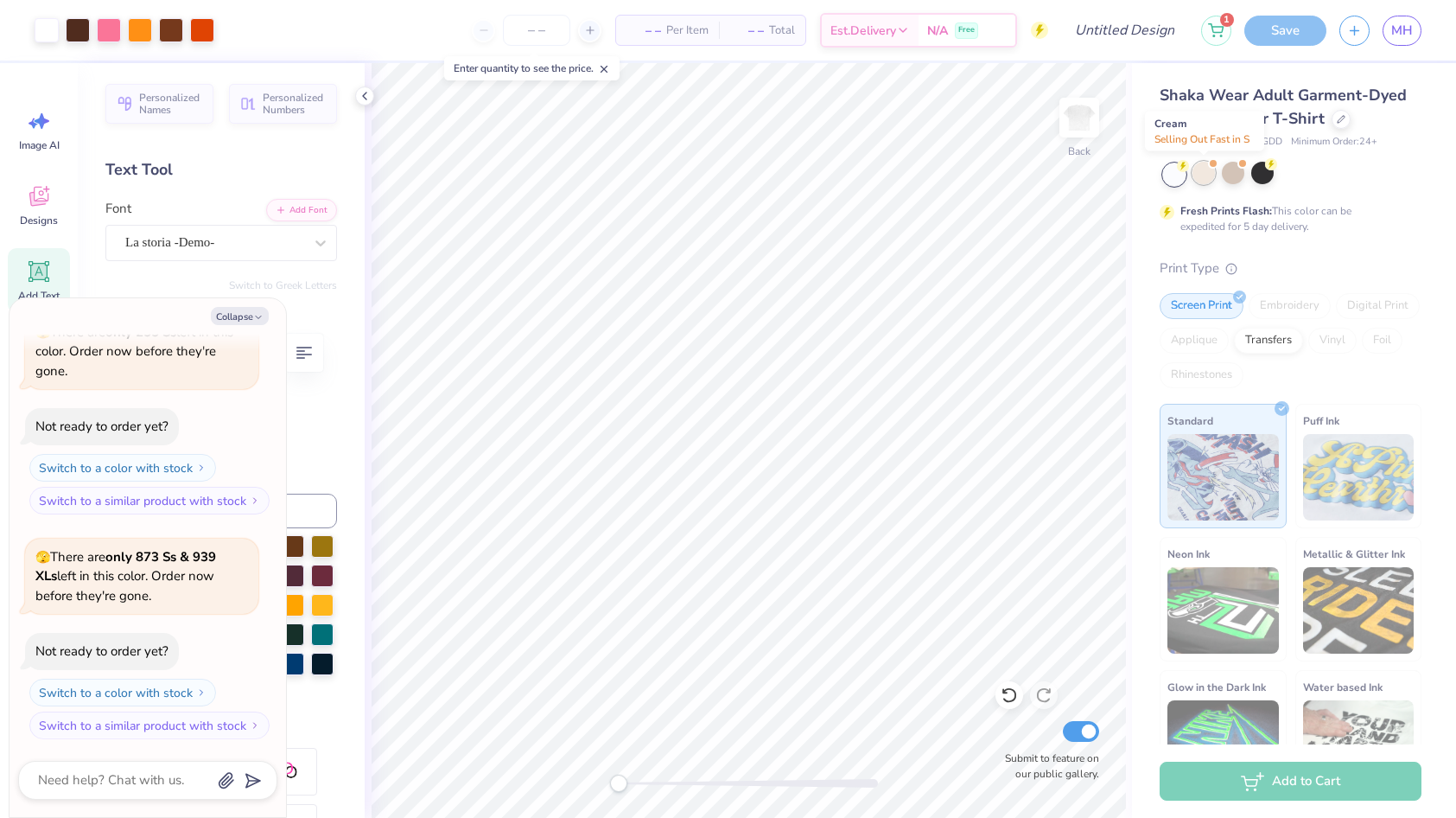
click at [1207, 171] on div at bounding box center [1202, 172] width 22 height 22
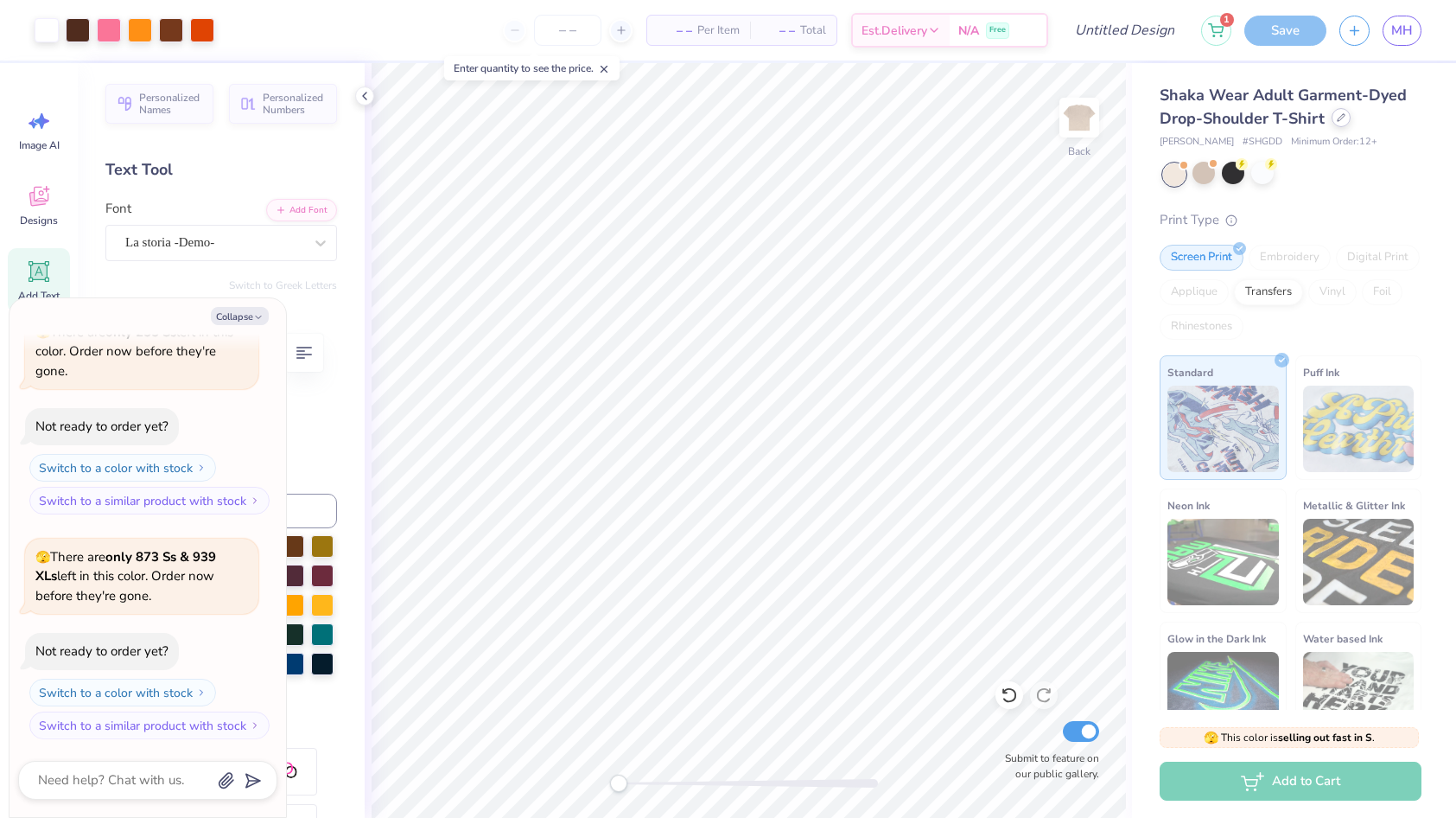
click at [1340, 118] on icon at bounding box center [1341, 118] width 9 height 9
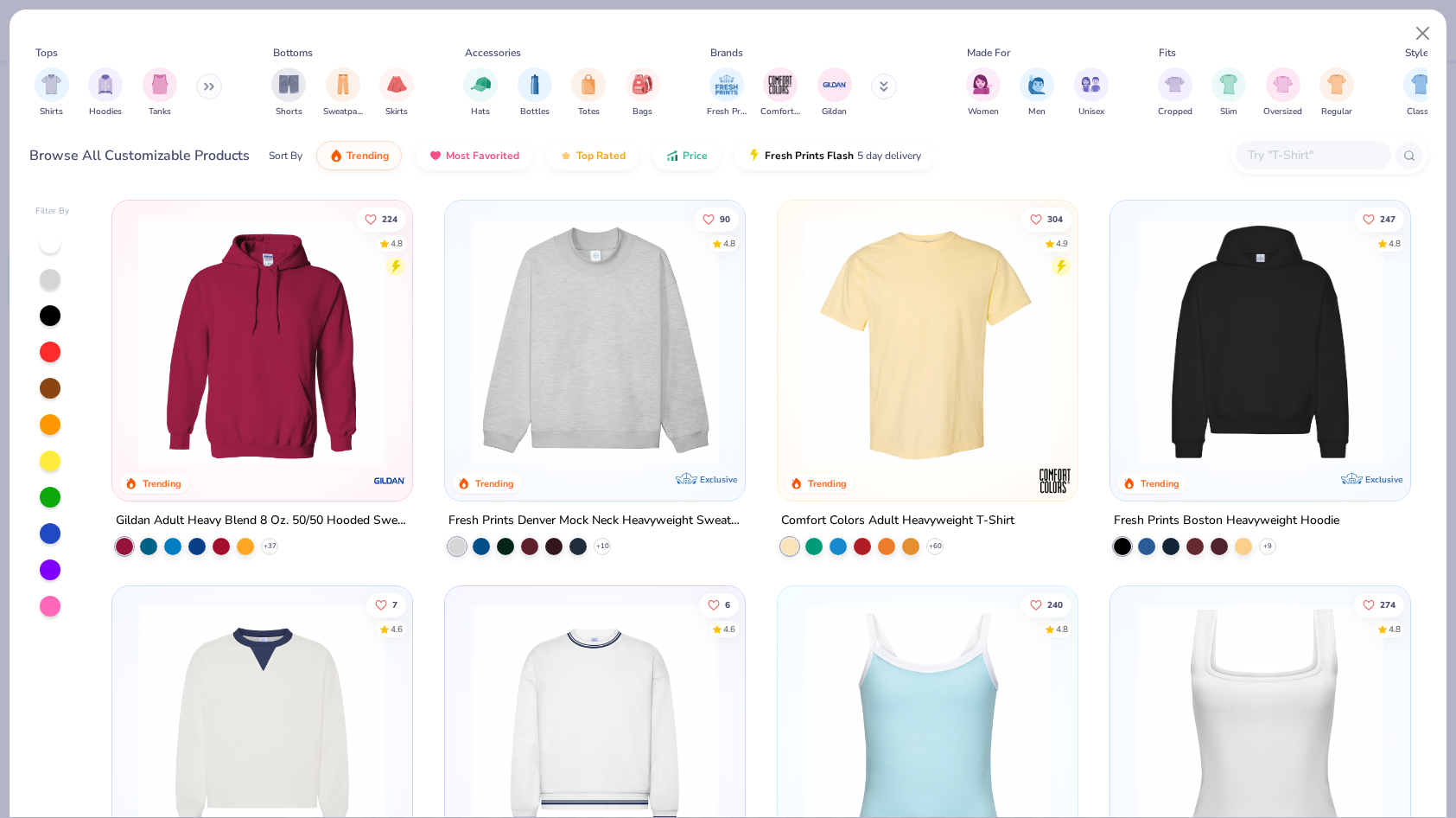
scroll to position [769, 0]
click at [52, 79] on img "filter for Shirts" at bounding box center [51, 83] width 20 height 20
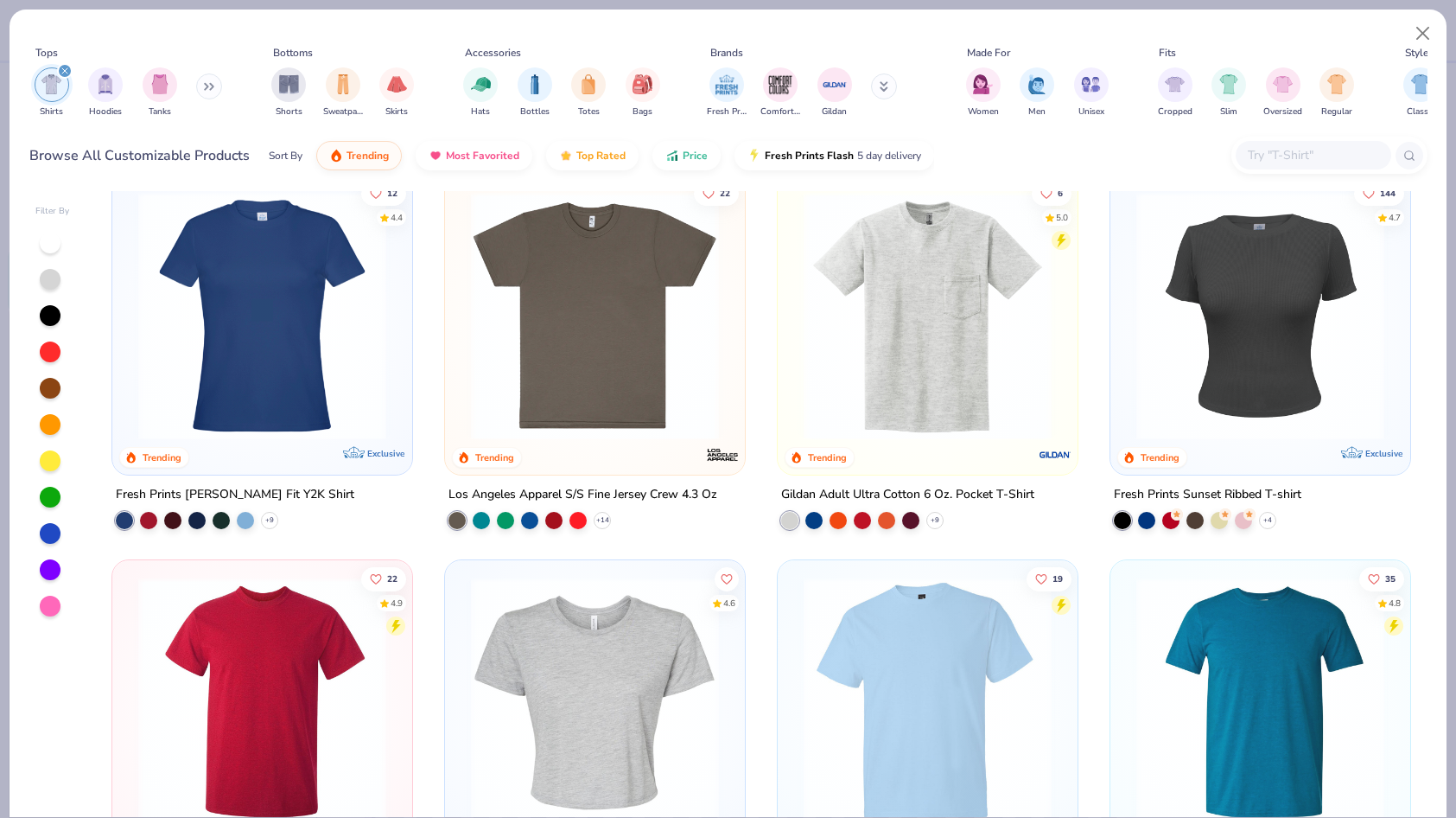
scroll to position [799, 0]
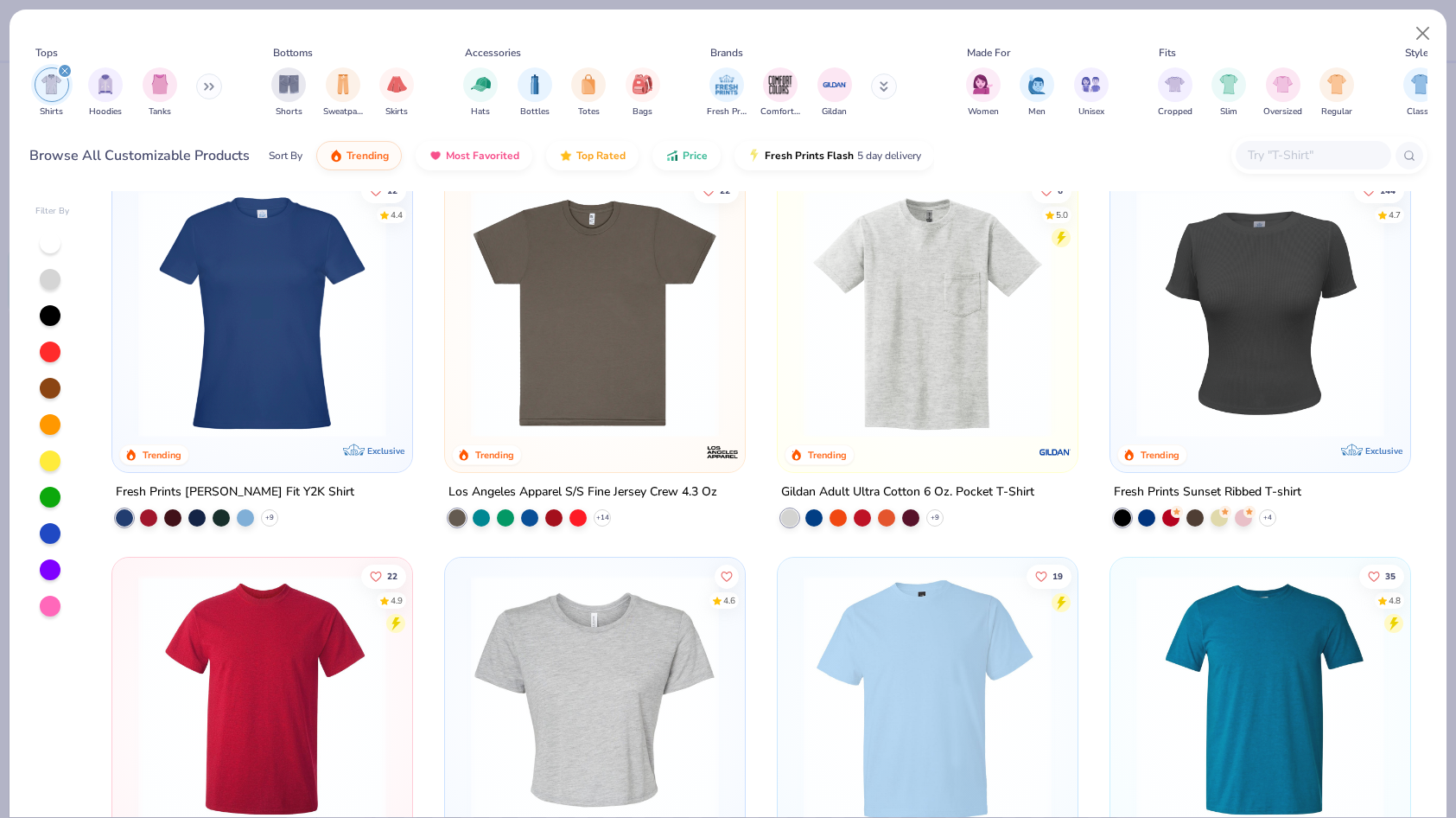
click at [550, 301] on img at bounding box center [594, 313] width 265 height 248
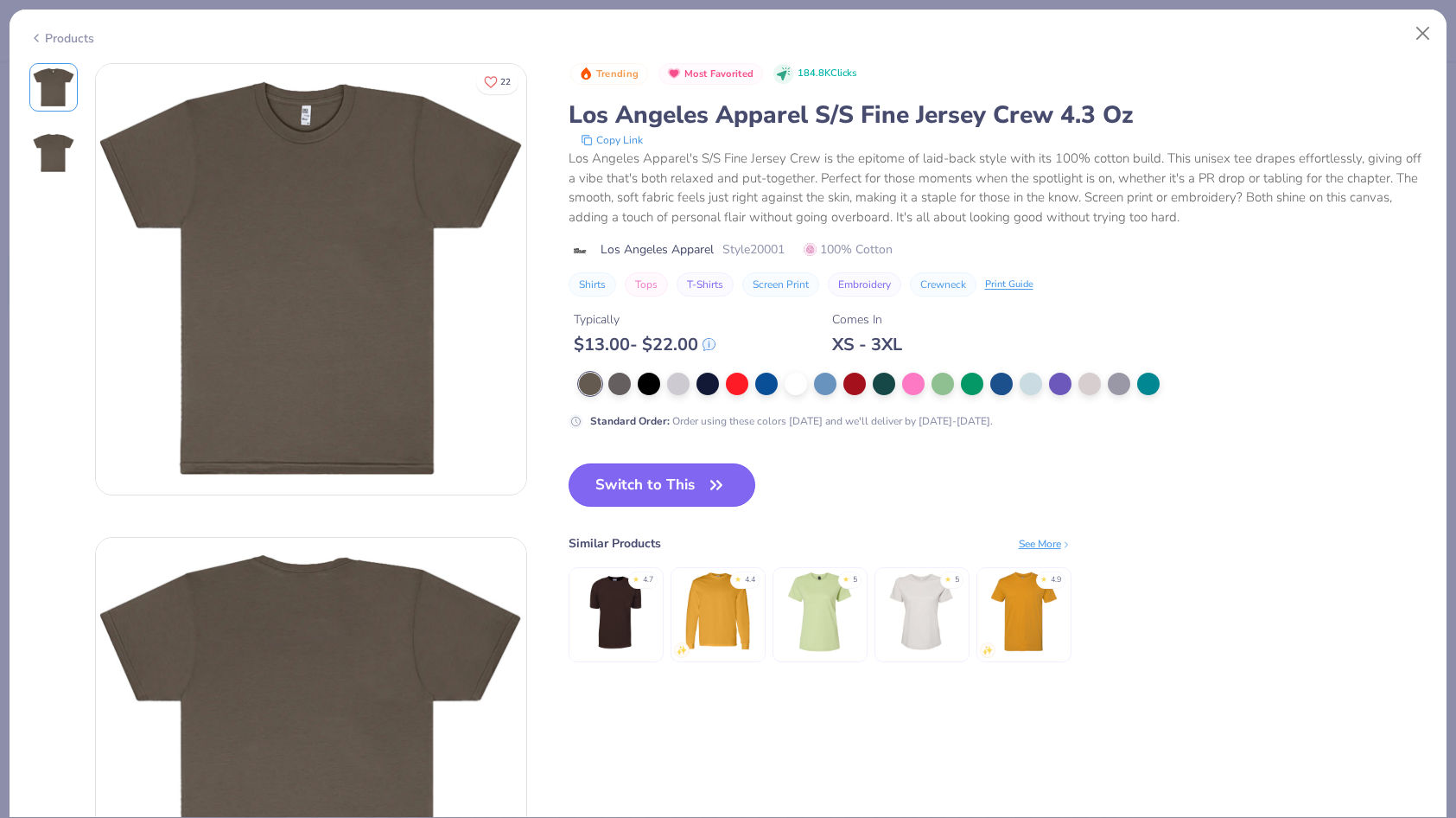
click at [667, 483] on button "Switch to This" at bounding box center [661, 484] width 187 height 43
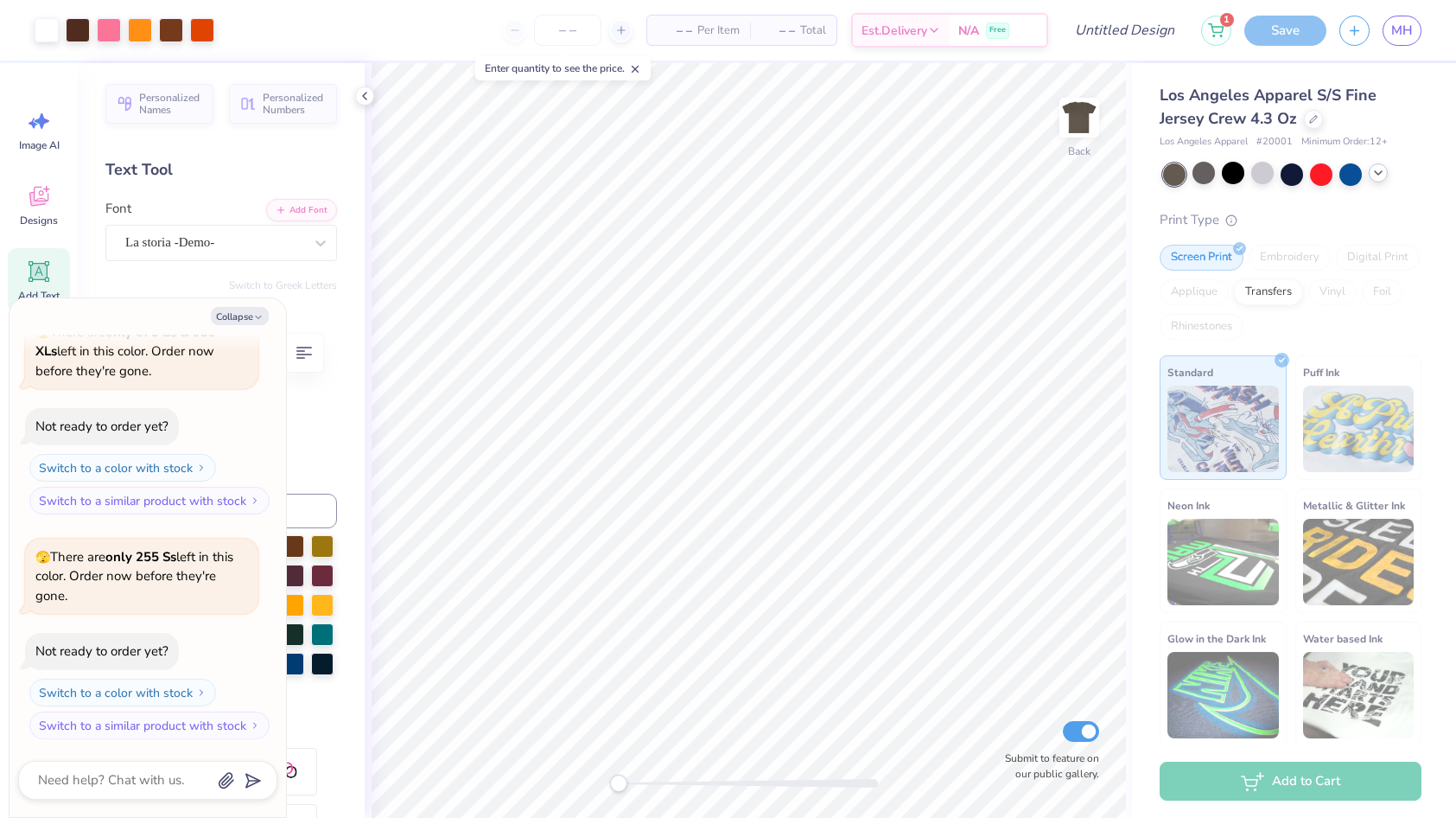
click at [1374, 168] on icon at bounding box center [1378, 173] width 14 height 14
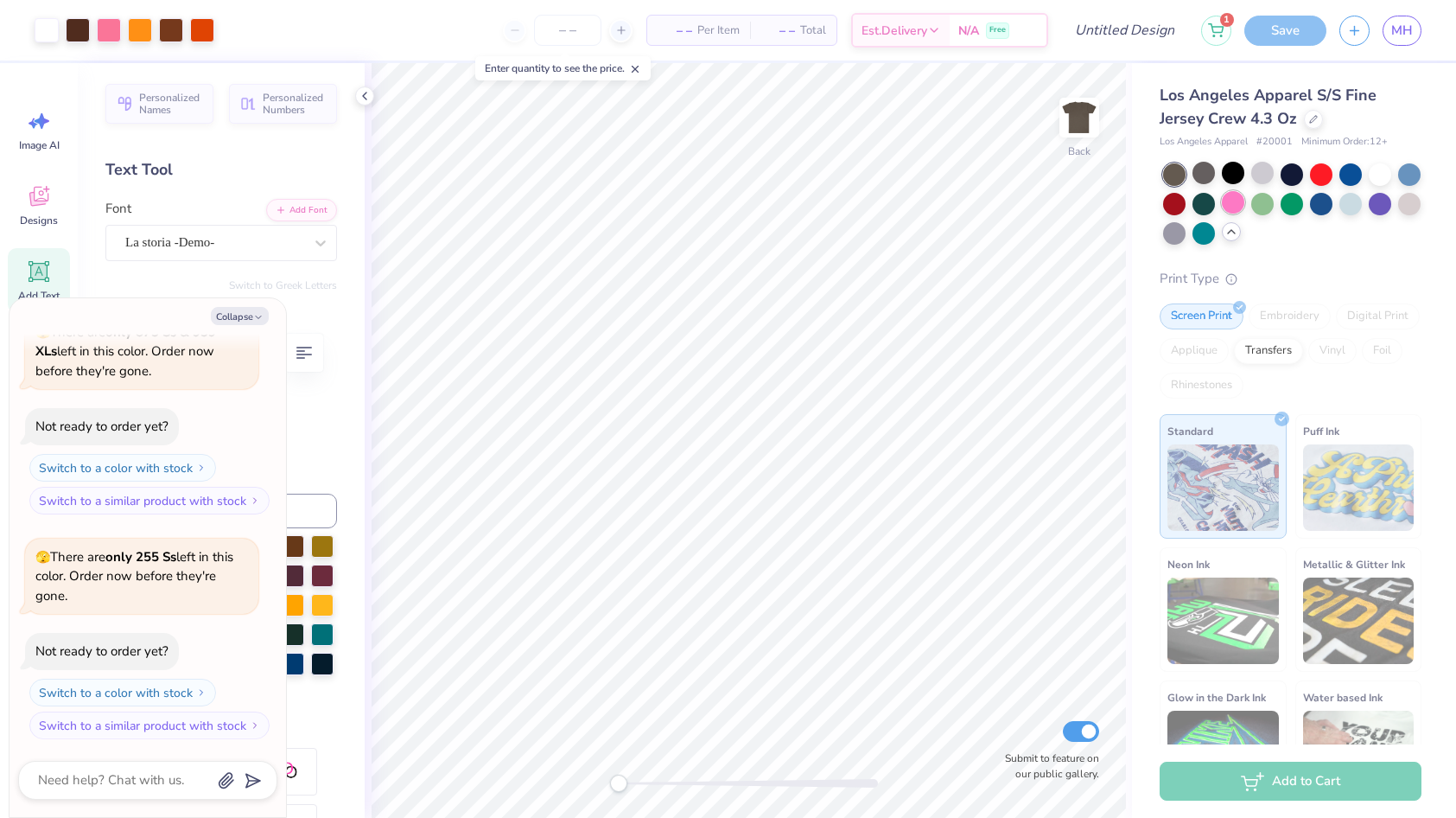
click at [1235, 208] on div at bounding box center [1233, 201] width 22 height 22
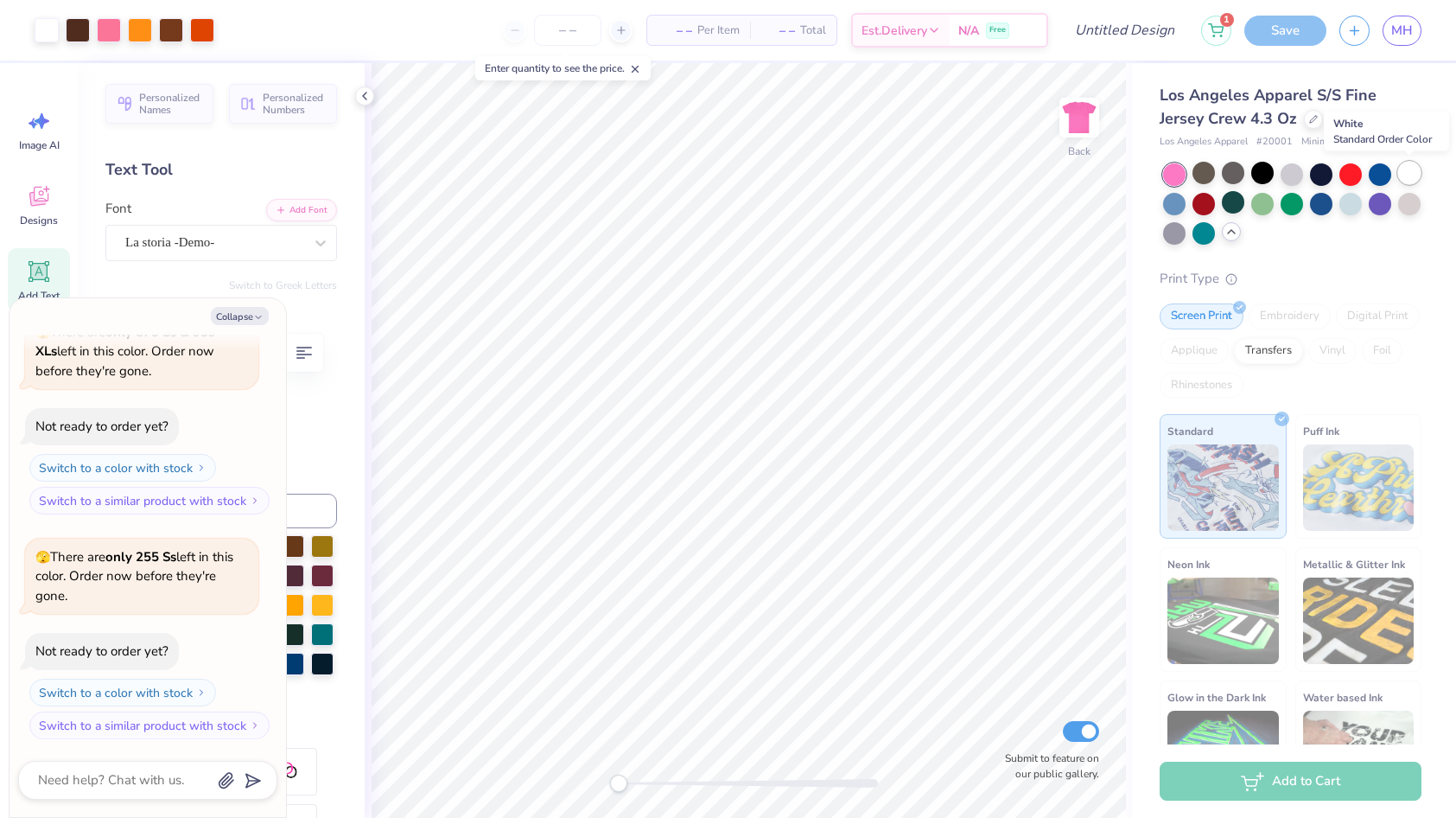
click at [1417, 176] on div at bounding box center [1408, 172] width 22 height 22
click at [1200, 231] on div at bounding box center [1202, 231] width 22 height 22
click at [1383, 206] on div at bounding box center [1379, 201] width 22 height 22
click at [1313, 121] on icon at bounding box center [1313, 118] width 9 height 9
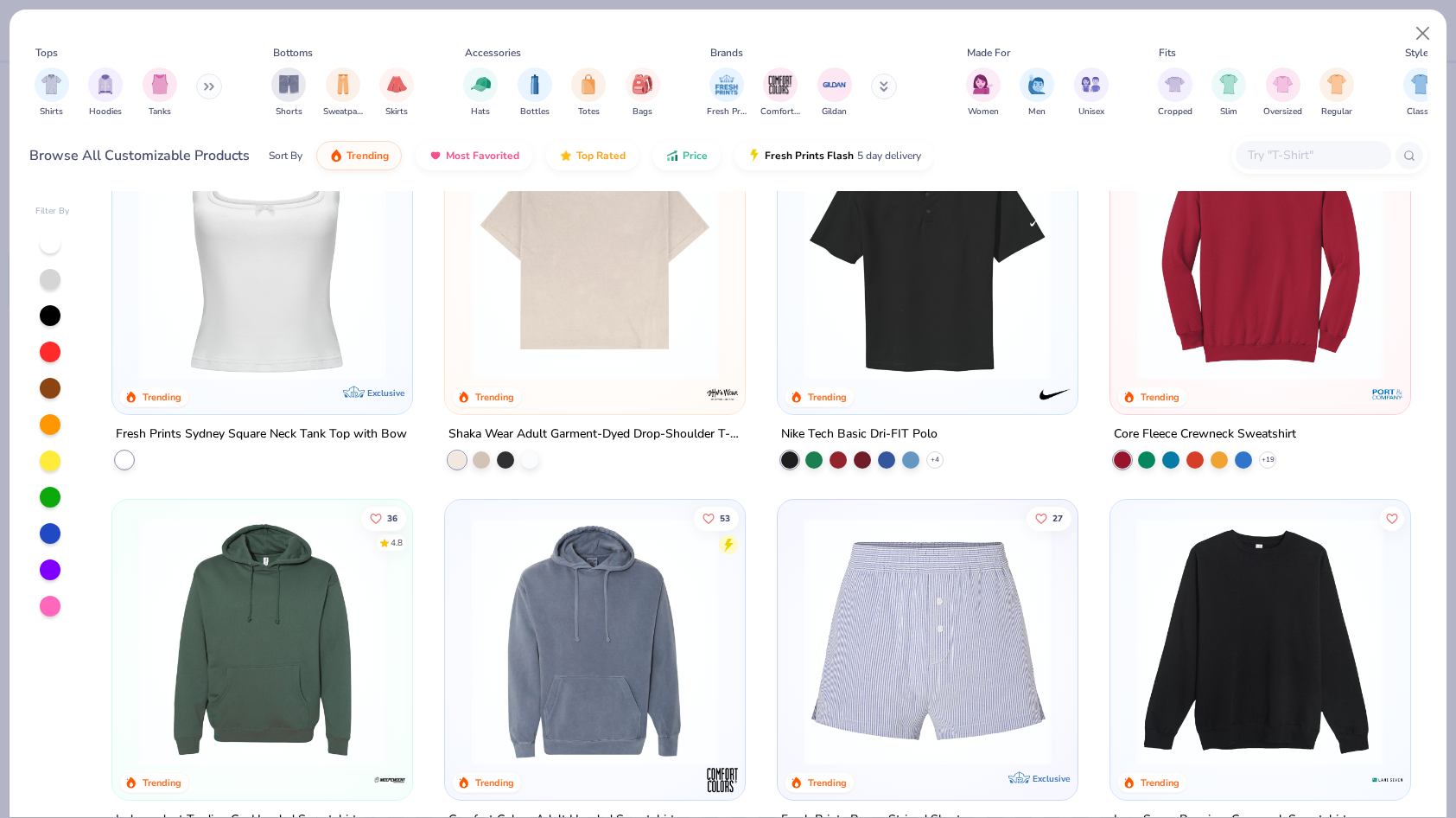
scroll to position [7018, 0]
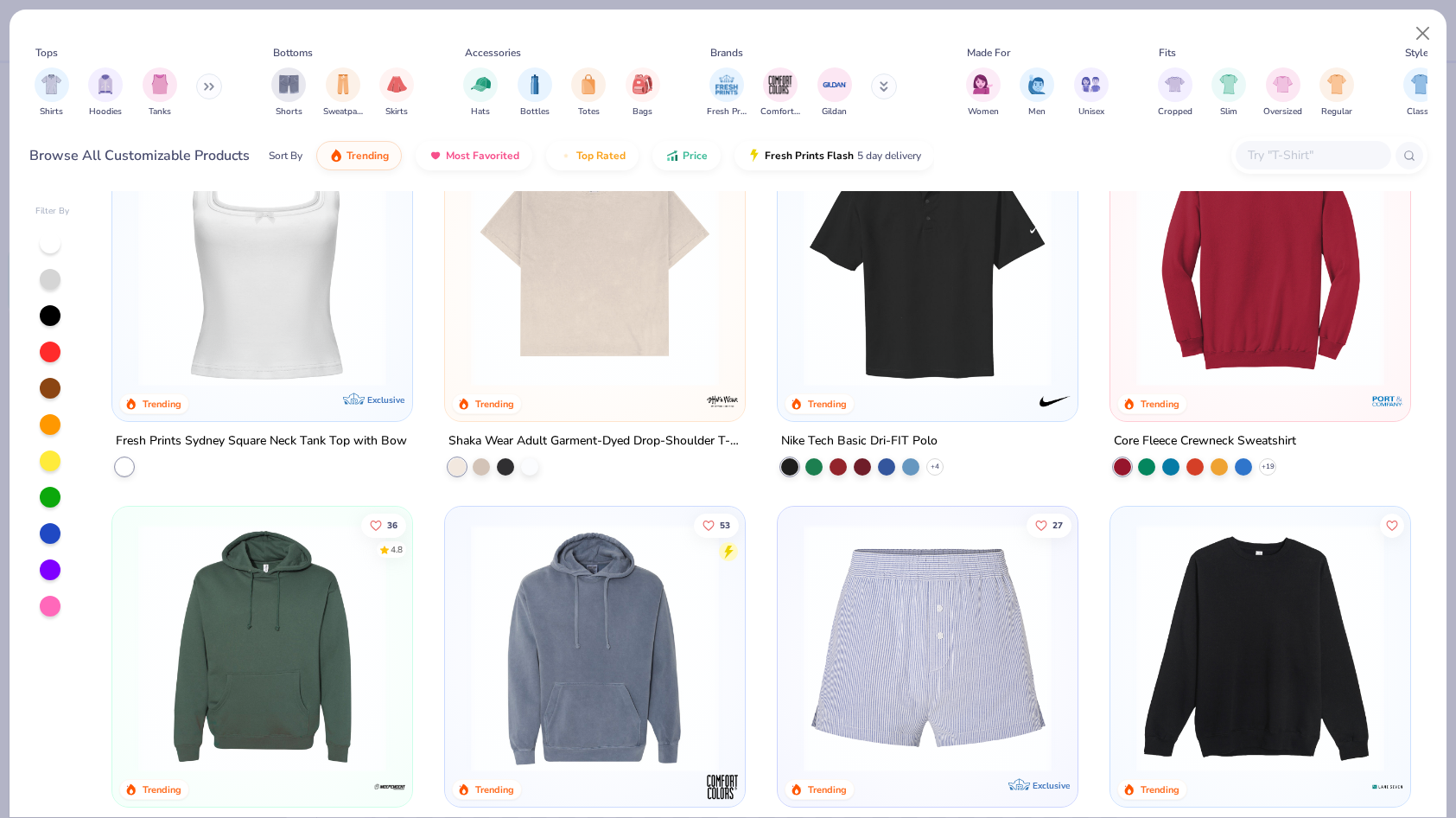
click at [551, 273] on img at bounding box center [594, 263] width 265 height 248
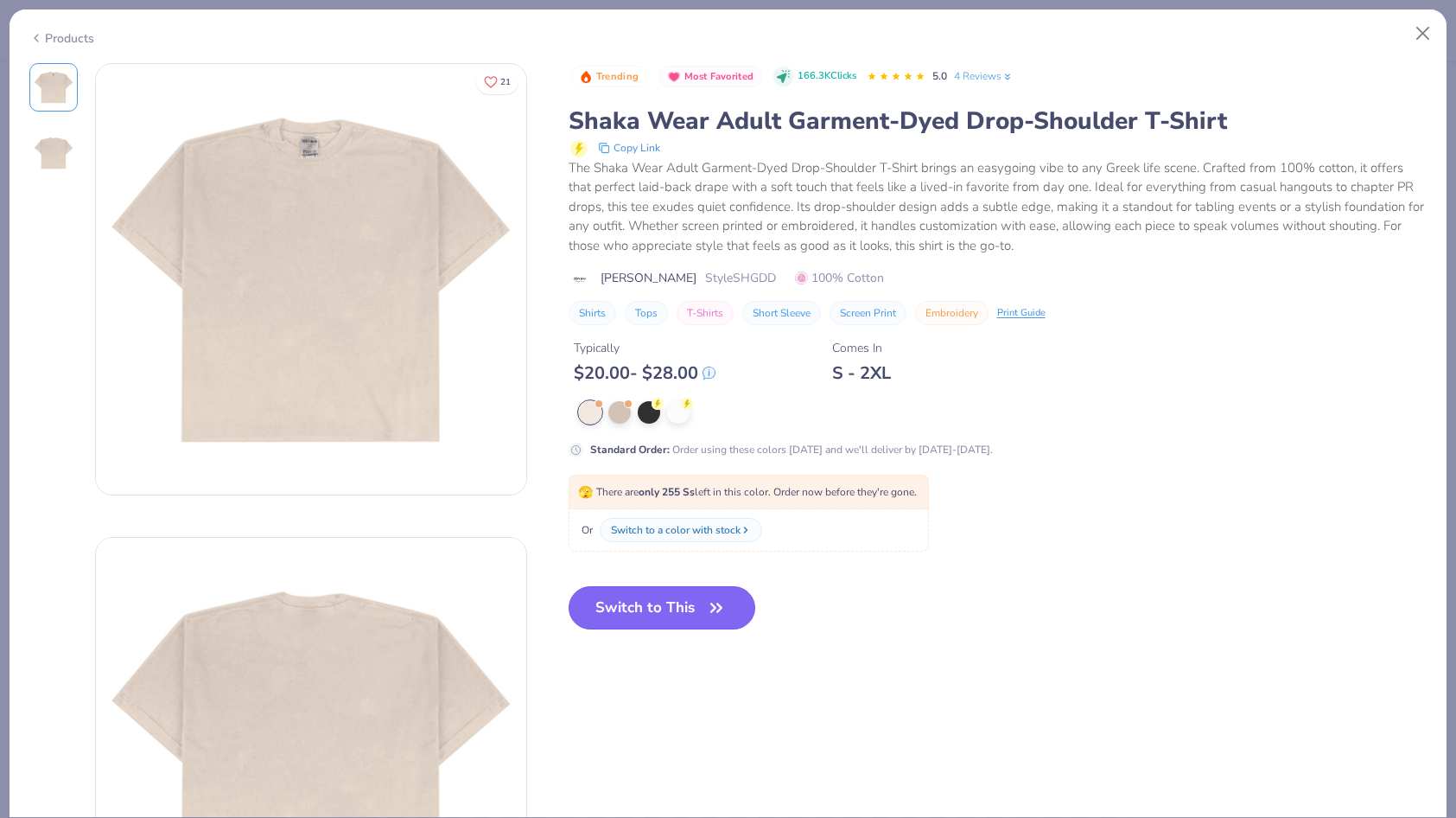
click at [675, 614] on button "Switch to This" at bounding box center [661, 608] width 187 height 43
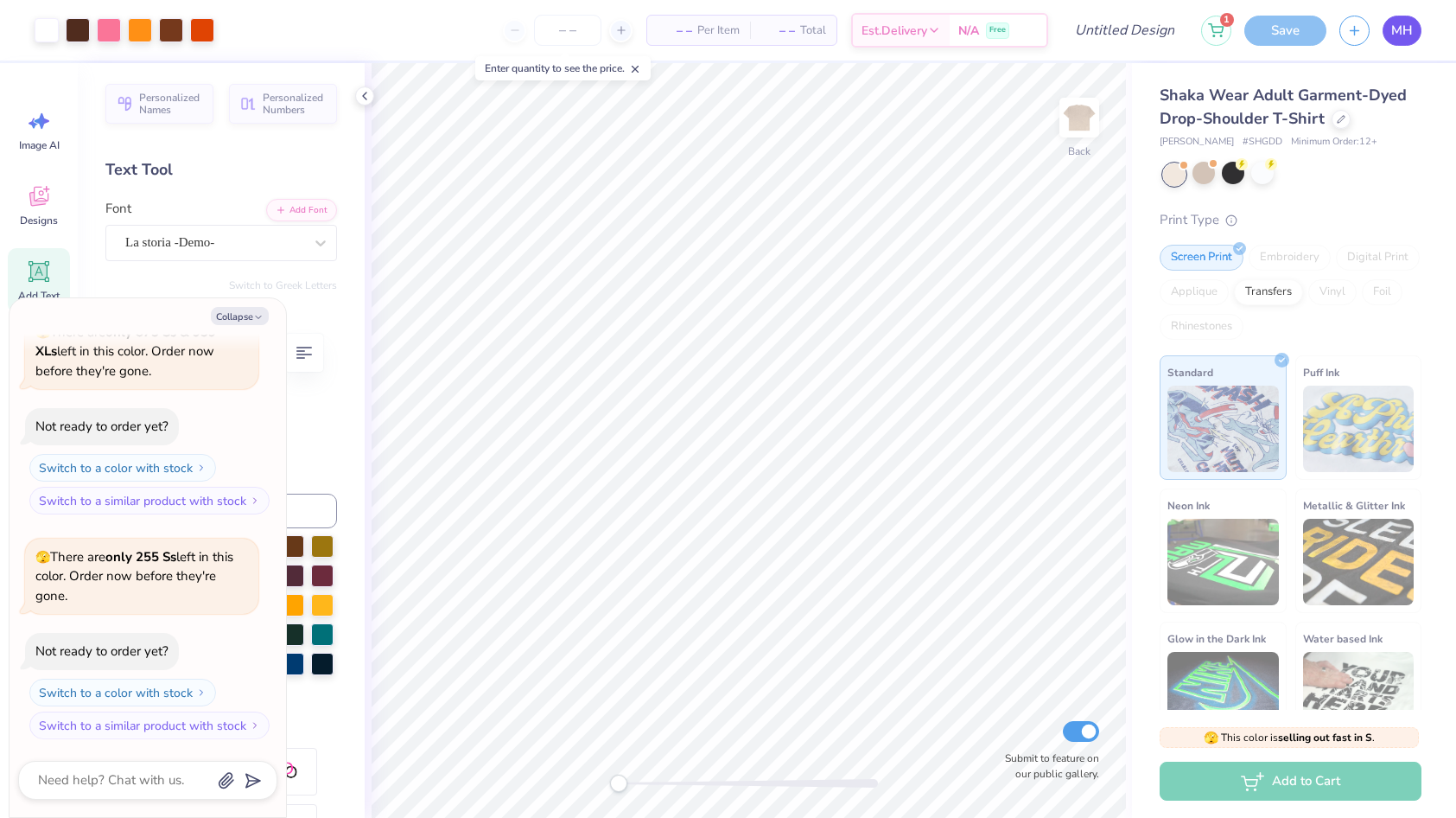
click at [1420, 30] on link "MH" at bounding box center [1402, 31] width 39 height 30
click at [1335, 182] on div at bounding box center [1291, 174] width 258 height 22
click at [1324, 85] on div "☝️ Save before you leave." at bounding box center [1288, 81] width 172 height 50
click at [1389, 28] on link "MH" at bounding box center [1402, 31] width 39 height 30
type textarea "x"
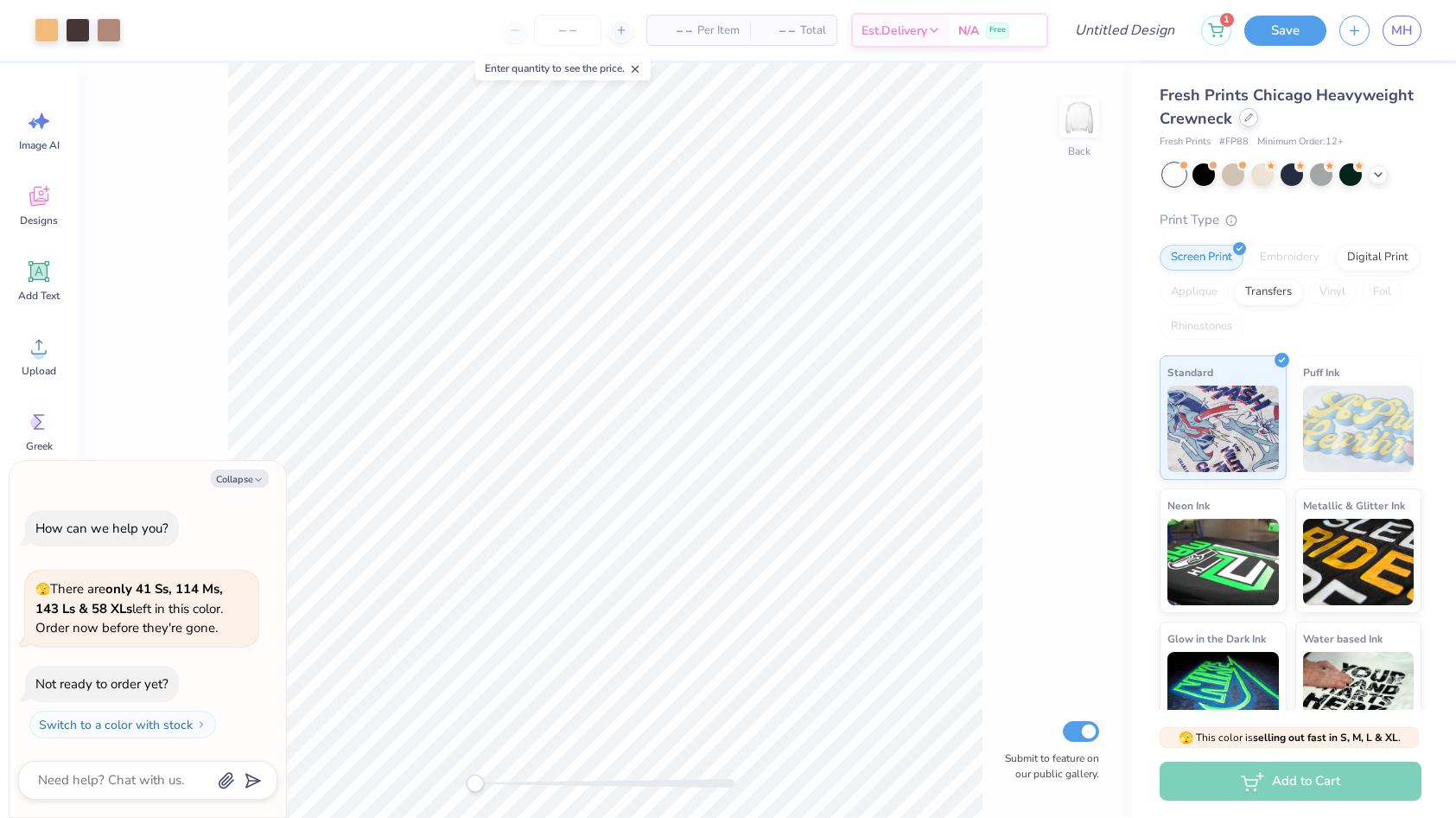
click at [1248, 119] on icon at bounding box center [1249, 118] width 9 height 9
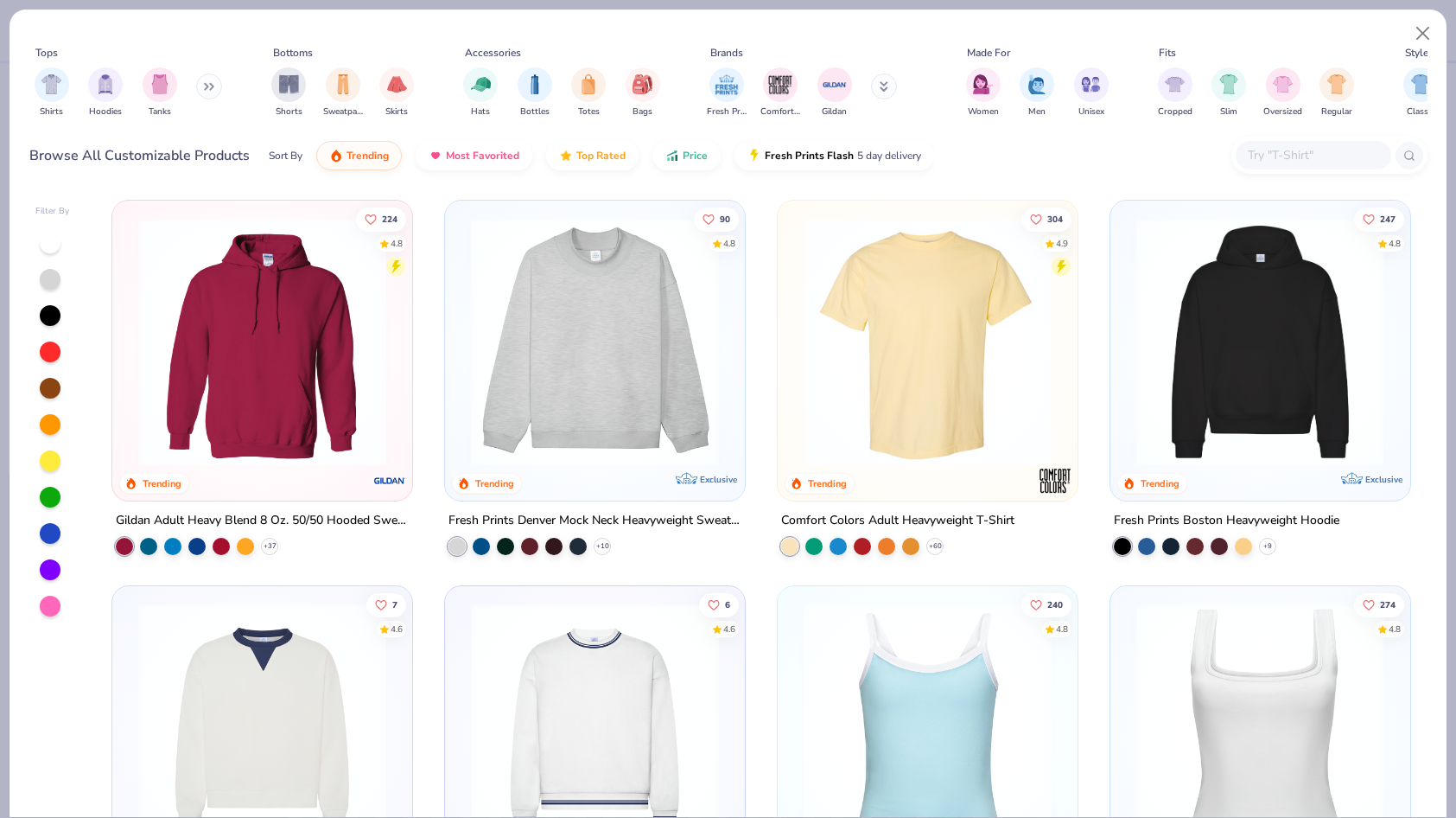
type textarea "x"
click at [1282, 147] on input "text" at bounding box center [1312, 155] width 133 height 20
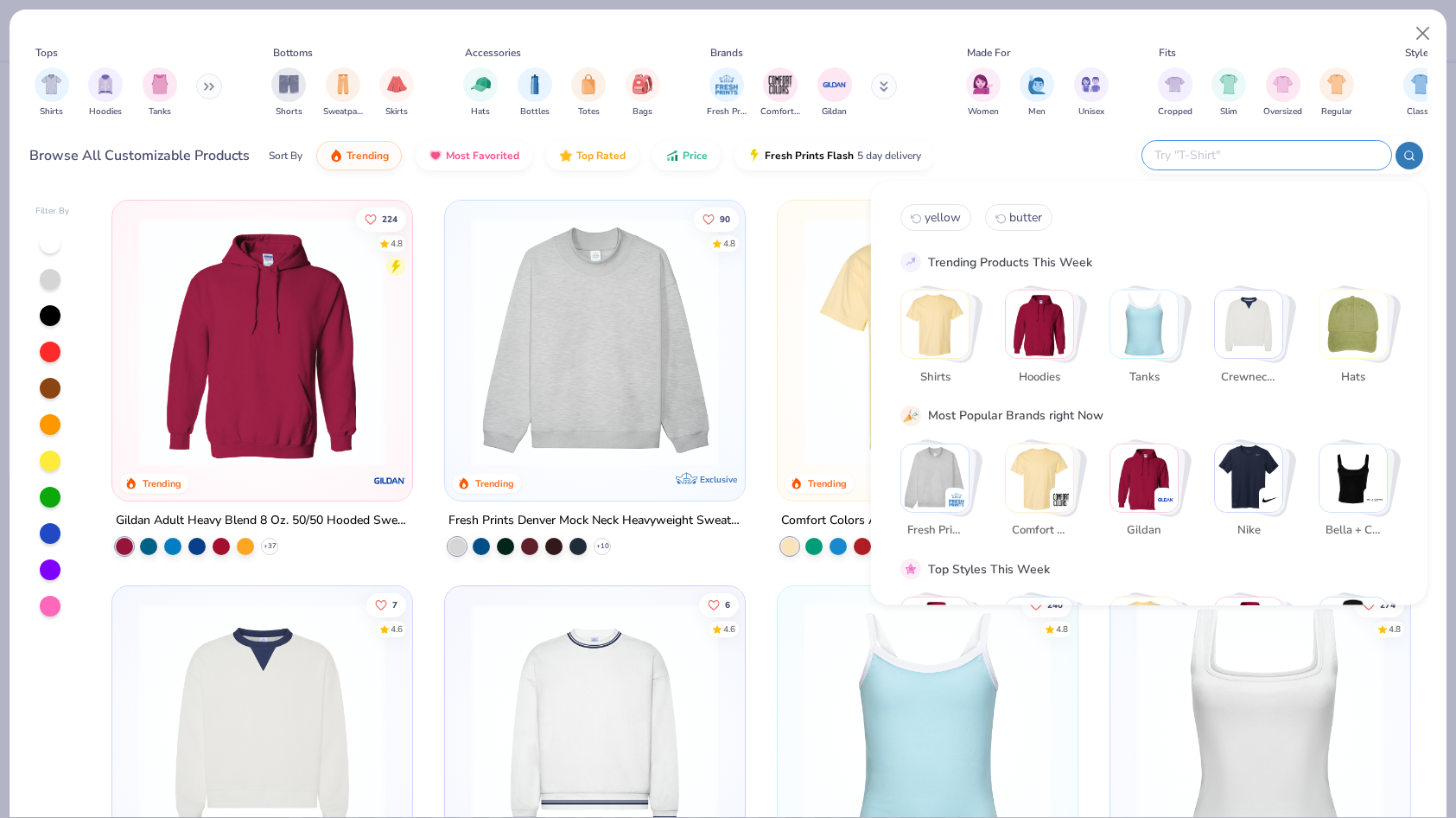
paste input "Shaka Wear Adult Garment-Dyed Drop-Shoulder T-Shirt"
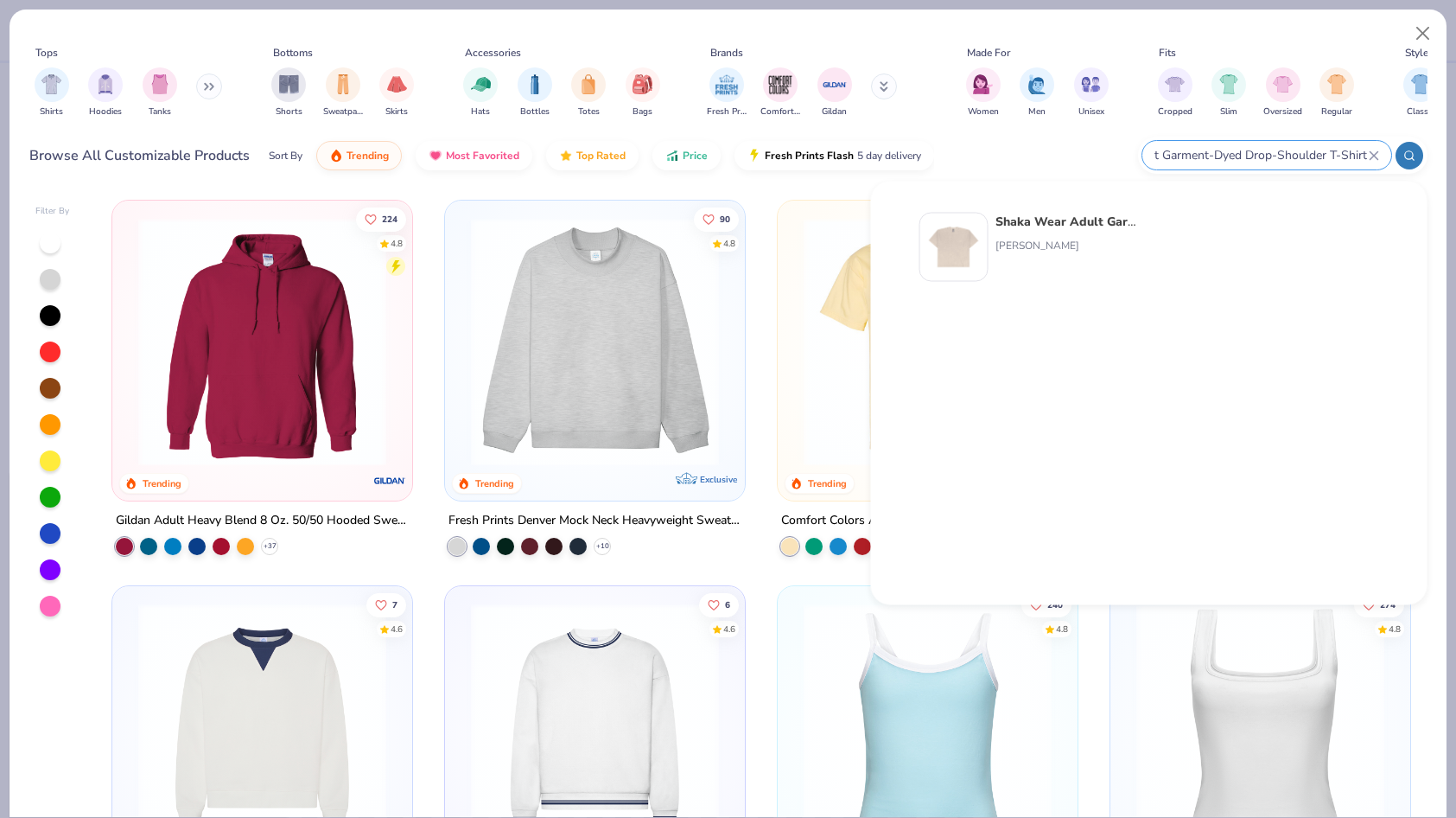
type input "Shaka Wear Adult Garment-Dyed Drop-Shoulder T-Shirt"
click at [1045, 243] on div "[PERSON_NAME]" at bounding box center [1068, 246] width 145 height 16
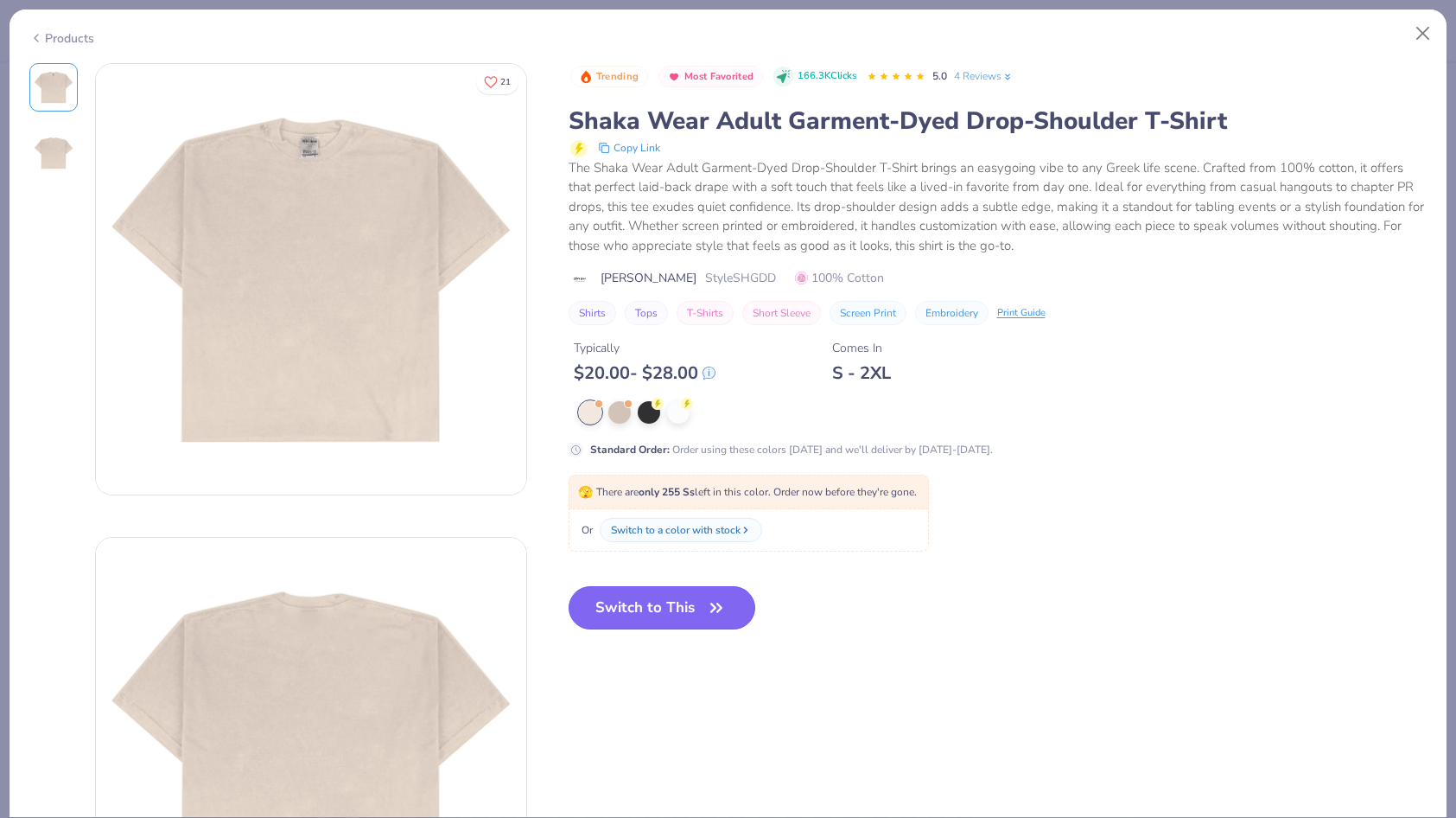
click at [689, 610] on button "Switch to This" at bounding box center [661, 608] width 187 height 43
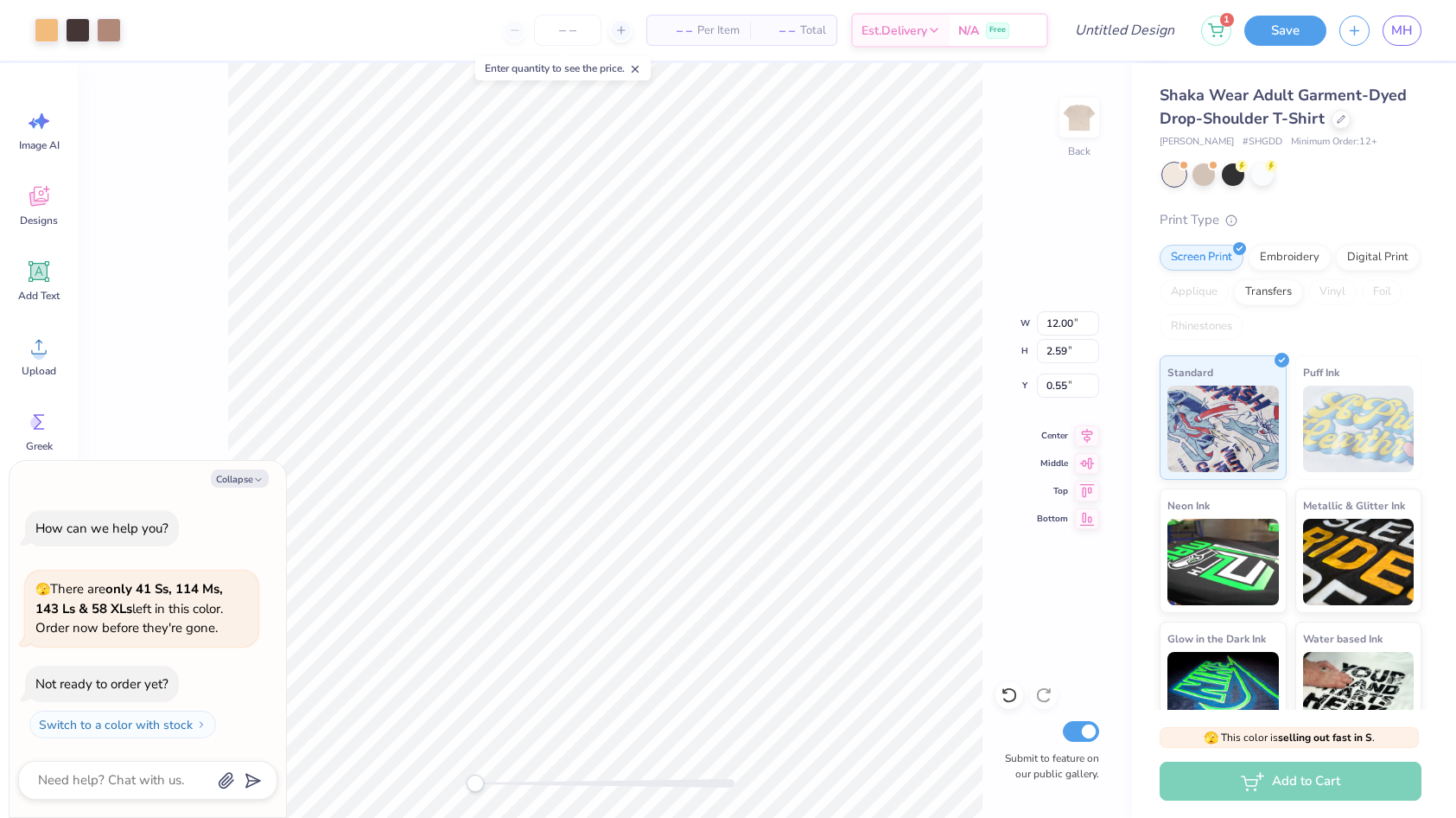
type textarea "x"
type input "4.01"
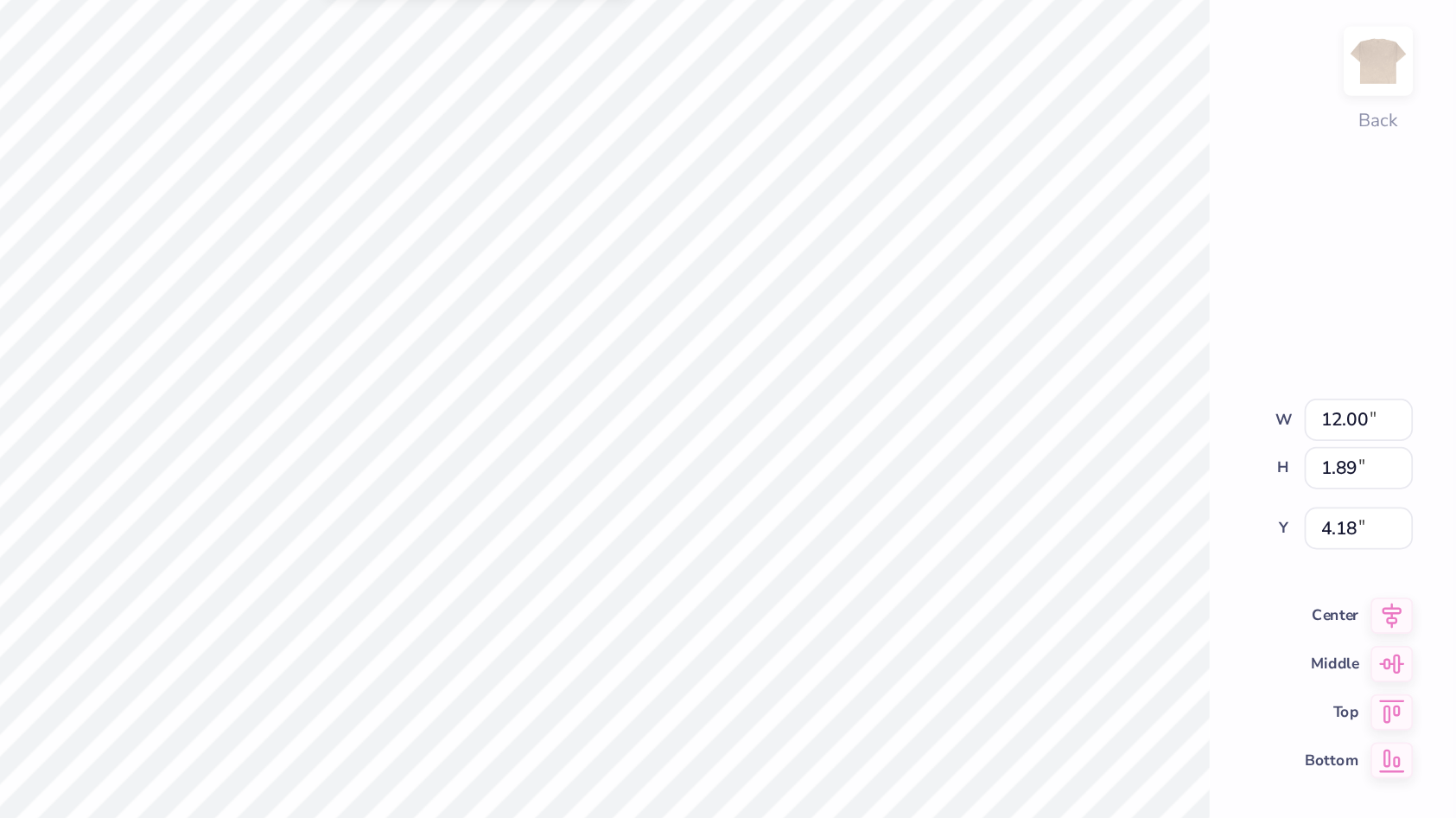
type textarea "x"
type input "11.96"
type textarea "x"
type input "11.96"
type textarea "x"
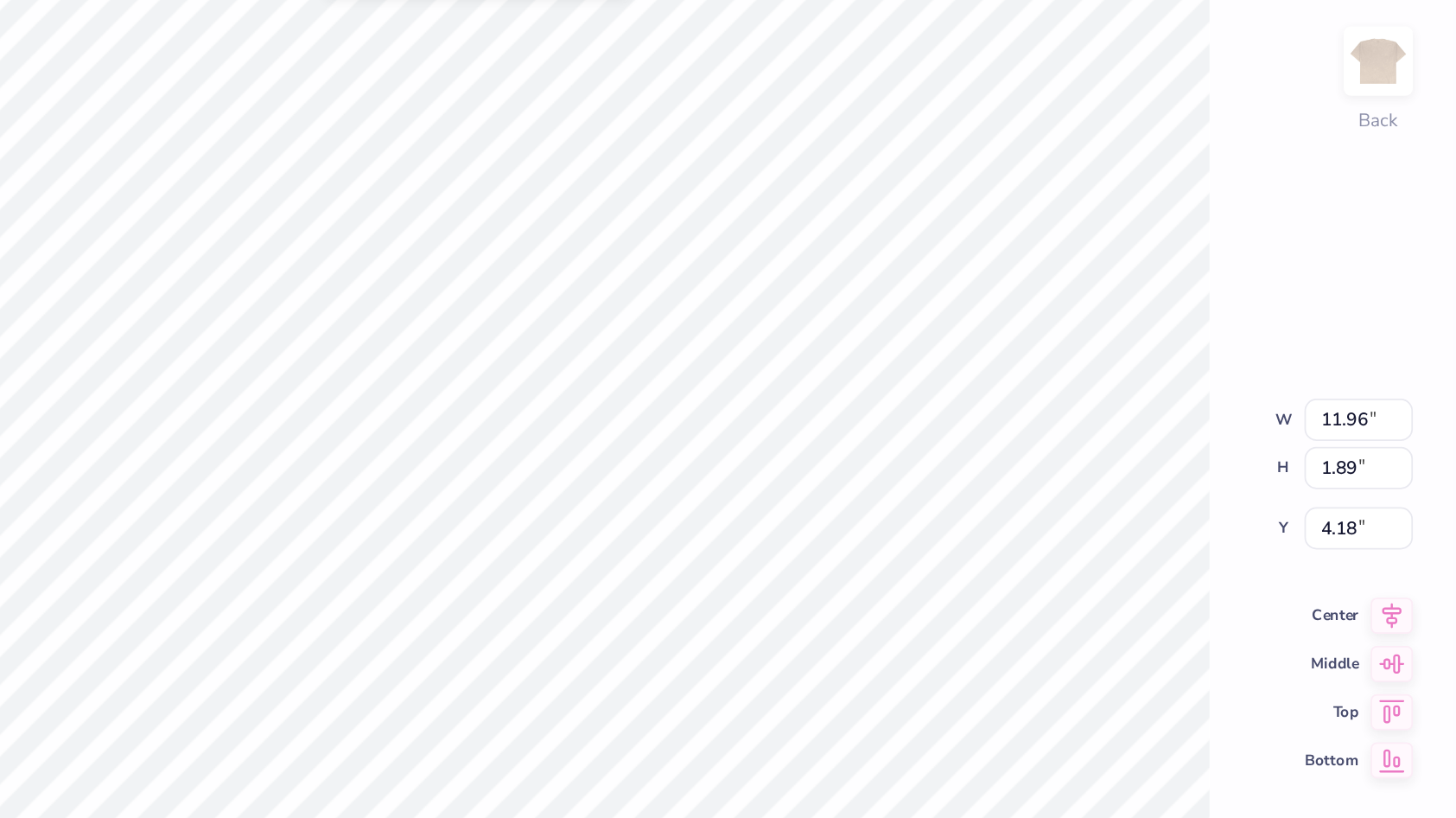
type input "12.00"
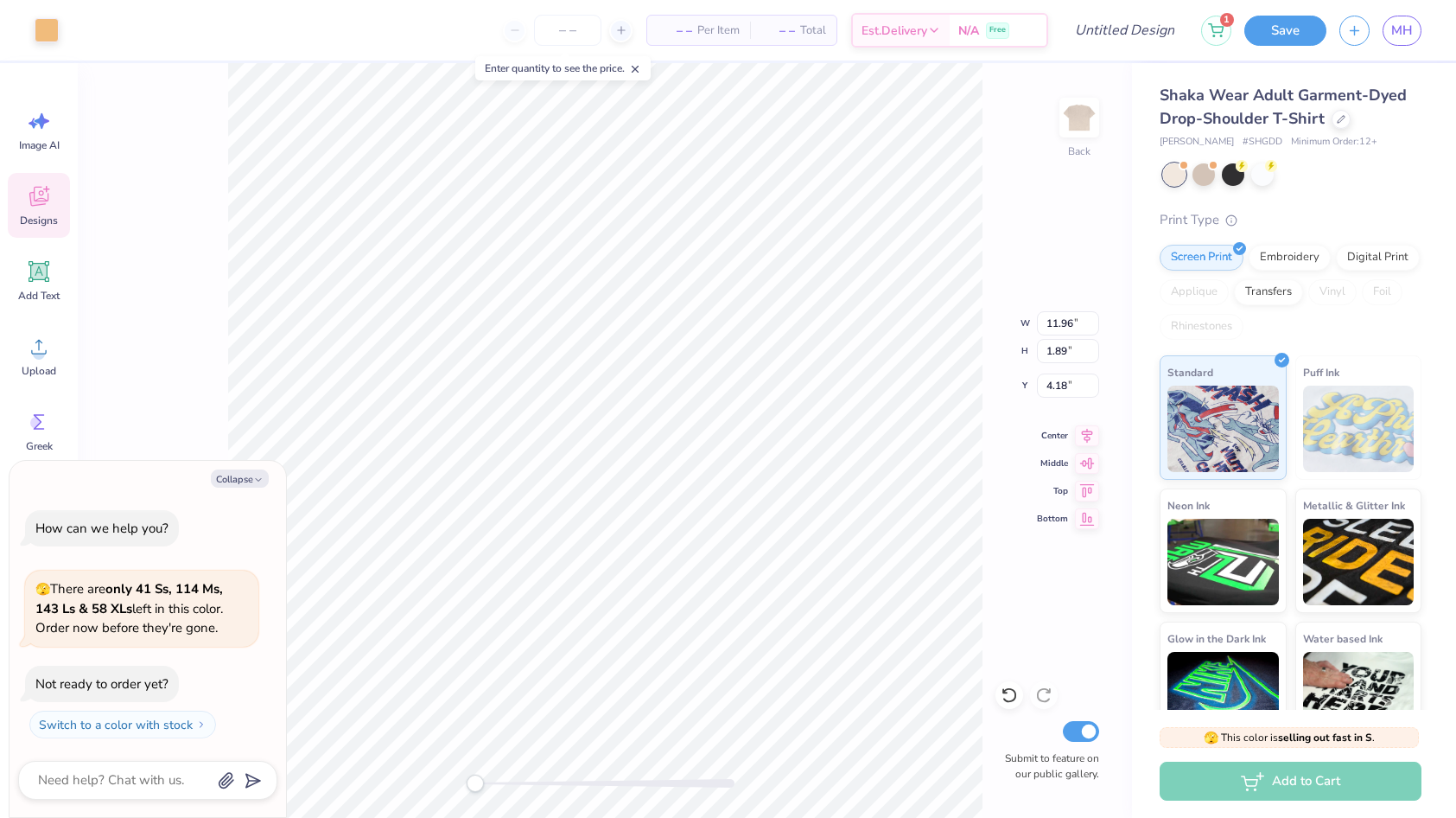
type textarea "x"
type input "12.00"
type textarea "x"
type input "11.86"
type textarea "x"
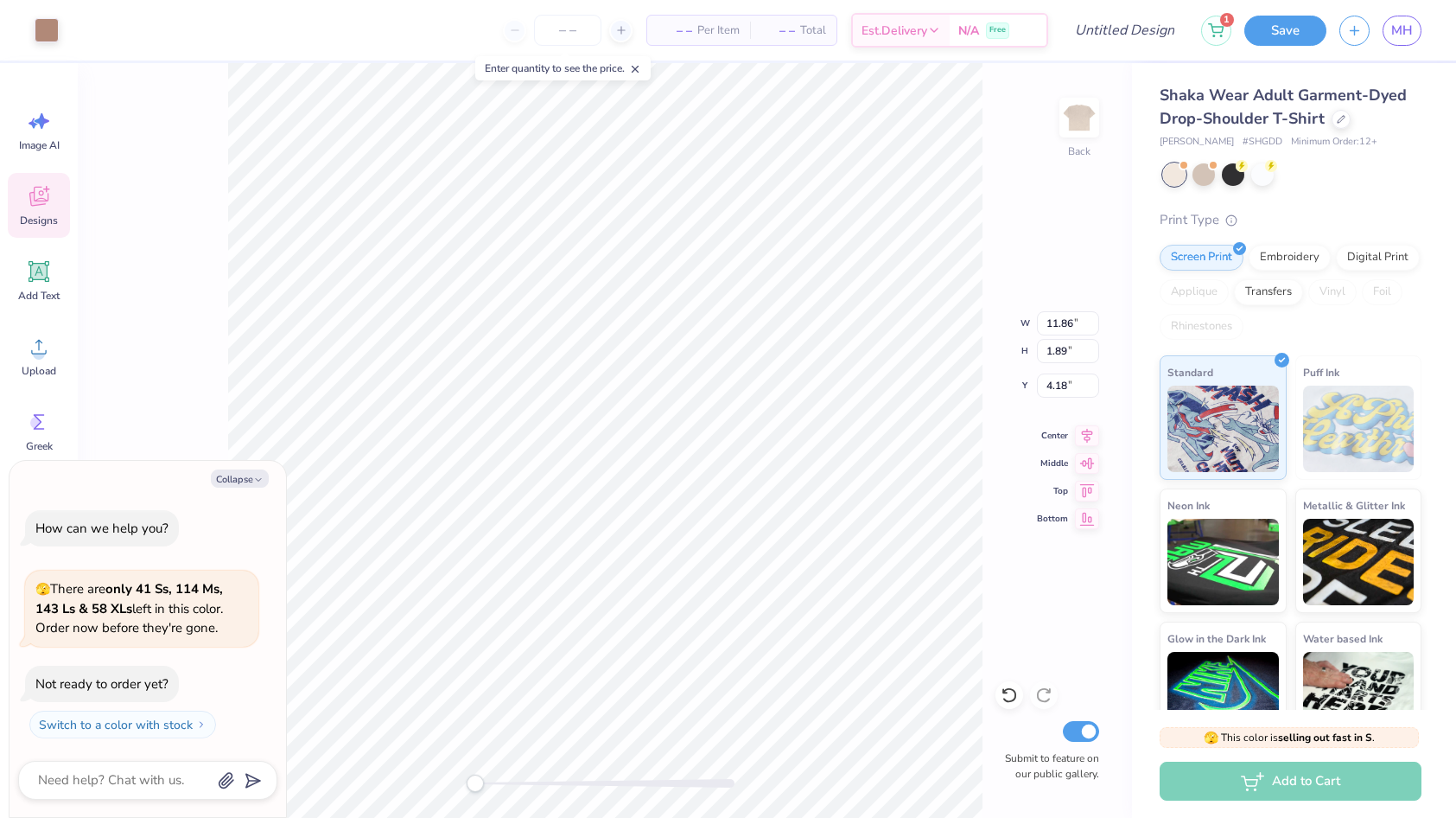
type input "11.96"
type textarea "x"
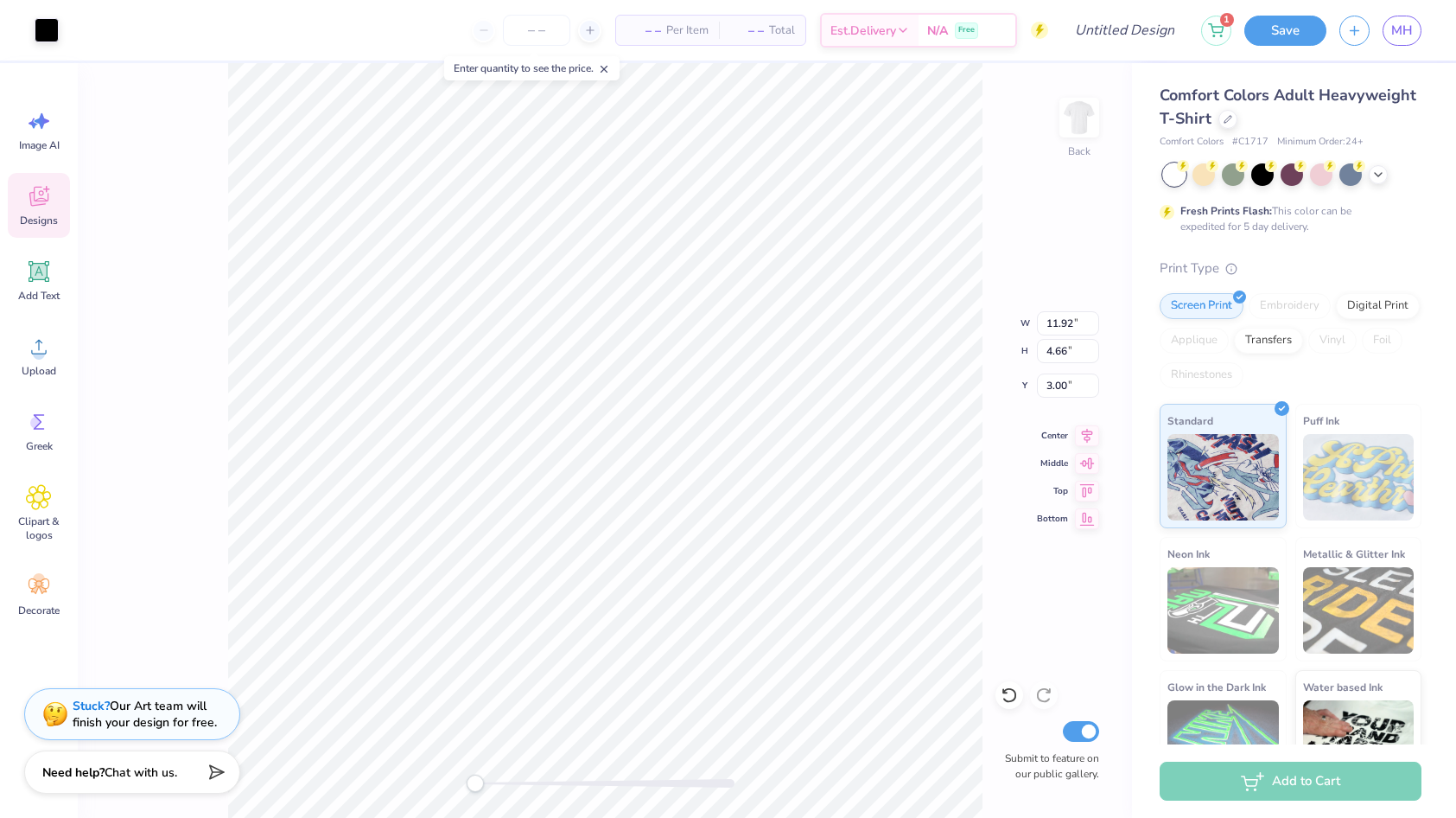
type input "11.87"
type input "3.68"
type input "8.45"
type input "11.92"
type input "4.66"
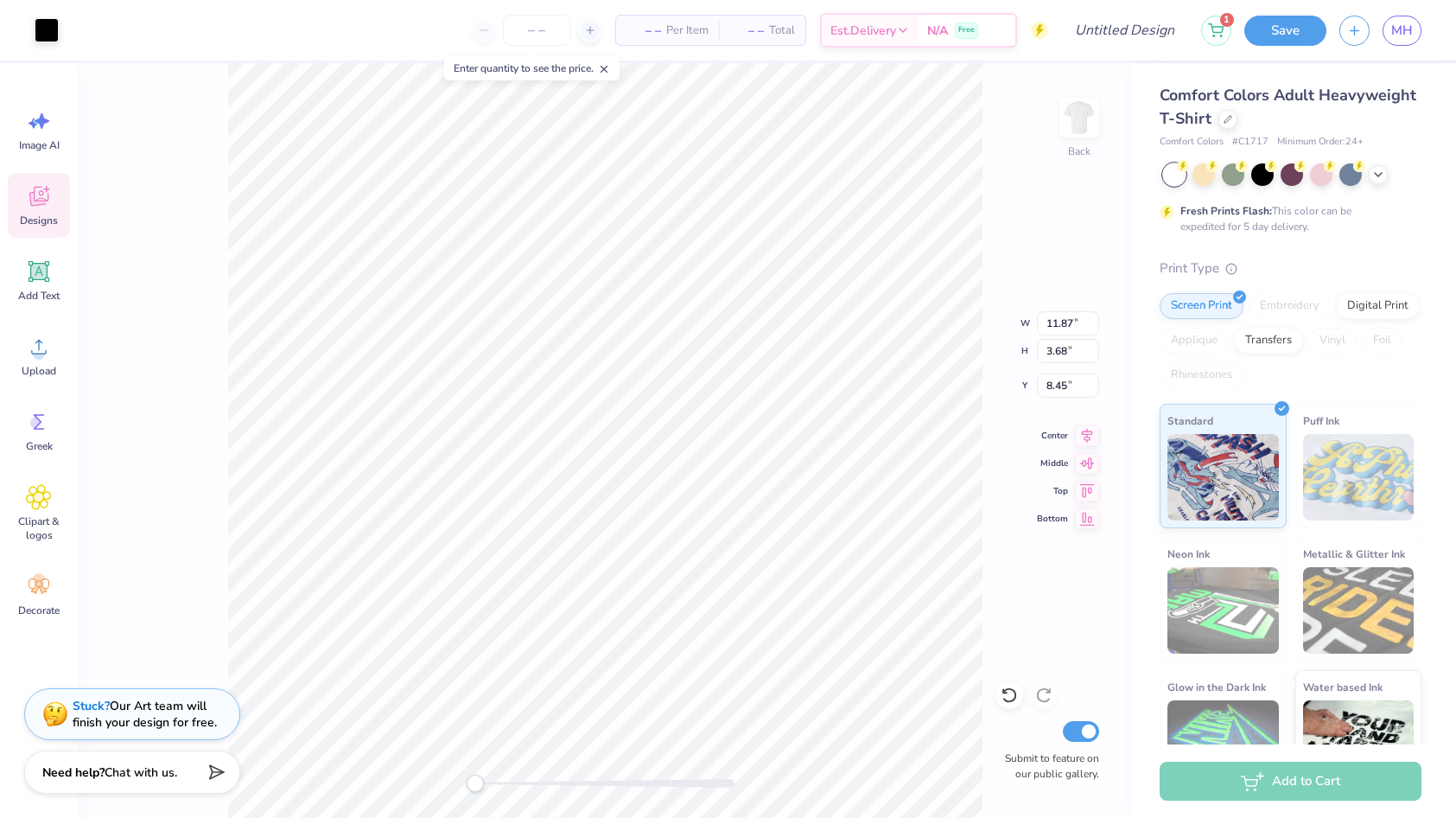
type input "8.83"
click at [35, 282] on icon at bounding box center [38, 271] width 26 height 26
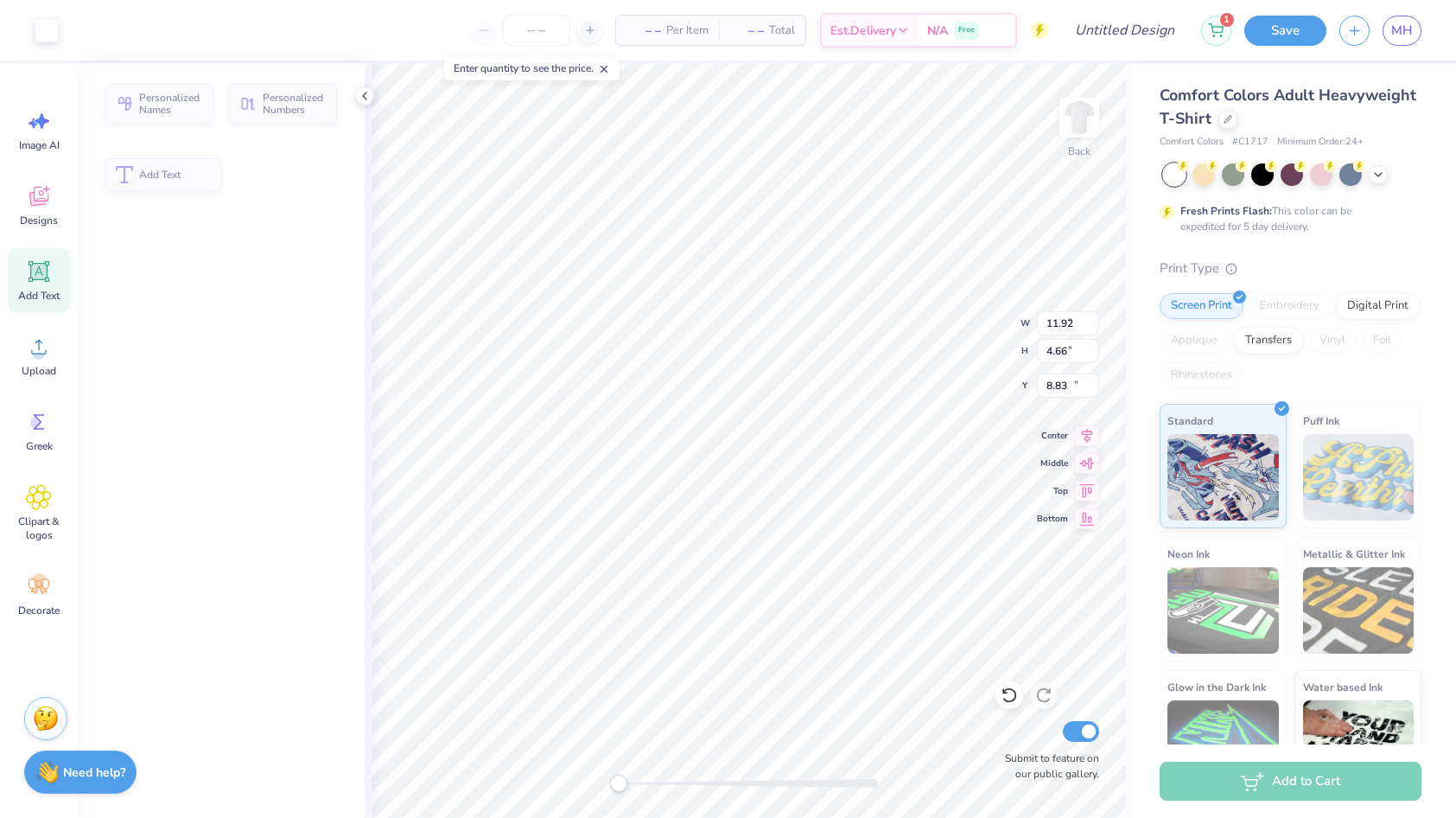
type input "5.59"
type input "1.62"
type input "11.69"
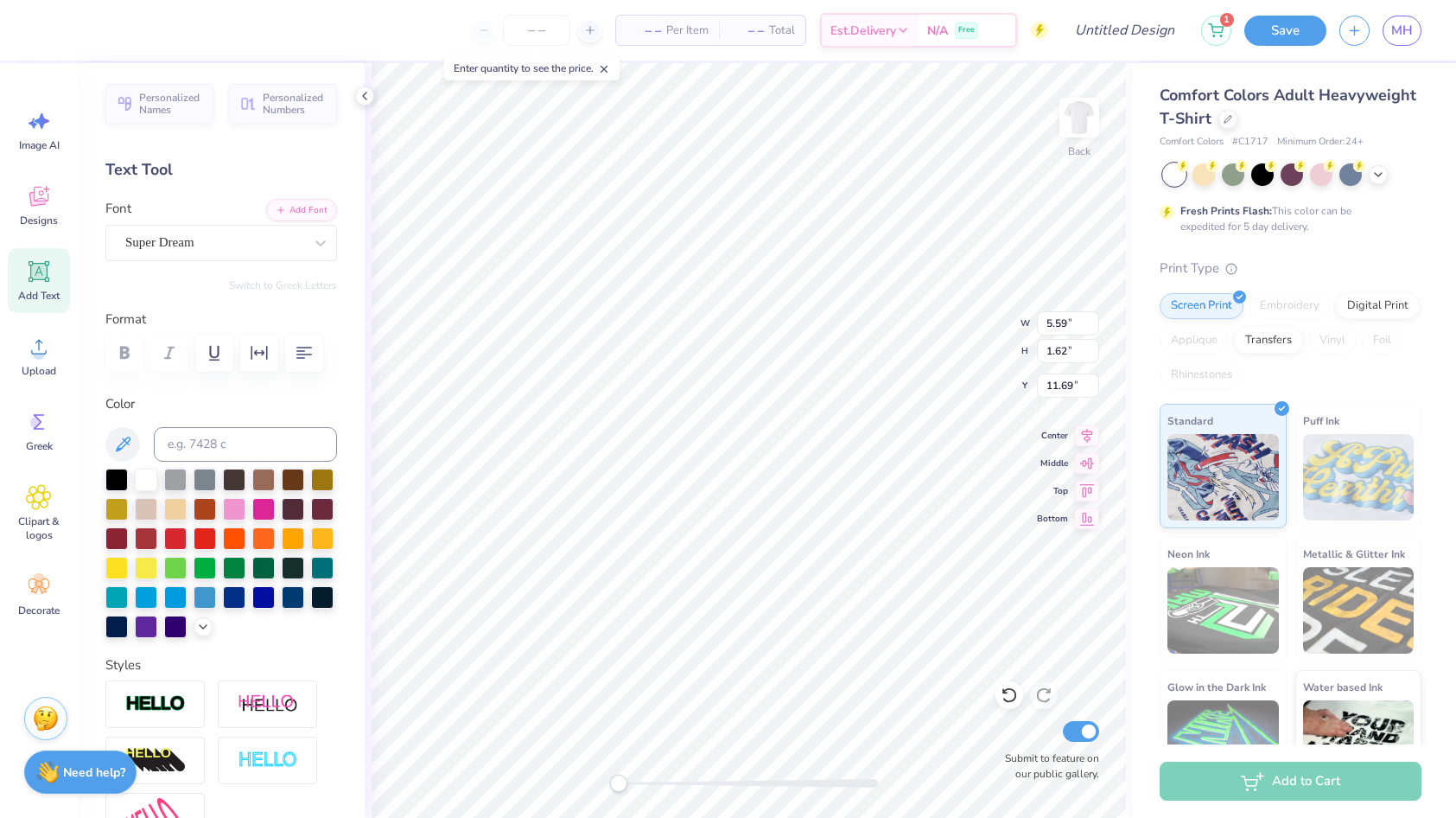
type textarea "C"
type textarea "CHI OMEGA"
type input "11.92"
type input "4.66"
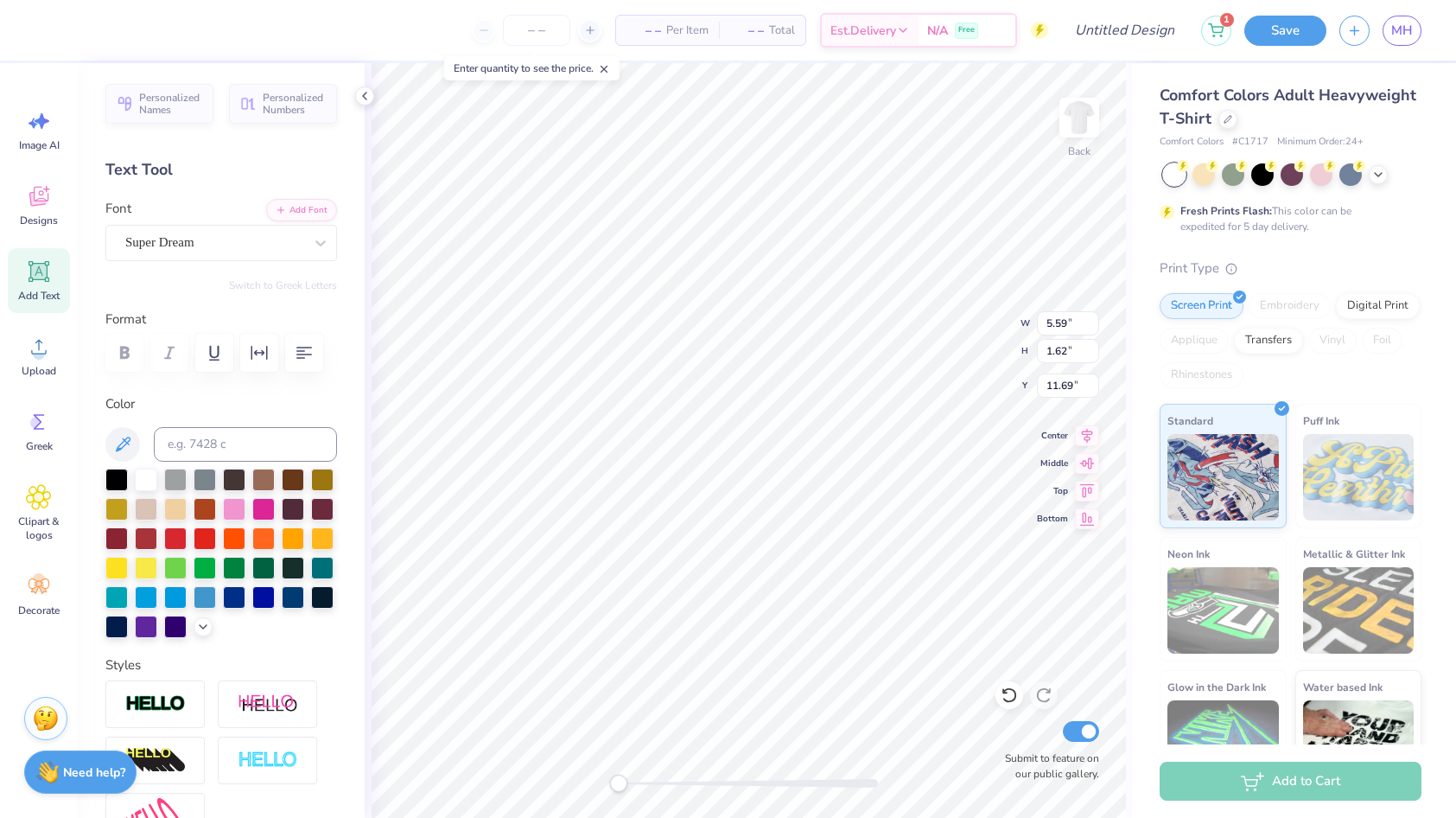
type input "17.42"
type input "11.50"
type input "1.62"
type input "5.32"
click at [248, 251] on div "Super Dream" at bounding box center [214, 242] width 182 height 27
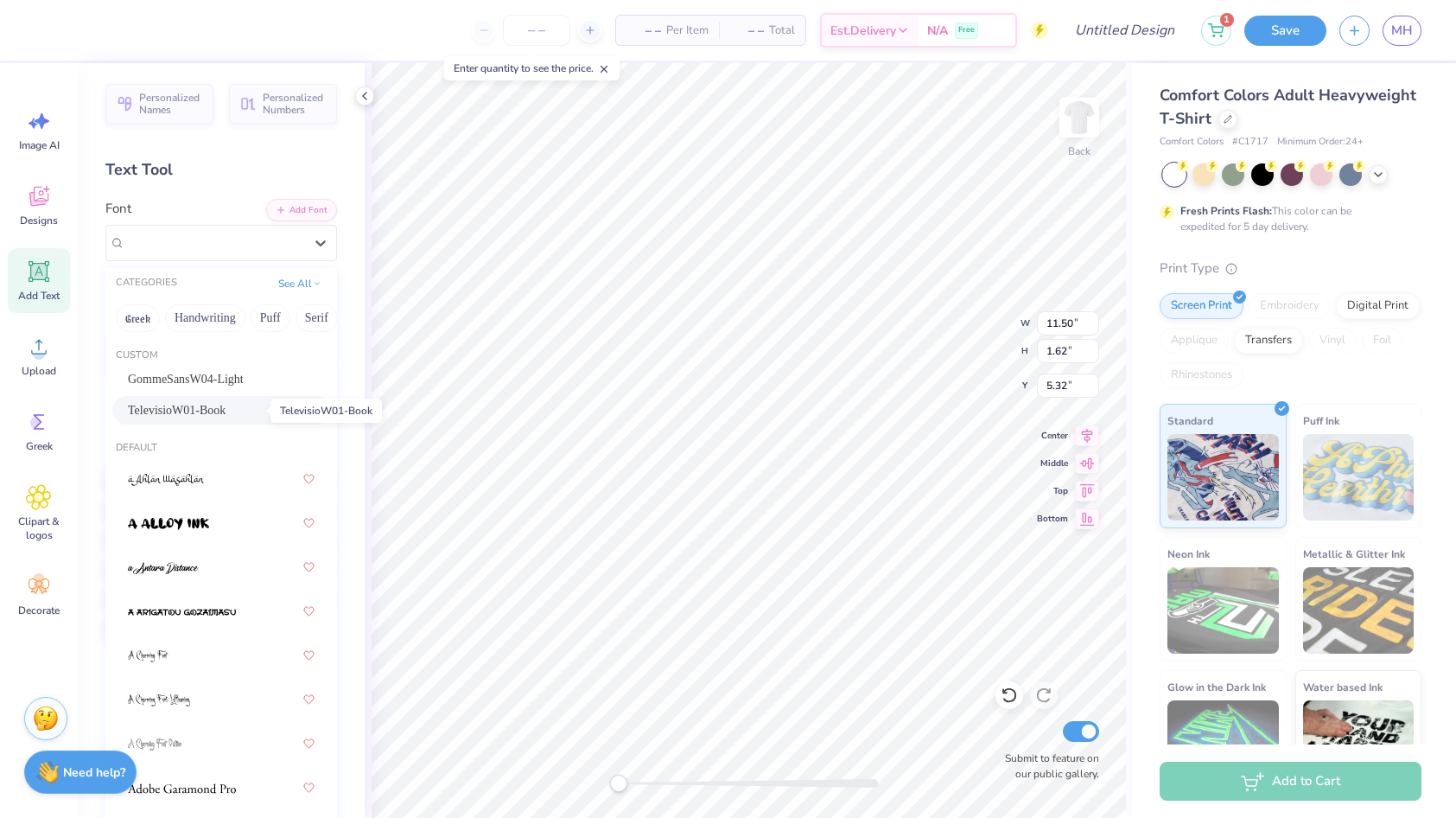
click at [215, 411] on span "TelevisioW01-Book" at bounding box center [176, 410] width 98 height 18
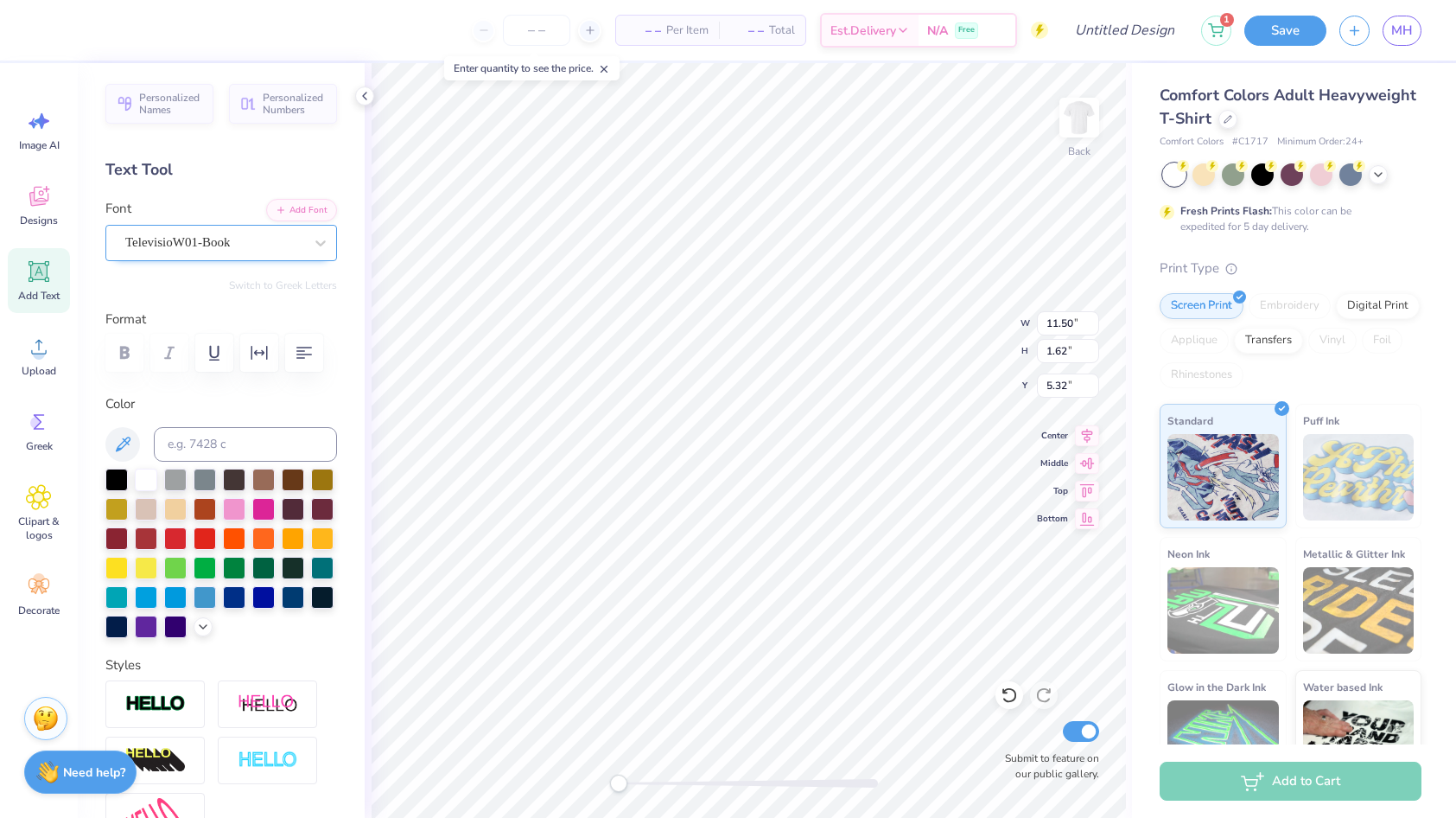
click at [226, 237] on div "TelevisioW01-Book" at bounding box center [214, 242] width 182 height 27
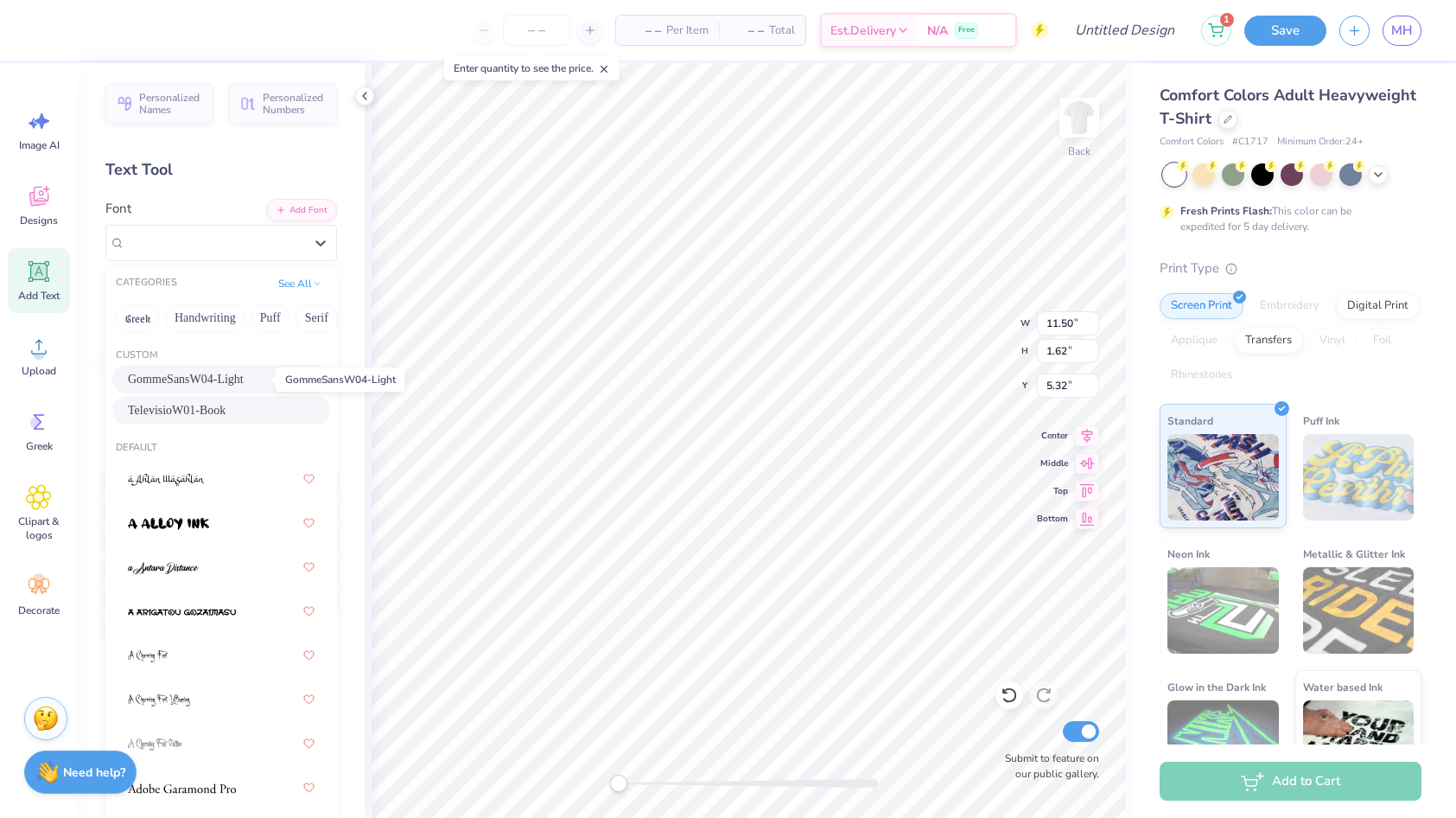
click at [214, 384] on span "GommeSansW04-Light" at bounding box center [185, 379] width 116 height 18
click at [207, 240] on div "GommeSansW04-Light" at bounding box center [214, 242] width 182 height 27
click at [213, 413] on span "TelevisioW01-Book" at bounding box center [176, 410] width 98 height 18
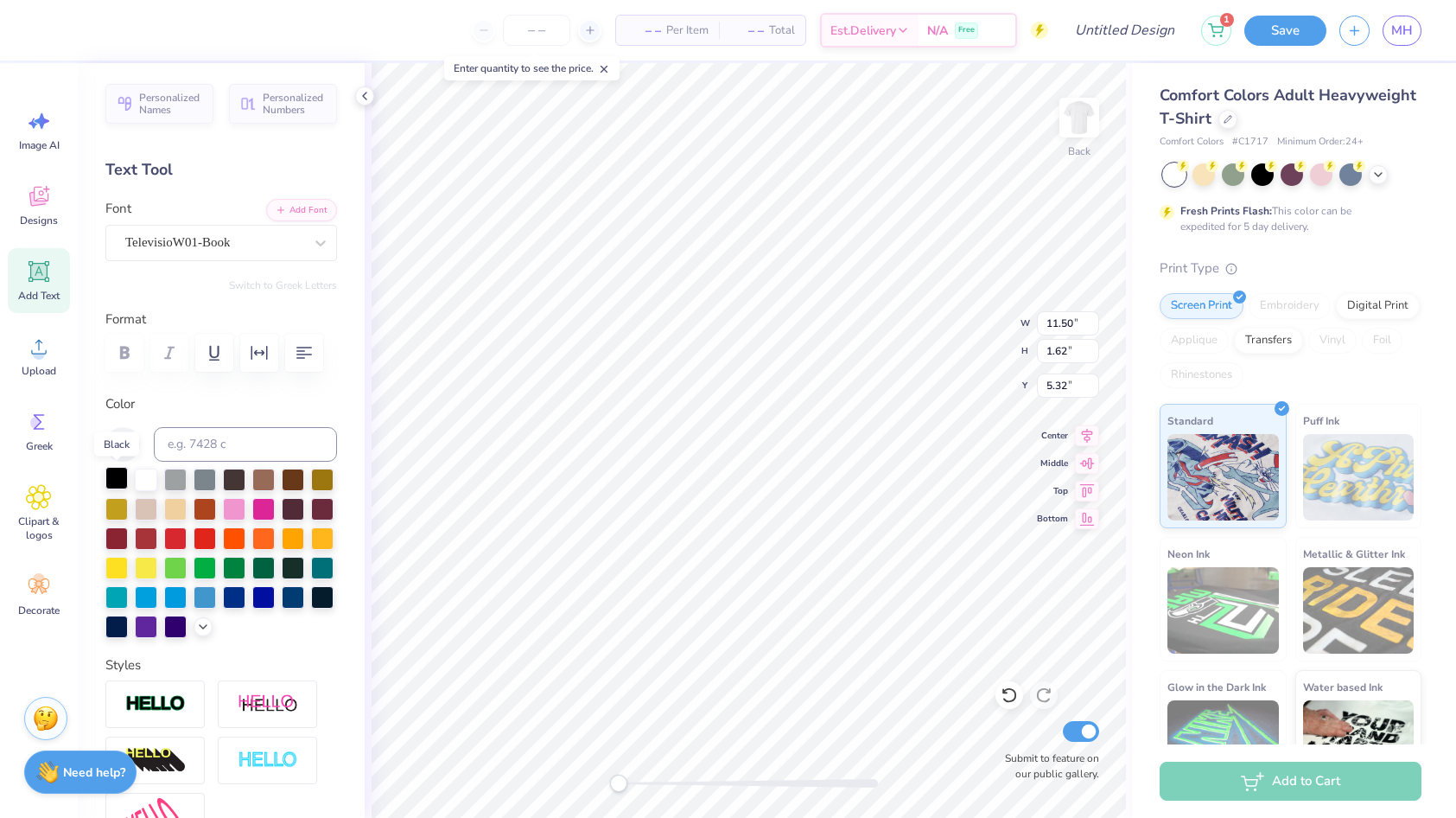
click at [118, 484] on div at bounding box center [116, 477] width 22 height 22
click at [210, 244] on div "TelevisioW01-Book" at bounding box center [214, 242] width 182 height 27
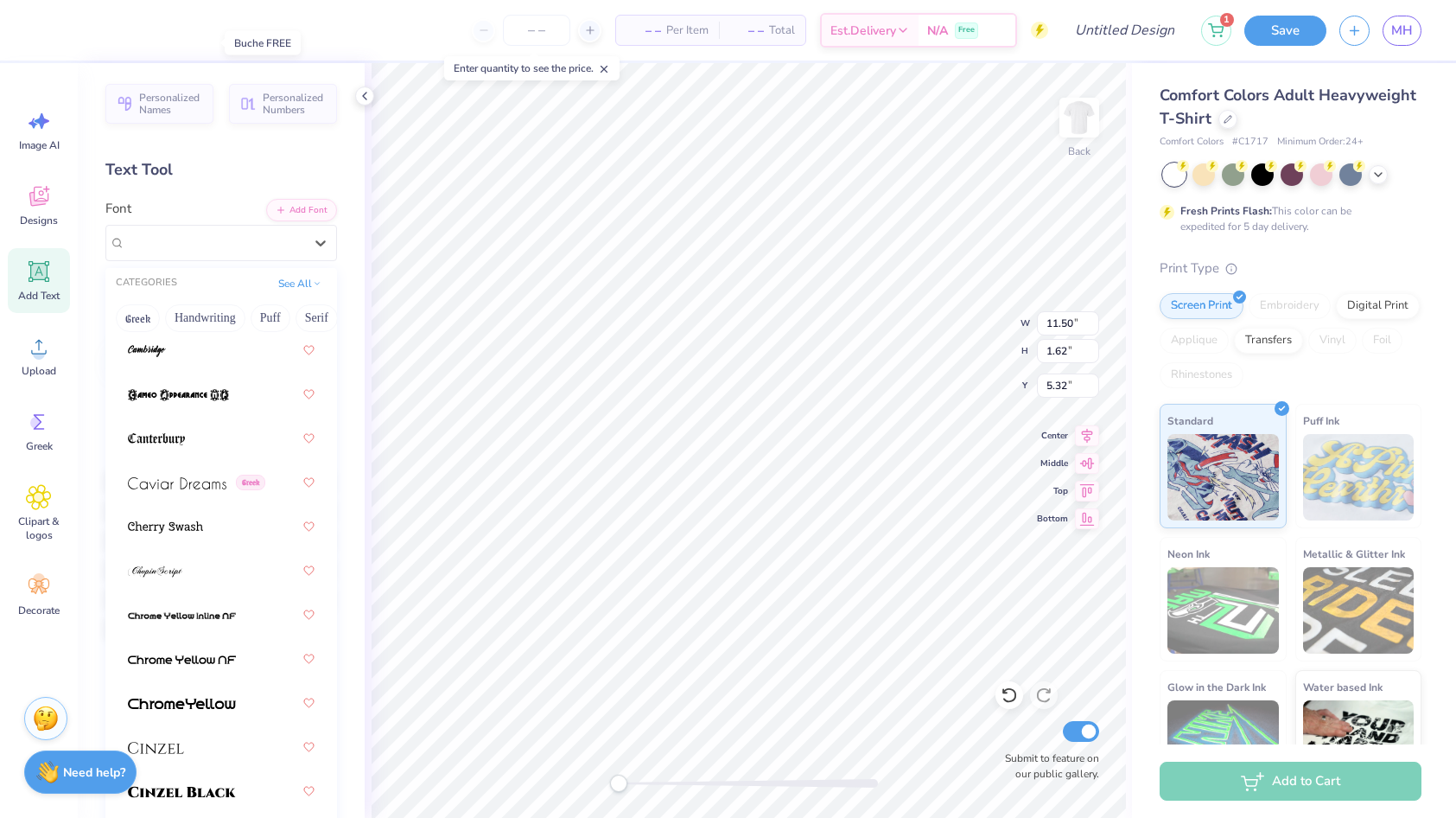
scroll to position [2637, 0]
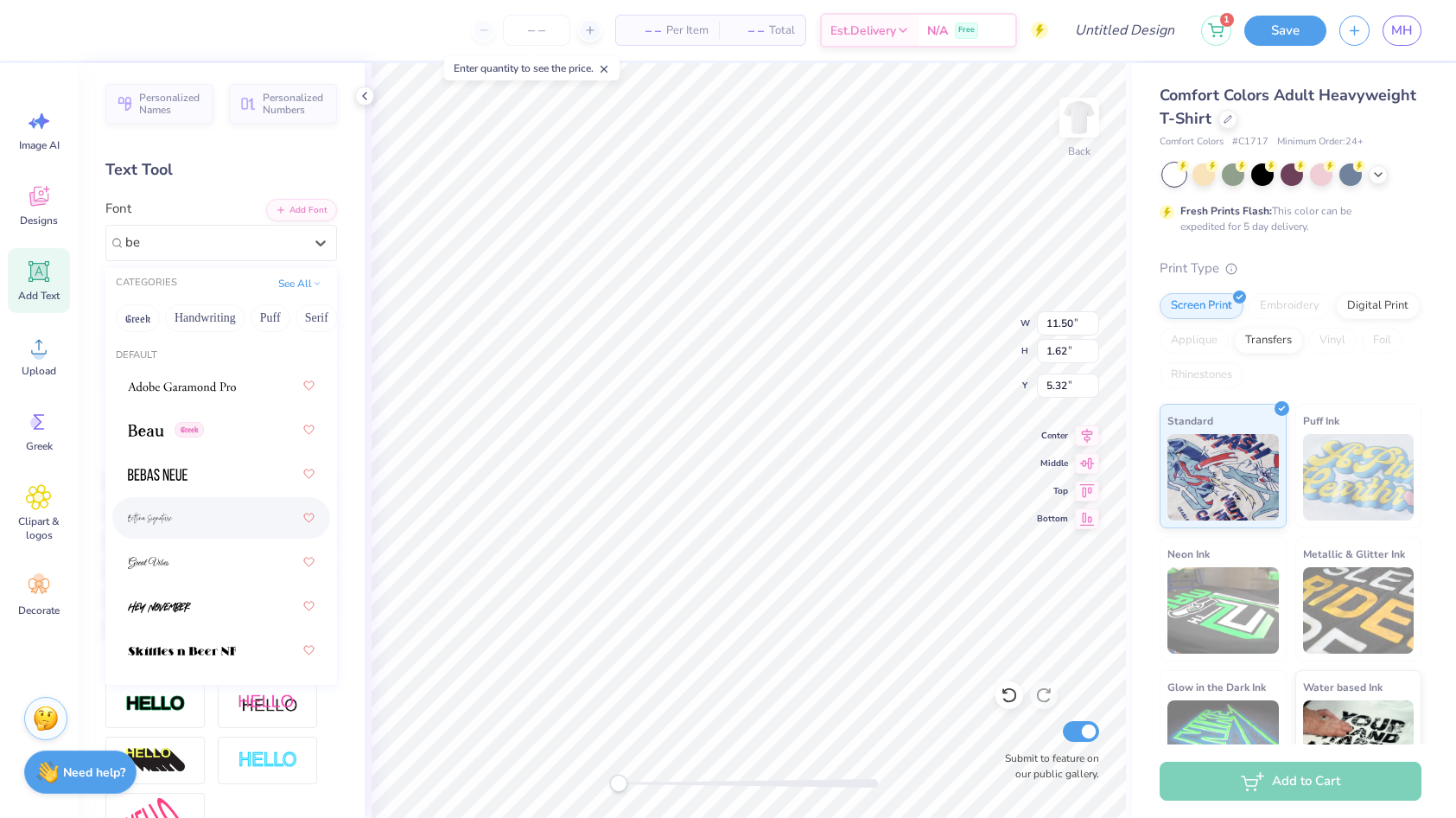
type input "b"
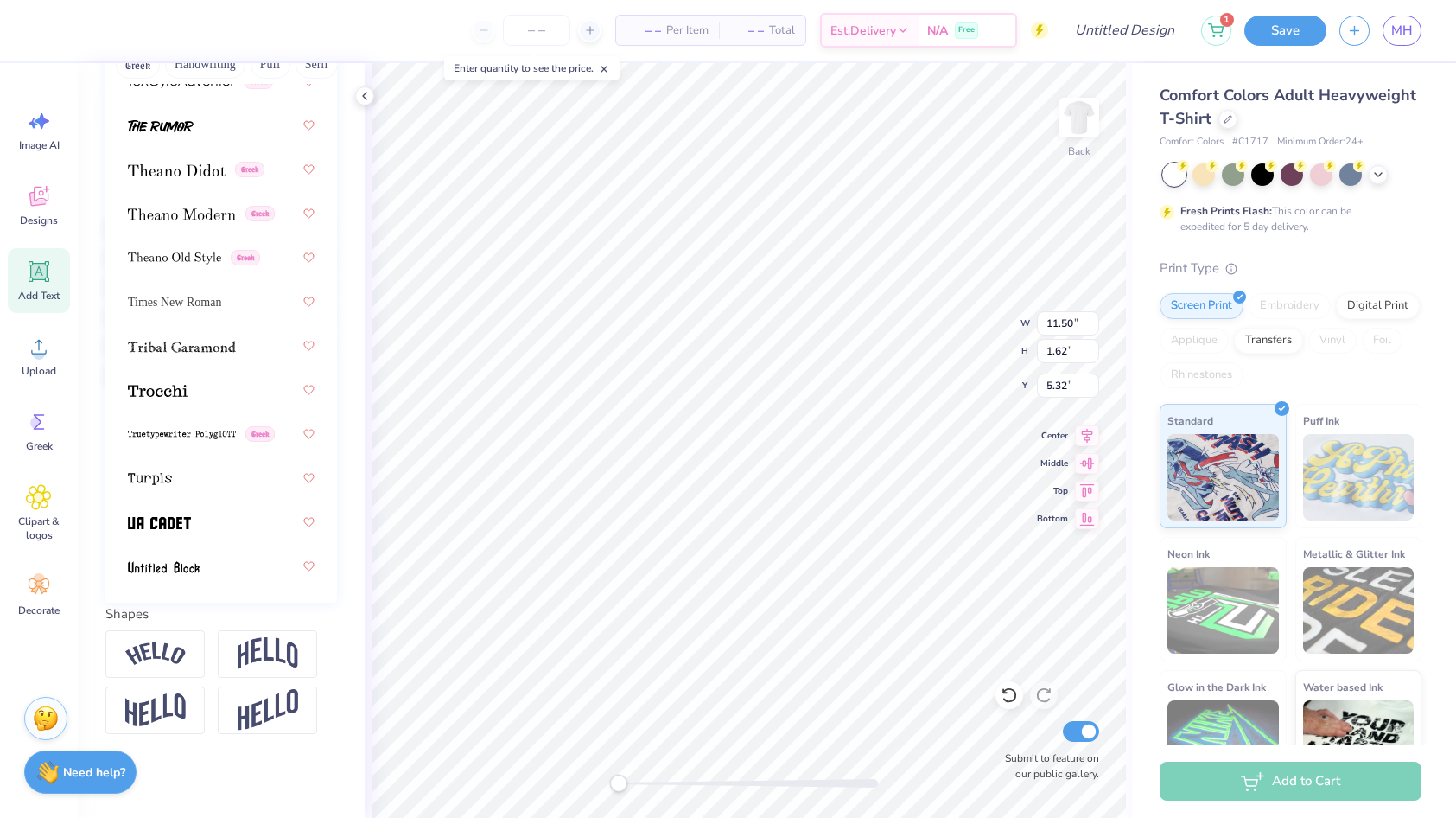
scroll to position [12644, 0]
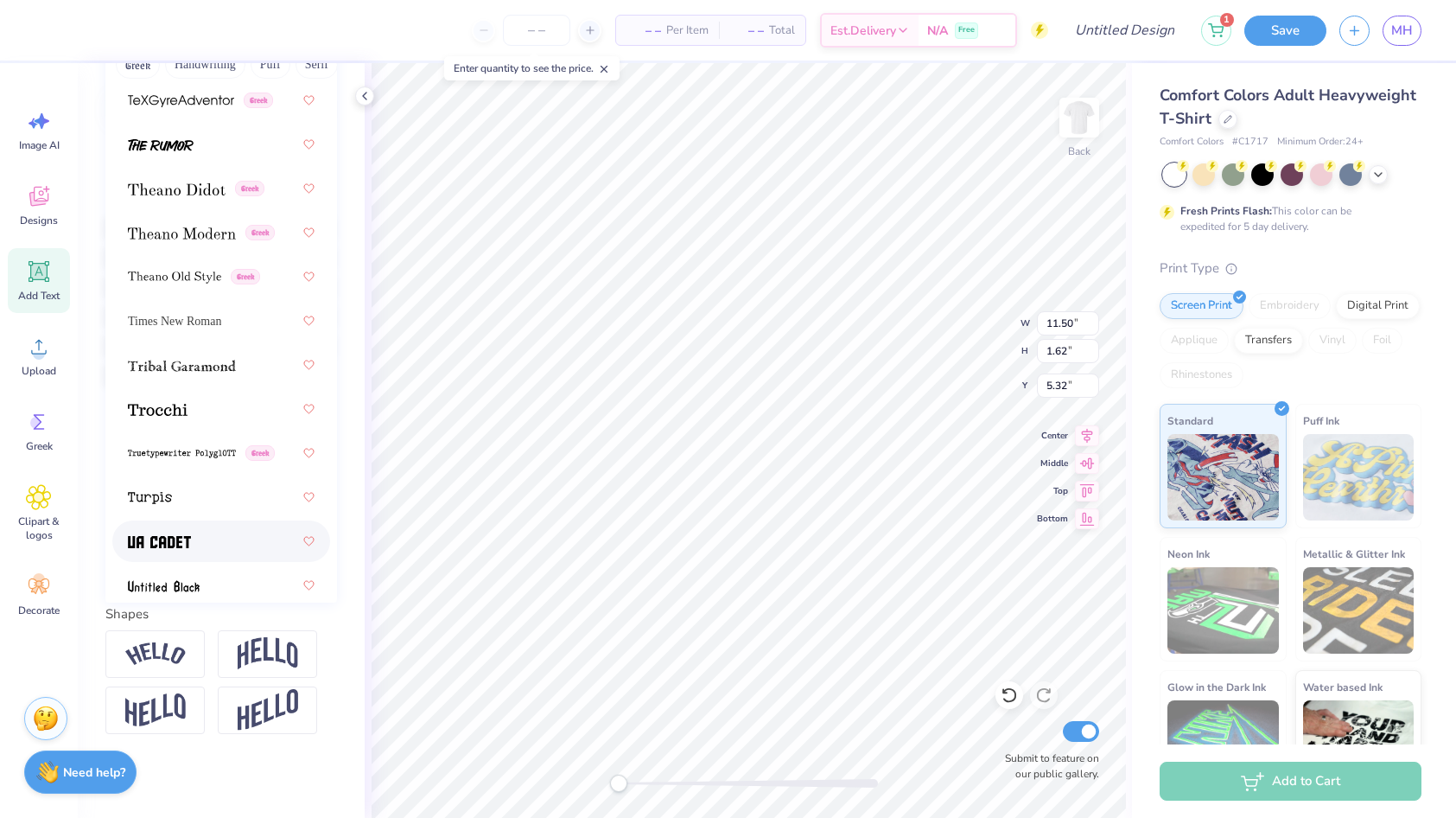
click at [206, 547] on div at bounding box center [221, 540] width 186 height 31
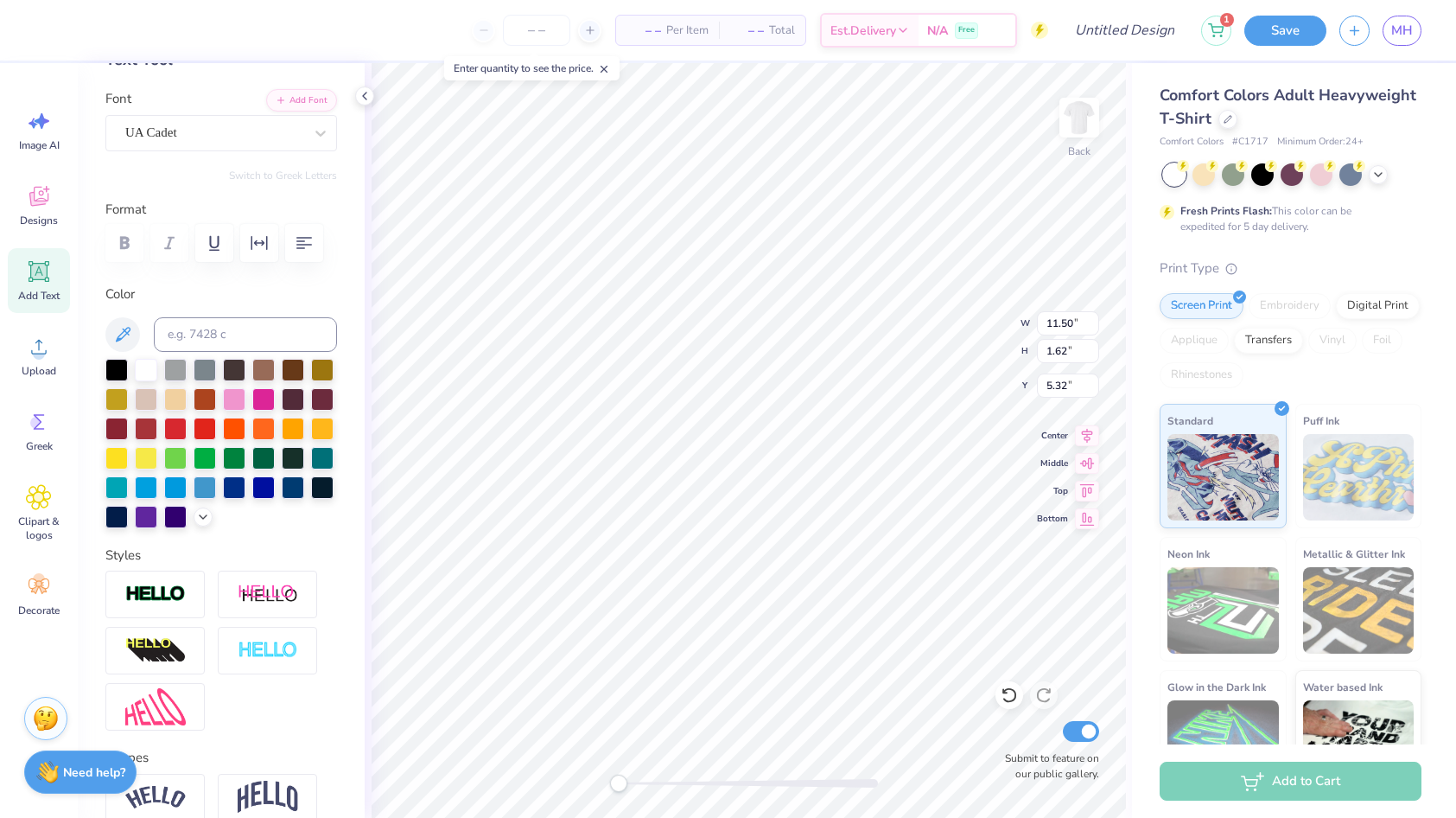
scroll to position [67, 0]
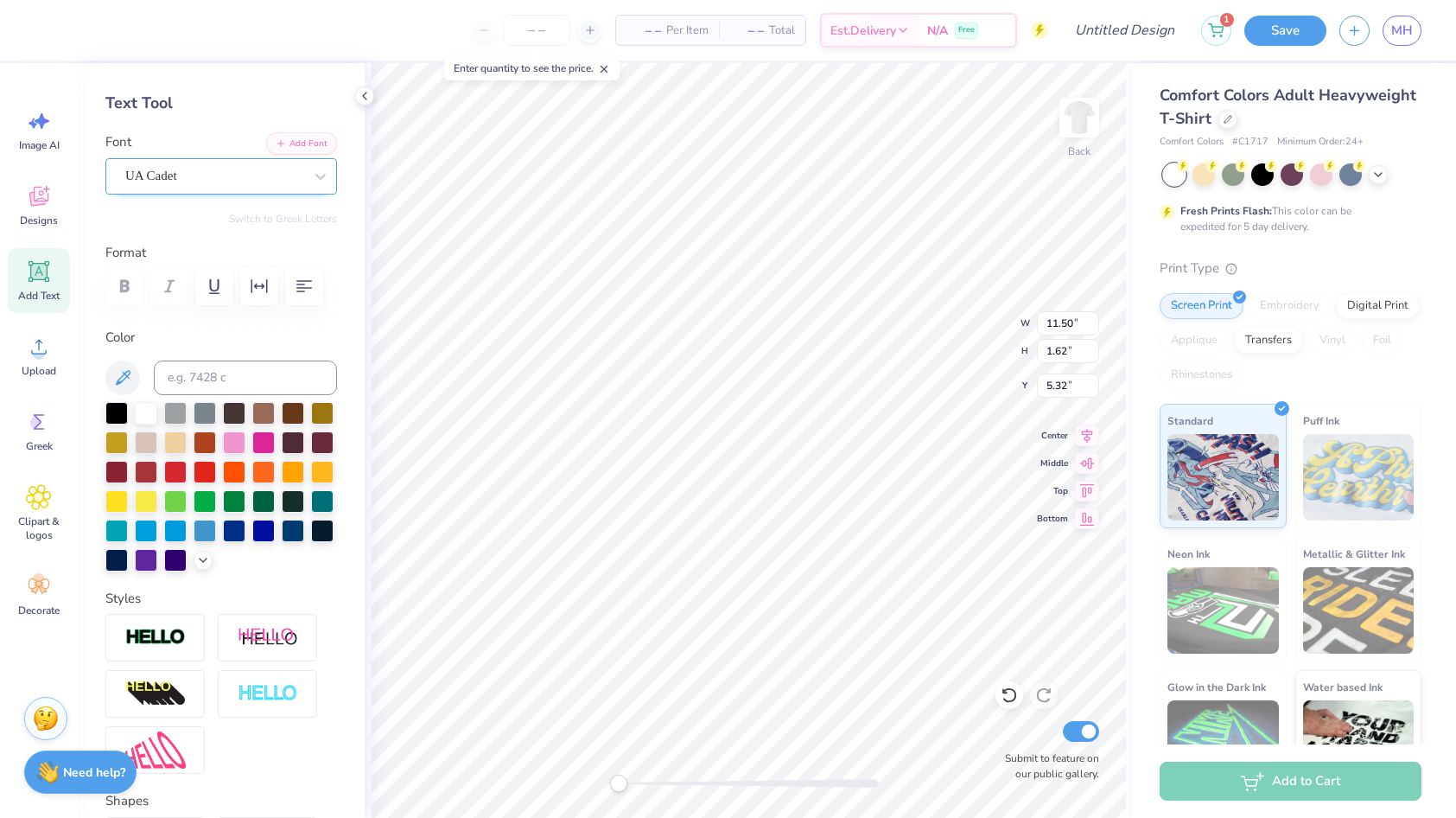
click at [198, 185] on div "UA Cadet" at bounding box center [214, 176] width 182 height 27
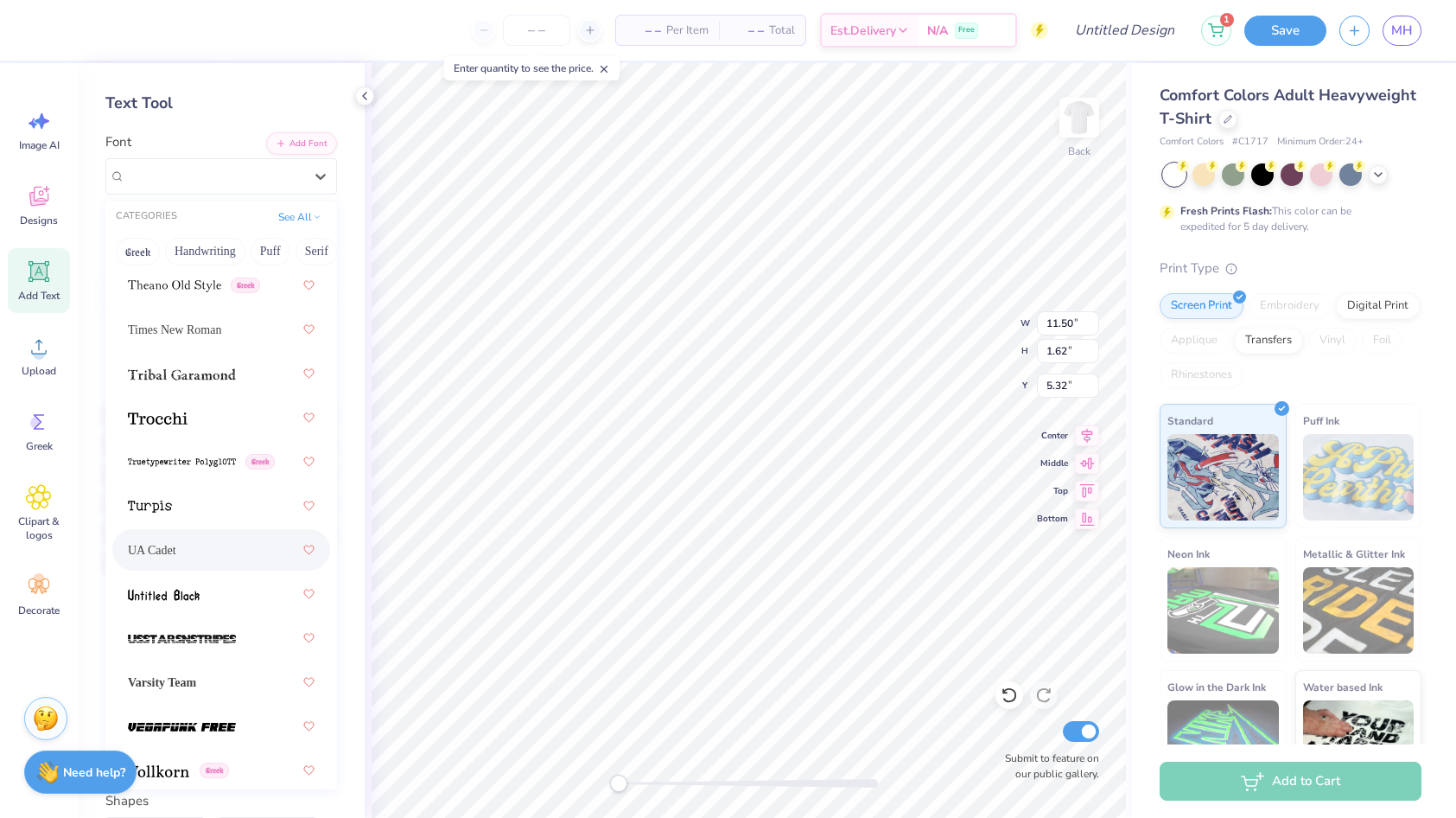
scroll to position [13043, 0]
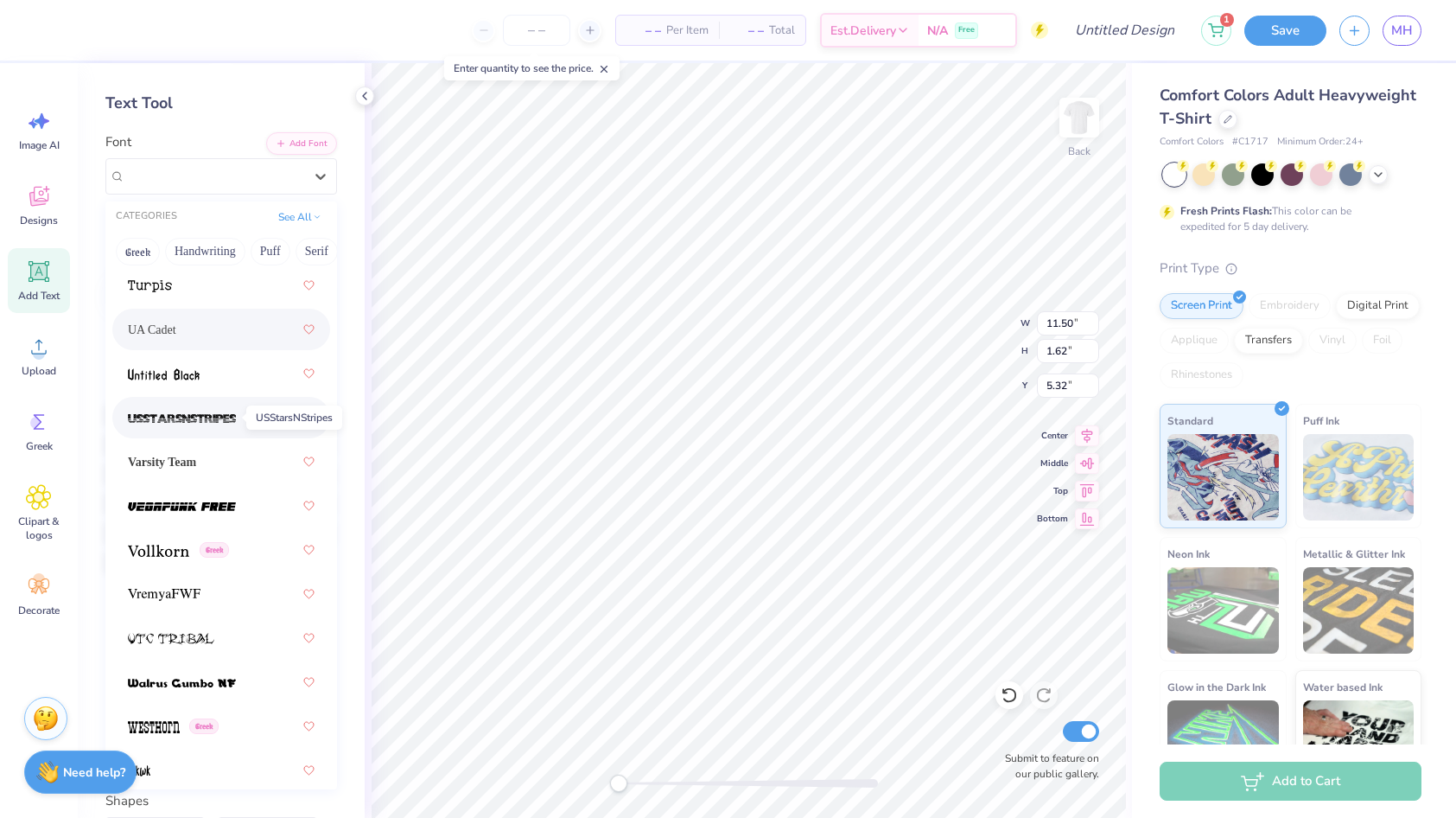
click at [217, 423] on img at bounding box center [182, 419] width 108 height 12
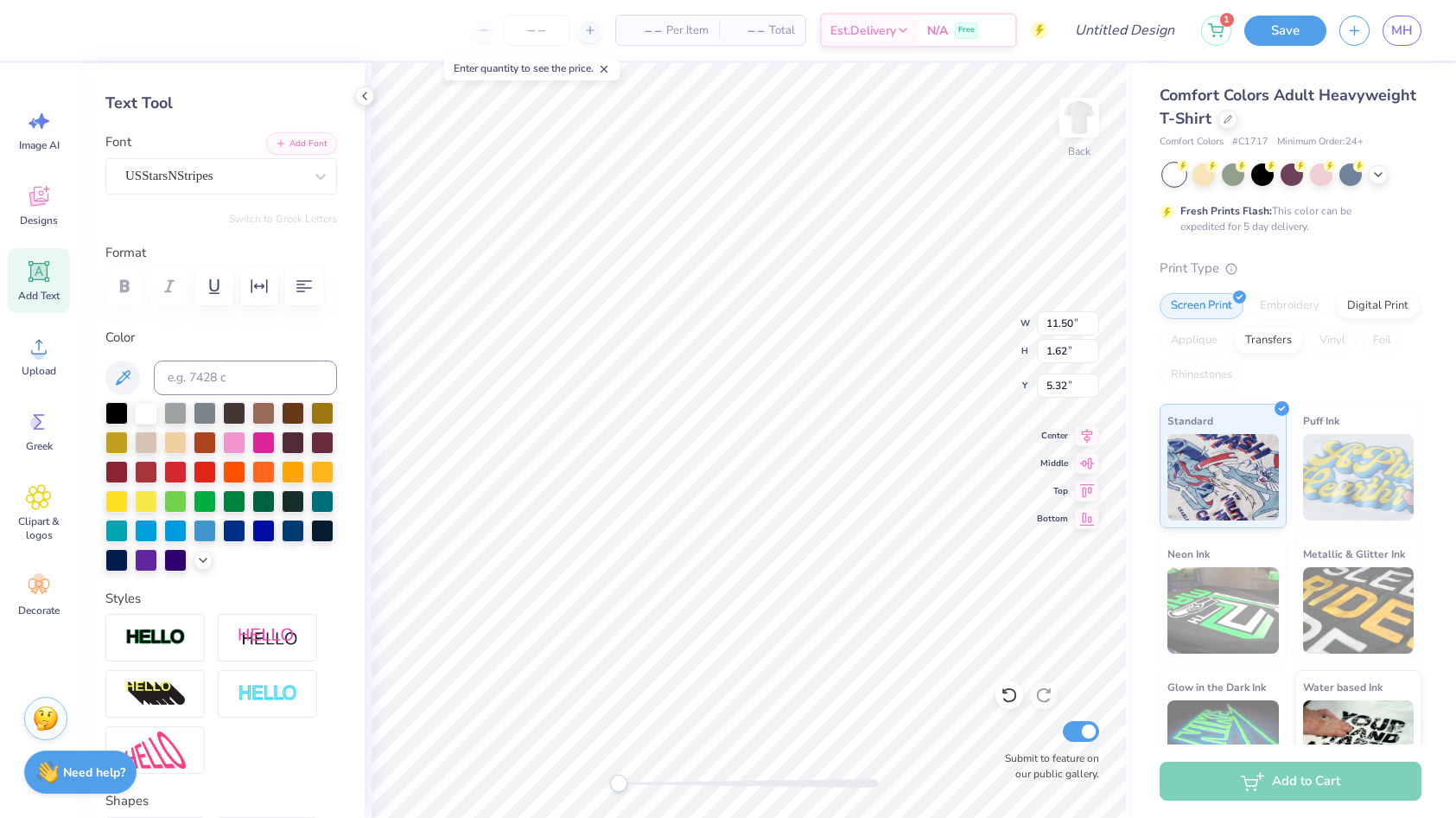
click at [239, 194] on div "Personalized Names Personalized Numbers Text Tool Add Font Font USStarsNStripes…" at bounding box center [221, 440] width 286 height 754
click at [244, 172] on div "USStarsNStripes" at bounding box center [214, 176] width 182 height 27
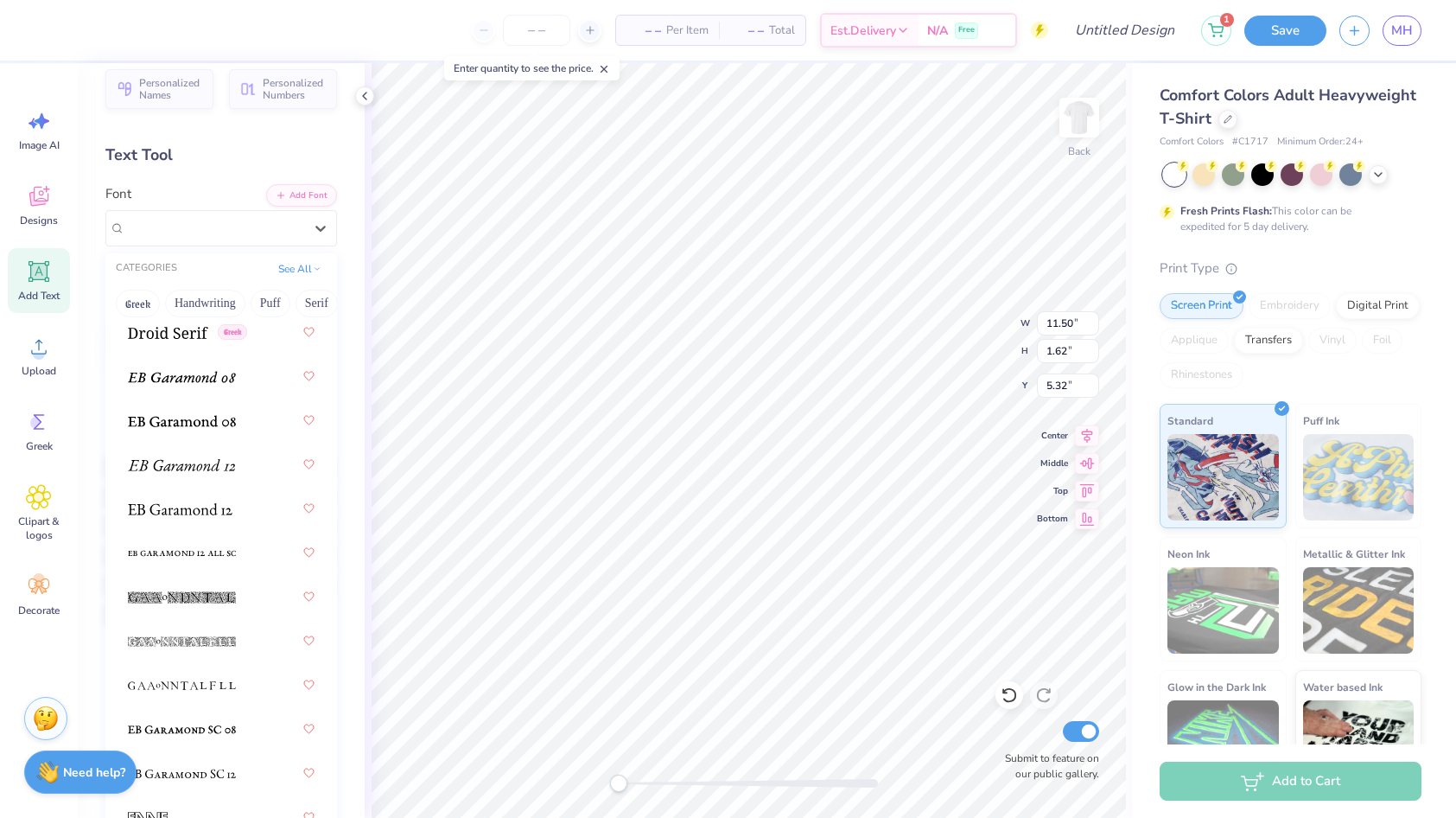
scroll to position [4503, 0]
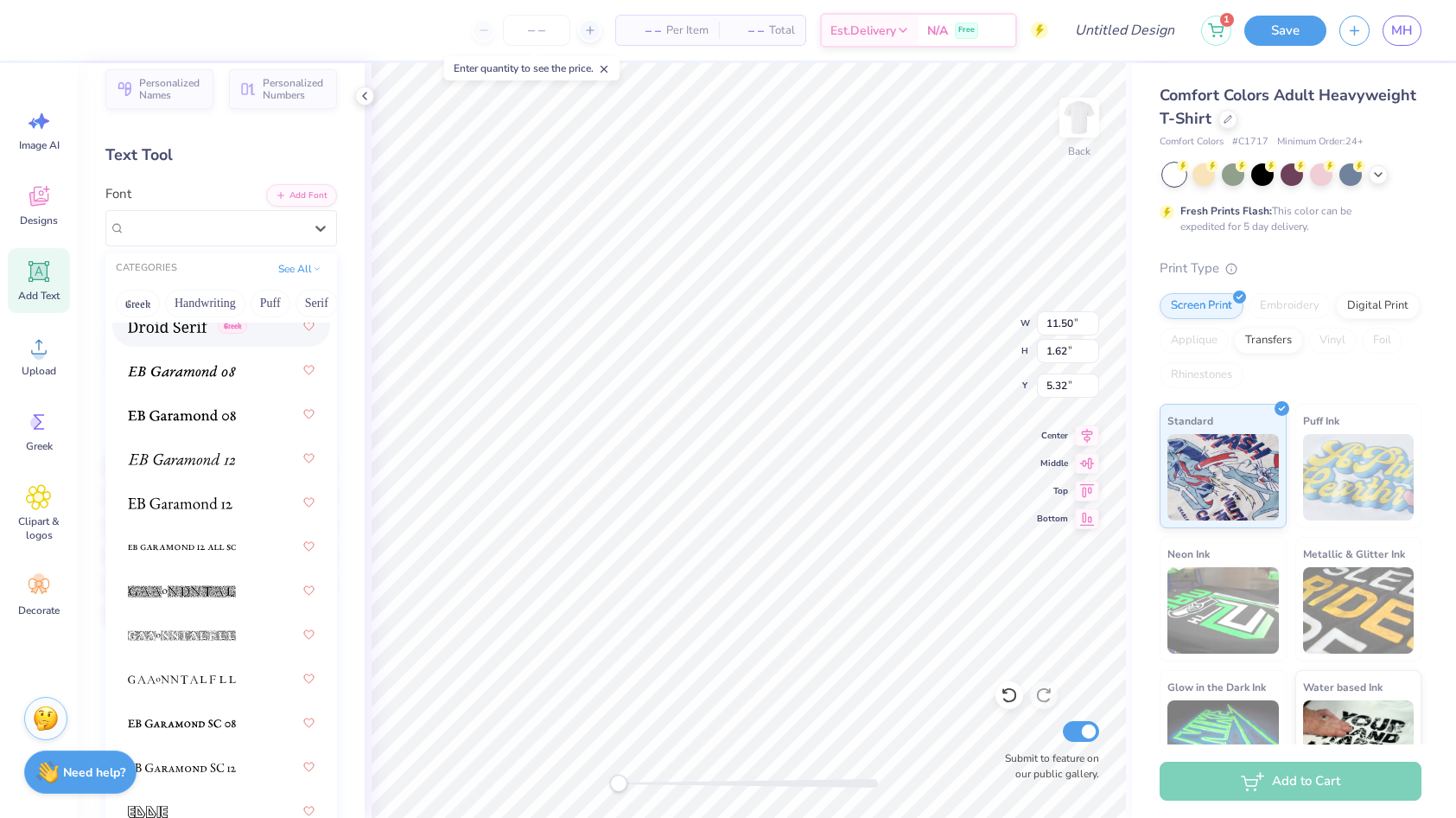
click at [192, 338] on div "Greek" at bounding box center [221, 326] width 186 height 31
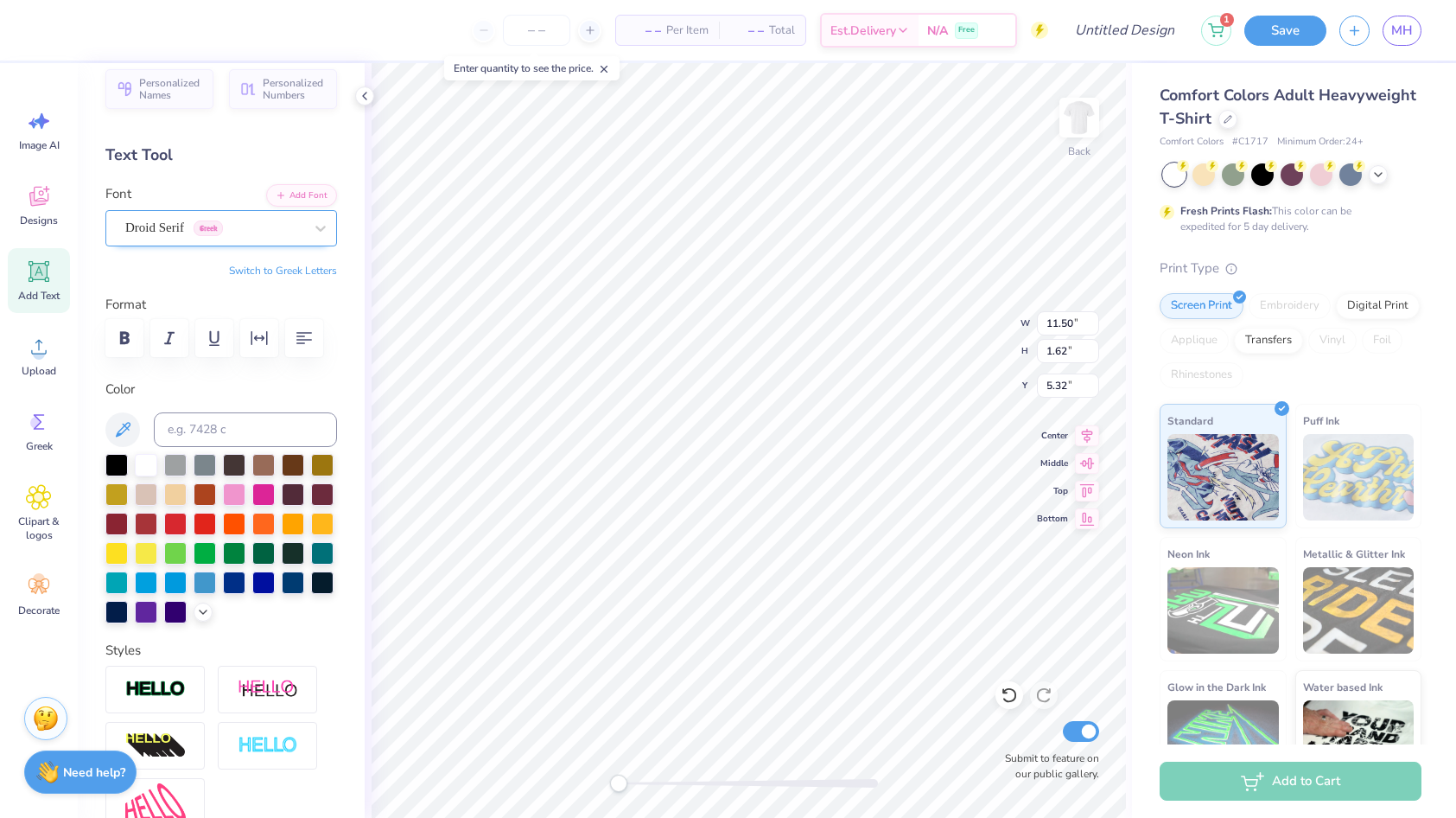
click at [184, 222] on div "Droid Serif Greek" at bounding box center [214, 228] width 182 height 27
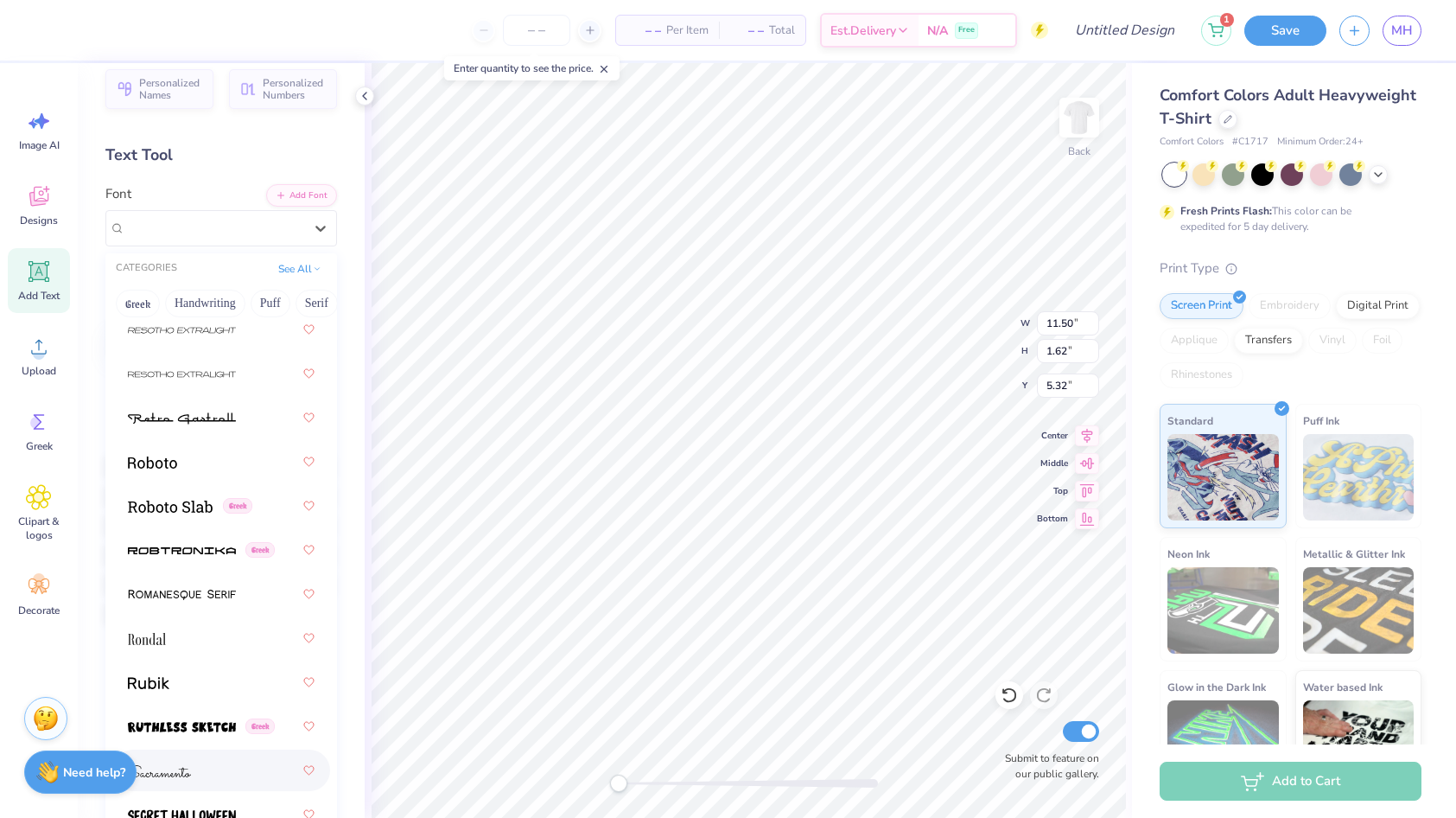
scroll to position [10966, 0]
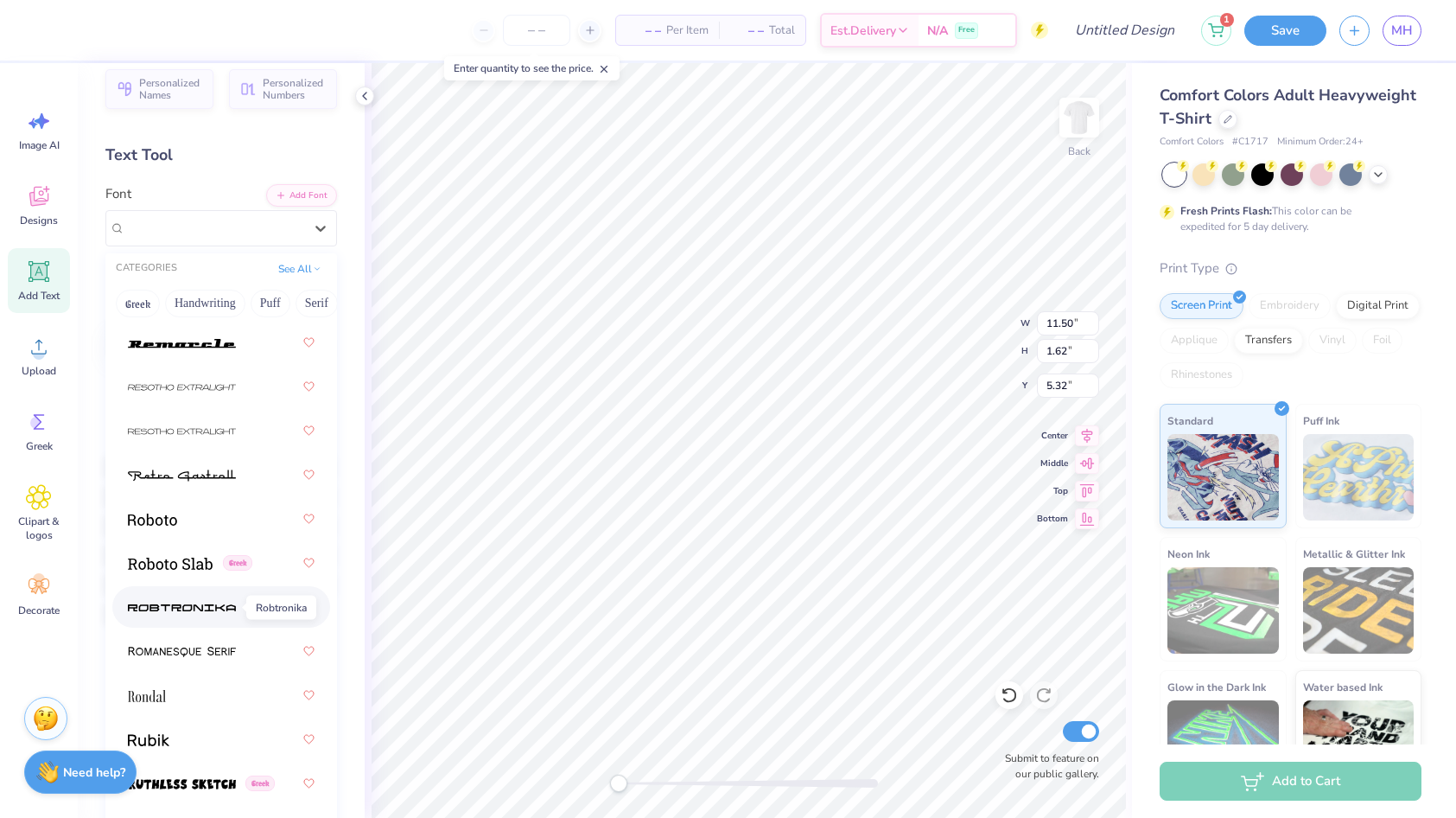
click at [208, 604] on img at bounding box center [182, 608] width 108 height 12
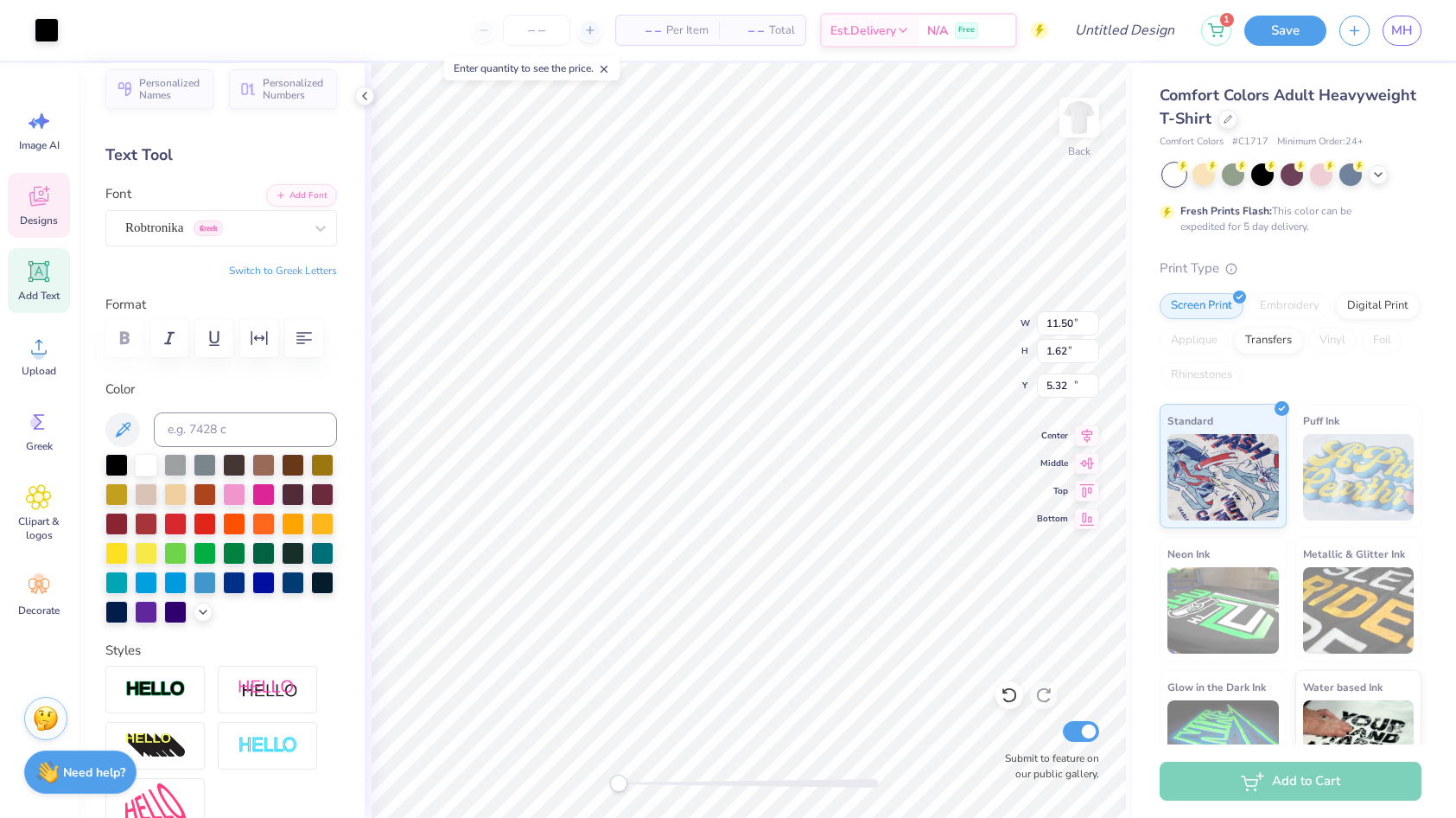
type input "11.92"
type input "4.66"
type input "17.42"
click at [221, 227] on div "Robtronika Greek" at bounding box center [214, 228] width 182 height 27
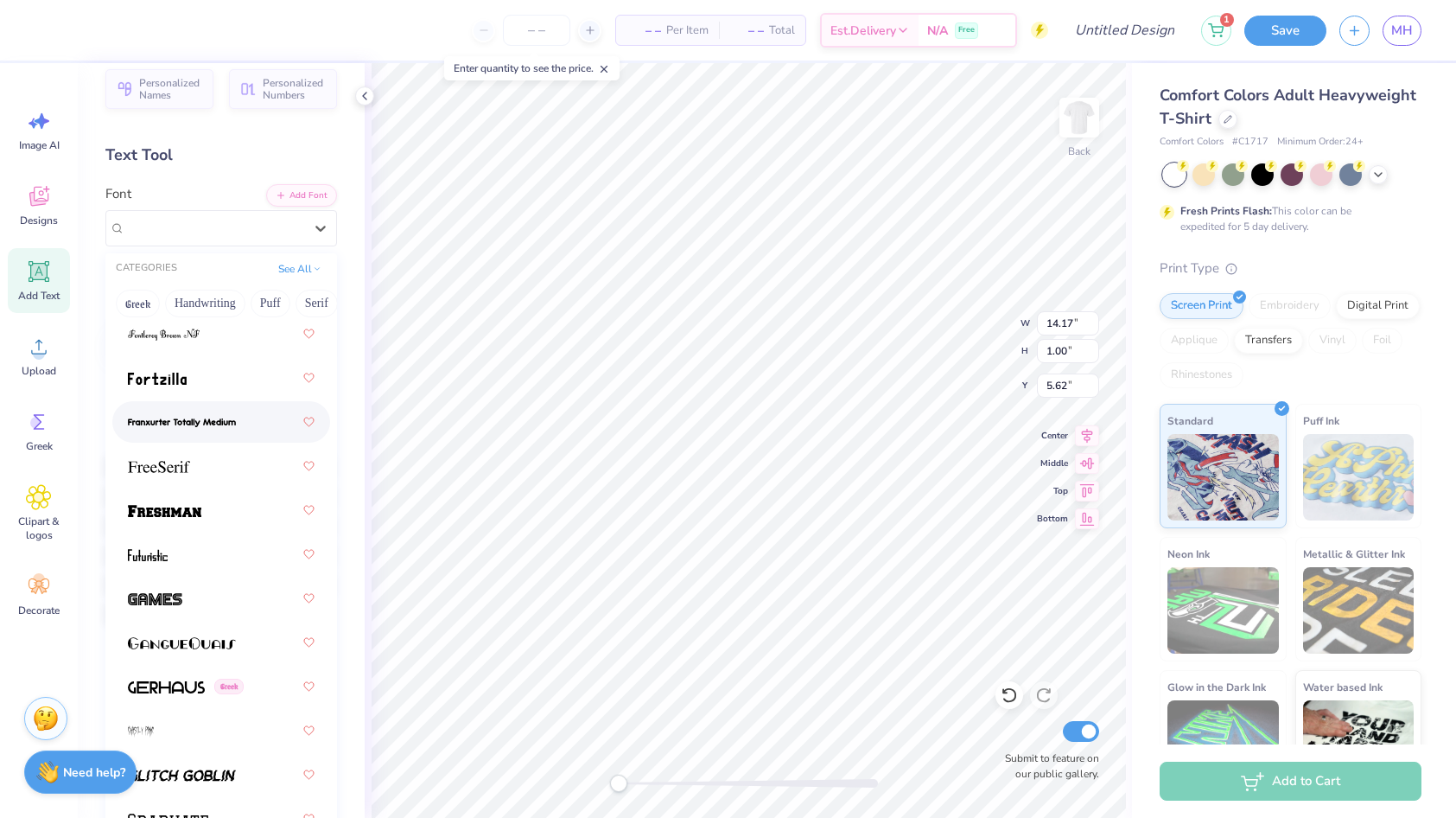
scroll to position [5475, 0]
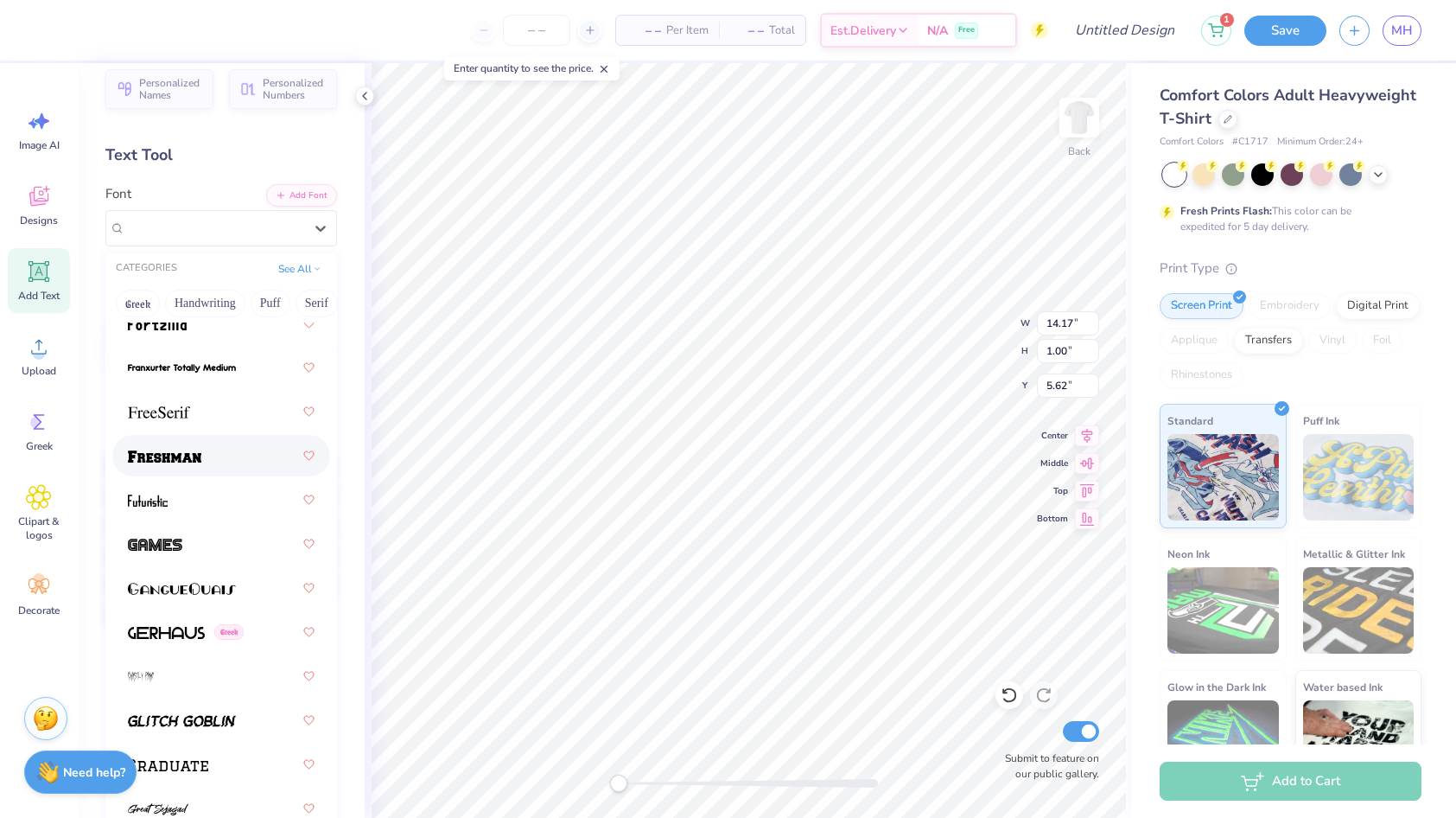
click at [223, 468] on div at bounding box center [221, 455] width 186 height 31
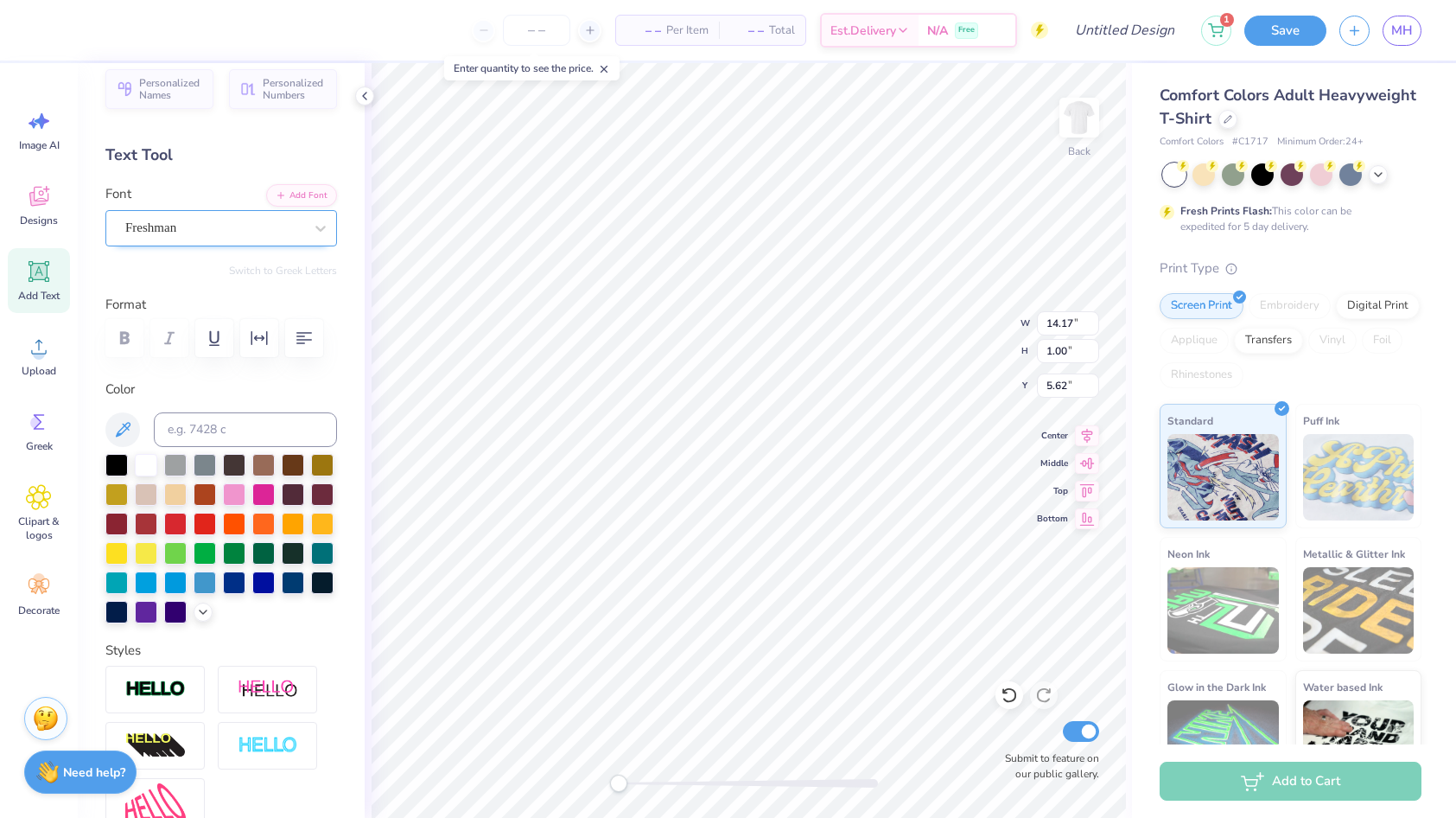
click at [223, 227] on div "Freshman" at bounding box center [214, 228] width 182 height 27
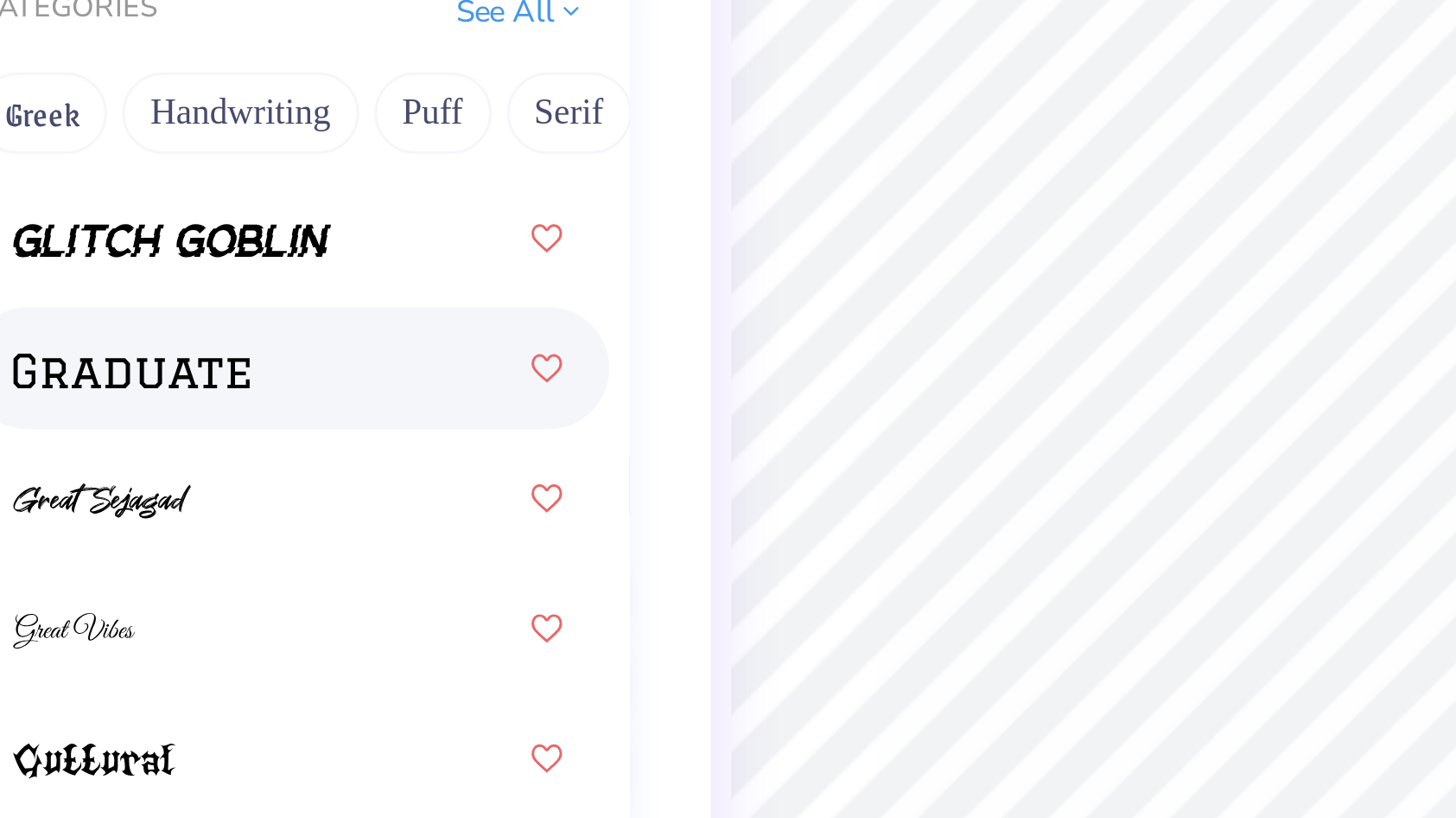
scroll to position [5854, 0]
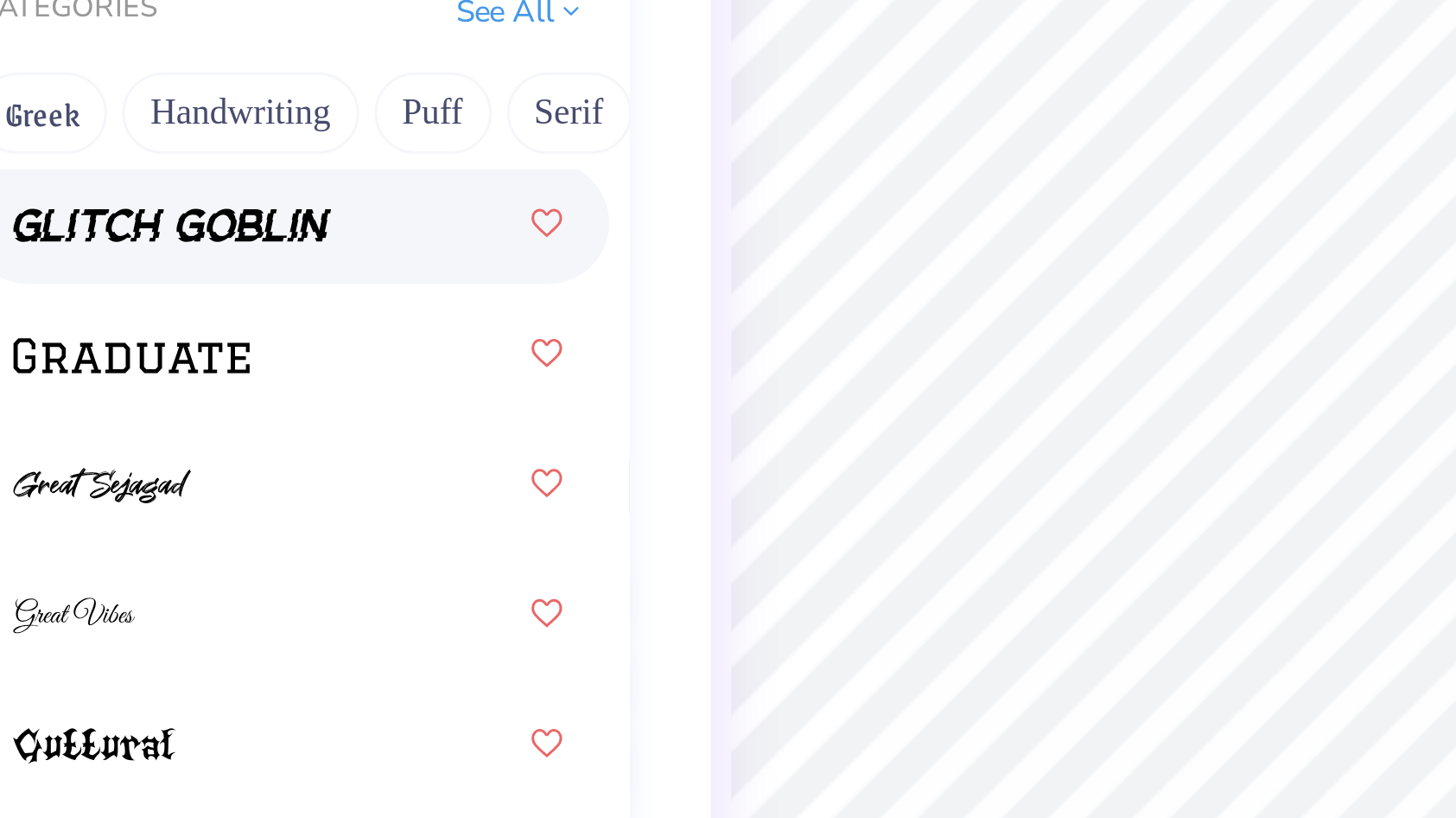
click at [186, 350] on span at bounding box center [182, 341] width 108 height 18
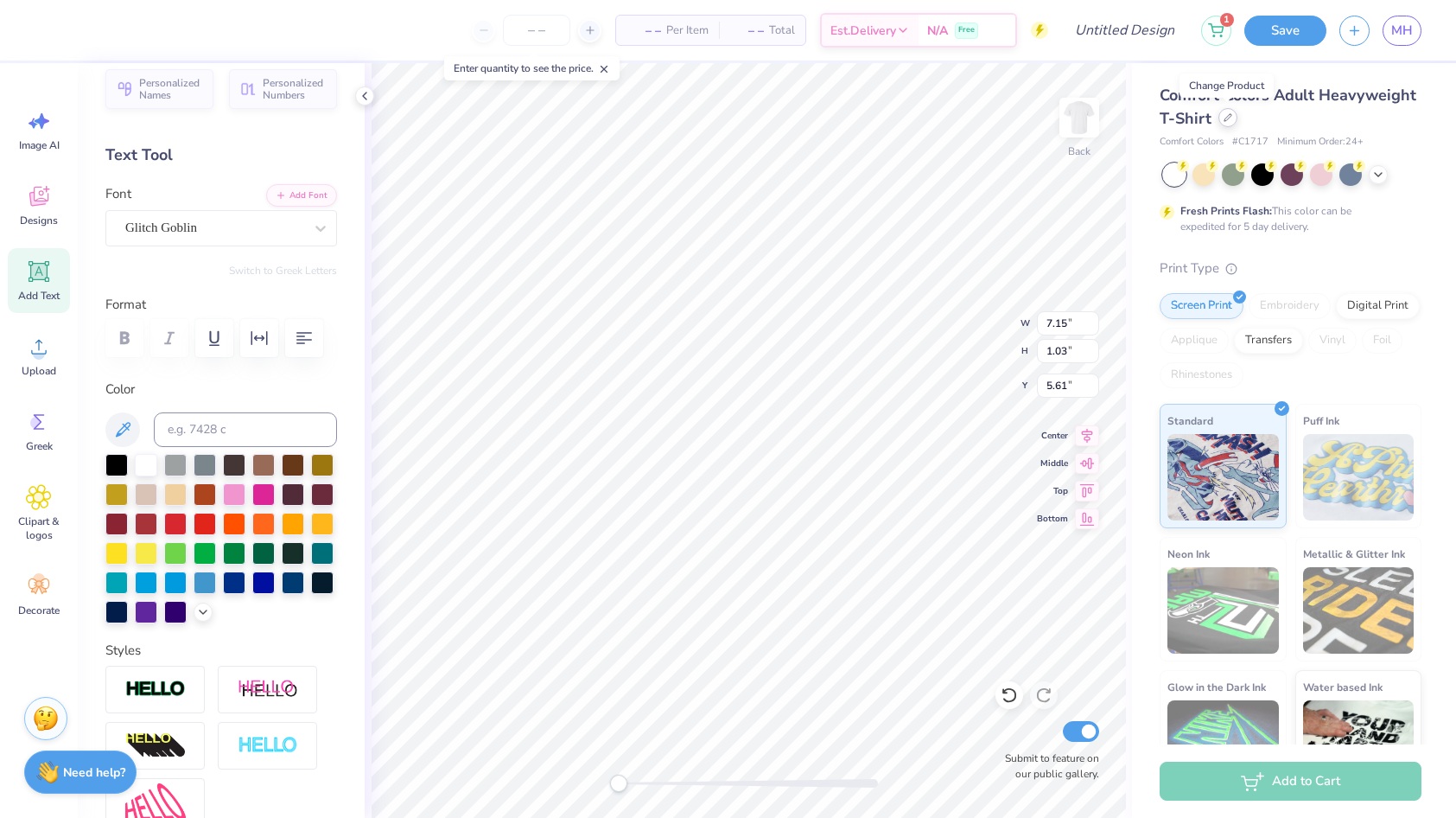
click at [1227, 121] on icon at bounding box center [1227, 118] width 9 height 9
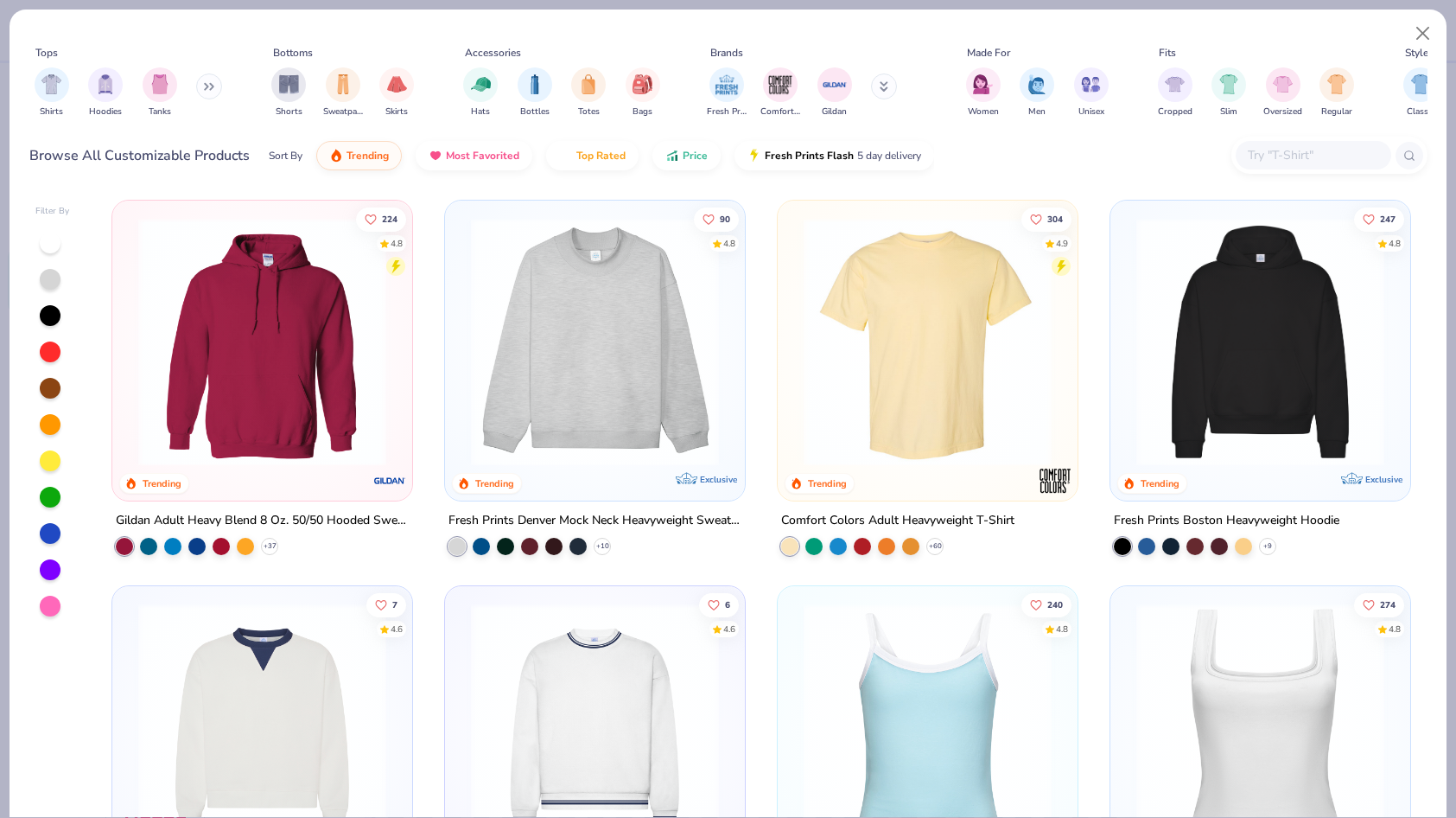
click at [1323, 156] on input "text" at bounding box center [1312, 155] width 133 height 20
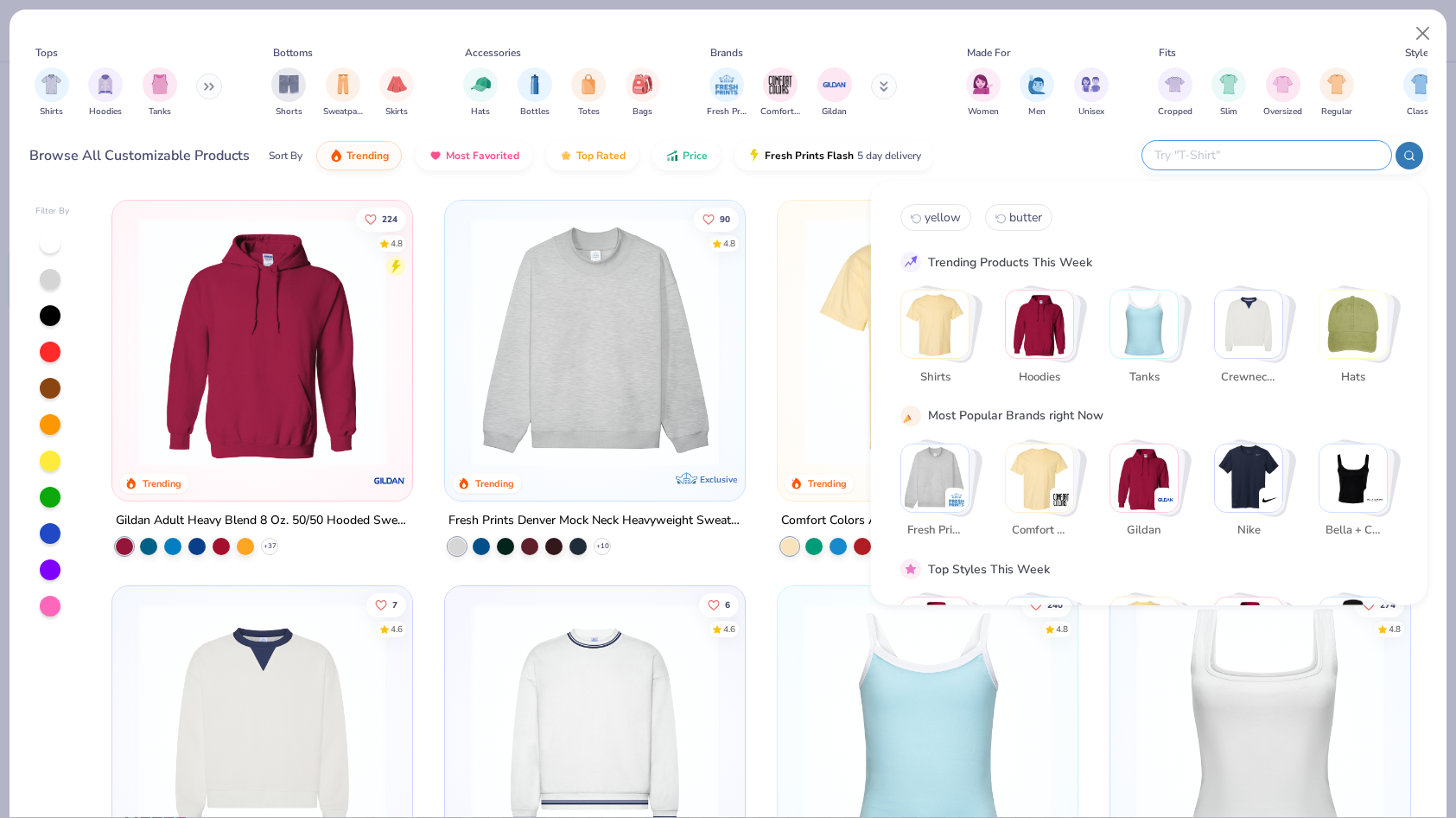
paste input "Shaka Wear Adult Garment-Dyed Drop-Shoulder T-Shirt"
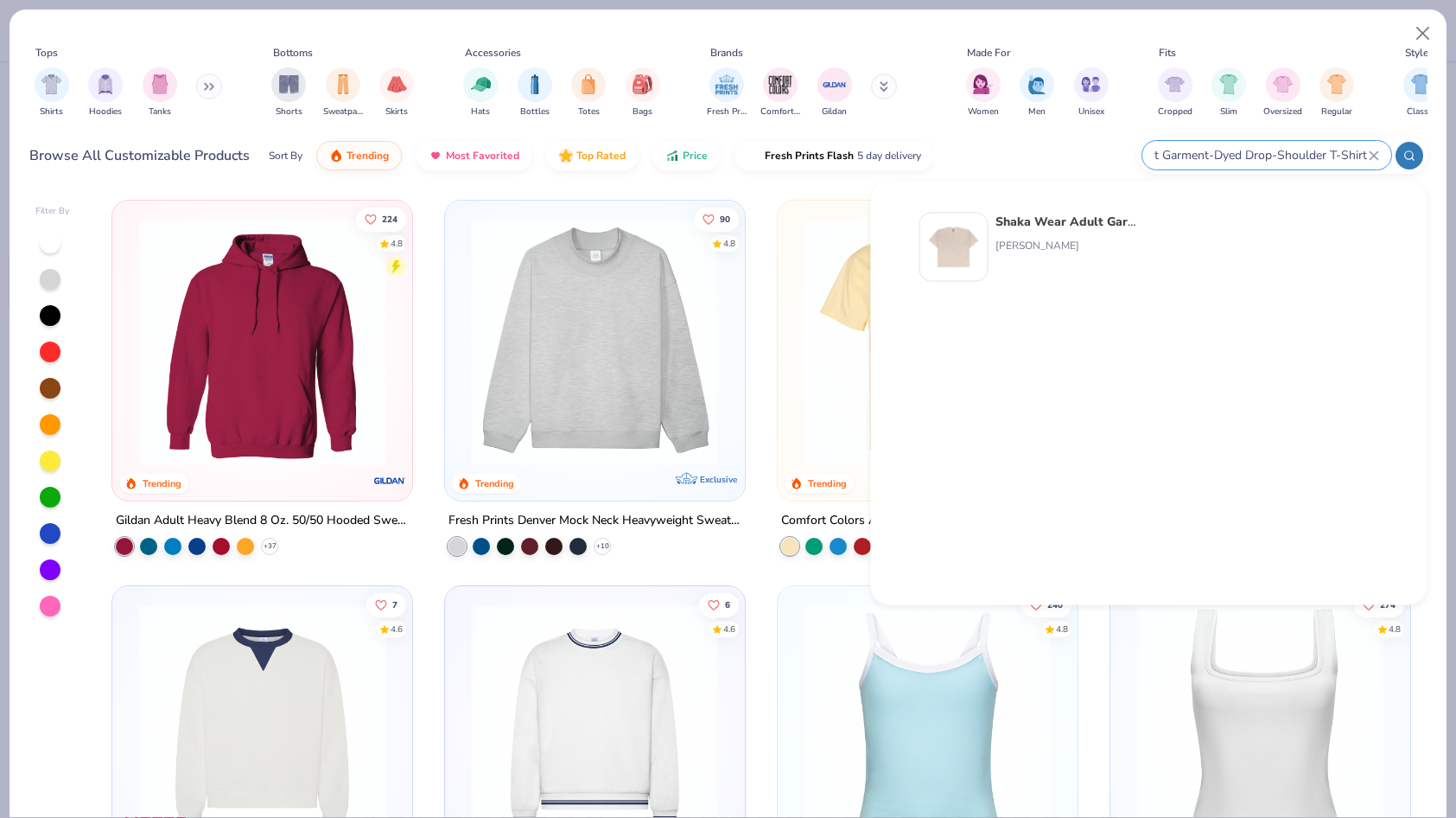
type input "Shaka Wear Adult Garment-Dyed Drop-Shoulder T-Shirt"
click at [957, 239] on img at bounding box center [953, 247] width 53 height 53
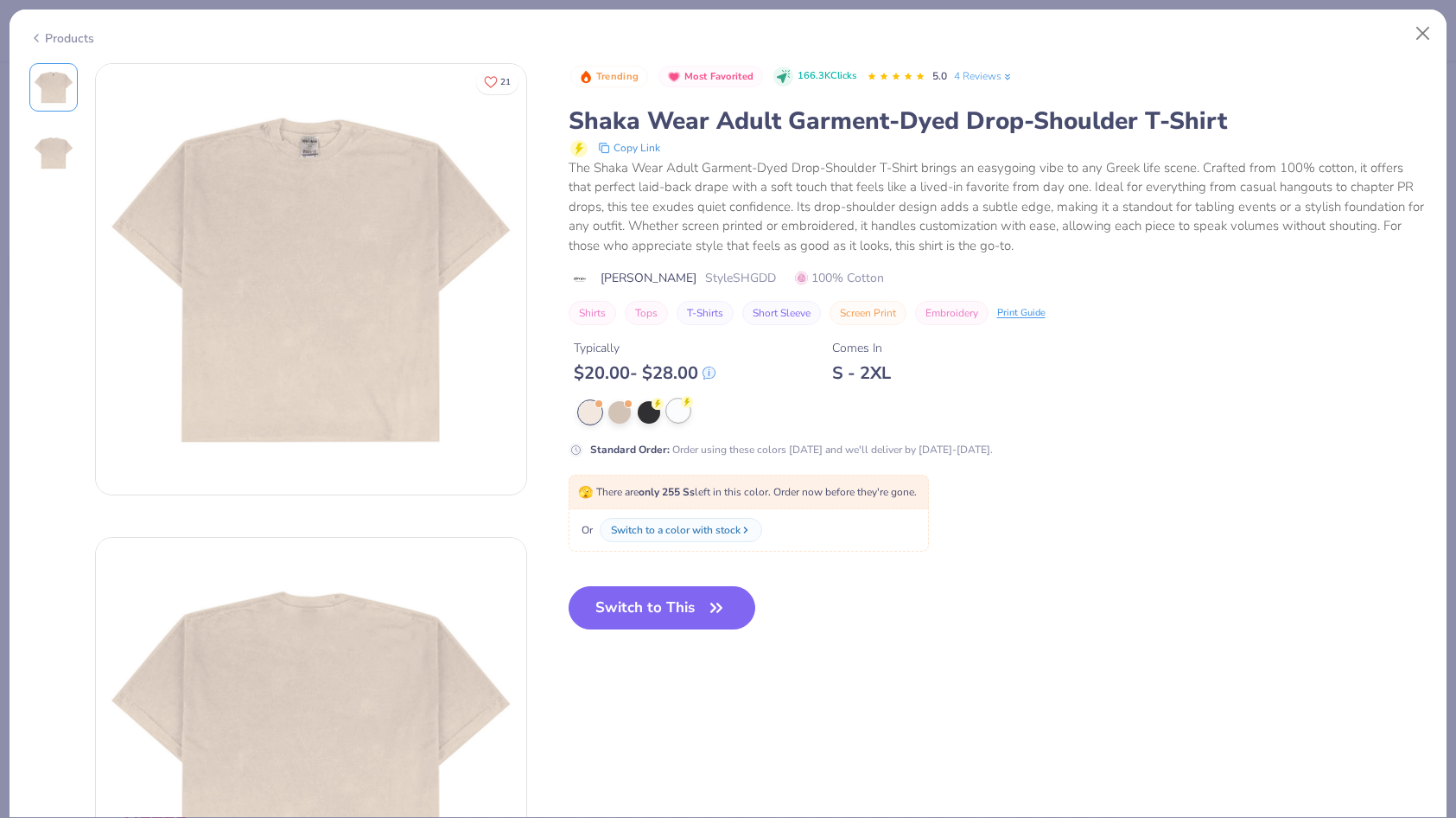
click at [677, 417] on div at bounding box center [677, 410] width 22 height 22
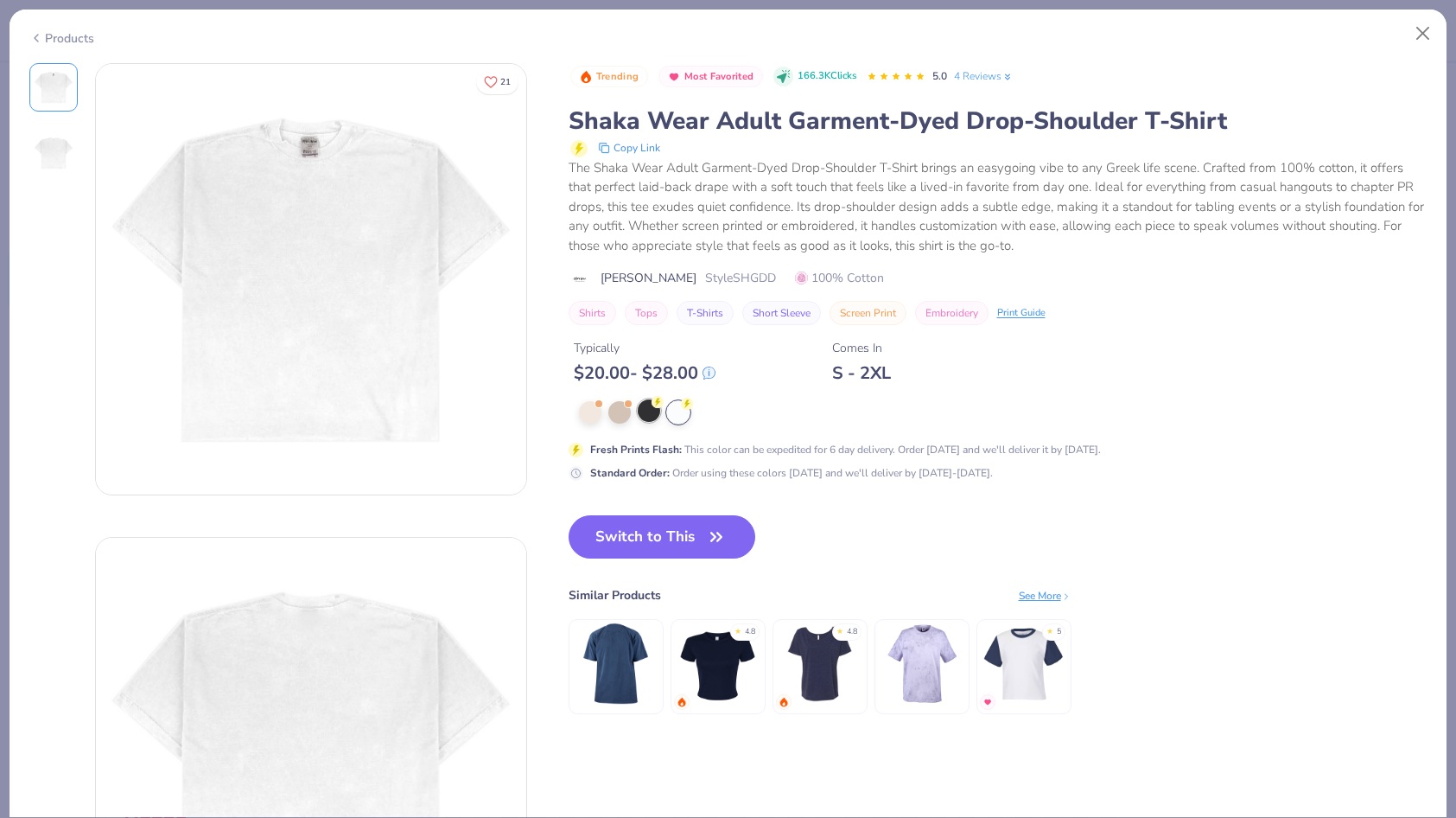
click at [683, 541] on button "Switch to This" at bounding box center [661, 537] width 187 height 43
click at [681, 538] on button "Switch to This" at bounding box center [661, 537] width 187 height 43
click at [646, 408] on div at bounding box center [648, 410] width 22 height 22
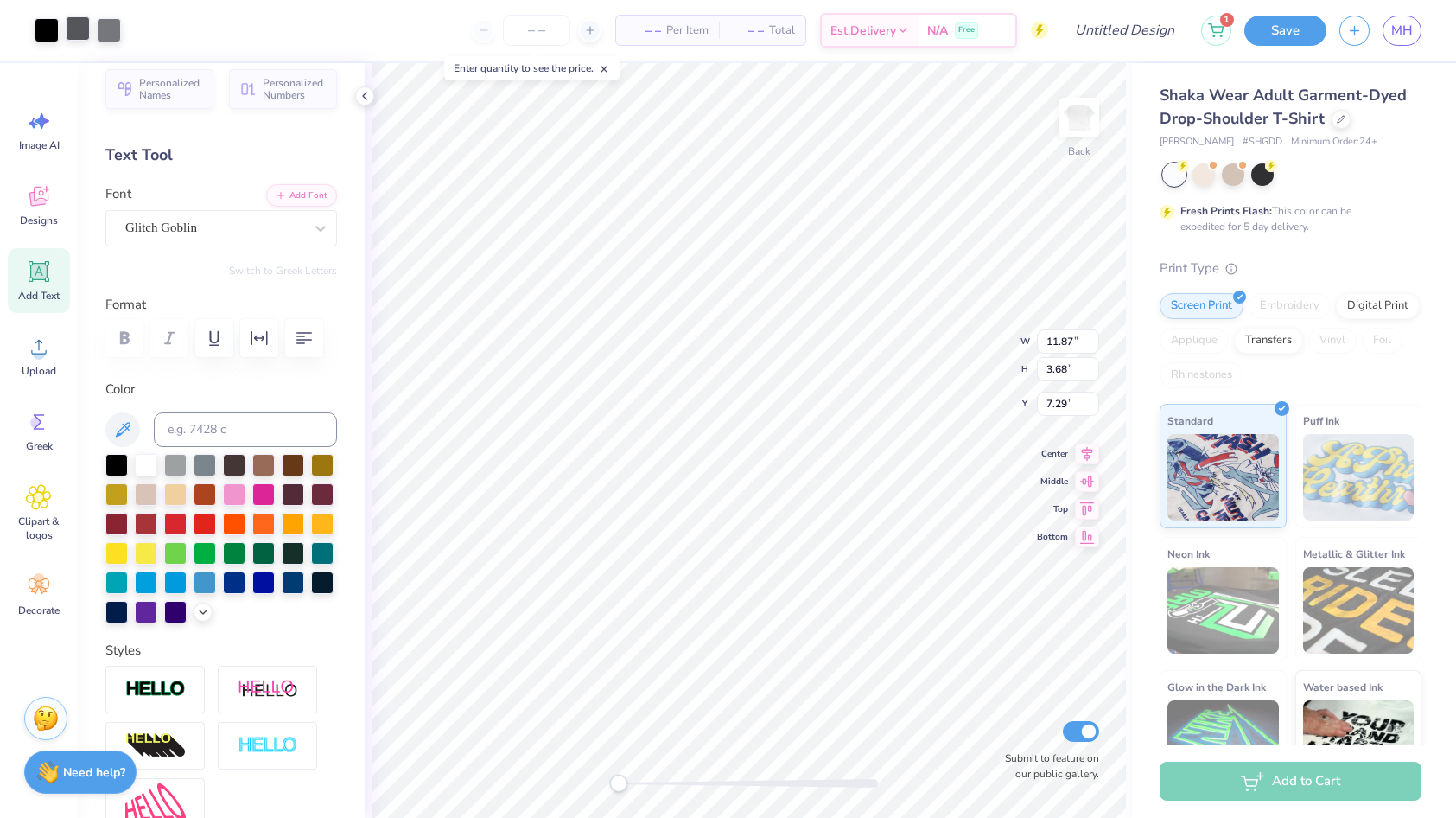
click at [71, 26] on div at bounding box center [77, 28] width 24 height 24
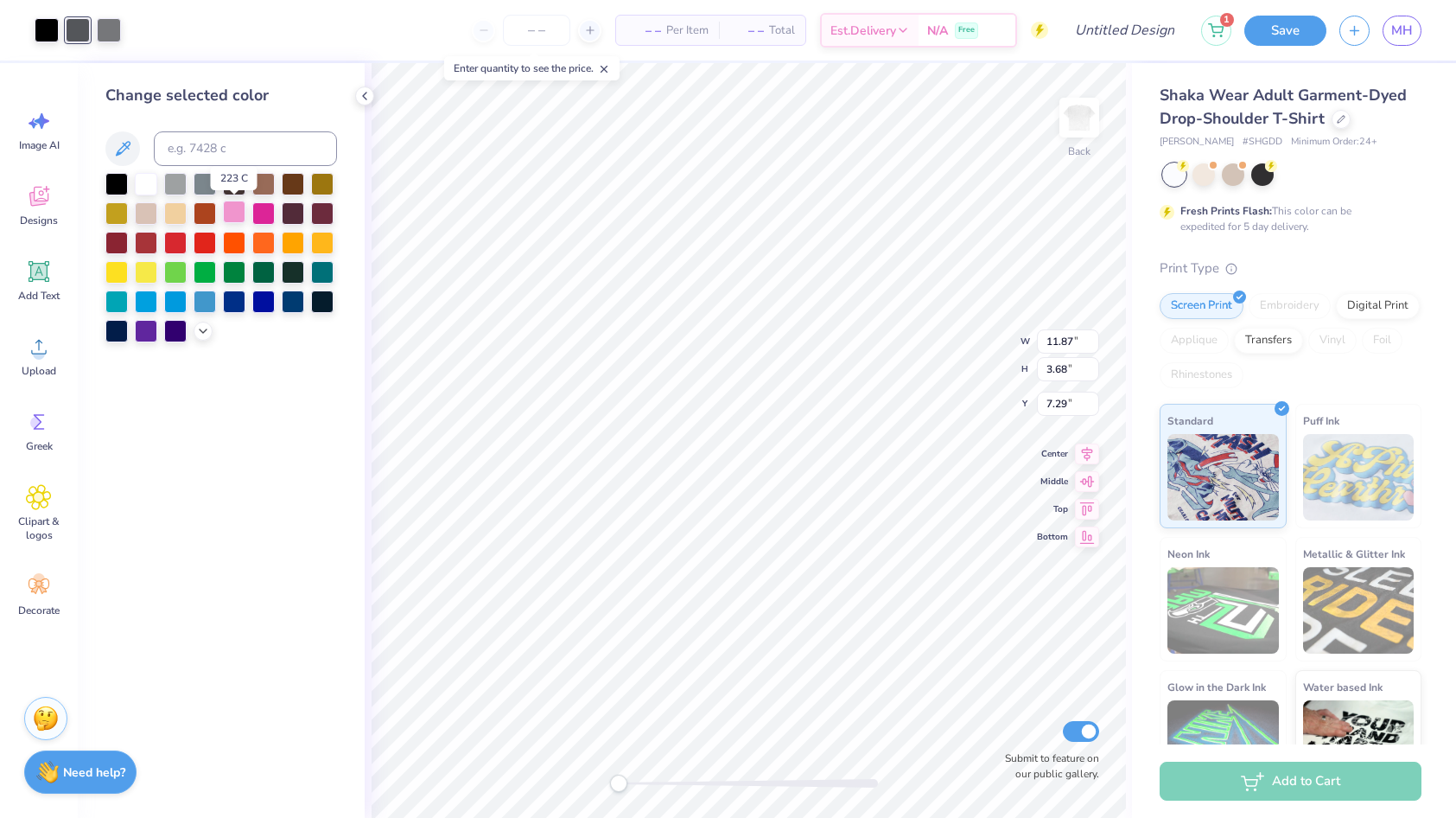
click at [234, 215] on div at bounding box center [233, 211] width 22 height 22
click at [262, 215] on div at bounding box center [262, 211] width 22 height 22
click at [234, 212] on div at bounding box center [233, 211] width 22 height 22
click at [108, 29] on div at bounding box center [108, 28] width 24 height 24
click at [261, 216] on div at bounding box center [262, 211] width 22 height 22
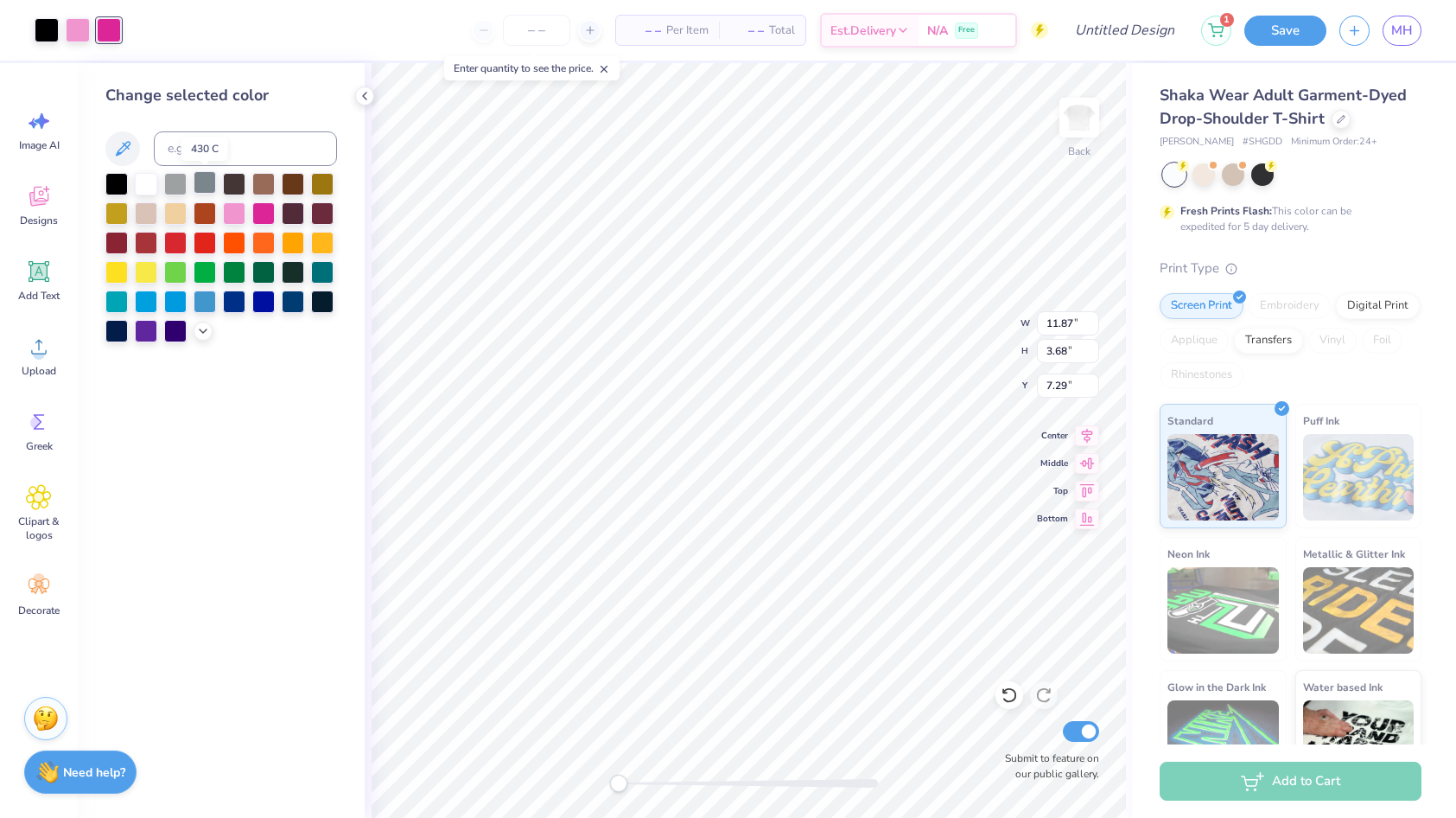
click at [196, 181] on div at bounding box center [204, 182] width 22 height 22
click at [200, 326] on icon at bounding box center [203, 329] width 14 height 14
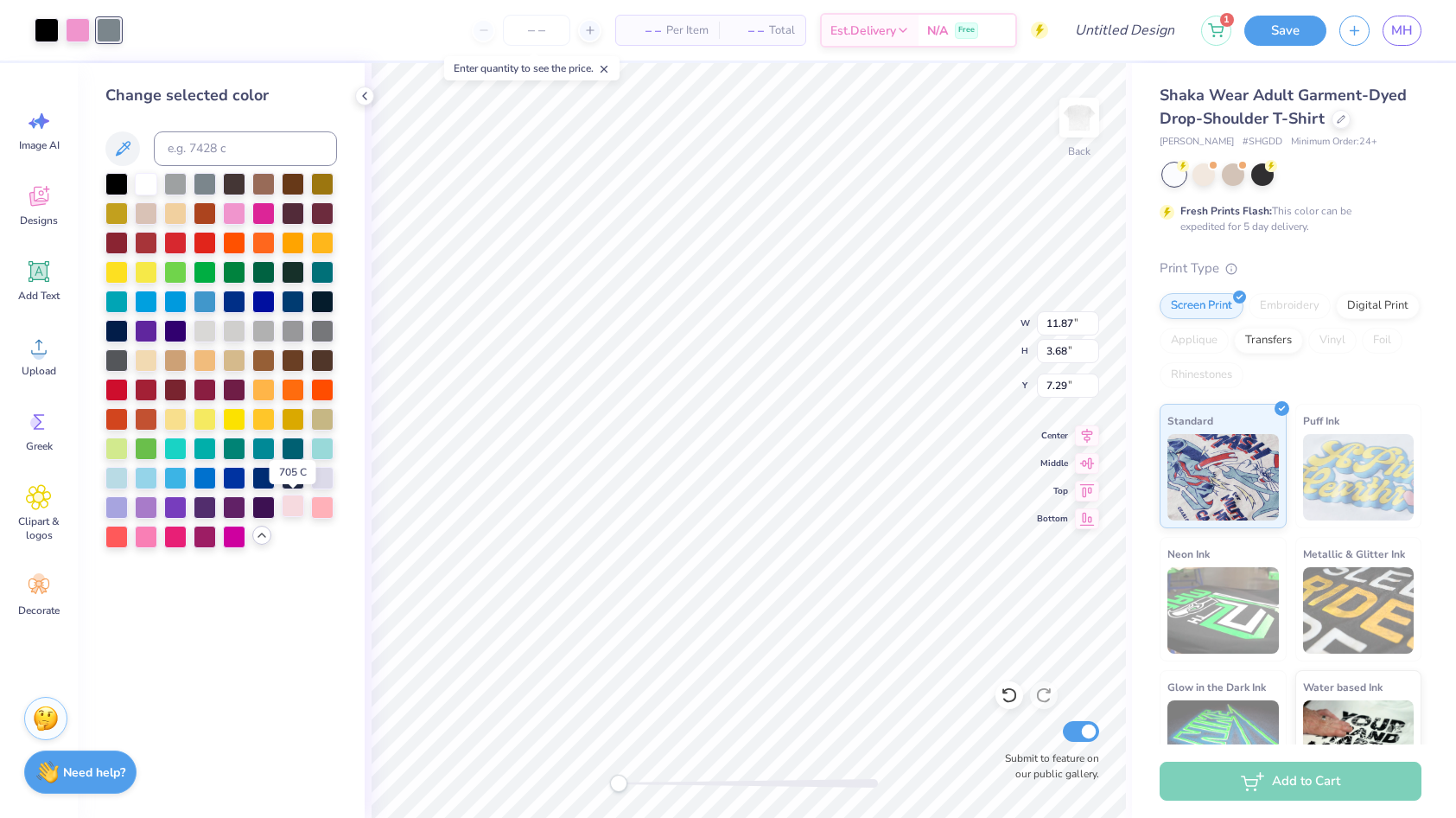
click at [289, 503] on div at bounding box center [293, 505] width 22 height 22
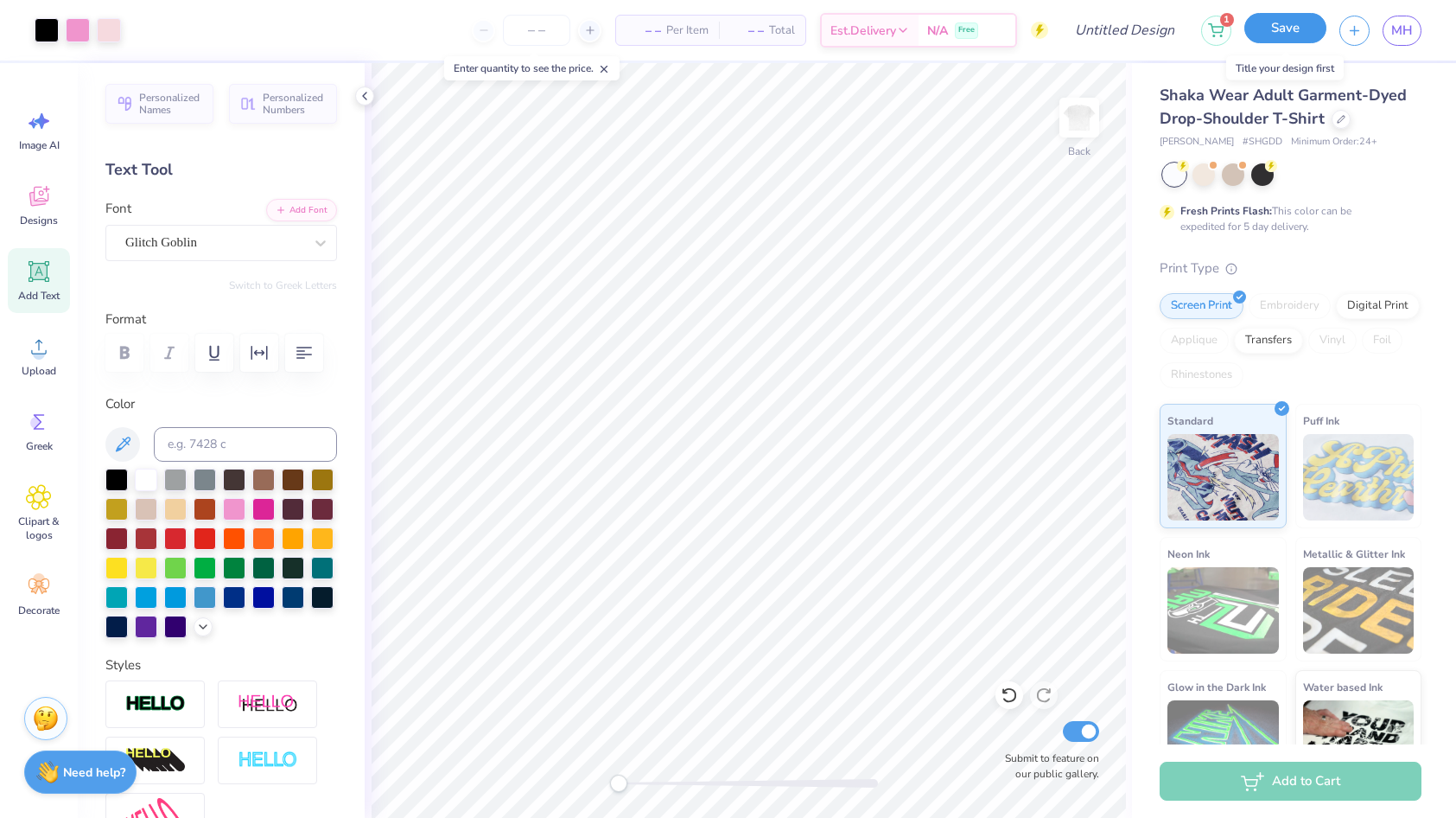
click at [1251, 34] on button "Save" at bounding box center [1285, 28] width 82 height 30
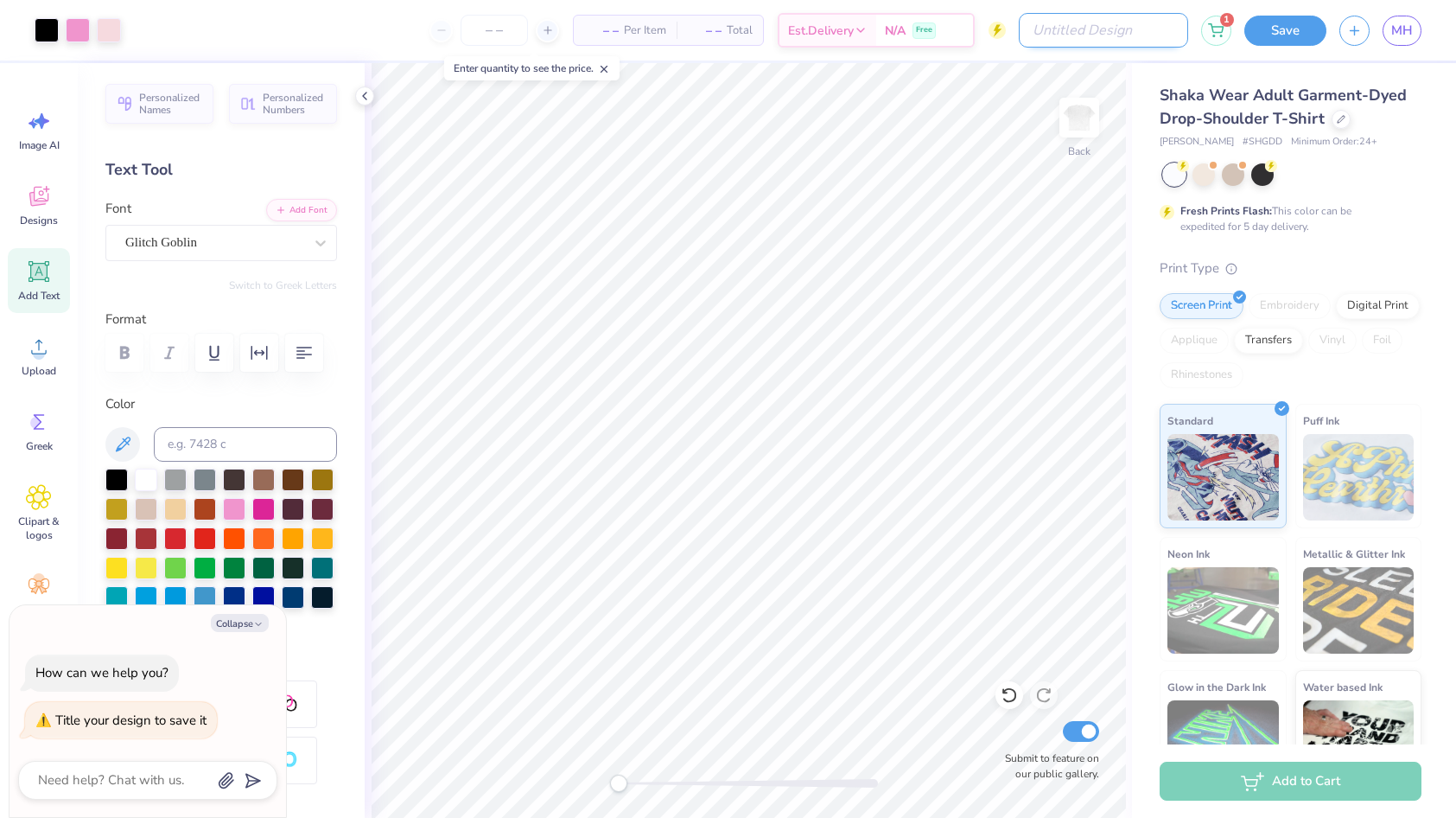
type textarea "x"
click at [1161, 38] on input "Design Title" at bounding box center [1103, 30] width 169 height 35
type input "p"
type textarea "x"
type input "po"
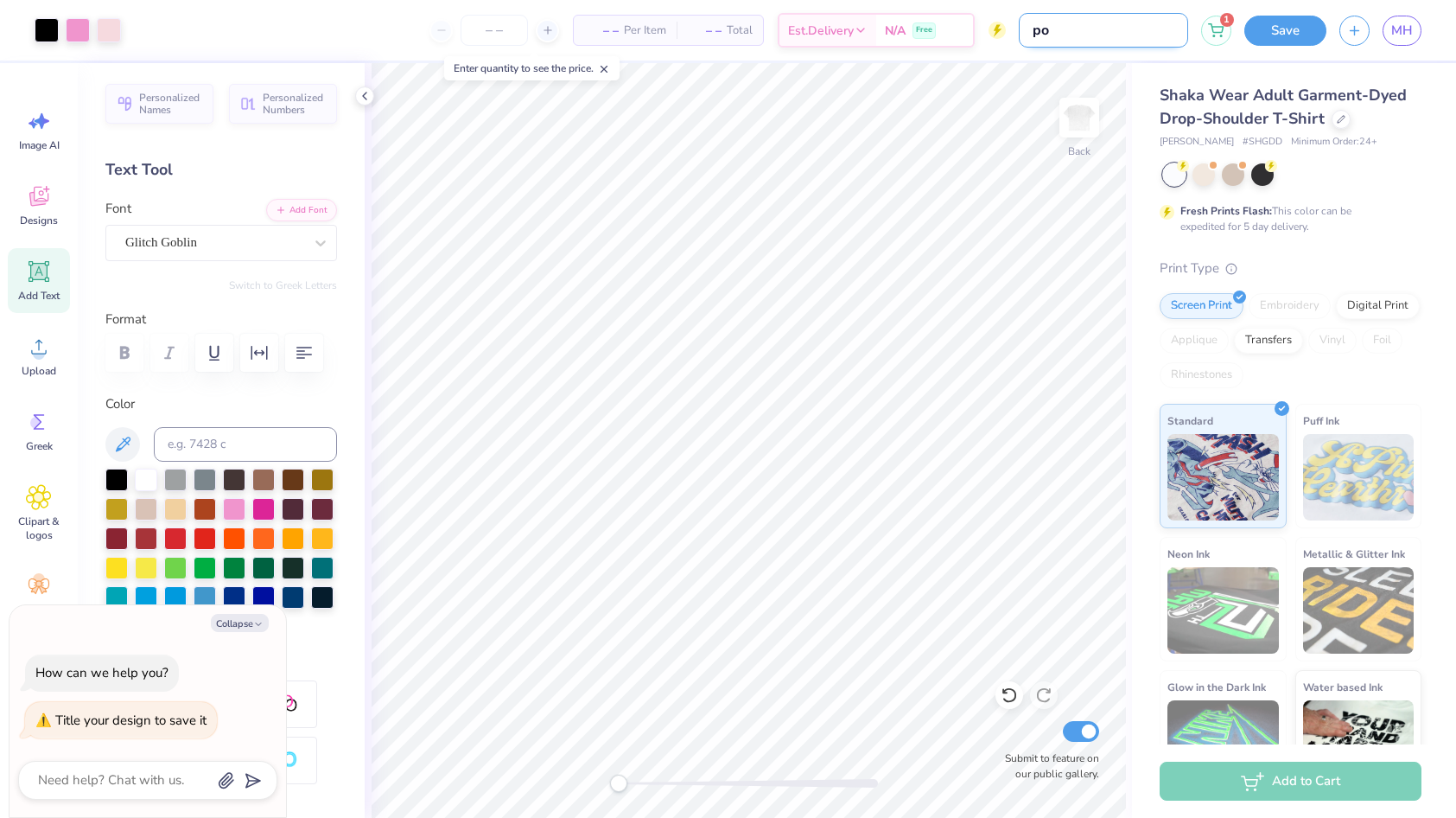
type textarea "x"
type input "por"
type textarea "x"
type input "porc"
type textarea "x"
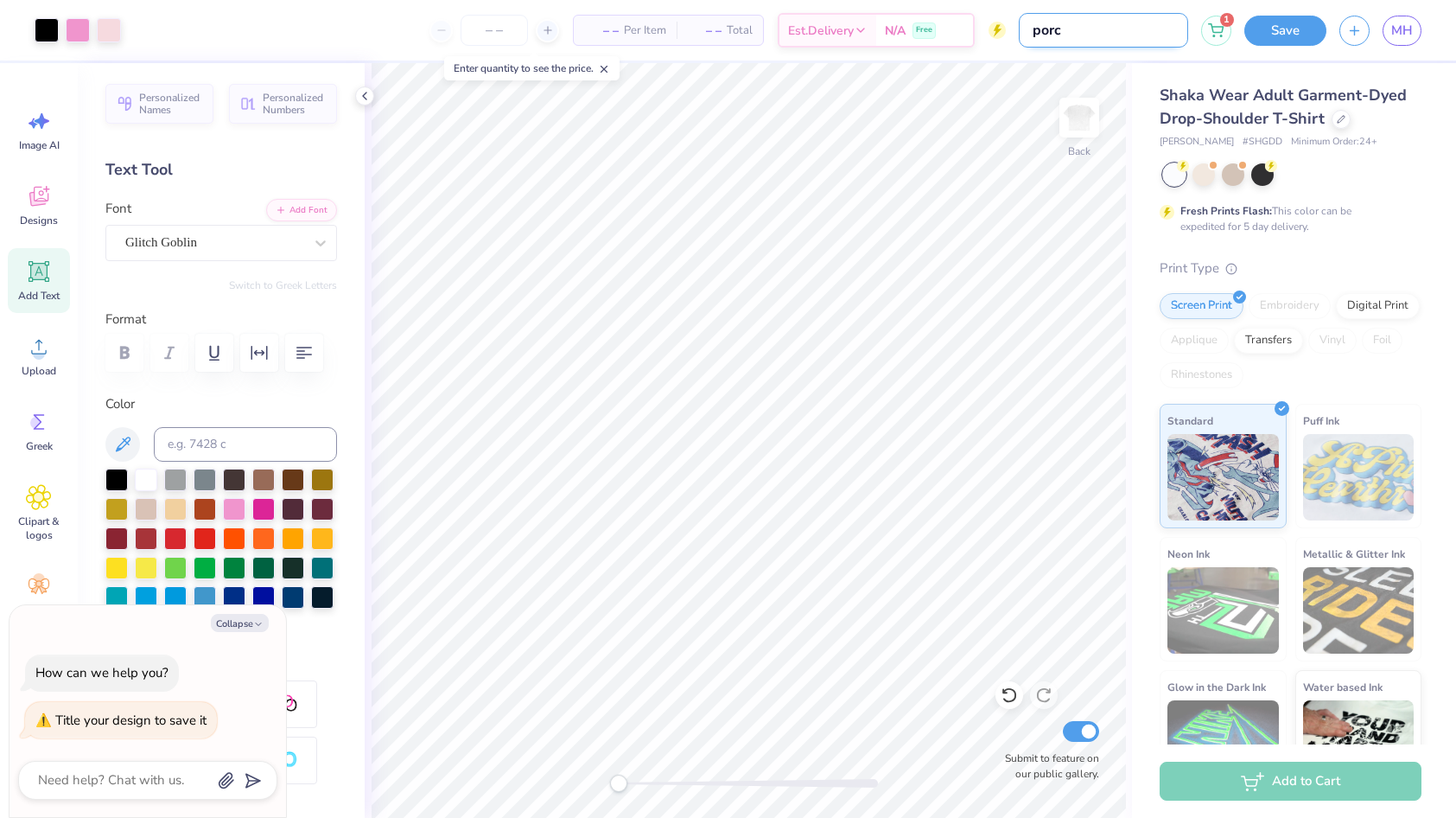
type input "porch"
type textarea "x"
type input "[PERSON_NAME]"
type textarea "x"
type input "[PERSON_NAME]"
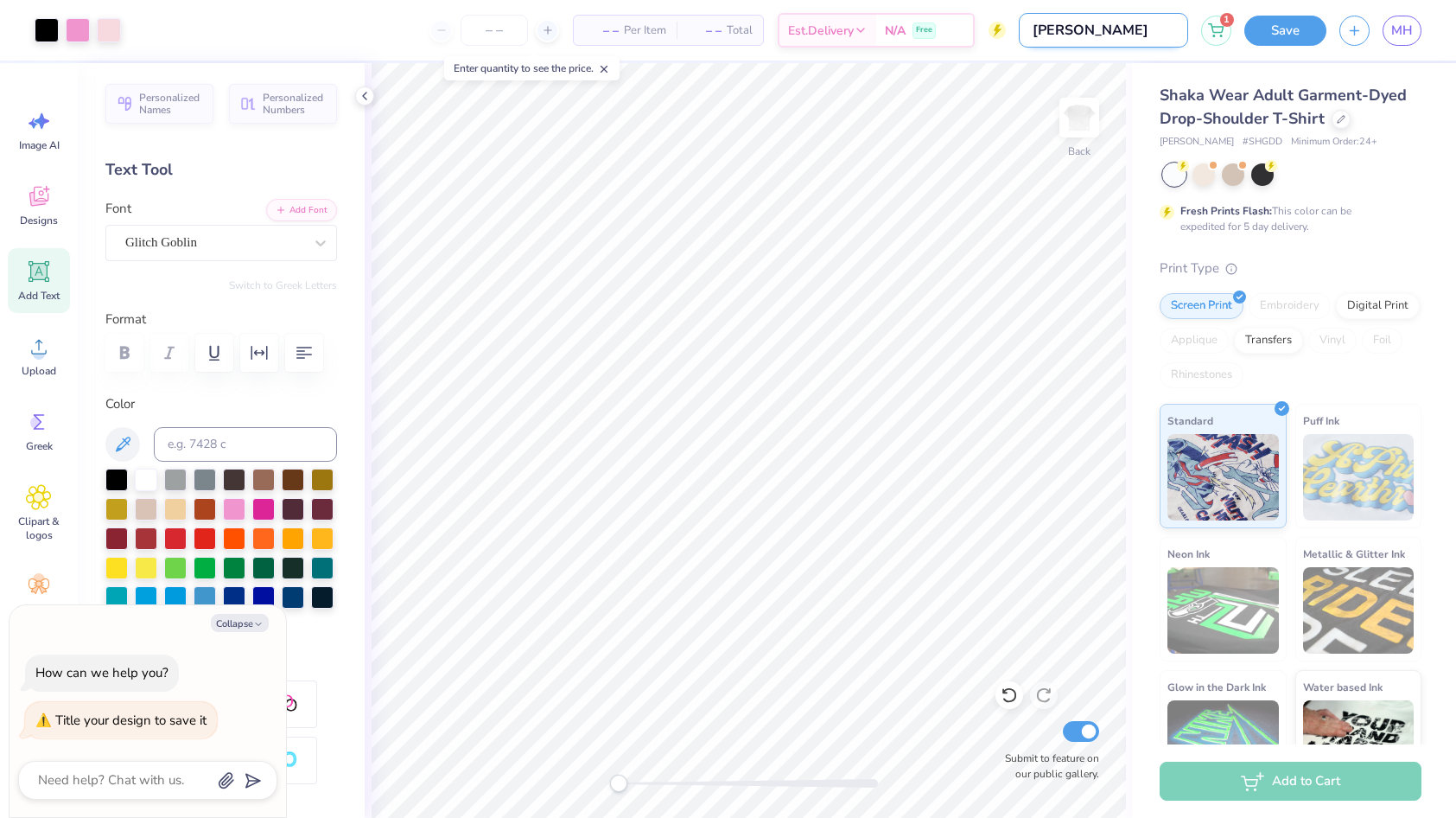
type textarea "x"
type input "[PERSON_NAME] d"
type textarea "x"
type input "[PERSON_NAME] de"
type textarea "x"
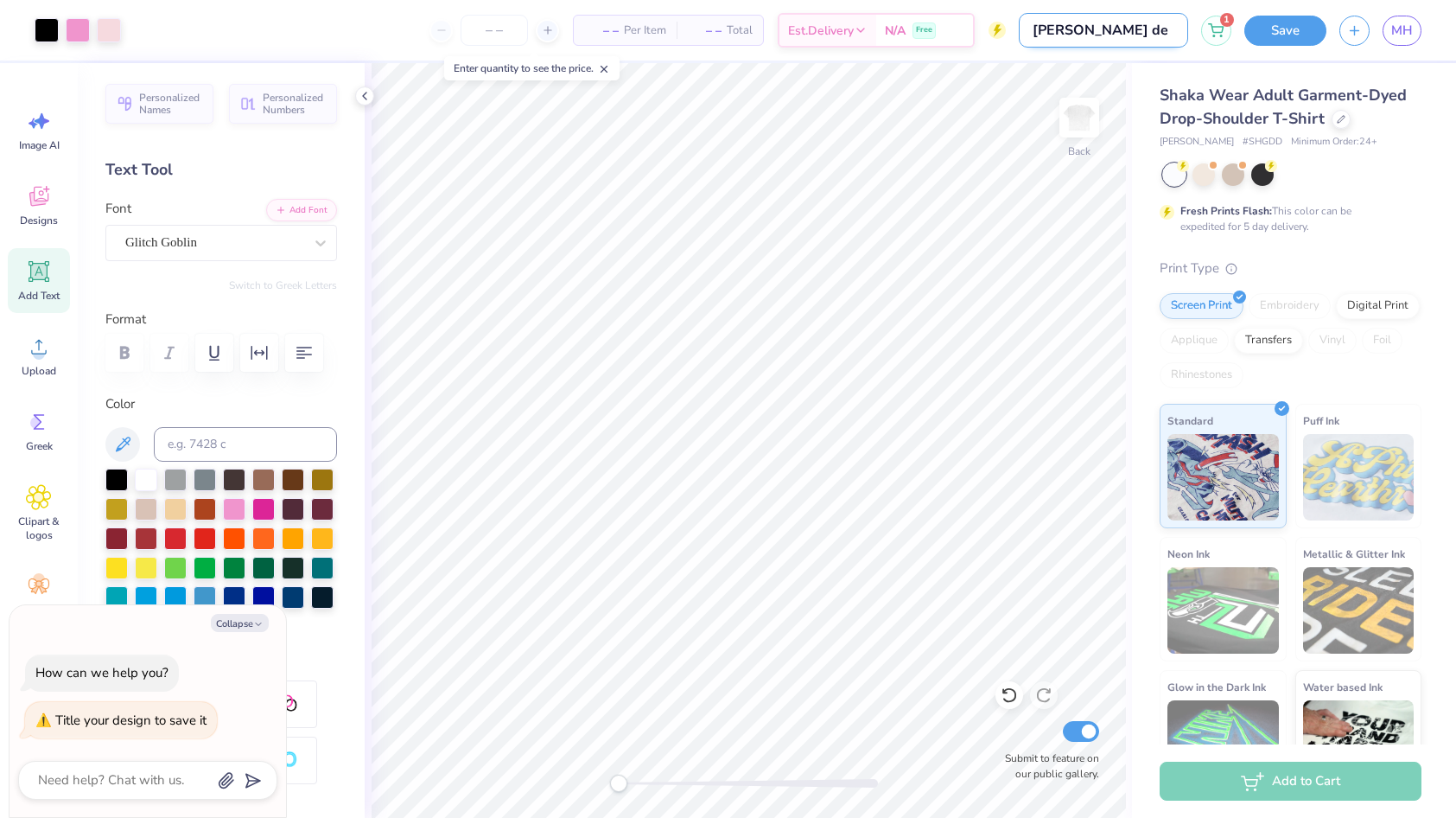
type input "[PERSON_NAME] des"
type textarea "x"
type input "[PERSON_NAME] desi"
type textarea "x"
type input "[PERSON_NAME] desig"
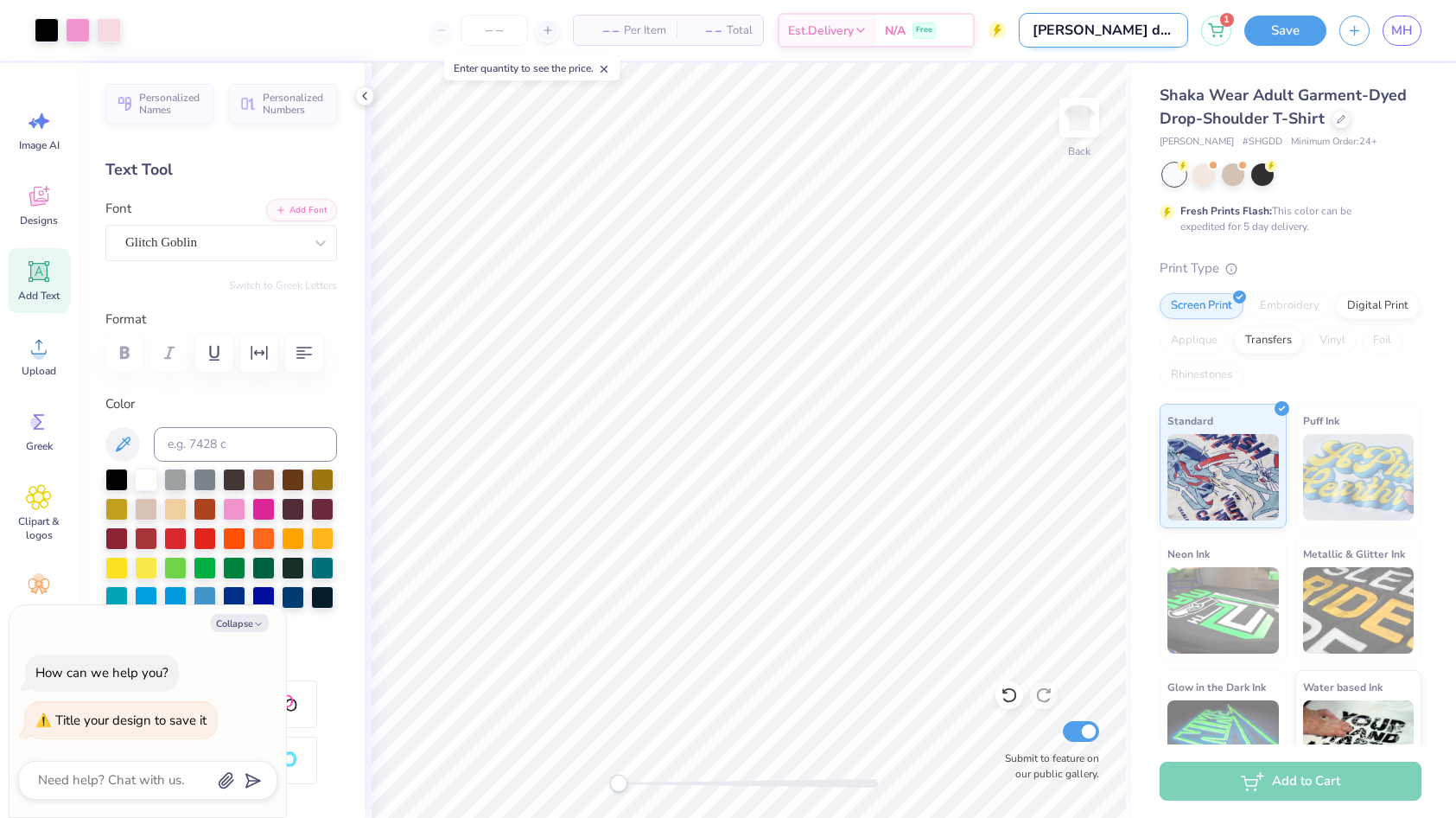
type textarea "x"
type input "[PERSON_NAME] design"
type textarea "x"
type input "[PERSON_NAME] design"
type textarea "x"
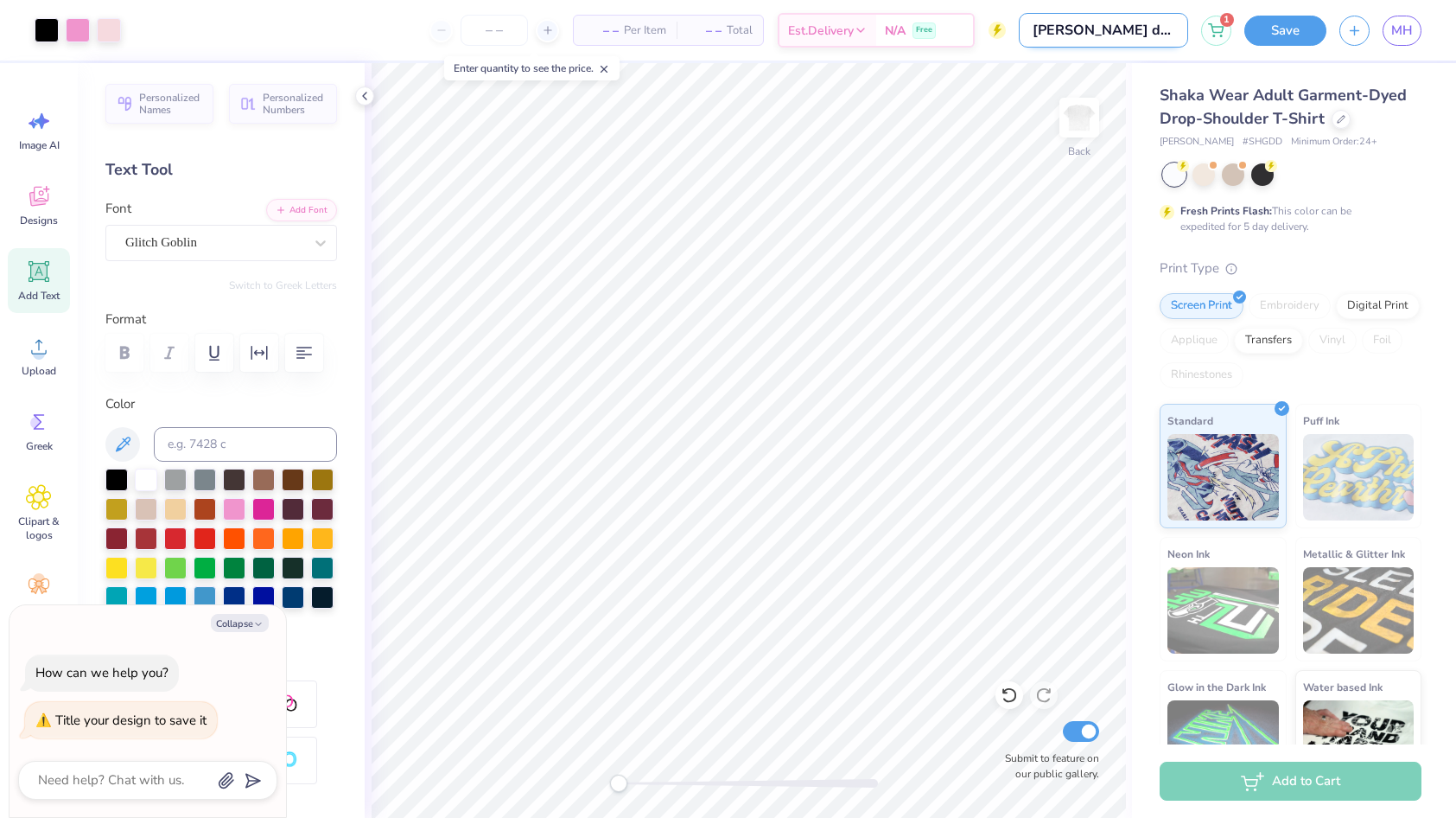
type input "[PERSON_NAME] design"
click at [1279, 31] on button "Save" at bounding box center [1285, 28] width 82 height 30
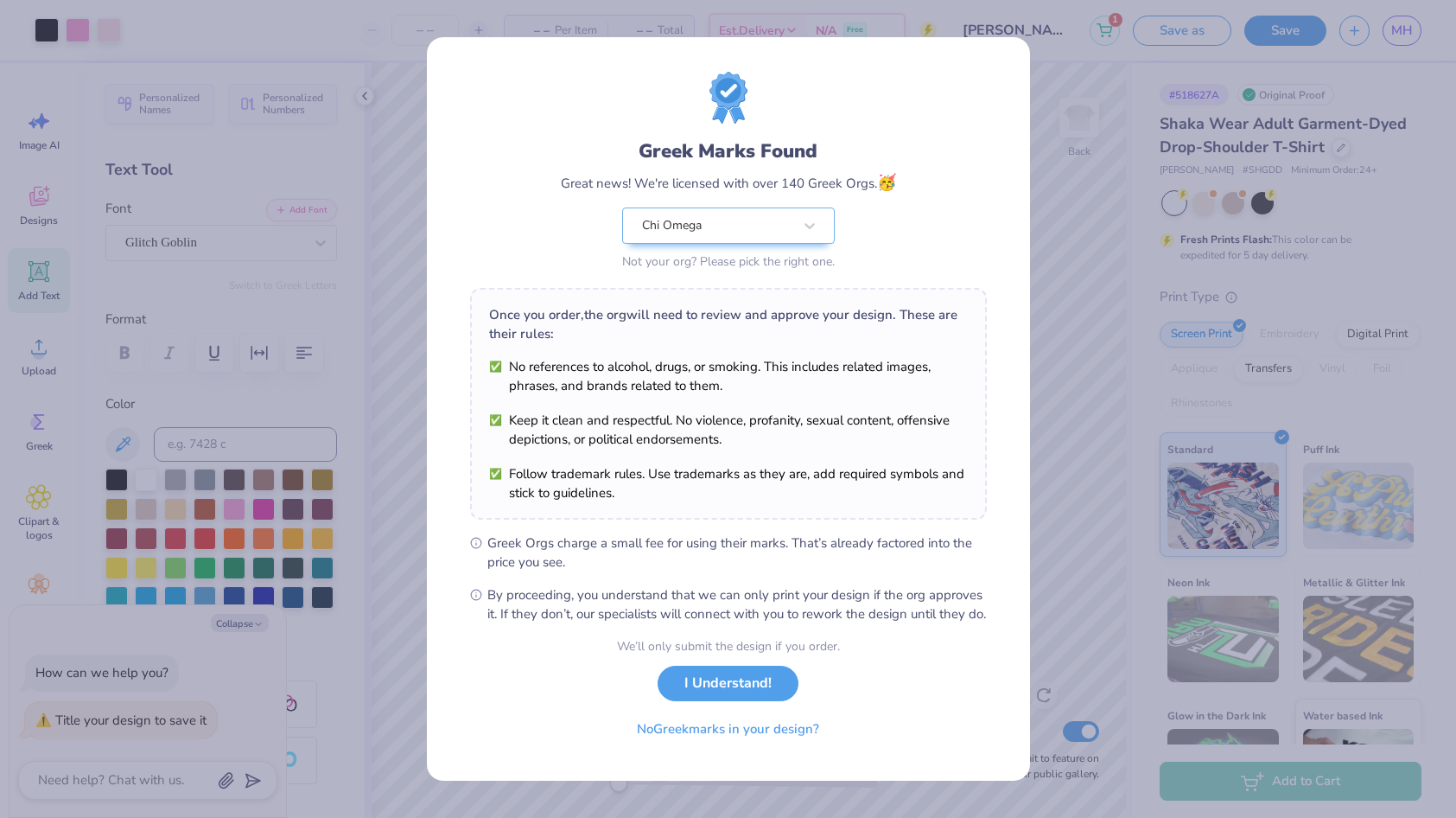
click at [1050, 419] on div "Greek Marks Found Great news! We're licensed with over 140 Greek Orgs. 🥳 Chi Om…" at bounding box center [728, 409] width 1456 height 818
click at [725, 687] on button "I Understand!" at bounding box center [727, 679] width 141 height 35
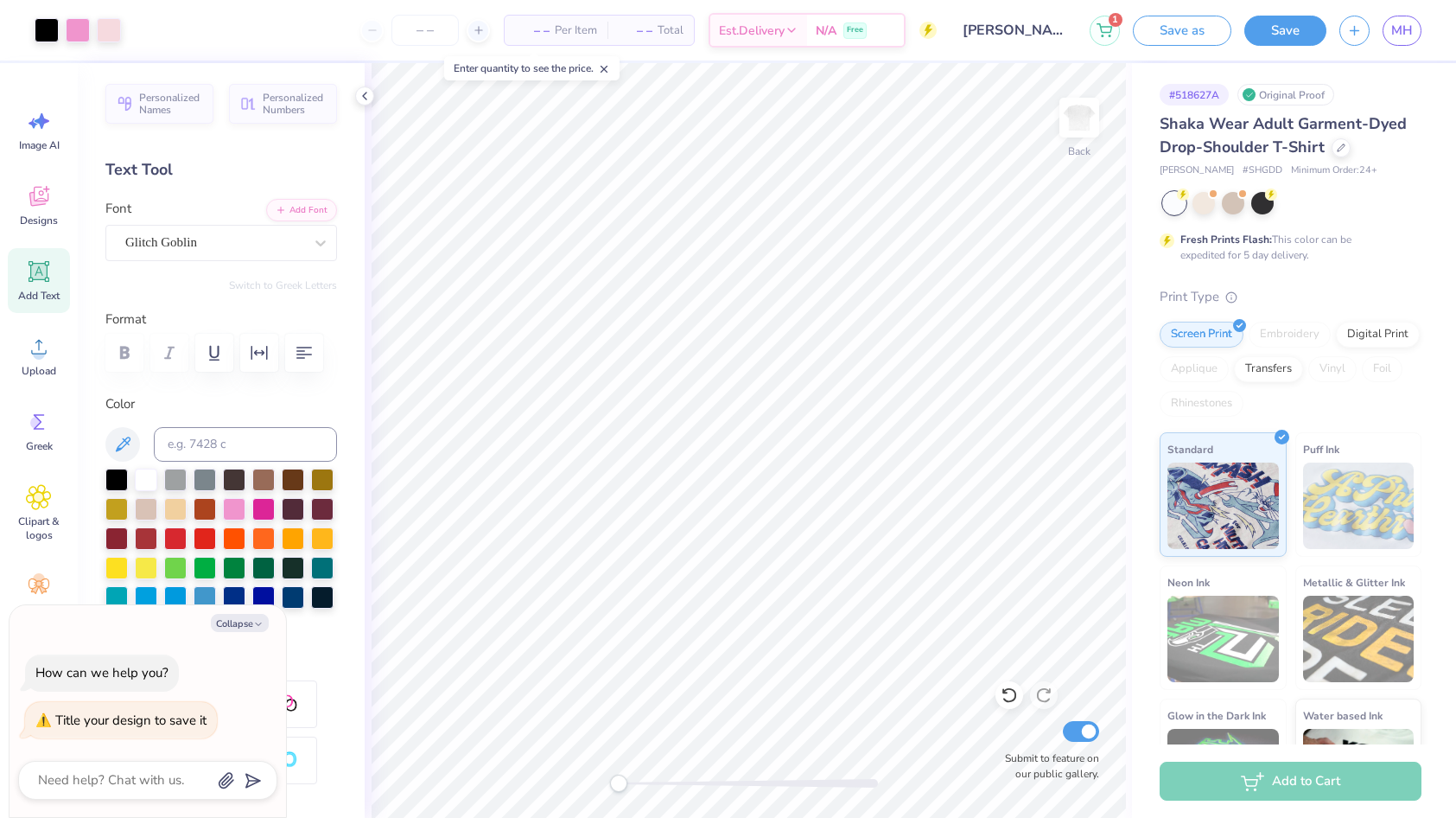
click at [1393, 110] on div "# 518627A Original Proof Shaka Wear Adult Garment-Dyed Drop-Shoulder T-Shirt Sh…" at bounding box center [1293, 443] width 324 height 759
click at [1288, 22] on button "Save" at bounding box center [1285, 31] width 82 height 30
click at [1292, 30] on div "Save" at bounding box center [1285, 31] width 82 height 30
type textarea "x"
